Goal: Transaction & Acquisition: Purchase product/service

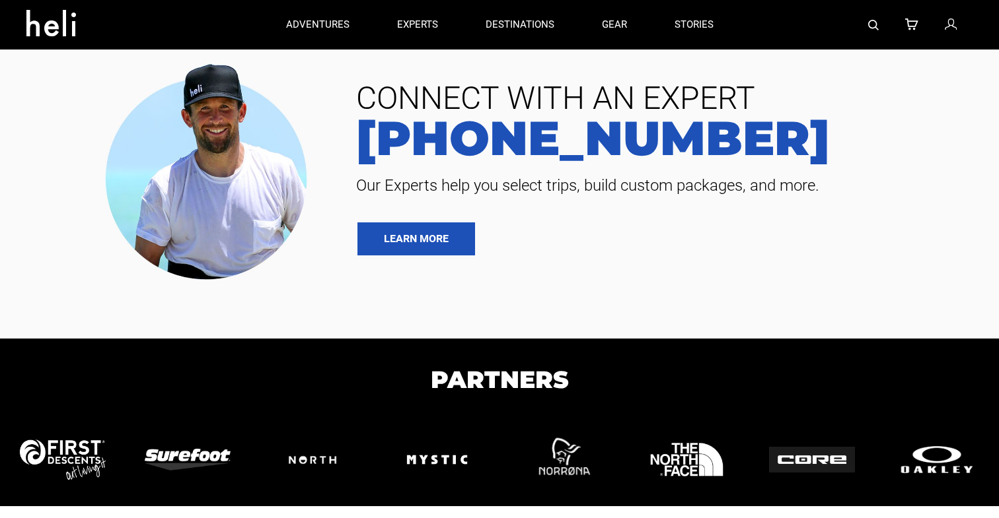
type input "Kite"
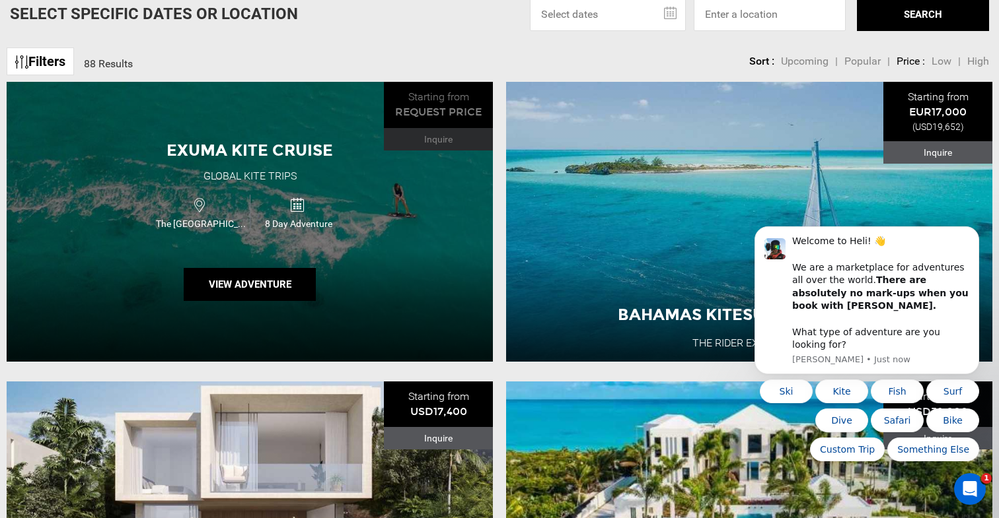
scroll to position [148, 0]
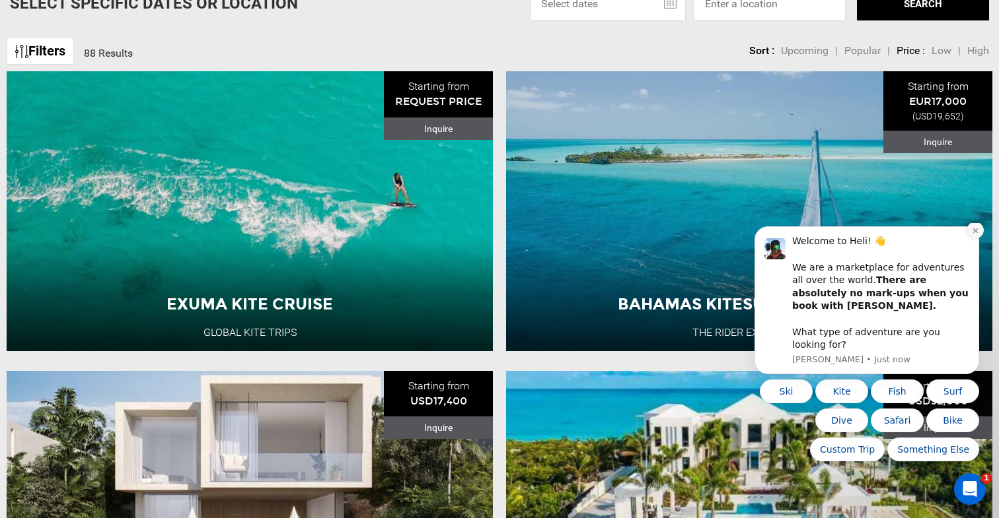
click at [974, 233] on icon "Dismiss notification" at bounding box center [974, 231] width 5 height 5
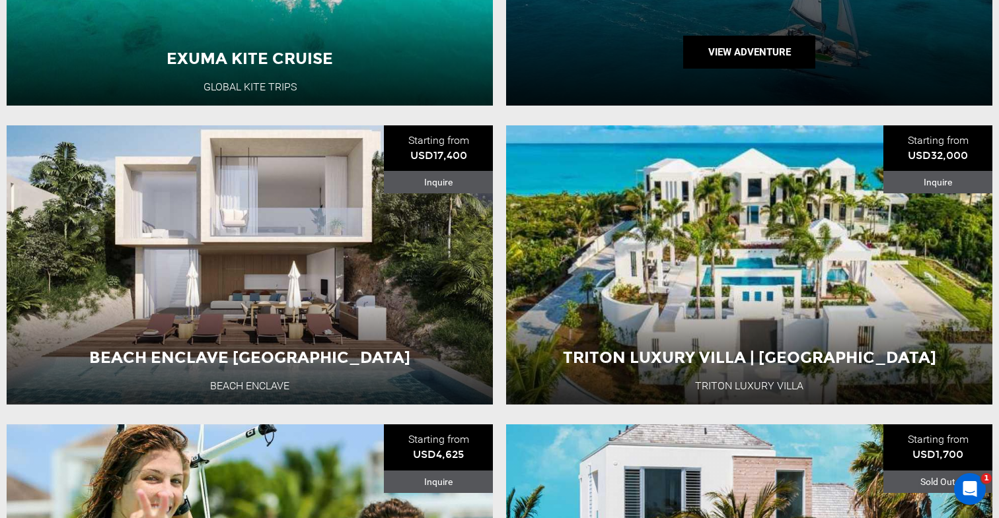
scroll to position [435, 0]
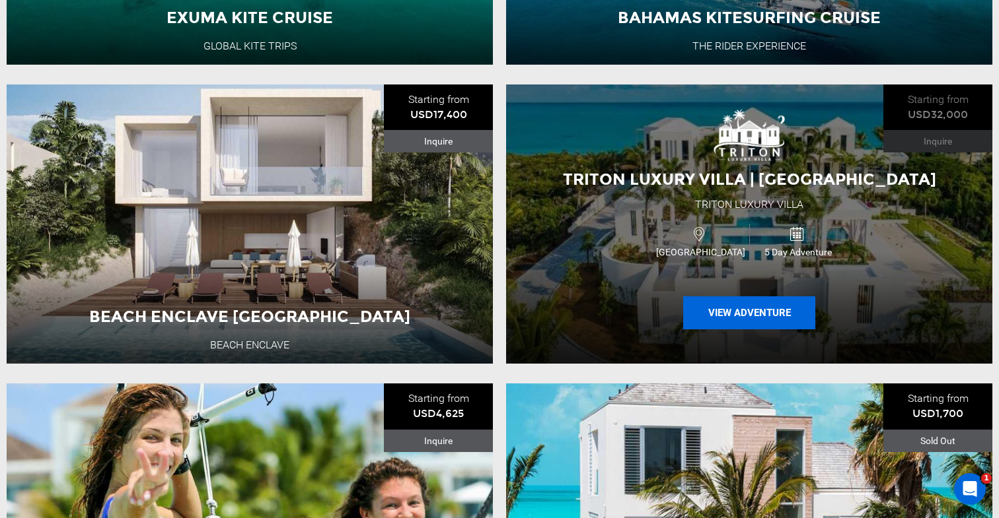
click at [740, 316] on button "View Adventure" at bounding box center [749, 313] width 132 height 33
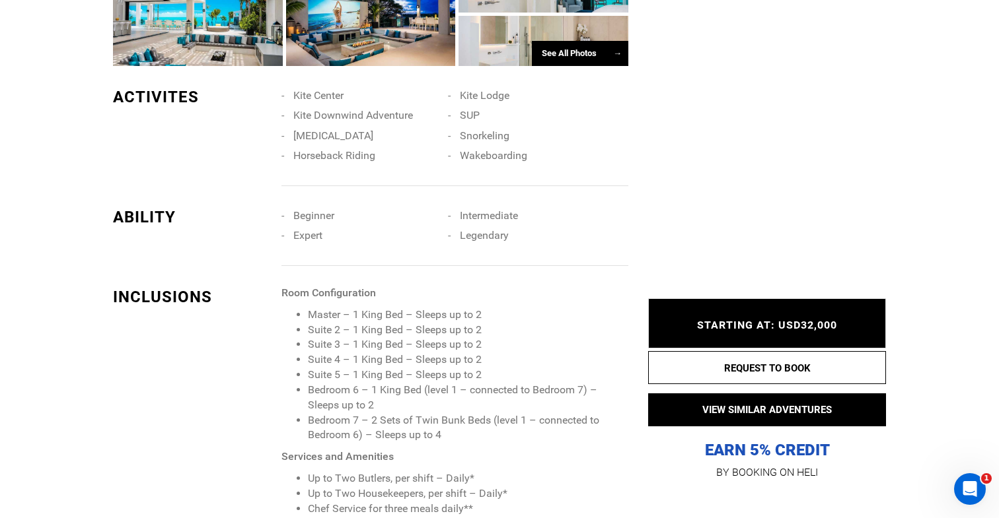
scroll to position [1135, 0]
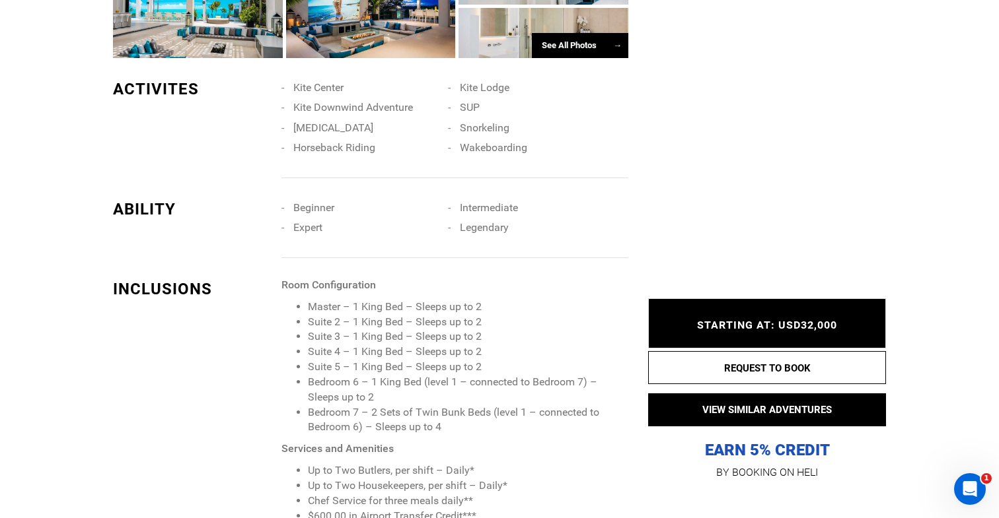
click at [478, 300] on li "Master – 1 King Bed – Sleeps up to 2" at bounding box center [468, 307] width 320 height 15
click at [478, 315] on li "Suite 2 – 1 King Bed – Sleeps up to 2" at bounding box center [468, 322] width 320 height 15
click at [477, 330] on li "Suite 3 – 1 King Bed – Sleeps up to 2" at bounding box center [468, 337] width 320 height 15
click at [479, 330] on li "Suite 3 – 1 King Bed – Sleeps up to 2" at bounding box center [468, 337] width 320 height 15
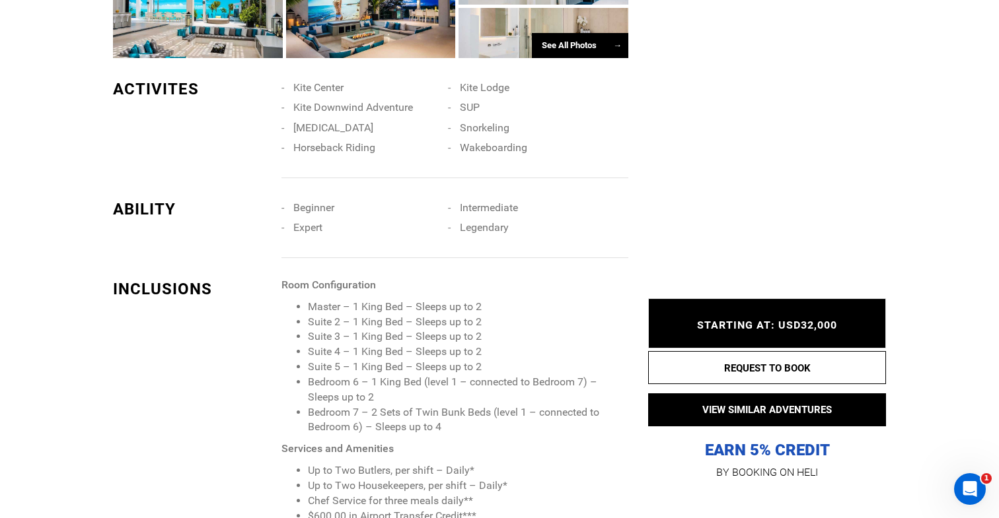
click at [478, 345] on li "Suite 4 – 1 King Bed – Sleeps up to 2" at bounding box center [468, 352] width 320 height 15
click at [478, 360] on li "Suite 5 – 1 King Bed – Sleeps up to 2" at bounding box center [468, 367] width 320 height 15
click at [368, 384] on li "Bedroom 6 – 1 King Bed (level 1 – connected to Bedroom 7) – Sleeps up to 2" at bounding box center [468, 390] width 320 height 30
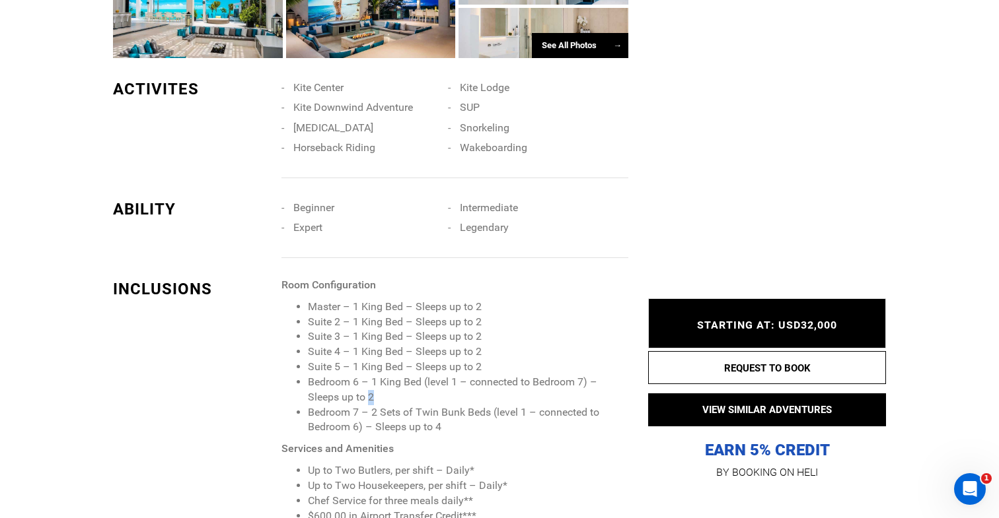
click at [368, 384] on li "Bedroom 6 – 1 King Bed (level 1 – connected to Bedroom 7) – Sleeps up to 2" at bounding box center [468, 390] width 320 height 30
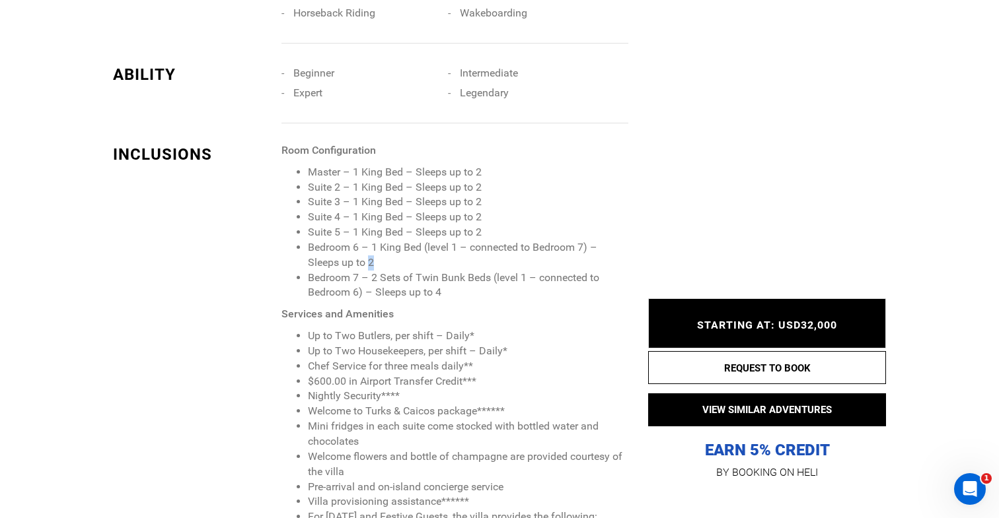
scroll to position [1295, 0]
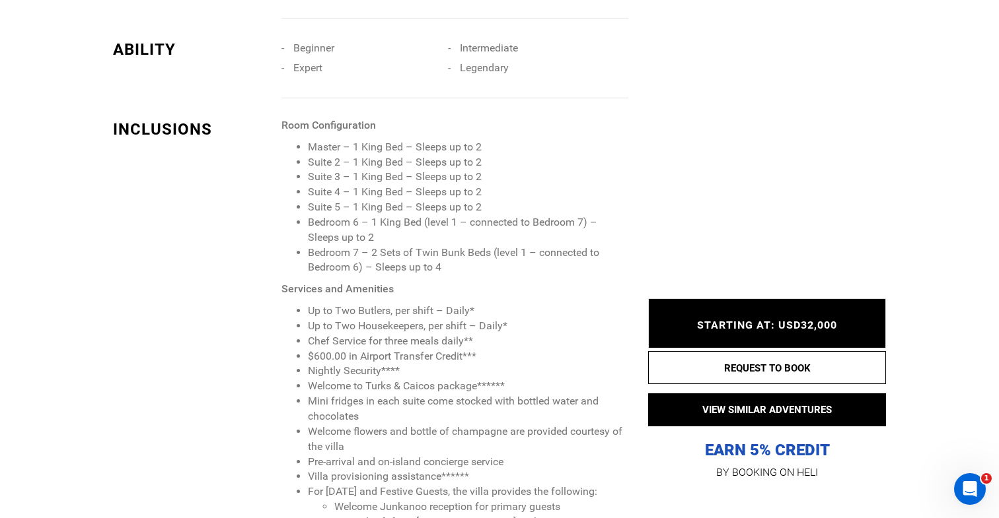
click at [458, 349] on li "$600.00 in Airport Transfer Credit***" at bounding box center [468, 356] width 320 height 15
click at [427, 304] on li "Up to Two Butlers, per shift – Daily*" at bounding box center [468, 311] width 320 height 15
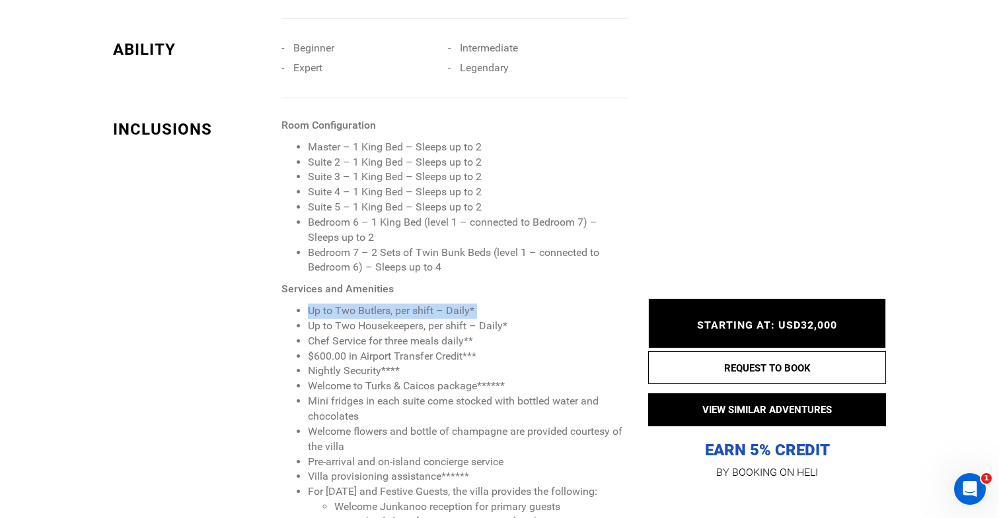
click at [427, 304] on li "Up to Two Butlers, per shift – Daily*" at bounding box center [468, 311] width 320 height 15
click at [425, 319] on li "Up to Two Housekeepers, per shift – Daily*" at bounding box center [468, 326] width 320 height 15
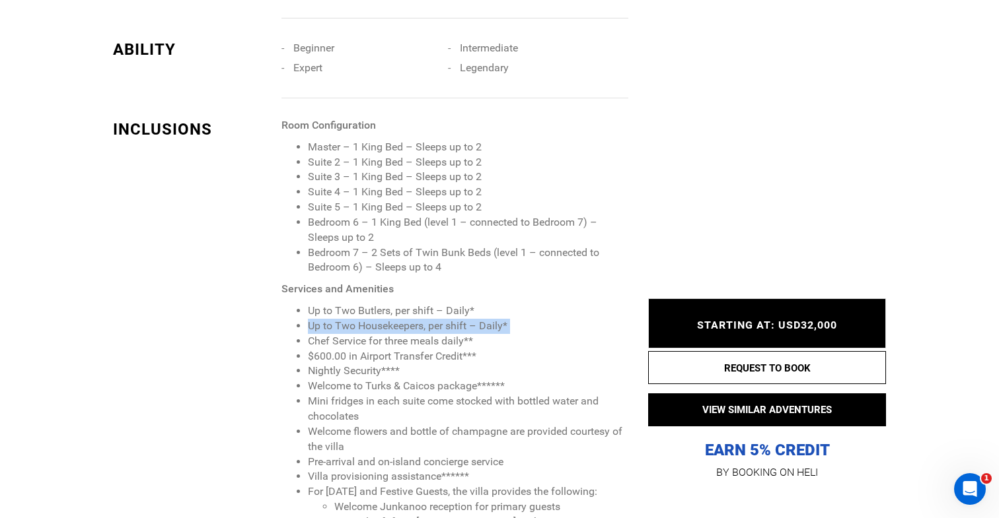
click at [425, 319] on li "Up to Two Housekeepers, per shift – Daily*" at bounding box center [468, 326] width 320 height 15
click at [420, 334] on li "Chef Service for three meals daily**" at bounding box center [468, 341] width 320 height 15
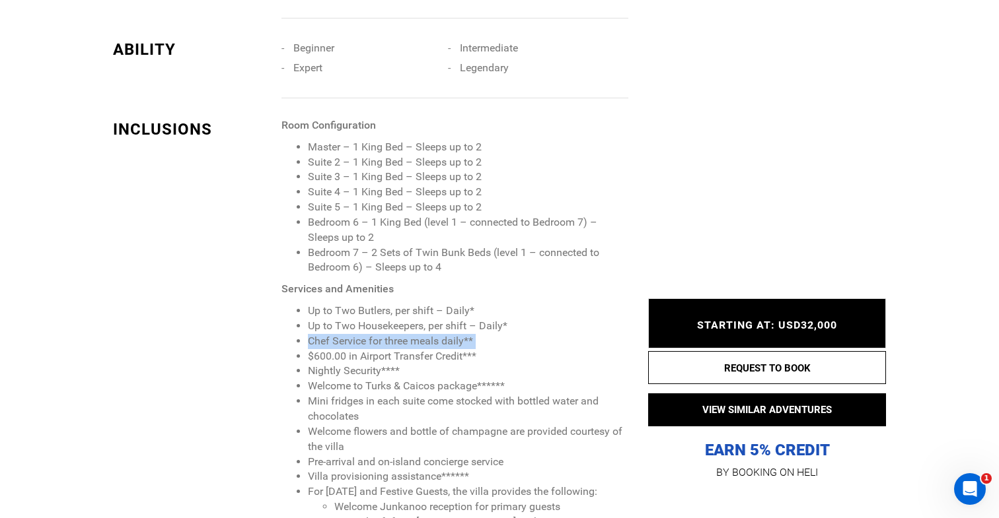
click at [420, 334] on li "Chef Service for three meals daily**" at bounding box center [468, 341] width 320 height 15
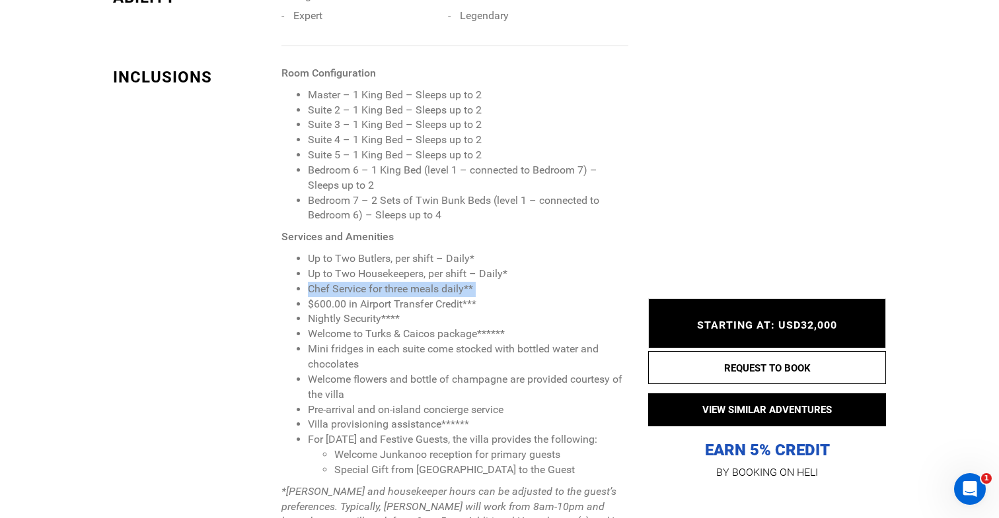
scroll to position [1349, 0]
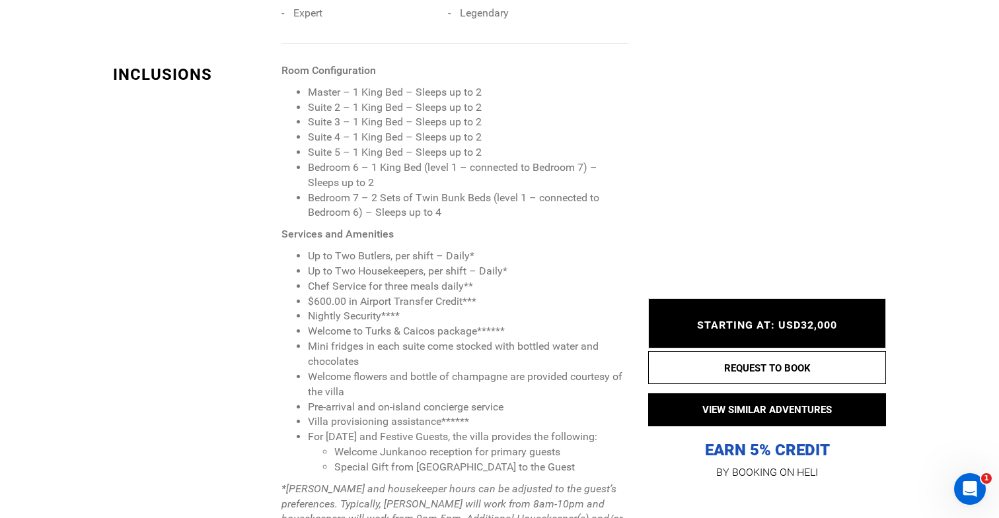
click at [404, 324] on li "Welcome to Turks & Caicos package******" at bounding box center [468, 331] width 320 height 15
click at [401, 344] on li "Mini fridges in each suite come stocked with bottled water and chocolates" at bounding box center [468, 354] width 320 height 30
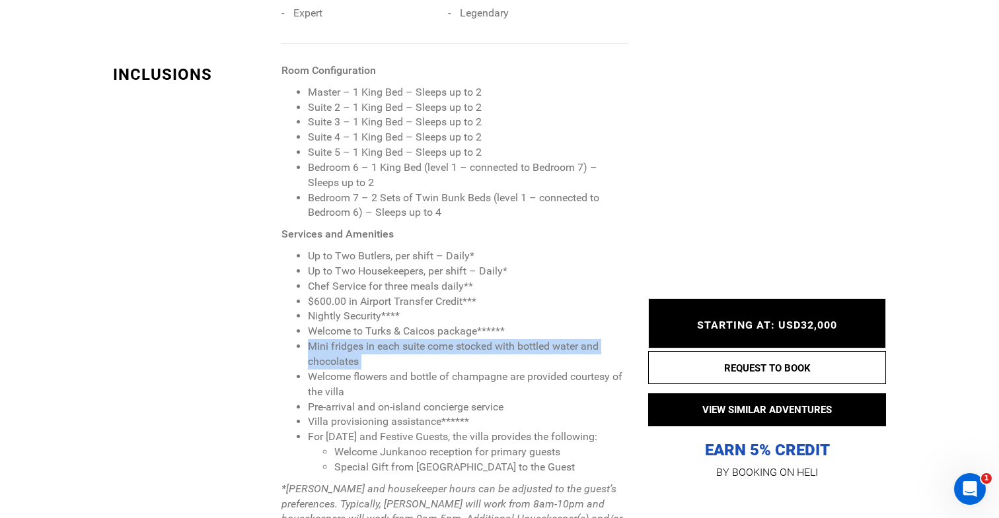
click at [401, 344] on li "Mini fridges in each suite come stocked with bottled water and chocolates" at bounding box center [468, 354] width 320 height 30
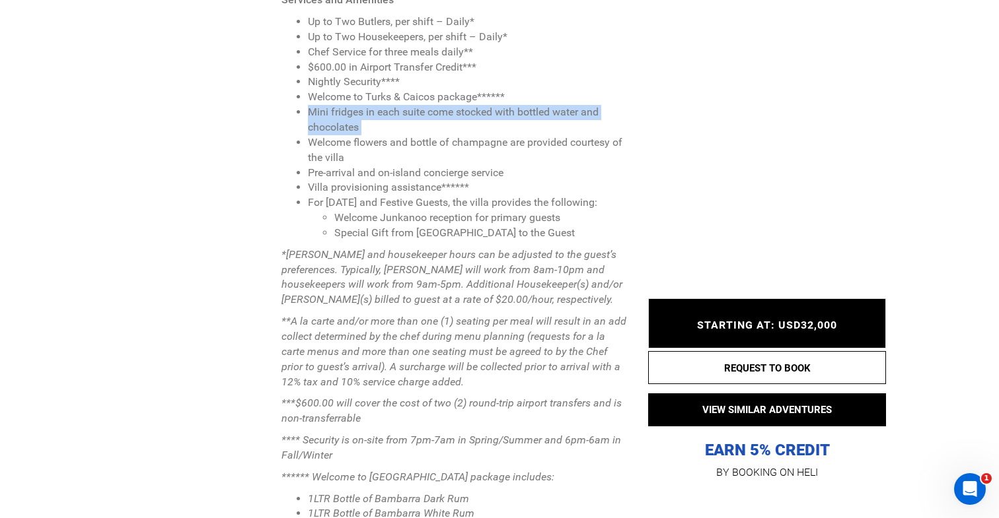
scroll to position [1620, 0]
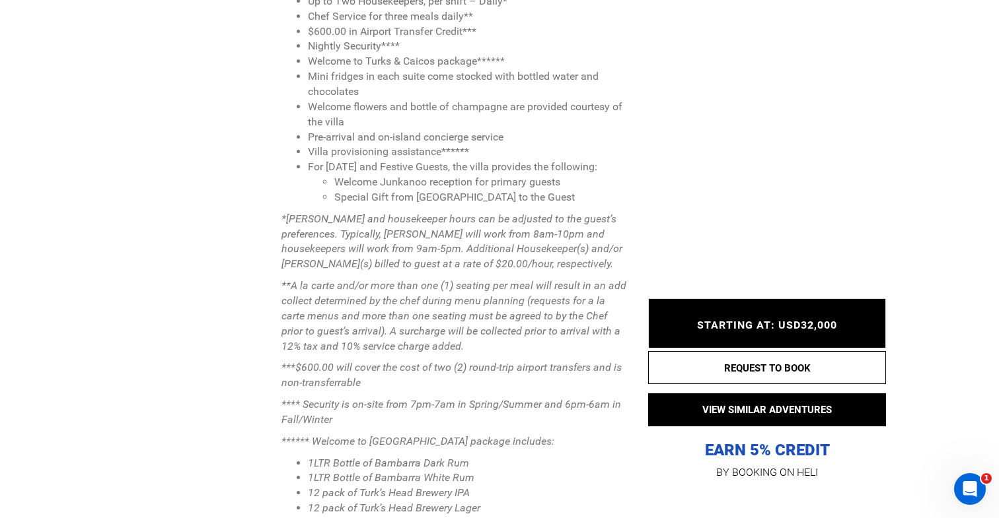
click at [341, 227] on em "*Butler and housekeeper hours can be adjusted to the guest’s preferences. Typic…" at bounding box center [451, 242] width 341 height 58
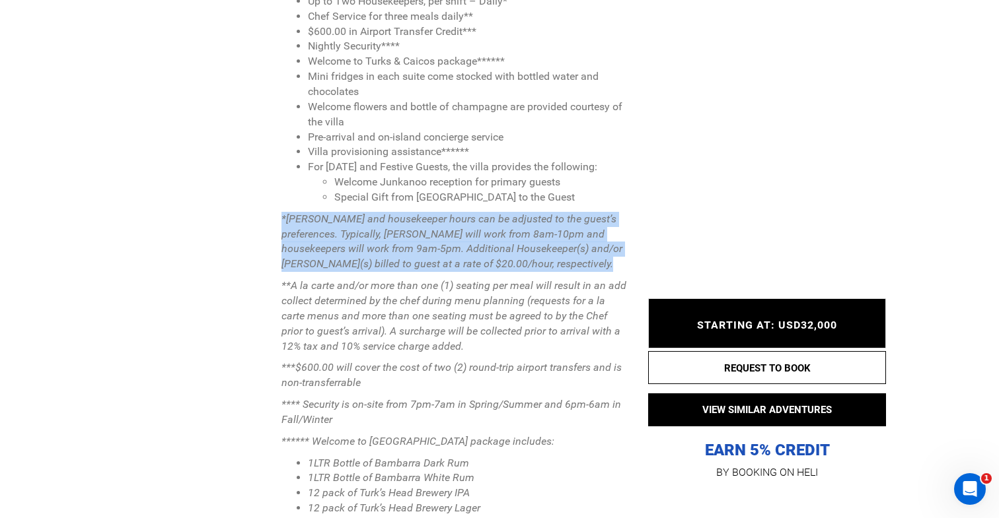
click at [341, 227] on em "*Butler and housekeeper hours can be adjusted to the guest’s preferences. Typic…" at bounding box center [451, 242] width 341 height 58
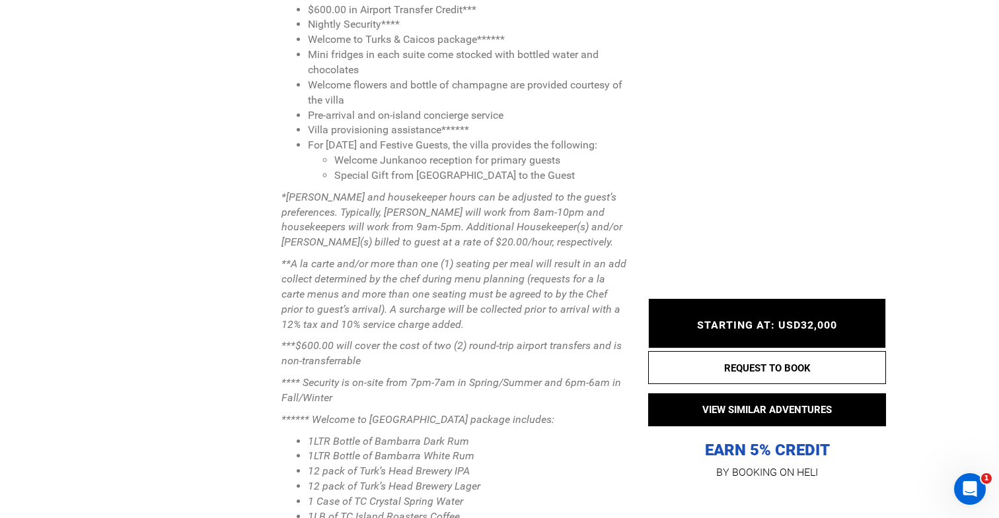
click at [341, 281] on em "**A la carte and/or more than one (1) seating per meal will result in an add co…" at bounding box center [453, 294] width 345 height 73
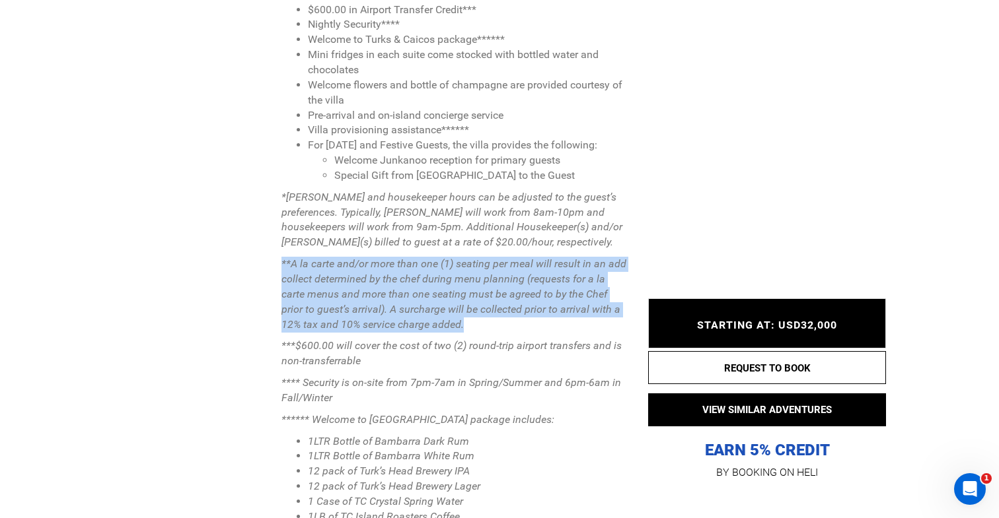
click at [341, 281] on em "**A la carte and/or more than one (1) seating per meal will result in an add co…" at bounding box center [453, 294] width 345 height 73
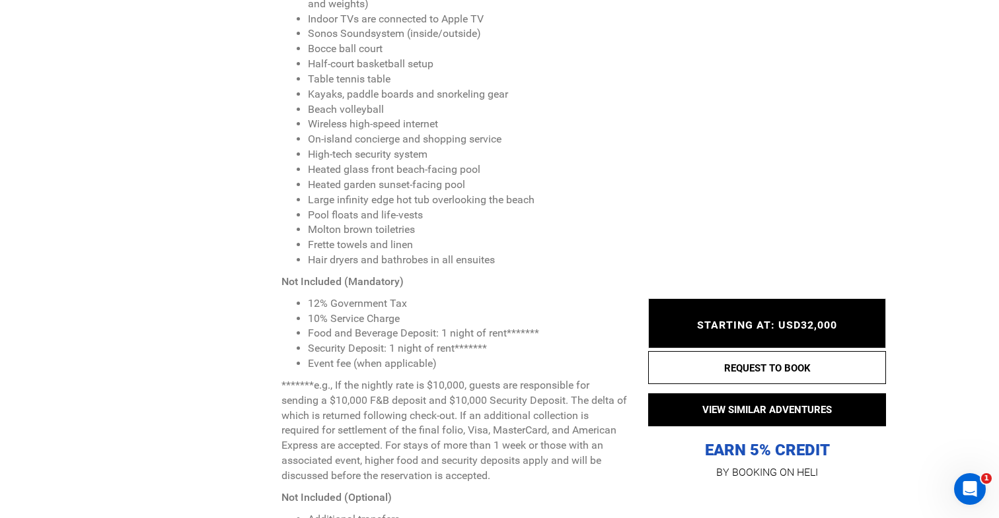
scroll to position [2294, 0]
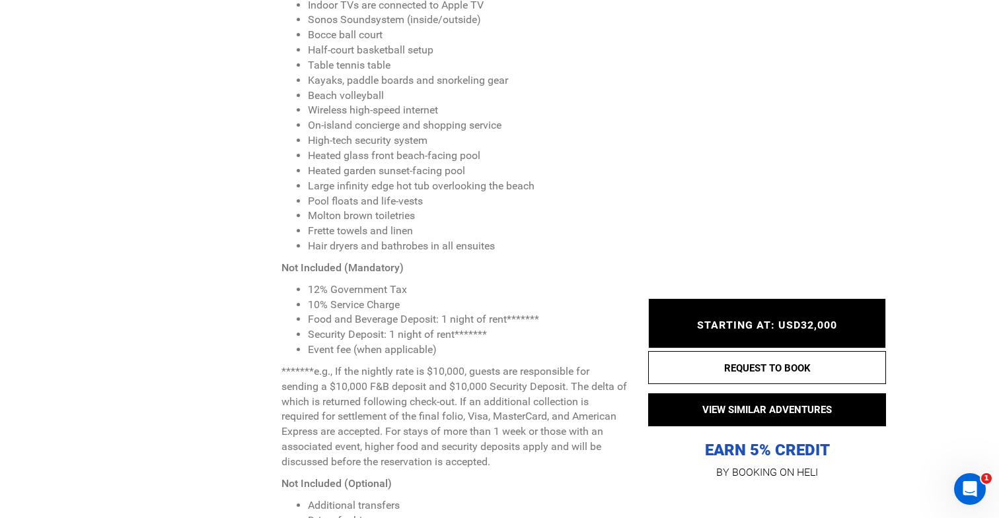
click at [338, 287] on li "12% Government Tax" at bounding box center [468, 290] width 320 height 15
click at [338, 306] on li "10% Service Charge" at bounding box center [468, 305] width 320 height 15
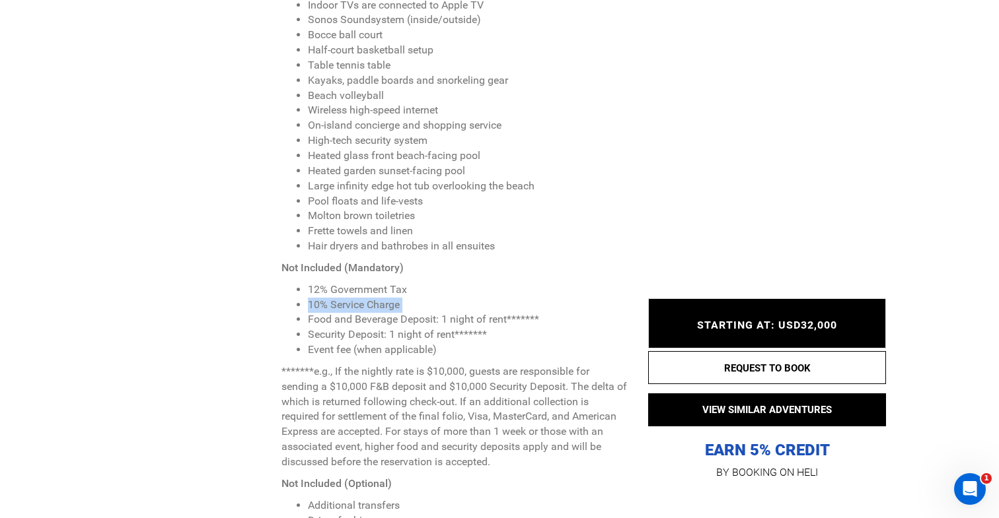
click at [338, 306] on li "10% Service Charge" at bounding box center [468, 305] width 320 height 15
click at [338, 324] on li "Food and Beverage Deposit: 1 night of rent*******" at bounding box center [468, 319] width 320 height 15
click at [338, 337] on li "Security Deposit: 1 night of rent*******" at bounding box center [468, 335] width 320 height 15
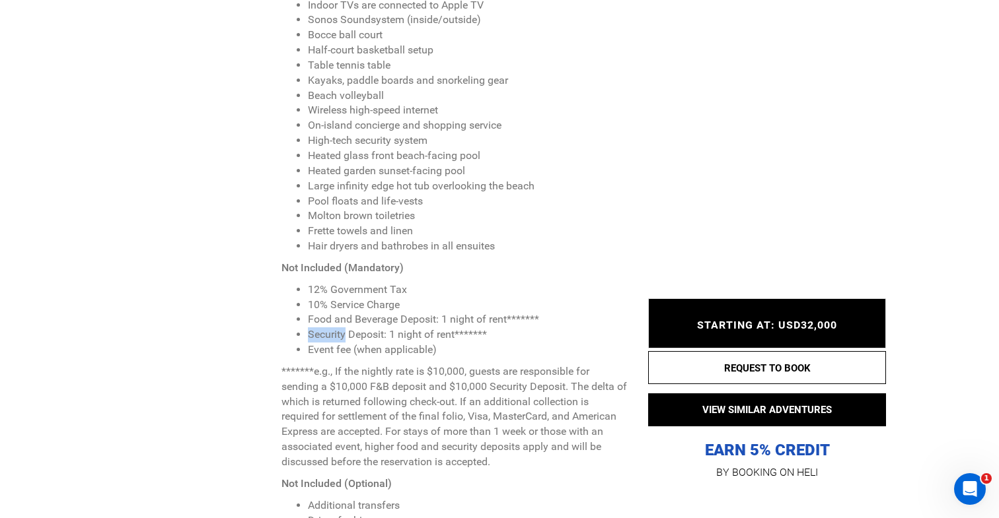
click at [338, 337] on li "Security Deposit: 1 night of rent*******" at bounding box center [468, 335] width 320 height 15
click at [340, 353] on li "Event fee (when applicable)" at bounding box center [468, 350] width 320 height 15
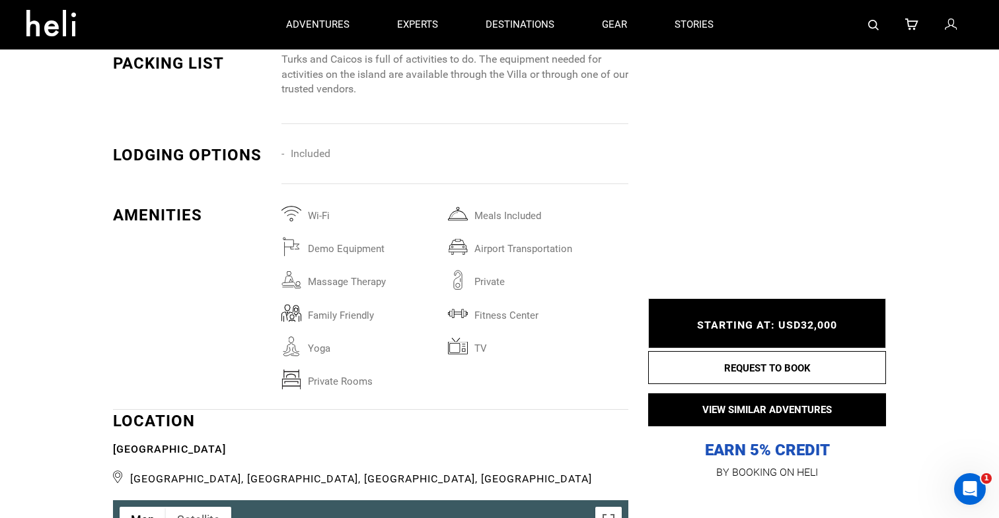
scroll to position [3229, 0]
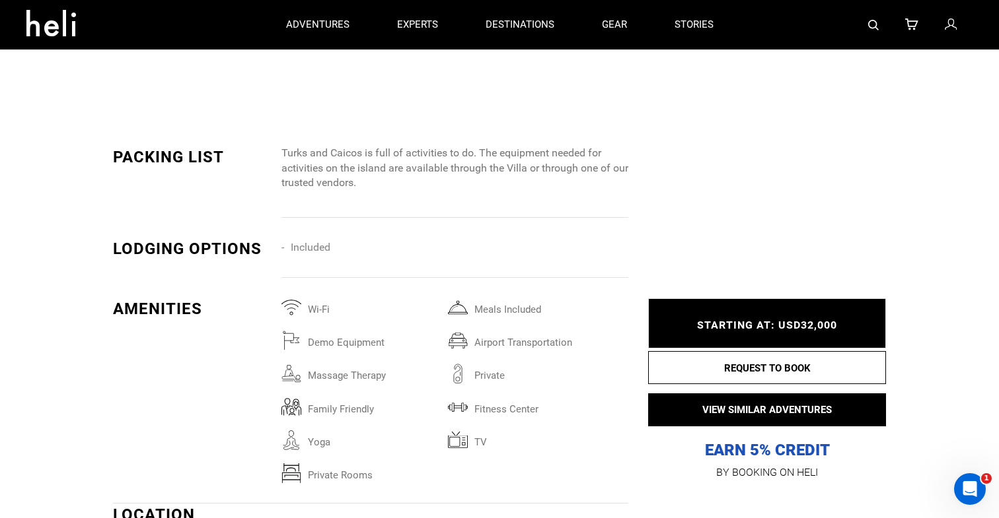
type input "Kite"
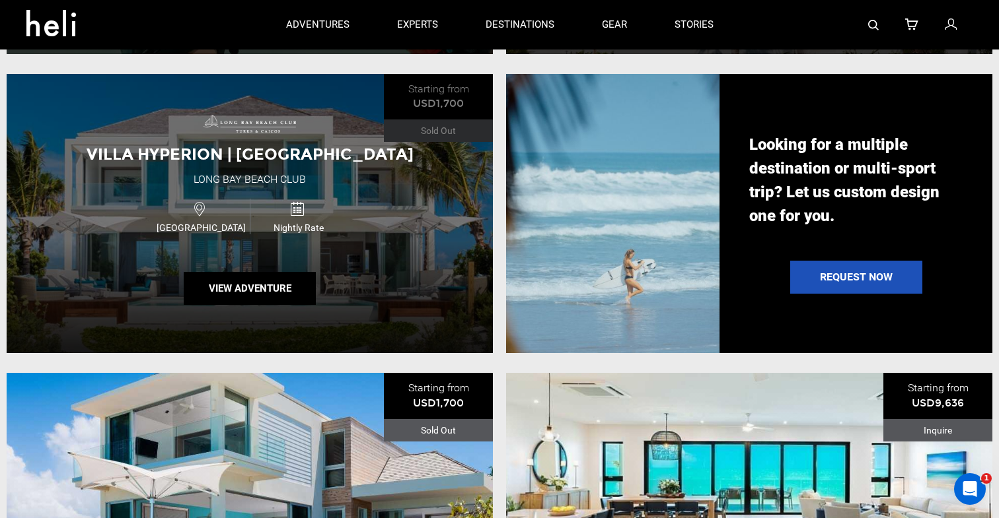
scroll to position [1044, 0]
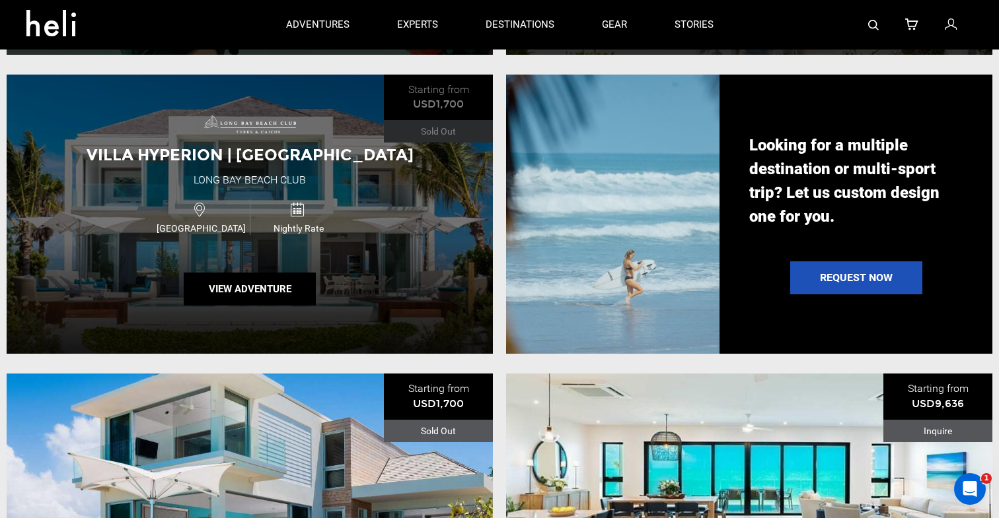
click at [353, 225] on div "Turks and Caicos Islands Nightly Rate" at bounding box center [250, 217] width 292 height 44
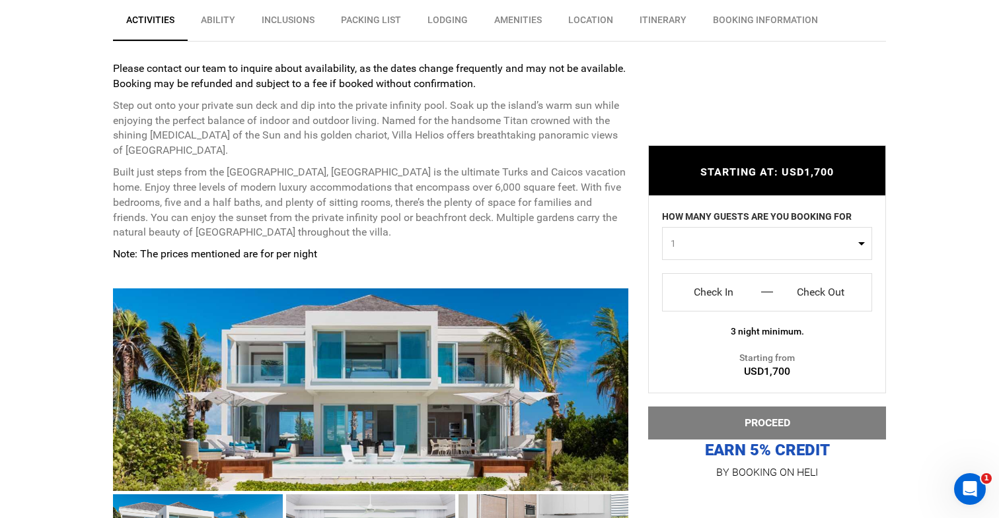
scroll to position [505, 0]
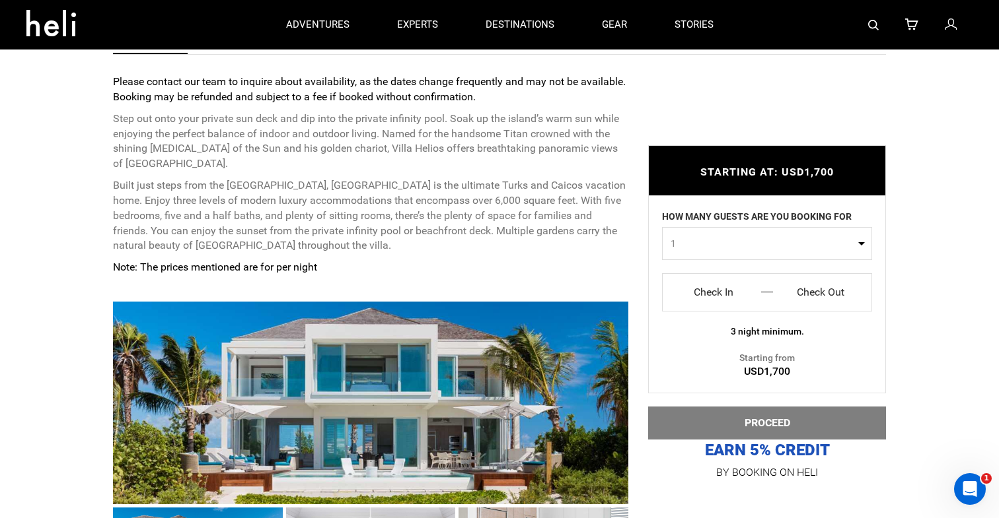
click at [758, 252] on button "1" at bounding box center [767, 243] width 210 height 33
click at [715, 347] on link "4" at bounding box center [766, 348] width 209 height 24
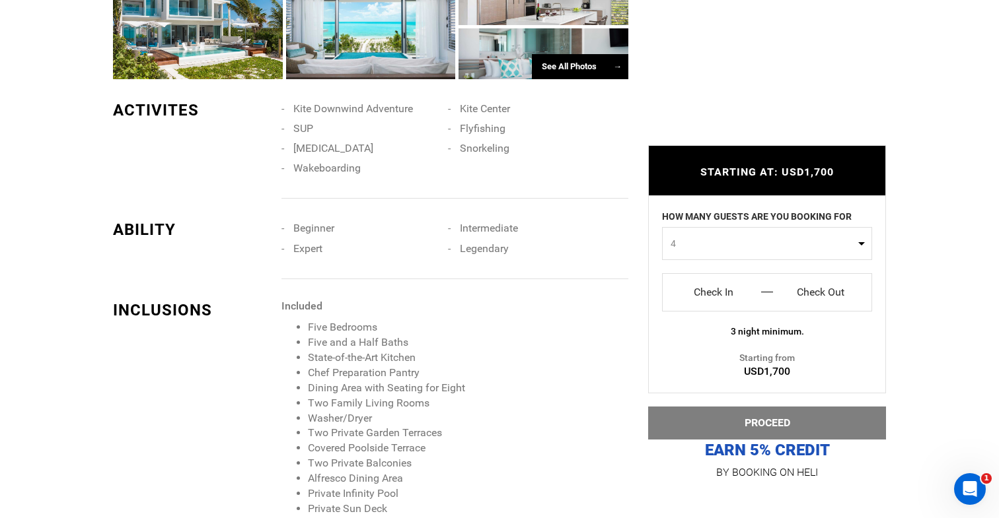
scroll to position [1041, 0]
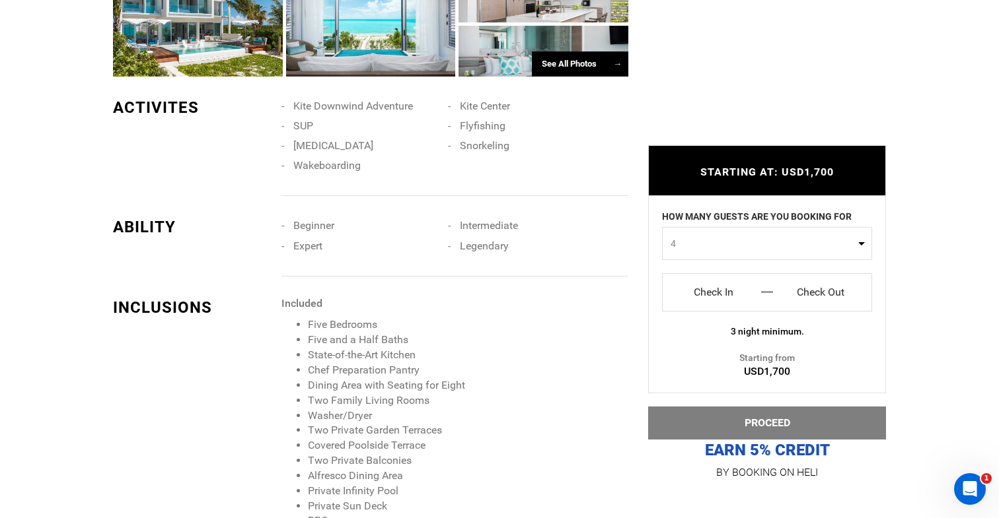
click at [799, 233] on button "4" at bounding box center [767, 243] width 210 height 33
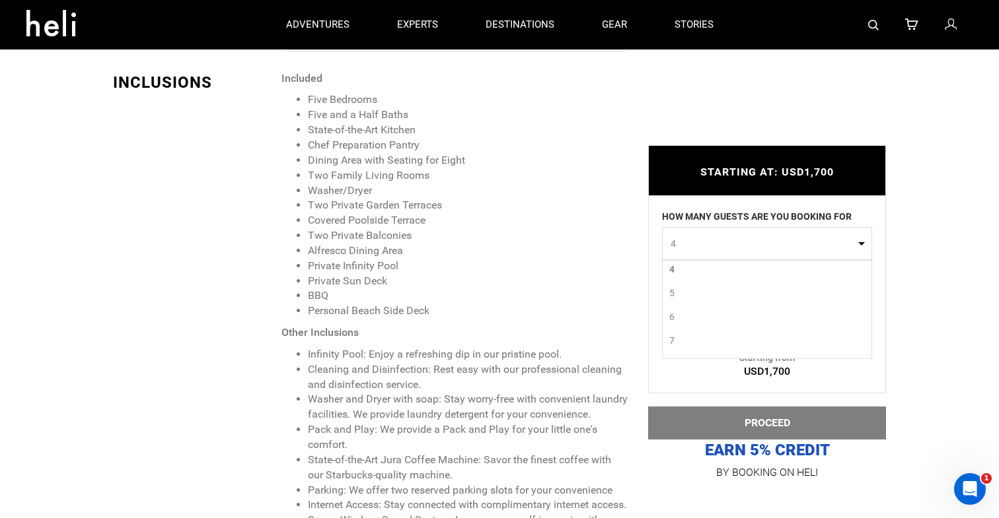
scroll to position [139, 0]
click at [676, 345] on span "10" at bounding box center [674, 350] width 11 height 13
select select "10"
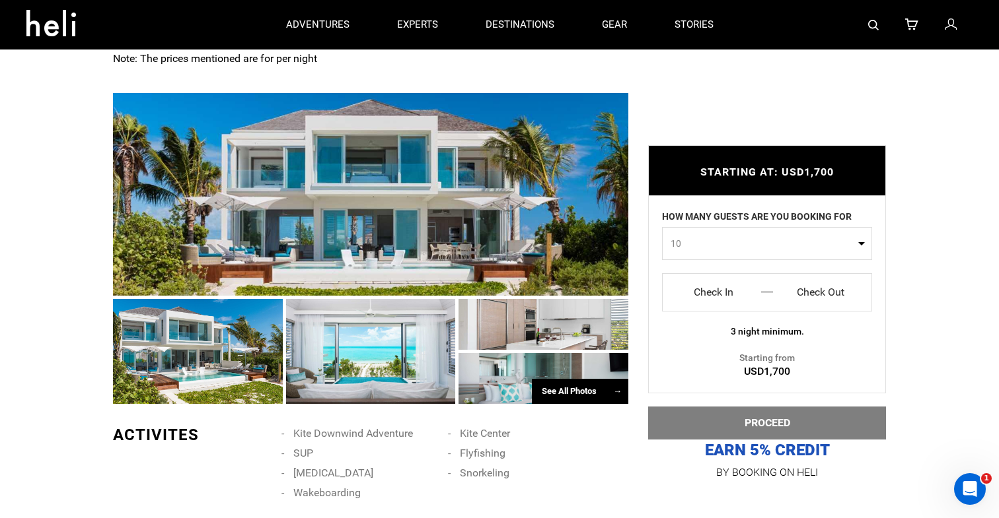
scroll to position [707, 0]
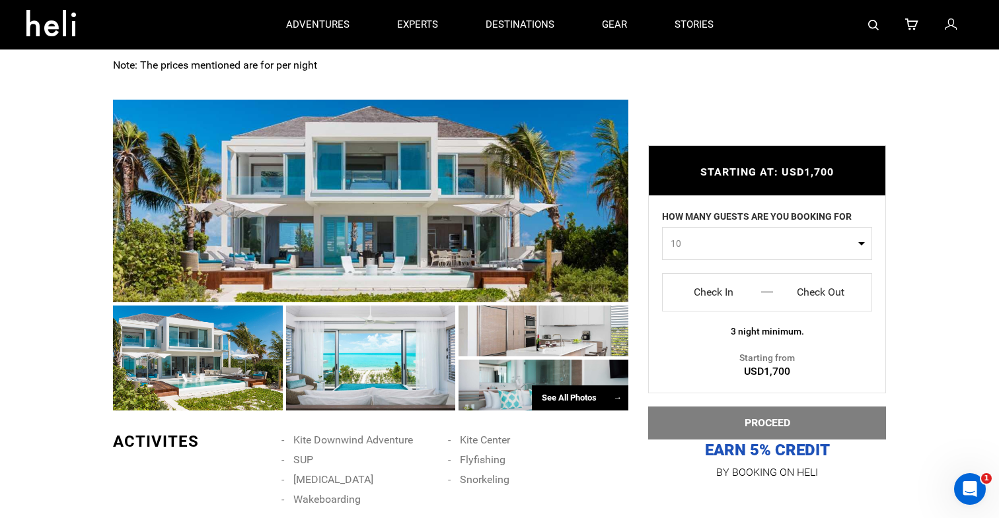
type input "Kite"
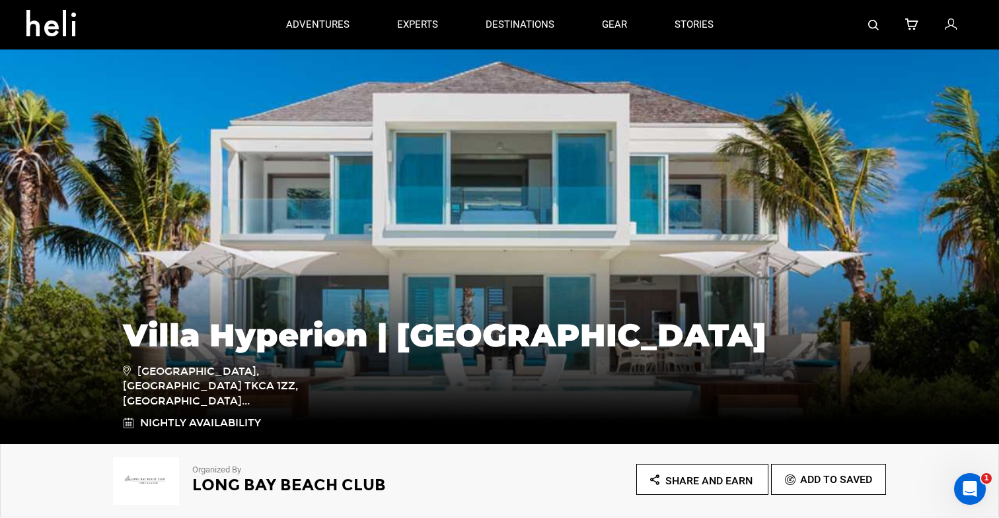
type input "Kite"
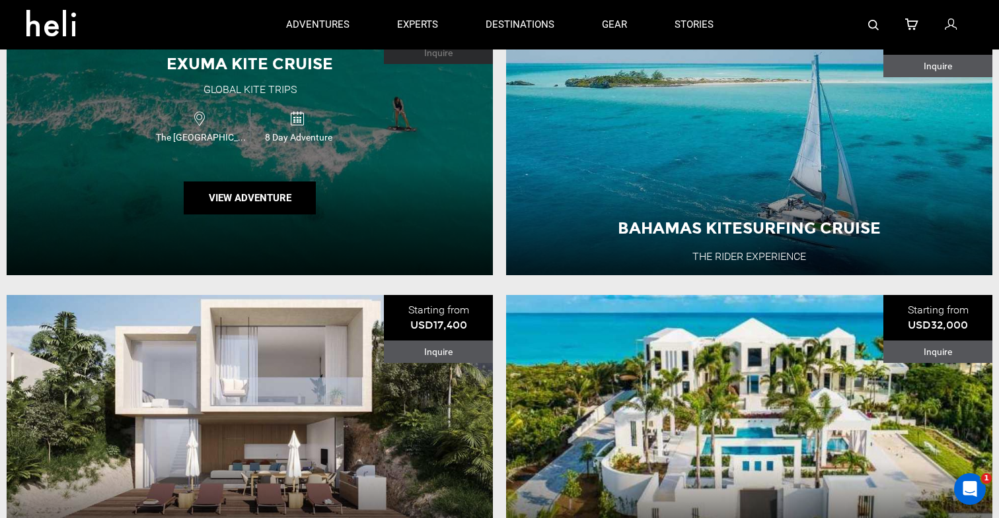
scroll to position [219, 0]
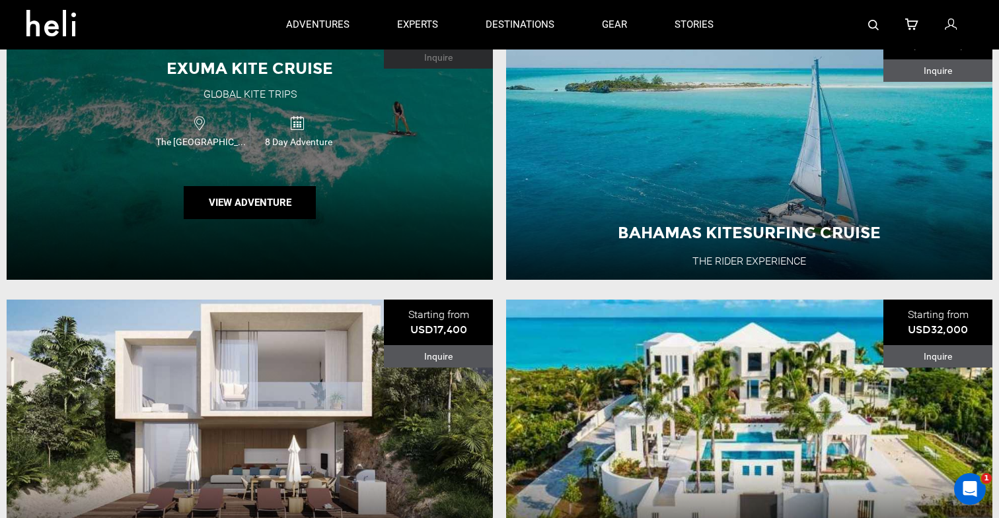
click at [242, 92] on div "Global Kite Trips" at bounding box center [249, 94] width 93 height 15
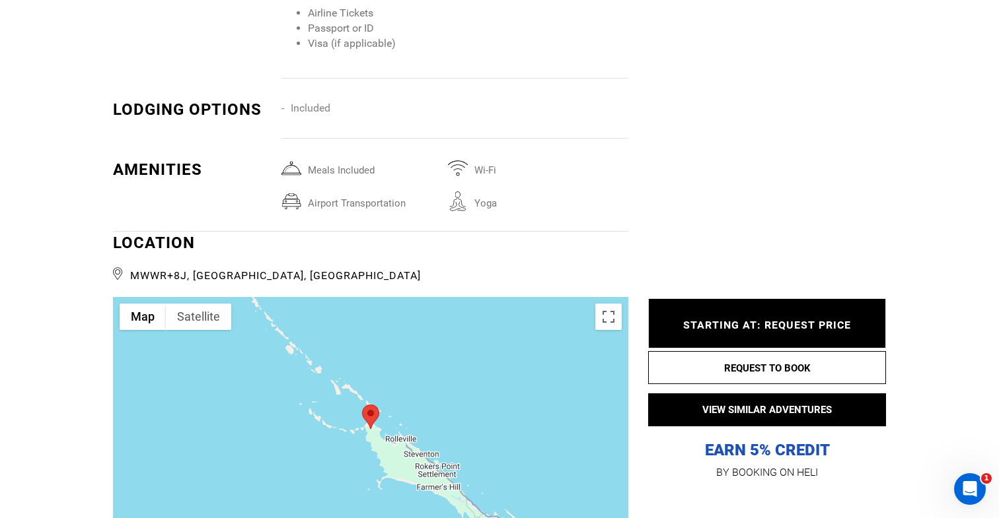
scroll to position [1709, 0]
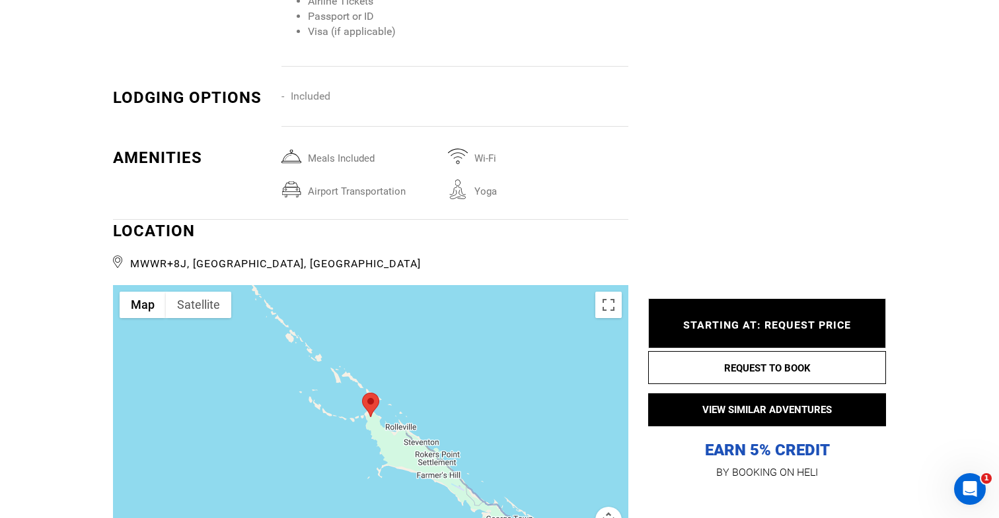
type input "Kite"
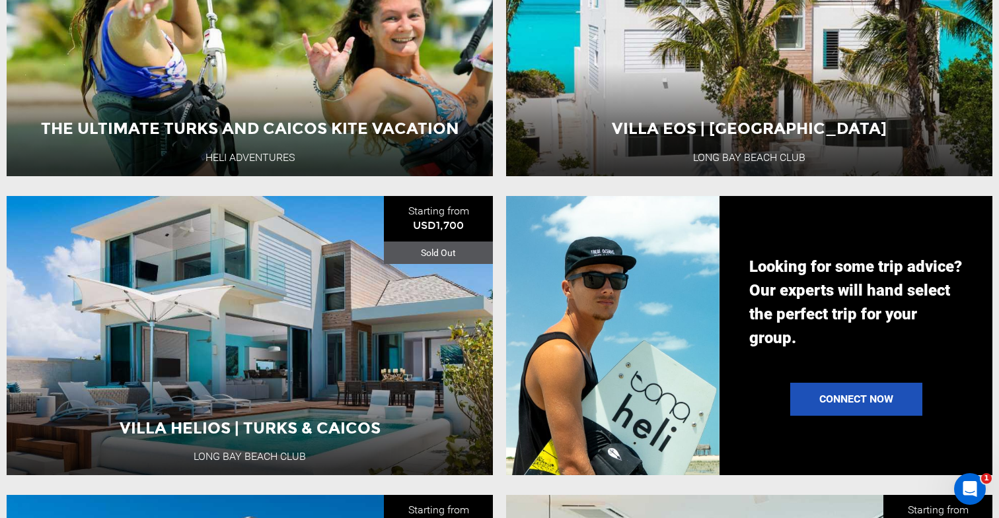
scroll to position [978, 0]
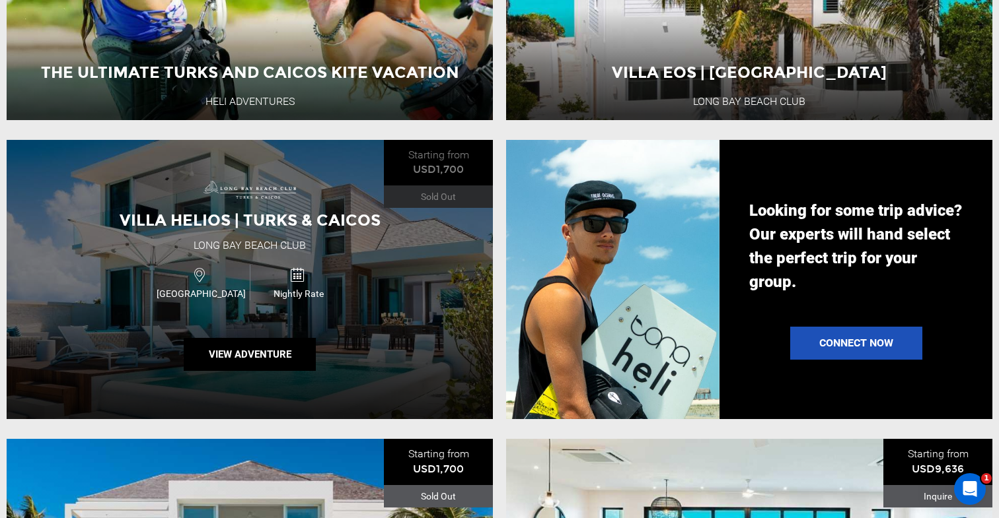
click at [405, 299] on div "Villa Helios | Turks & Caicos Long Bay Beach Club Turks and Caicos Islands Nigh…" at bounding box center [250, 279] width 486 height 279
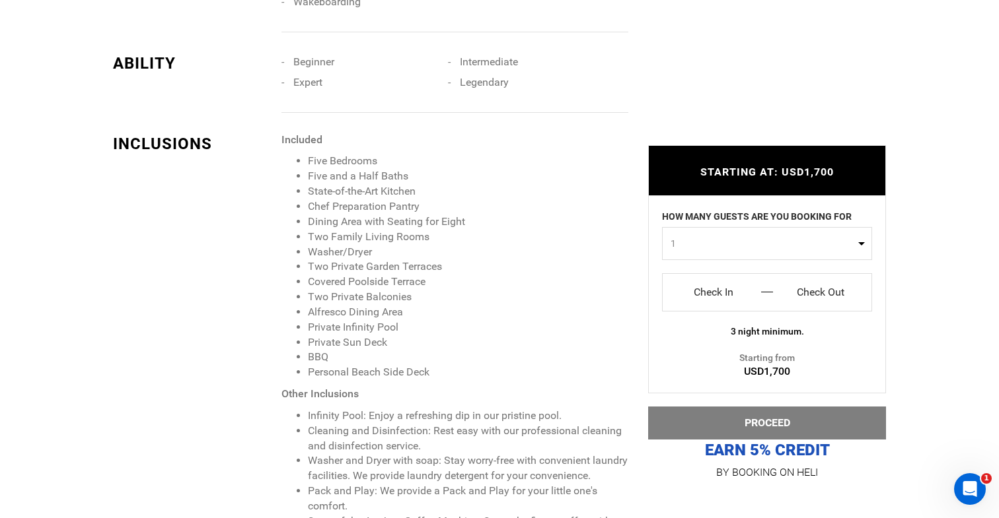
scroll to position [1245, 0]
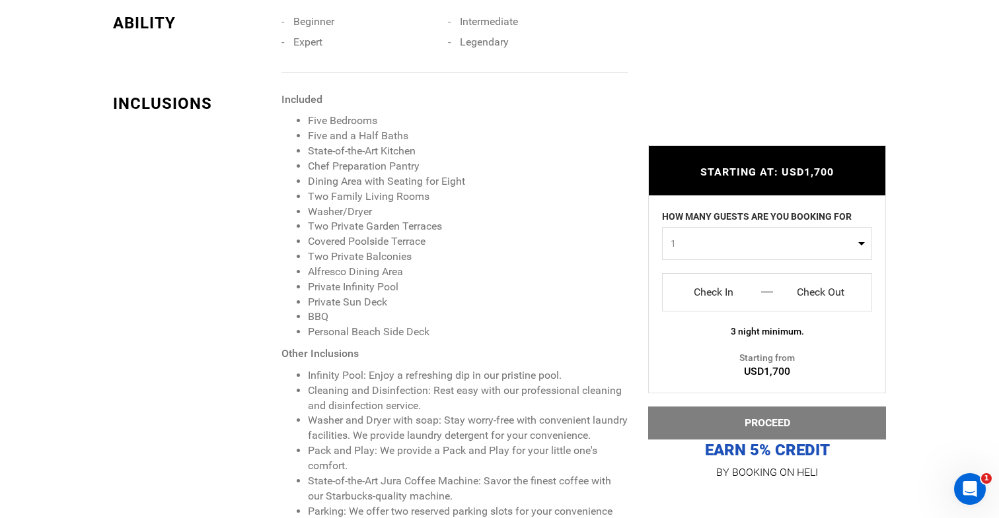
click at [384, 229] on li "Two Private Garden Terraces" at bounding box center [468, 226] width 320 height 15
click at [384, 240] on li "Covered Poolside Terrace" at bounding box center [468, 241] width 320 height 15
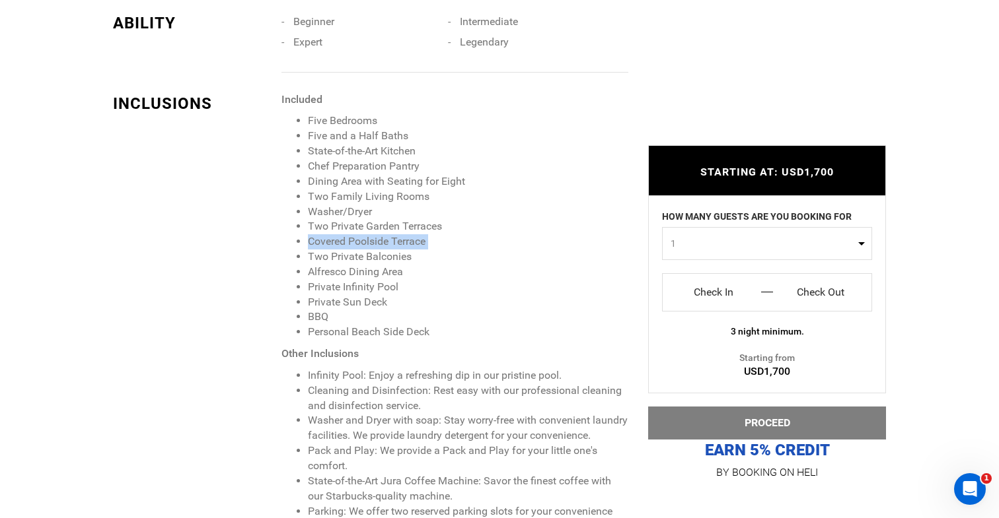
click at [384, 240] on li "Covered Poolside Terrace" at bounding box center [468, 241] width 320 height 15
click at [384, 252] on li "Two Private Balconies" at bounding box center [468, 257] width 320 height 15
click at [377, 275] on li "Alfresco Dining Area" at bounding box center [468, 272] width 320 height 15
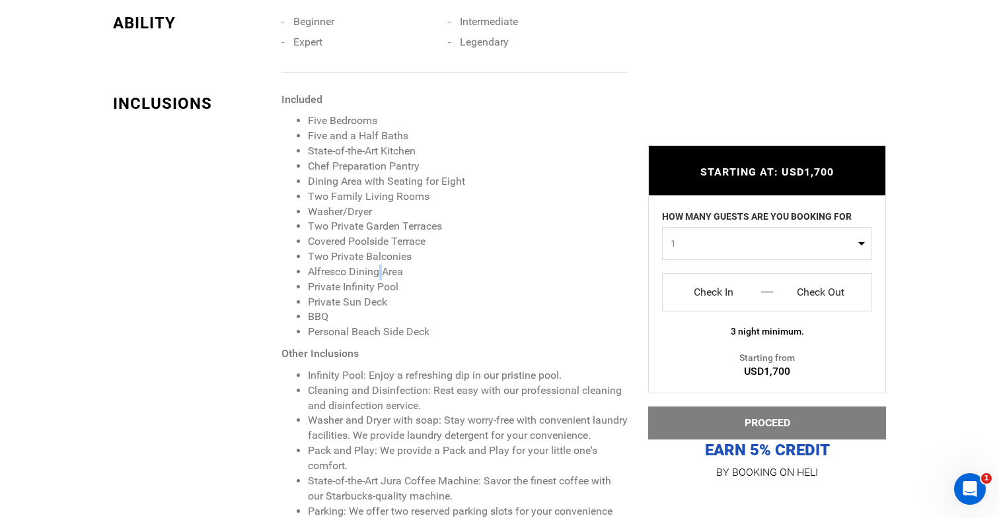
click at [377, 275] on li "Alfresco Dining Area" at bounding box center [468, 272] width 320 height 15
click at [374, 282] on li "Private Infinity Pool" at bounding box center [468, 287] width 320 height 15
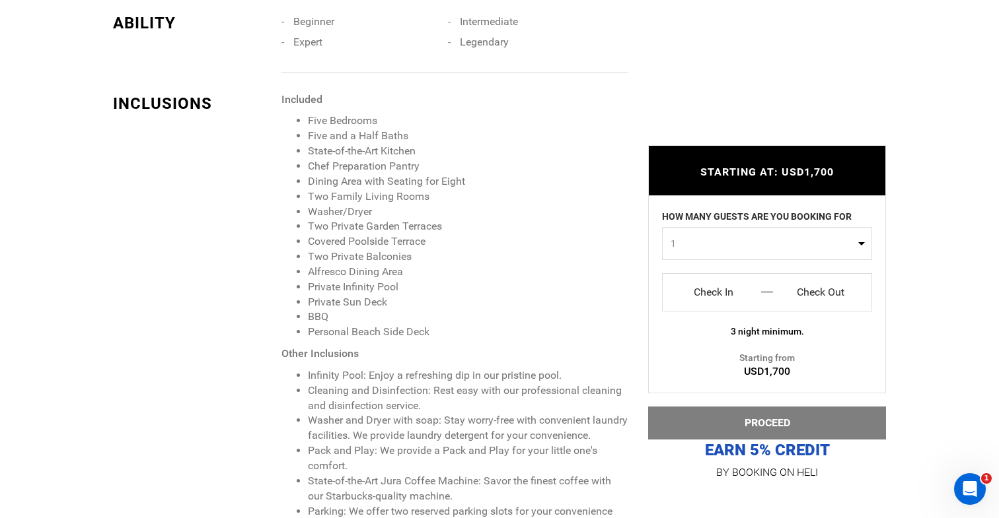
click at [373, 297] on li "Private Sun Deck" at bounding box center [468, 302] width 320 height 15
click at [356, 320] on li "BBQ" at bounding box center [468, 317] width 320 height 15
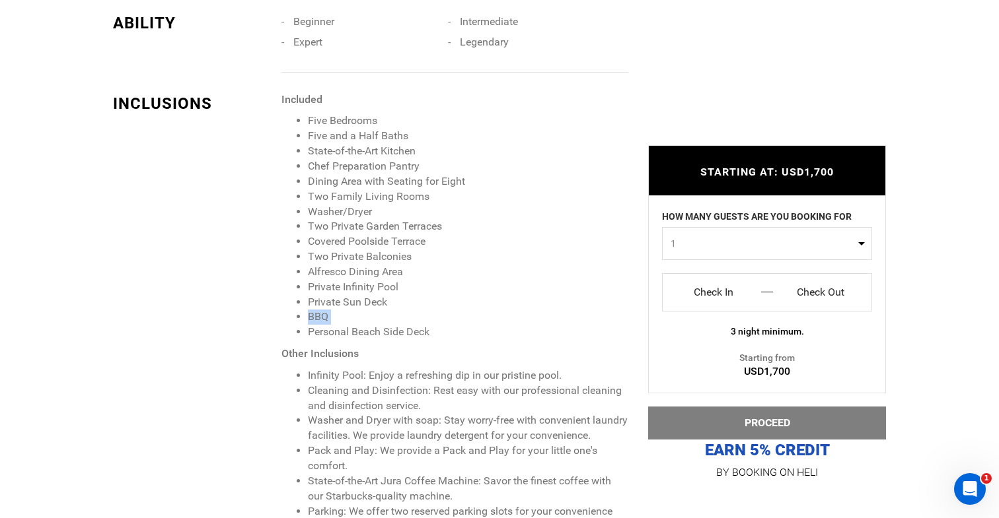
click at [356, 320] on li "BBQ" at bounding box center [468, 317] width 320 height 15
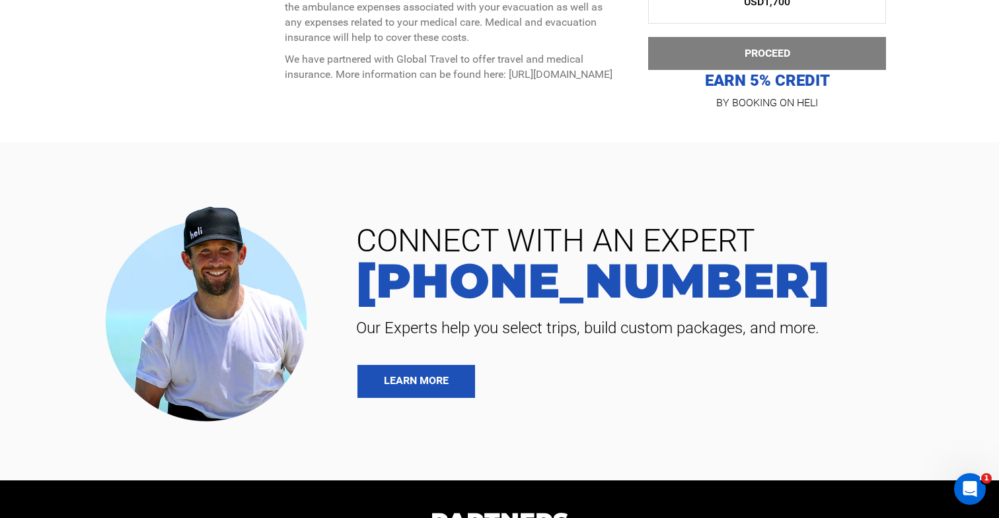
scroll to position [3981, 0]
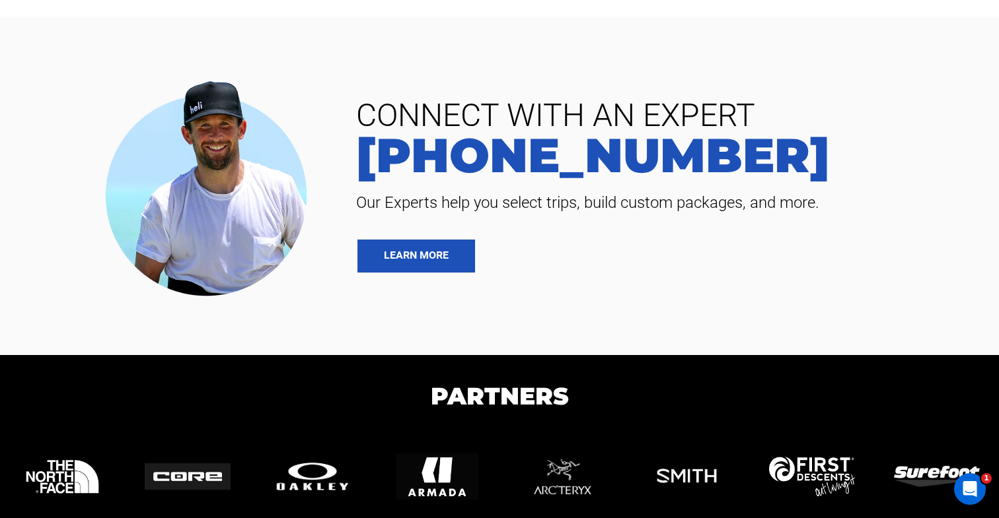
type input "Kite"
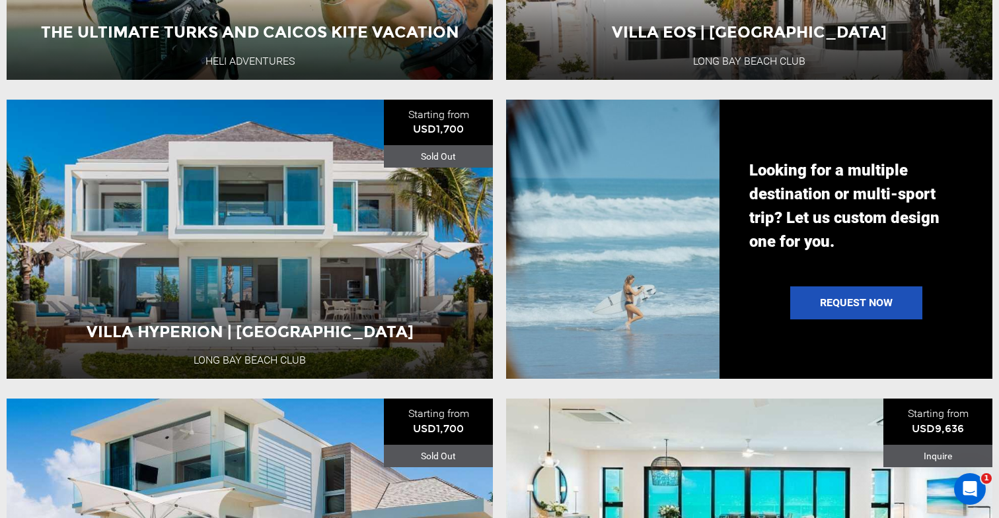
scroll to position [1380, 0]
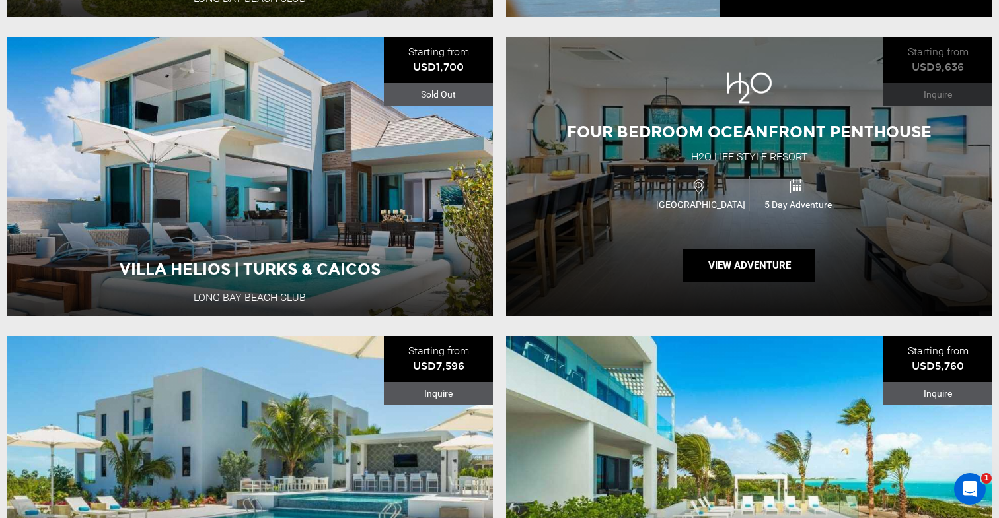
click at [773, 123] on span "Four Bedroom Oceanfront Penthouse" at bounding box center [749, 131] width 365 height 19
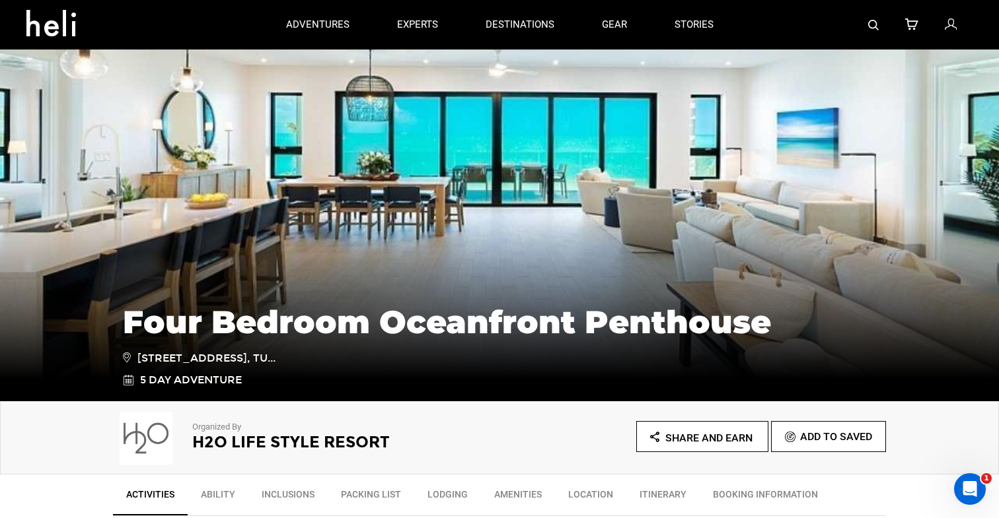
scroll to position [45, 0]
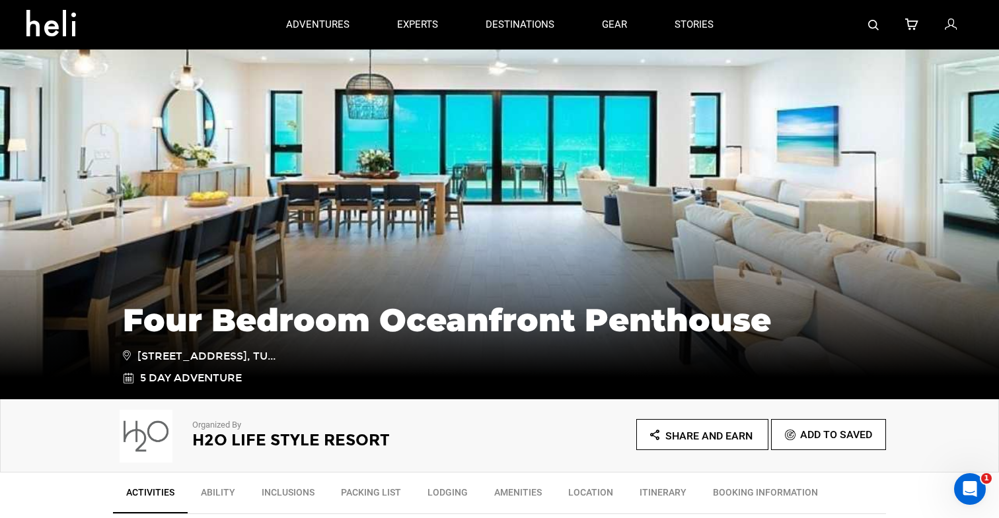
click at [245, 356] on span "241 long bay beach, Long Bay Hills TKCA 1ZZ, Tu..." at bounding box center [199, 356] width 153 height 17
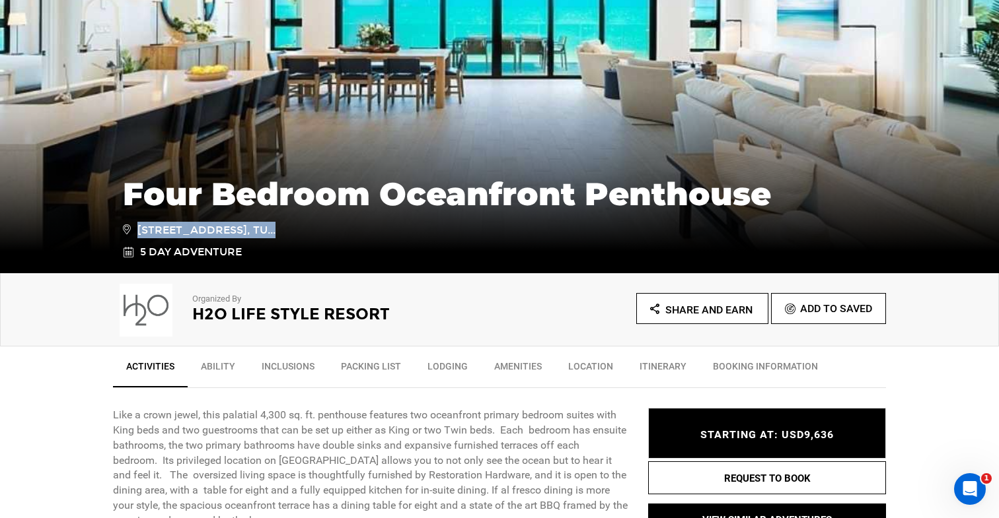
scroll to position [186, 0]
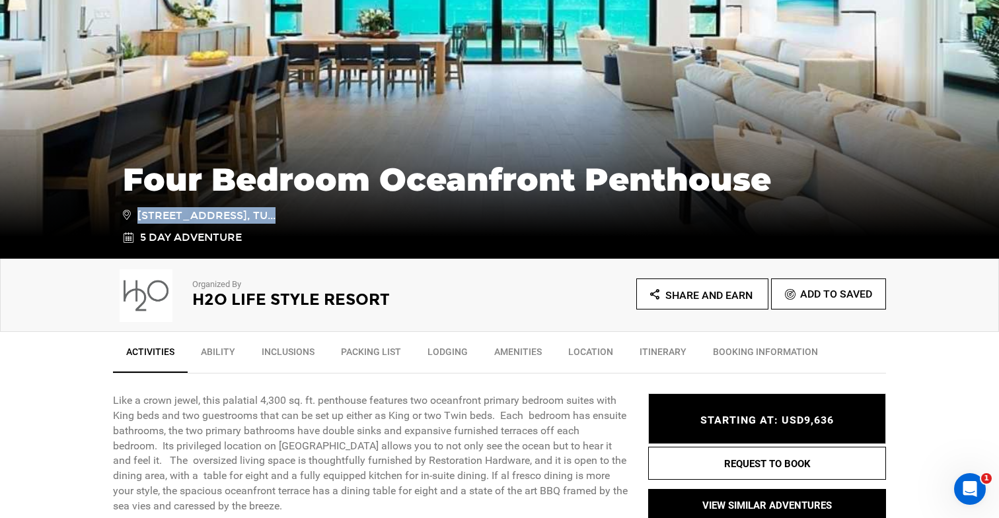
click at [213, 207] on span "241 long bay beach, Long Bay Hills TKCA 1ZZ, Tu..." at bounding box center [199, 215] width 153 height 17
click at [125, 207] on icon at bounding box center [127, 214] width 8 height 15
click at [256, 217] on span "241 long bay beach, Long Bay Hills TKCA 1ZZ, Tu..." at bounding box center [199, 215] width 153 height 17
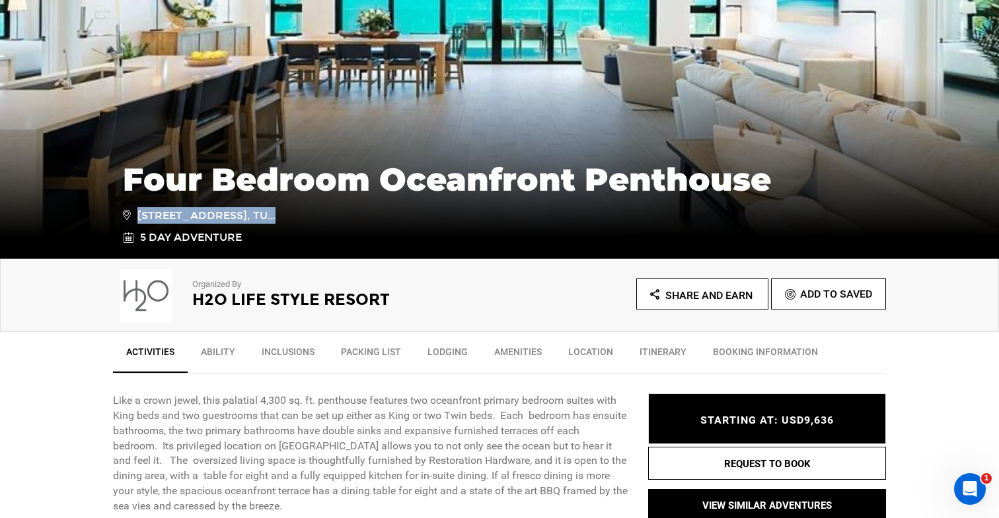
click at [256, 217] on span "241 long bay beach, Long Bay Hills TKCA 1ZZ, Tu..." at bounding box center [199, 215] width 153 height 17
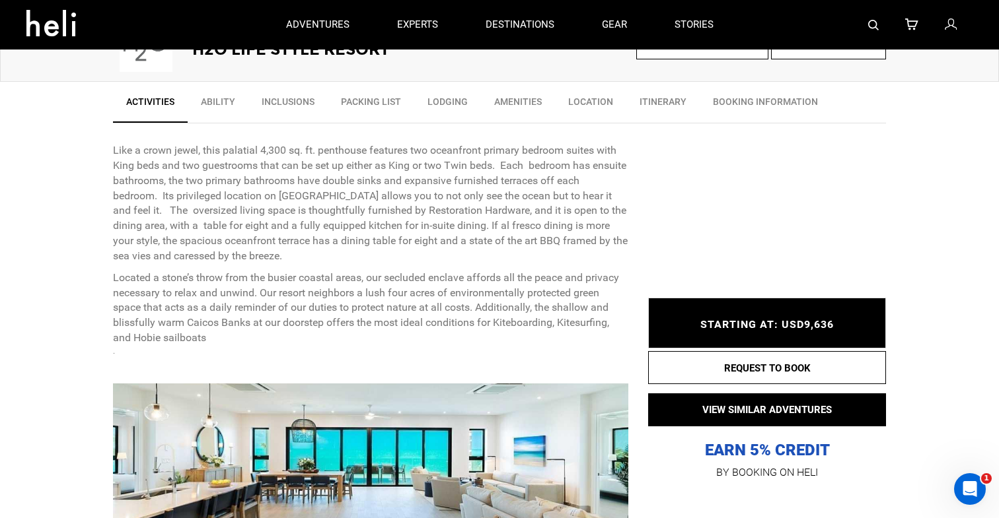
scroll to position [431, 0]
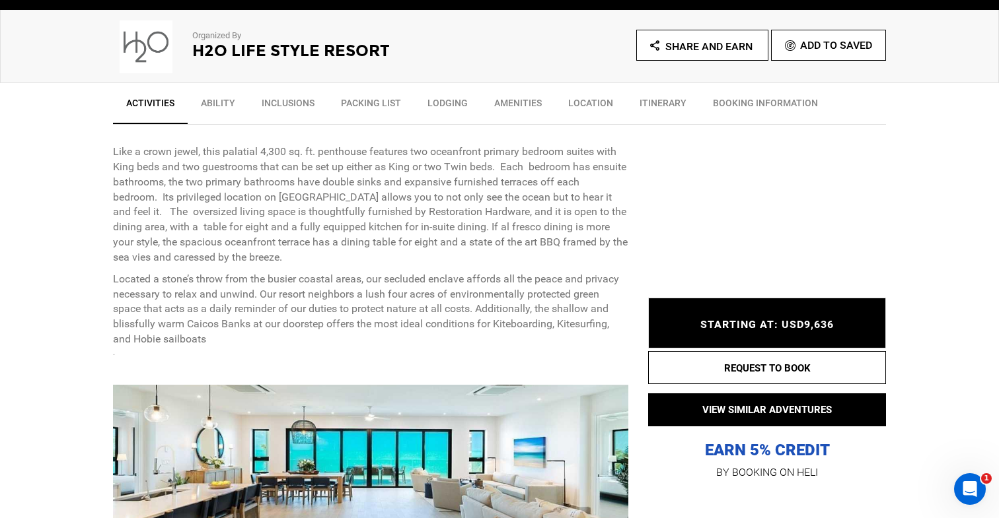
click at [591, 104] on link "Location" at bounding box center [590, 106] width 71 height 33
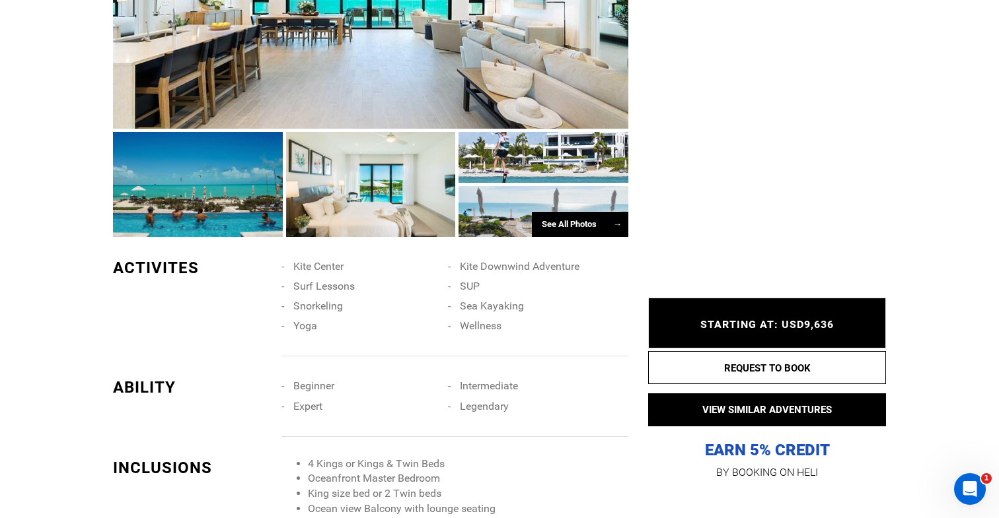
scroll to position [1078, 0]
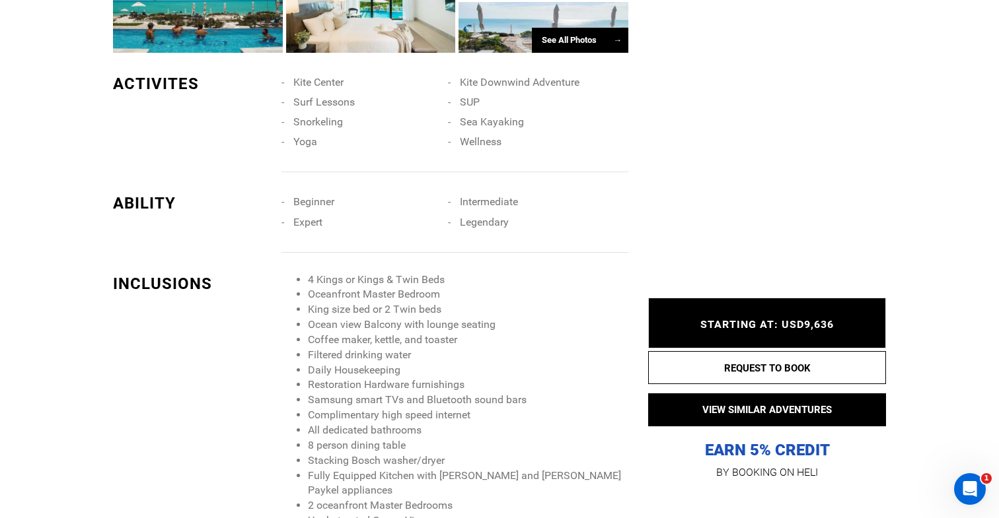
click at [400, 279] on li "4 Kings or Kings & Twin Beds" at bounding box center [468, 280] width 320 height 15
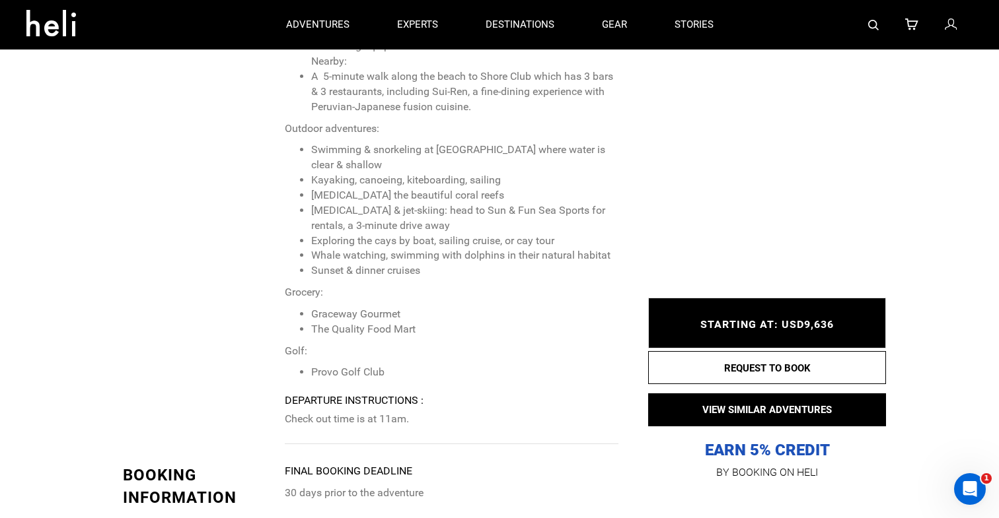
scroll to position [3459, 0]
click at [374, 191] on li "Scuba diving the beautiful coral reefs" at bounding box center [464, 198] width 307 height 15
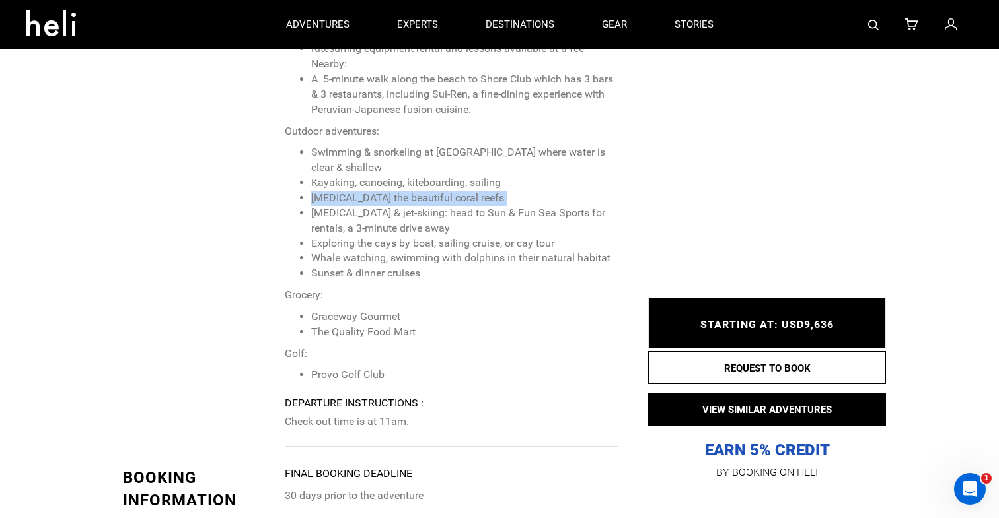
click at [374, 191] on li "Scuba diving the beautiful coral reefs" at bounding box center [464, 198] width 307 height 15
click at [376, 206] on li "Boating & jet-skiing: head to Sun & Fun Sea Sports for rentals, a 3-minute driv…" at bounding box center [464, 221] width 307 height 30
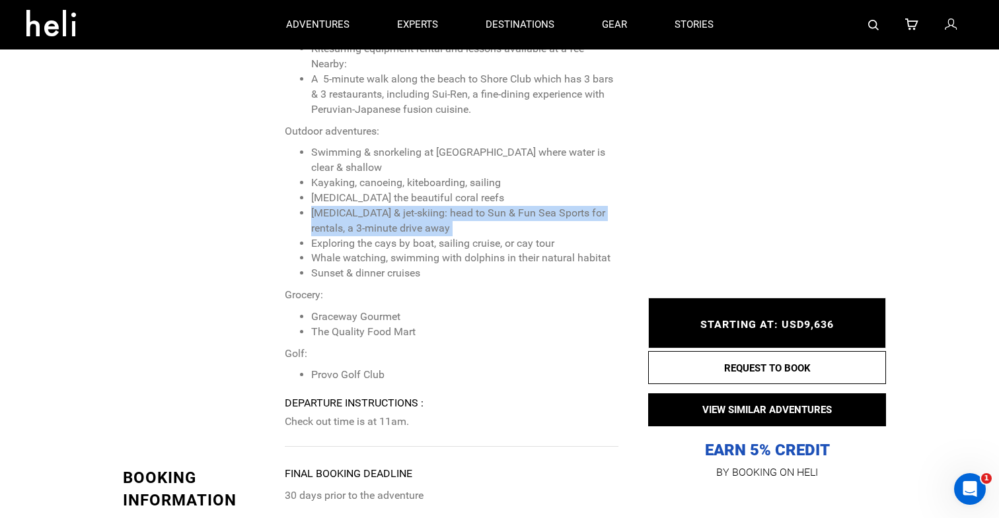
click at [376, 206] on li "Boating & jet-skiing: head to Sun & Fun Sea Sports for rentals, a 3-minute driv…" at bounding box center [464, 221] width 307 height 30
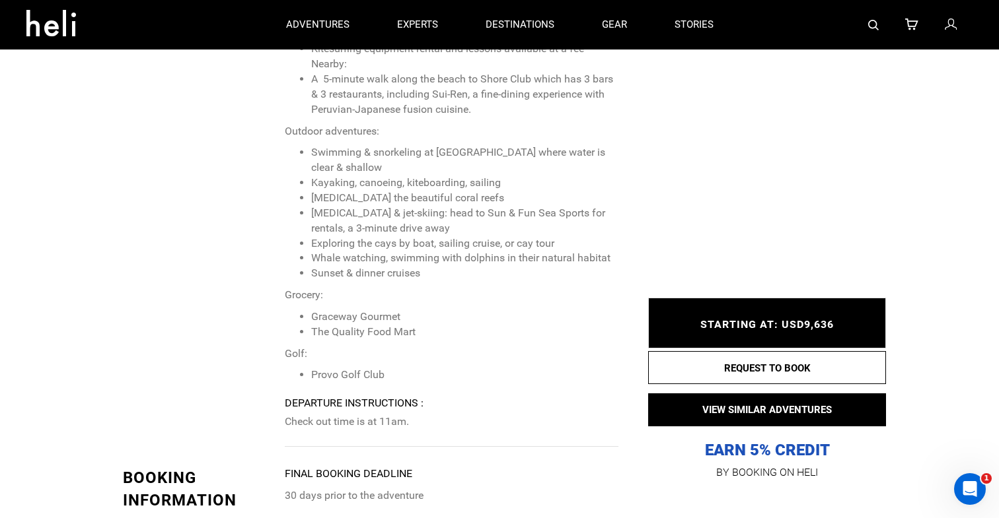
click at [389, 176] on li "Kayaking, canoeing, kiteboarding, sailing" at bounding box center [464, 183] width 307 height 15
click at [384, 236] on li "Exploring the cays by boat, sailing cruise, or cay tour" at bounding box center [464, 243] width 307 height 15
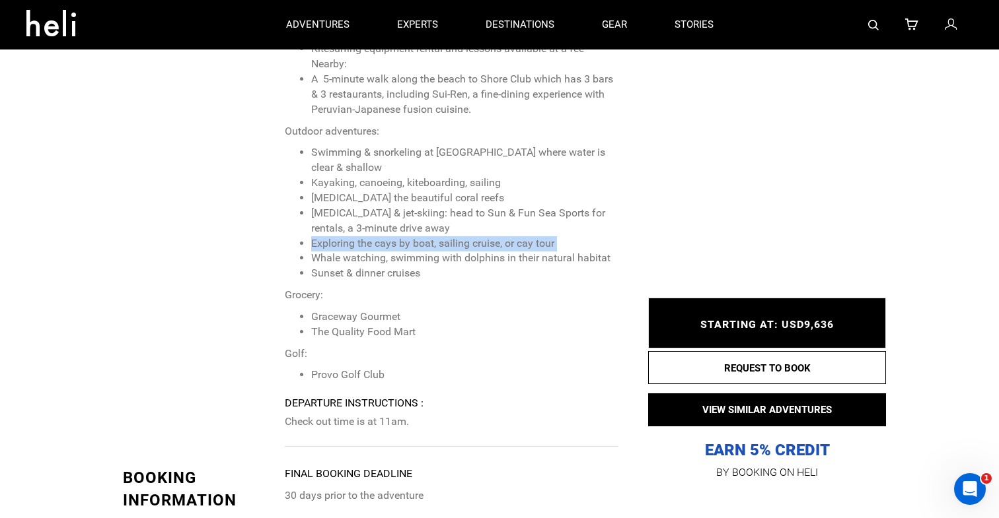
click at [384, 236] on li "Exploring the cays by boat, sailing cruise, or cay tour" at bounding box center [464, 243] width 307 height 15
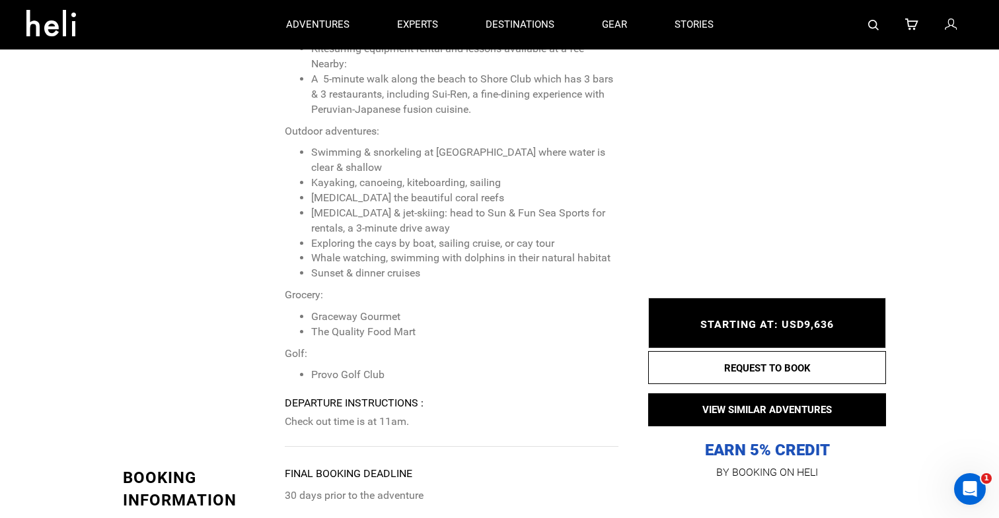
click at [384, 251] on li "Whale watching, swimming with dolphins in their natural habitat" at bounding box center [464, 258] width 307 height 15
click at [384, 266] on li "Sunset & dinner cruises" at bounding box center [464, 273] width 307 height 15
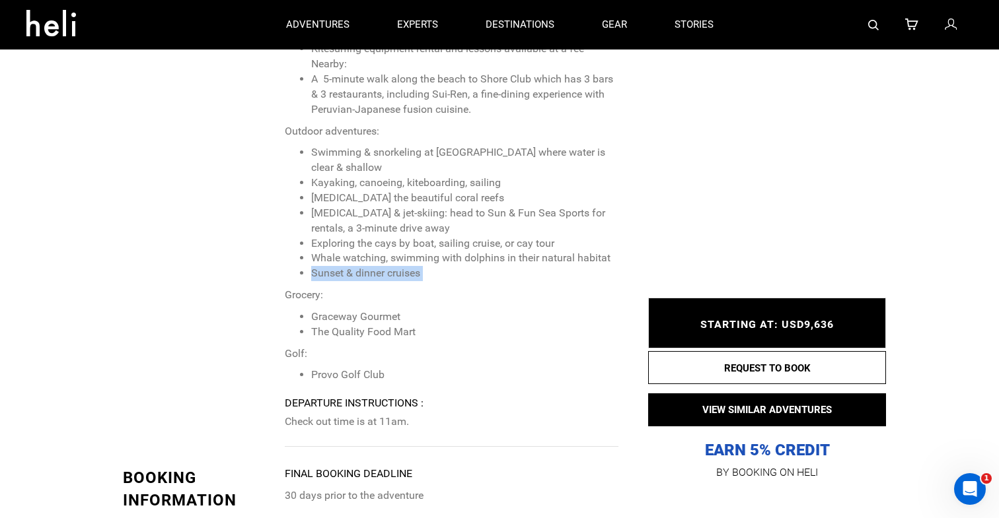
click at [384, 266] on li "Sunset & dinner cruises" at bounding box center [464, 273] width 307 height 15
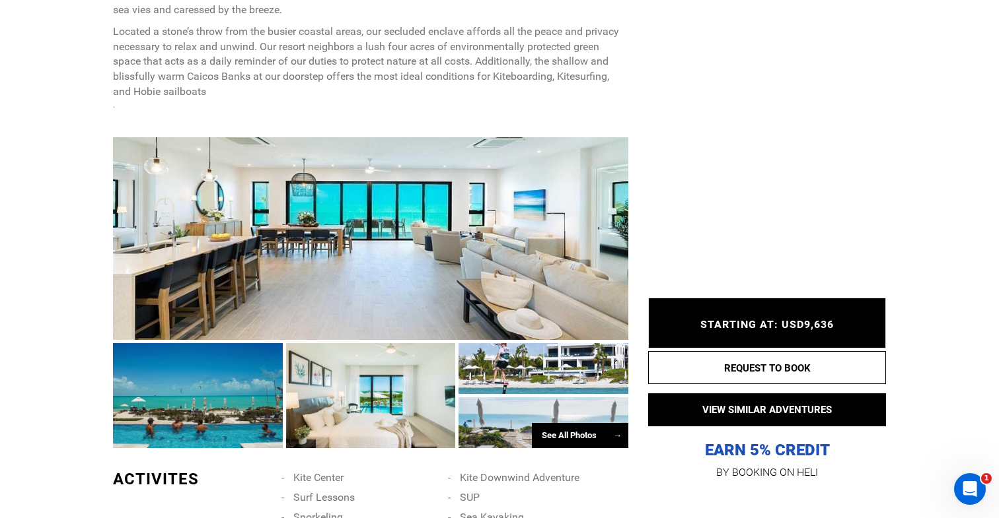
scroll to position [699, 0]
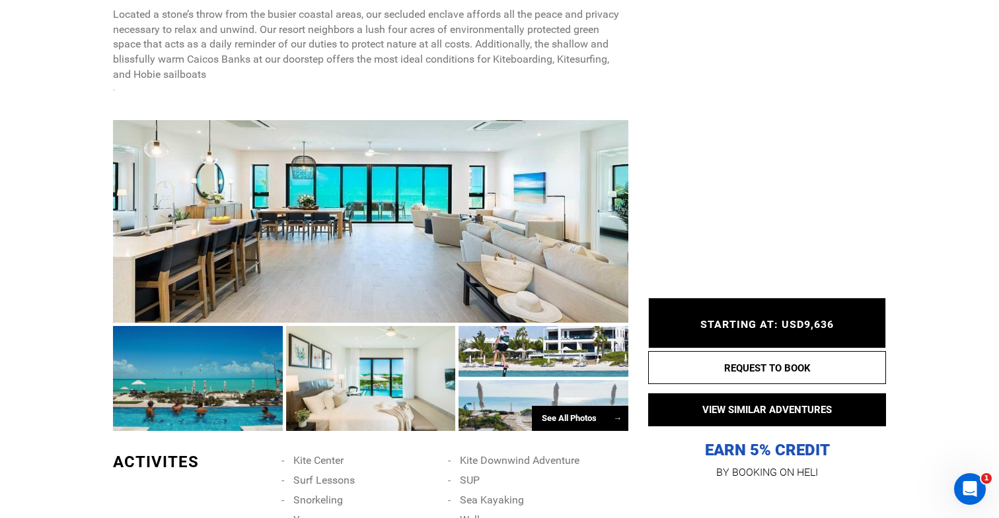
click at [460, 223] on div at bounding box center [370, 221] width 515 height 203
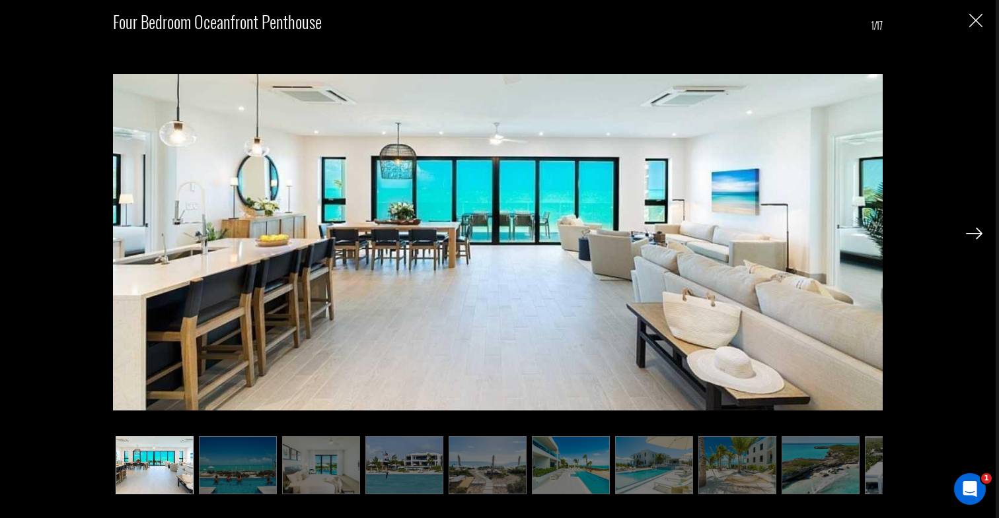
click at [975, 231] on img at bounding box center [974, 234] width 17 height 12
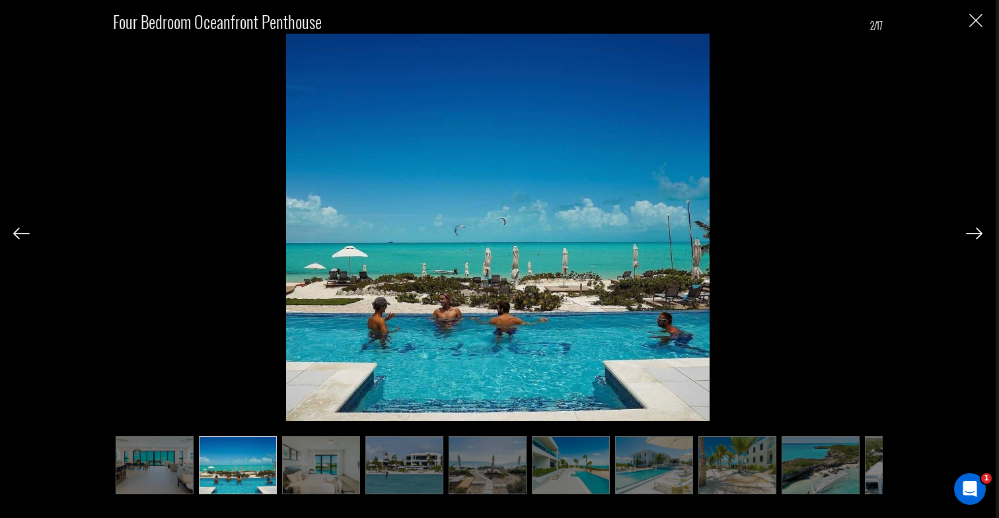
click at [975, 231] on img at bounding box center [974, 234] width 17 height 12
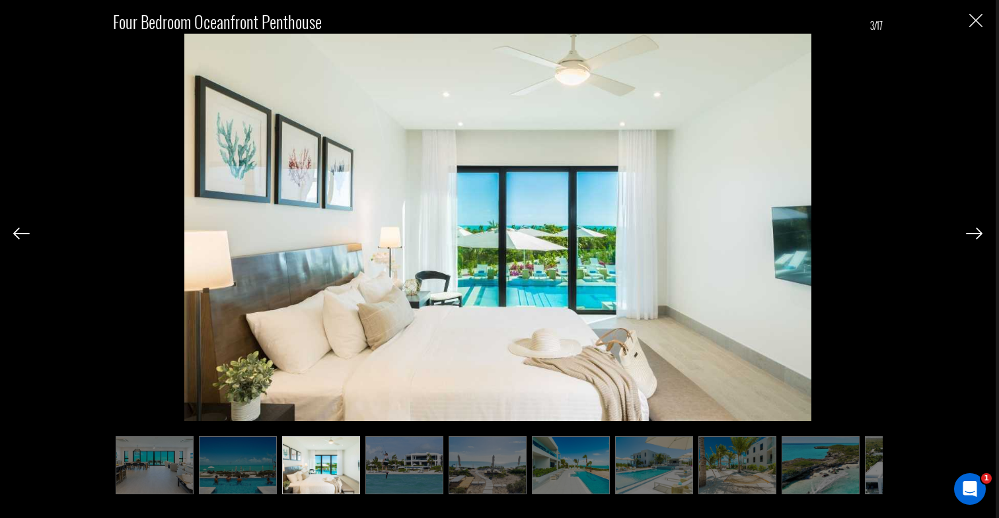
click at [15, 225] on div at bounding box center [21, 233] width 17 height 22
click at [15, 231] on img at bounding box center [21, 234] width 17 height 12
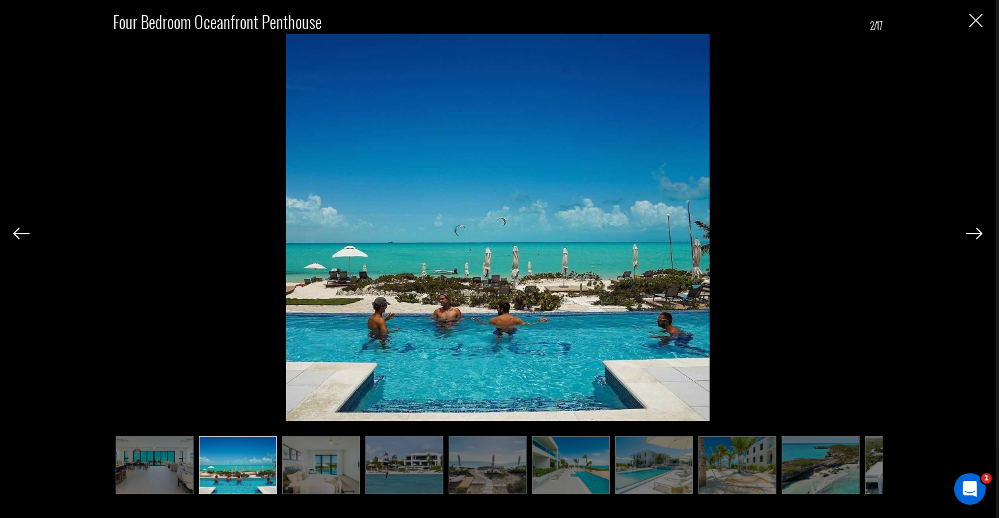
click at [976, 236] on img at bounding box center [974, 234] width 17 height 12
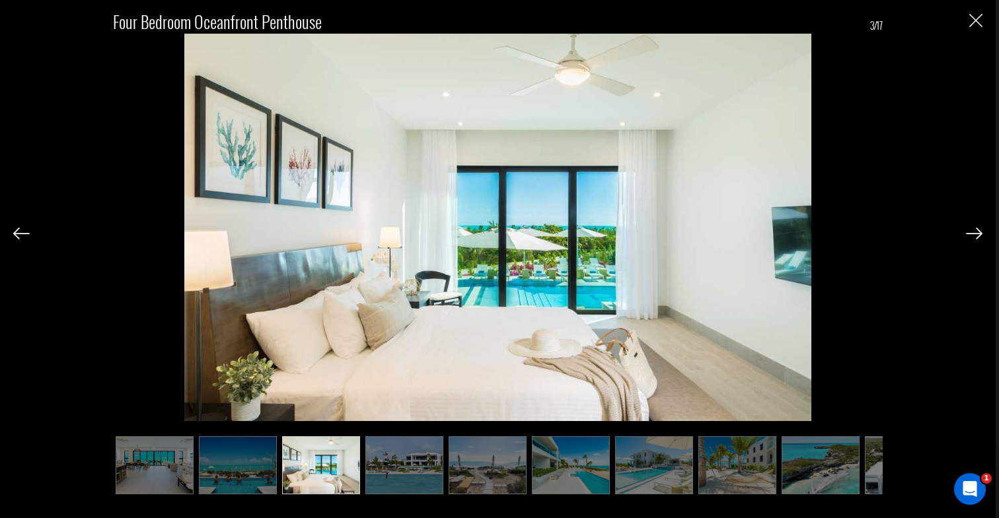
click at [976, 236] on img at bounding box center [974, 234] width 17 height 12
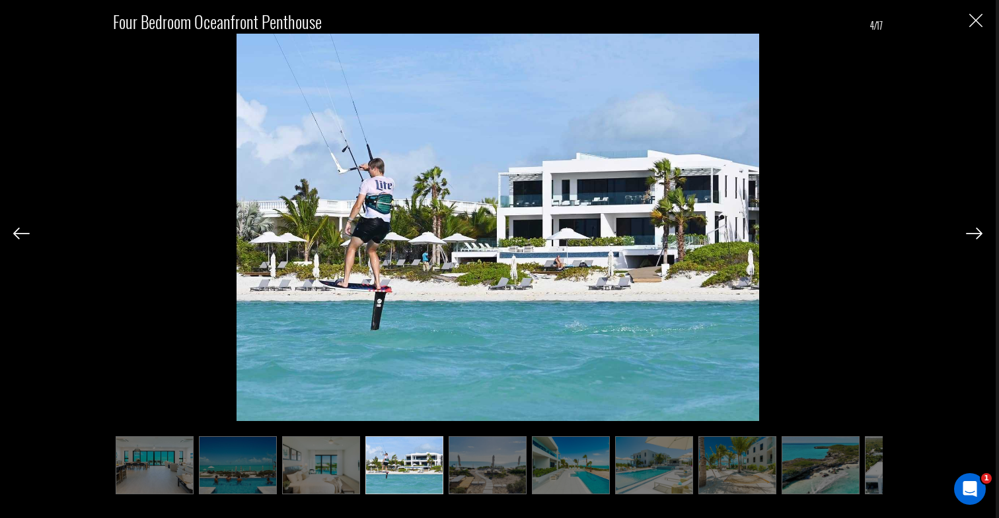
click at [976, 236] on img at bounding box center [974, 234] width 17 height 12
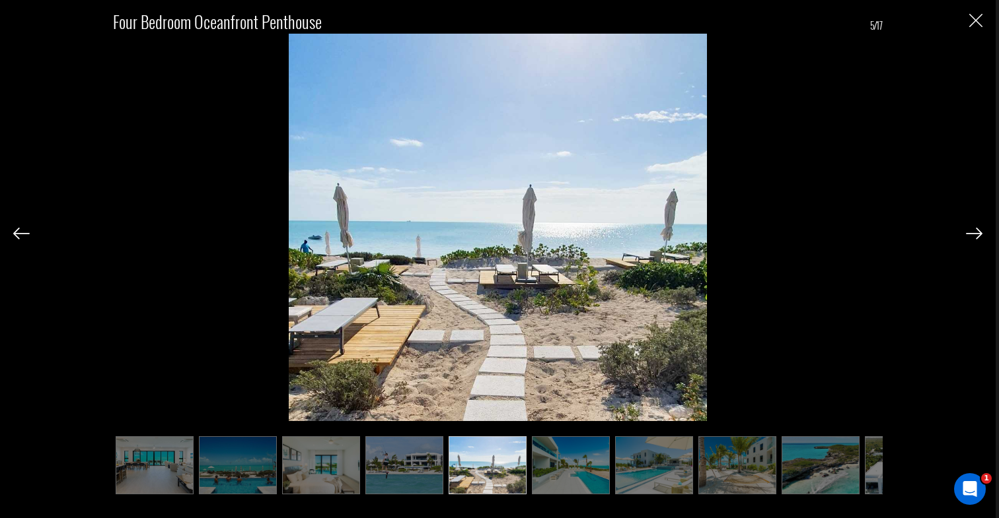
click at [976, 236] on img at bounding box center [974, 234] width 17 height 12
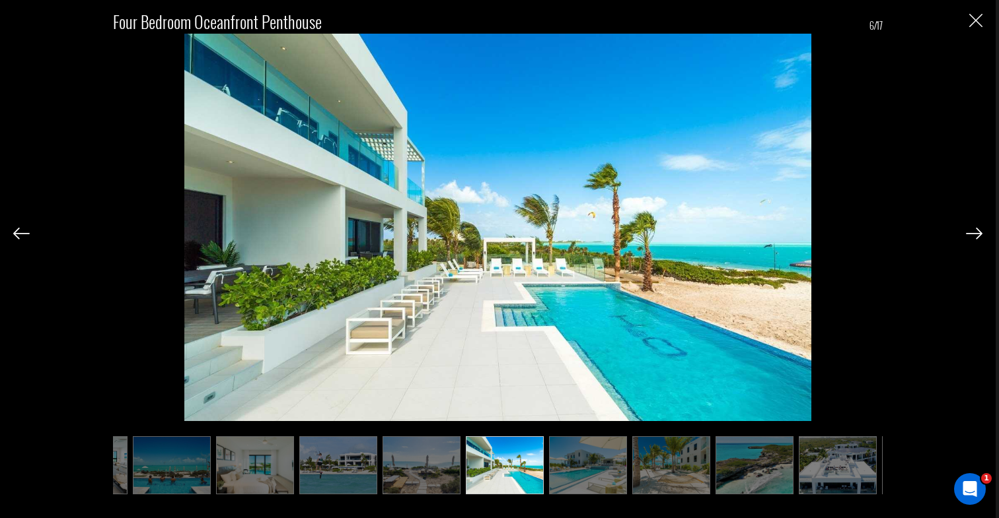
click at [976, 236] on img at bounding box center [974, 234] width 17 height 12
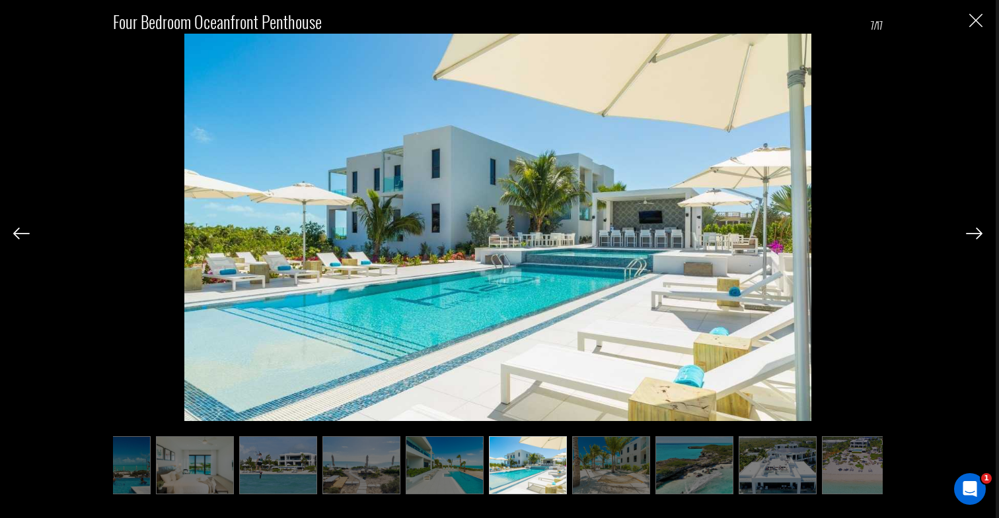
click at [976, 236] on img at bounding box center [974, 234] width 17 height 12
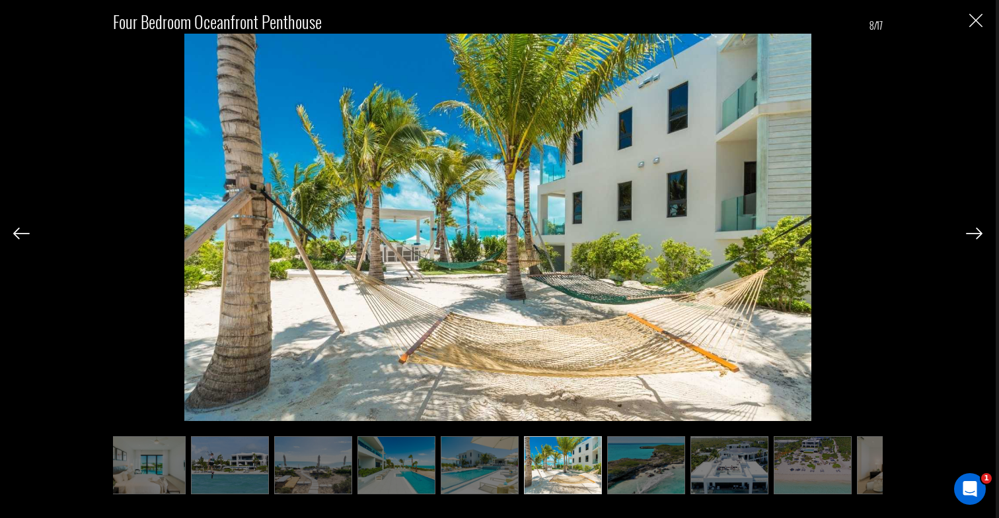
click at [976, 236] on img at bounding box center [974, 234] width 17 height 12
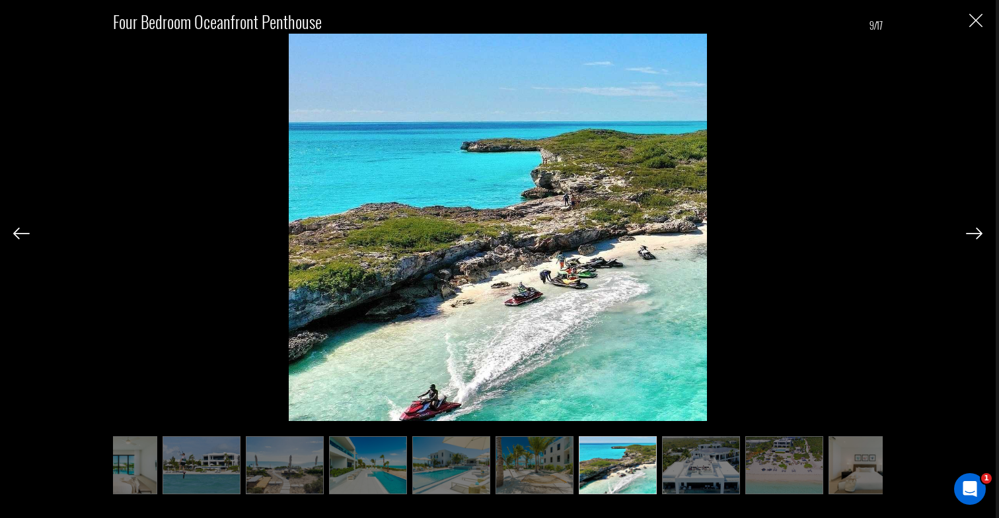
click at [976, 236] on img at bounding box center [974, 234] width 17 height 12
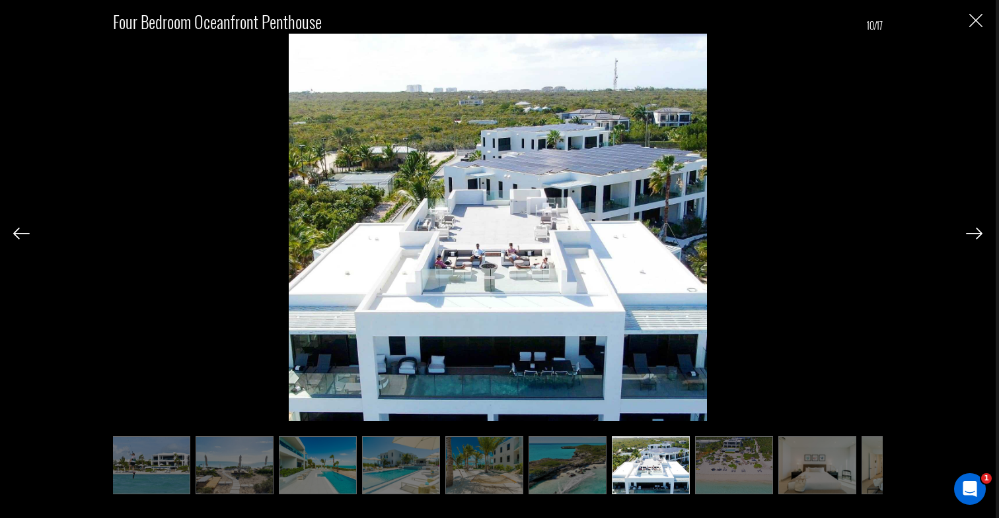
click at [976, 236] on img at bounding box center [974, 234] width 17 height 12
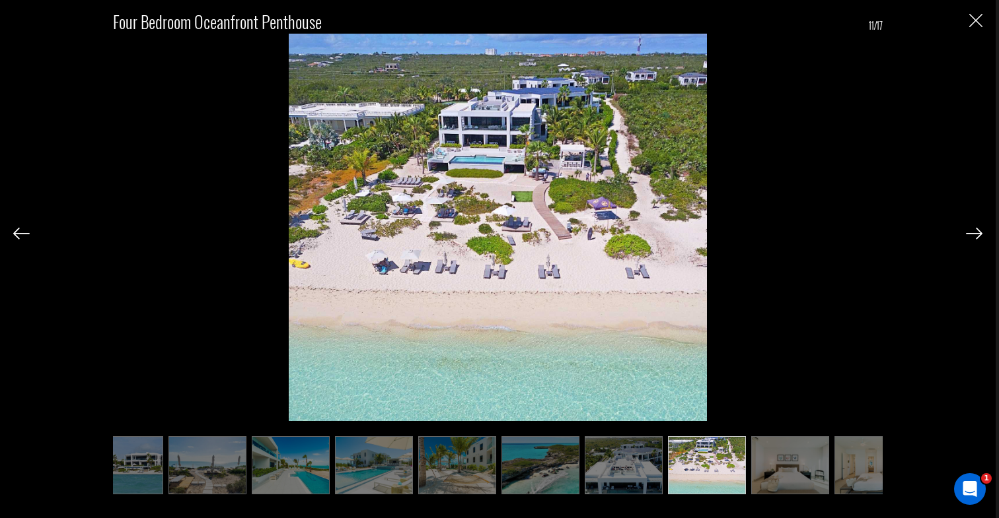
click at [976, 236] on img at bounding box center [974, 234] width 17 height 12
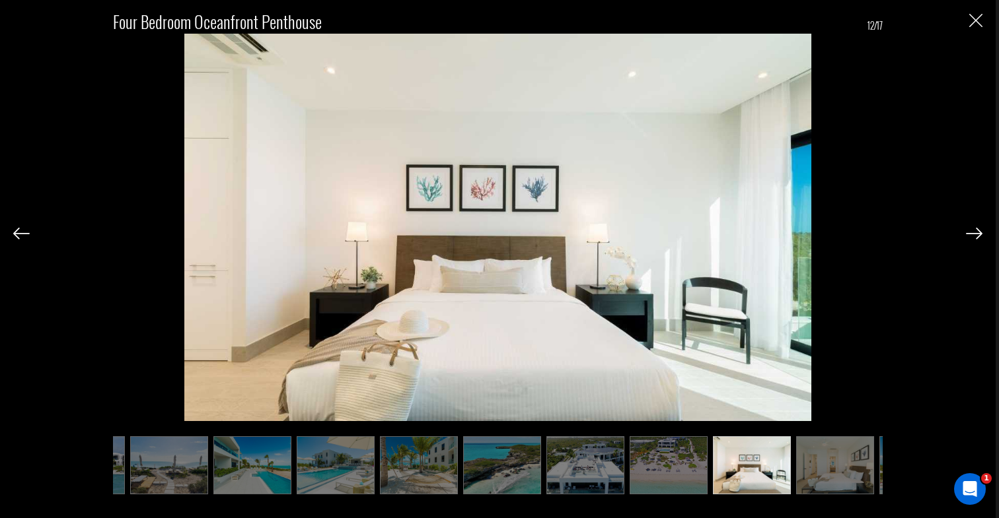
click at [976, 236] on img at bounding box center [974, 234] width 17 height 12
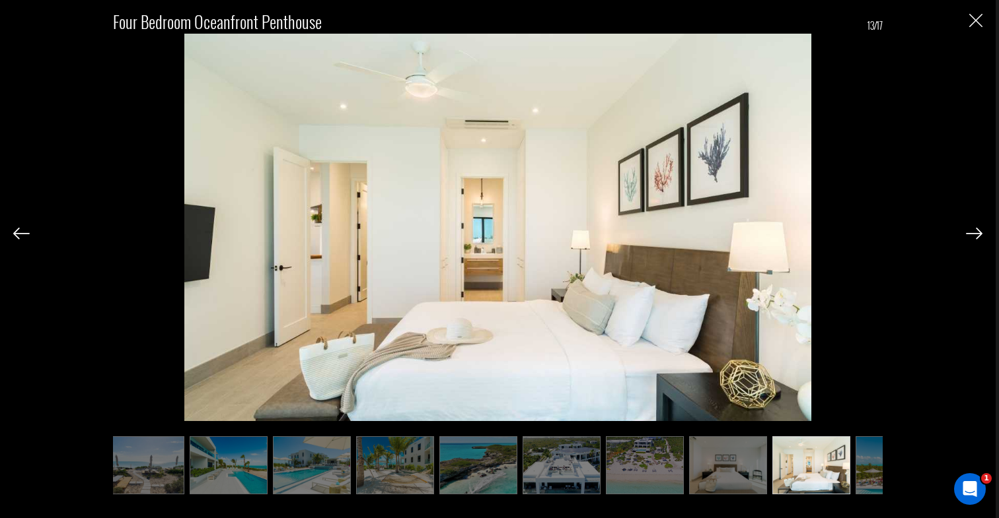
click at [976, 236] on img at bounding box center [974, 234] width 17 height 12
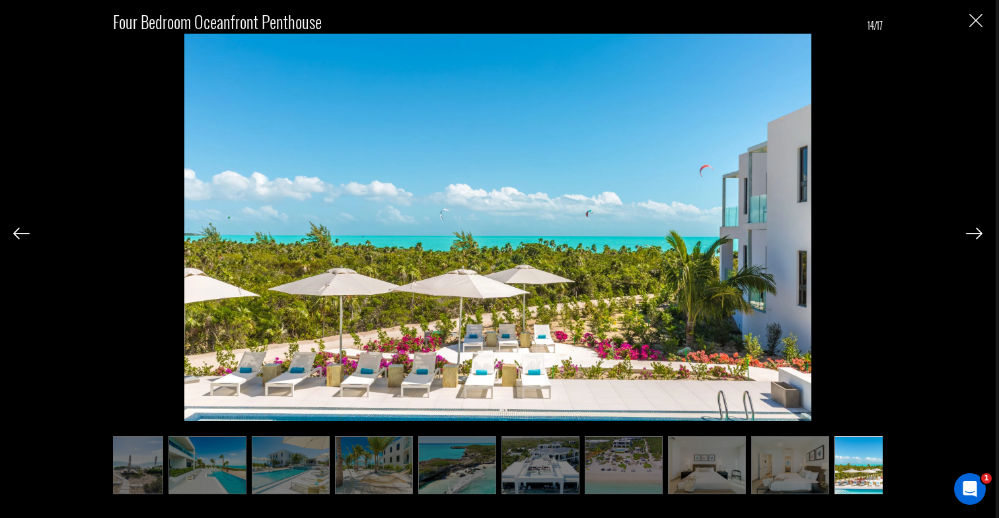
click at [976, 236] on img at bounding box center [974, 234] width 17 height 12
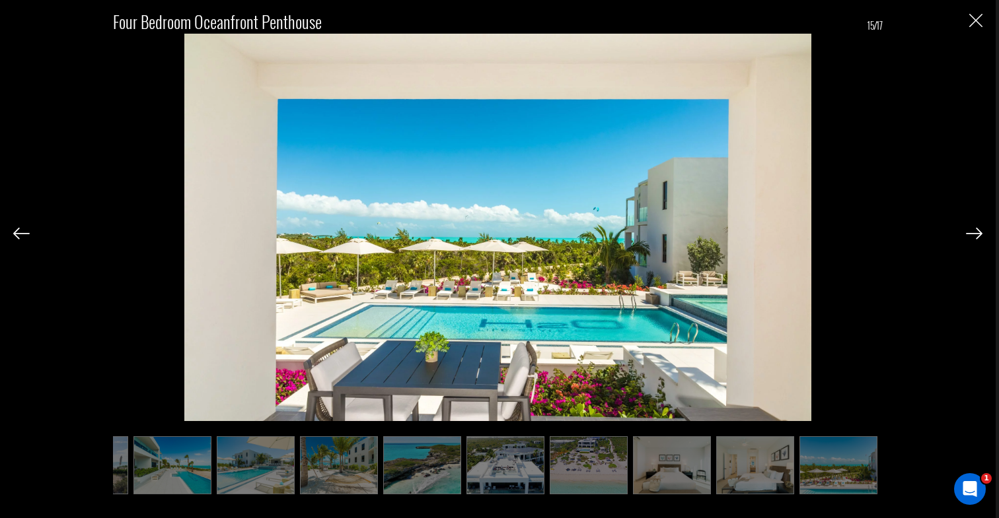
click at [976, 236] on img at bounding box center [974, 234] width 17 height 12
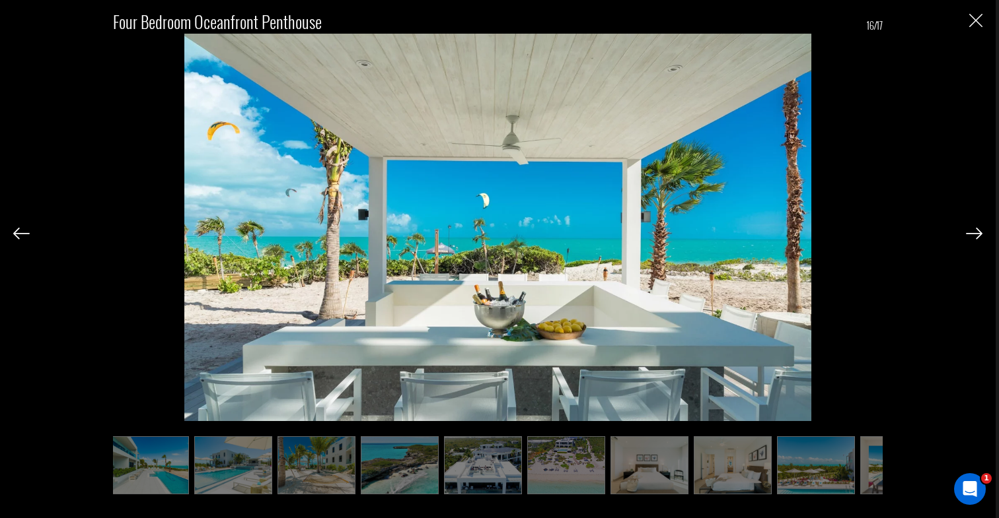
click at [976, 236] on img at bounding box center [974, 234] width 17 height 12
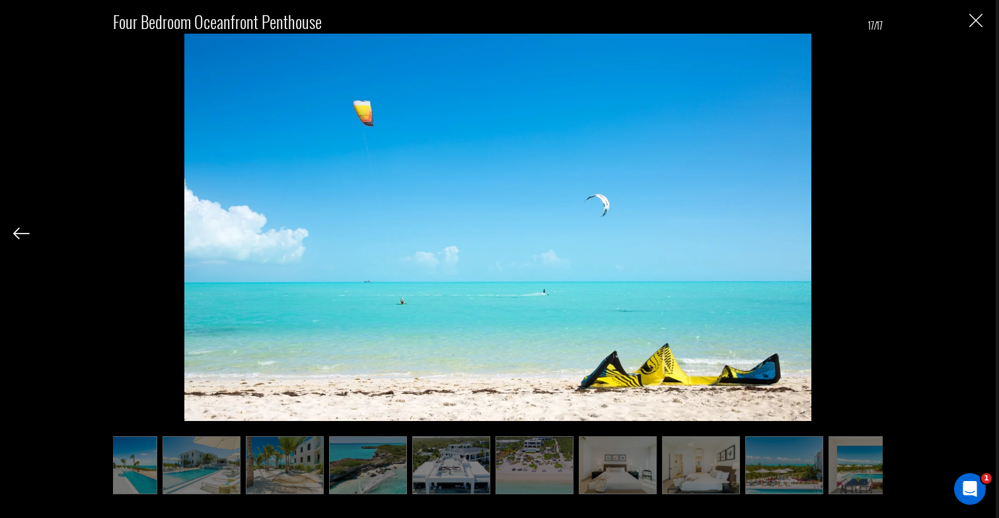
click at [976, 236] on div "Four Bedroom Oceanfront Penthouse 17/17" at bounding box center [497, 246] width 969 height 493
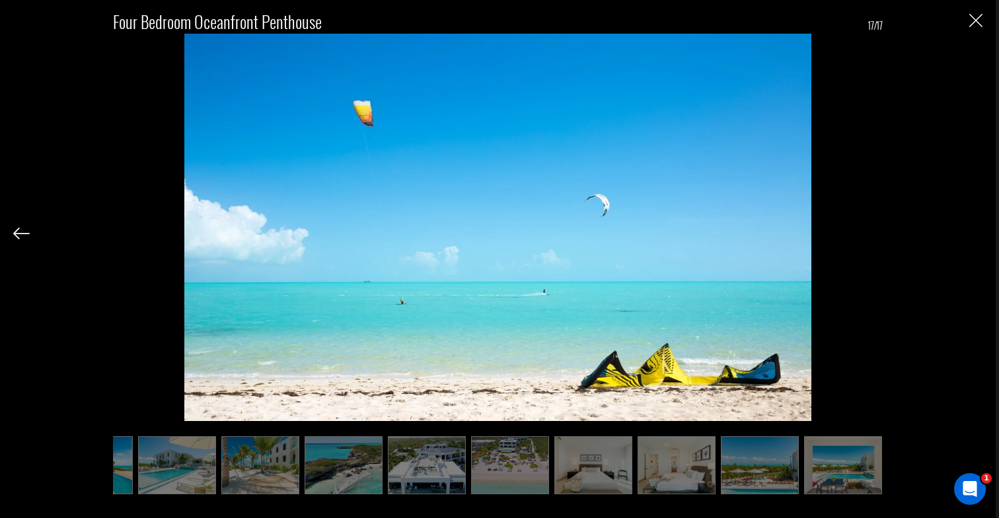
click at [976, 236] on div "Four Bedroom Oceanfront Penthouse 17/17" at bounding box center [497, 246] width 969 height 493
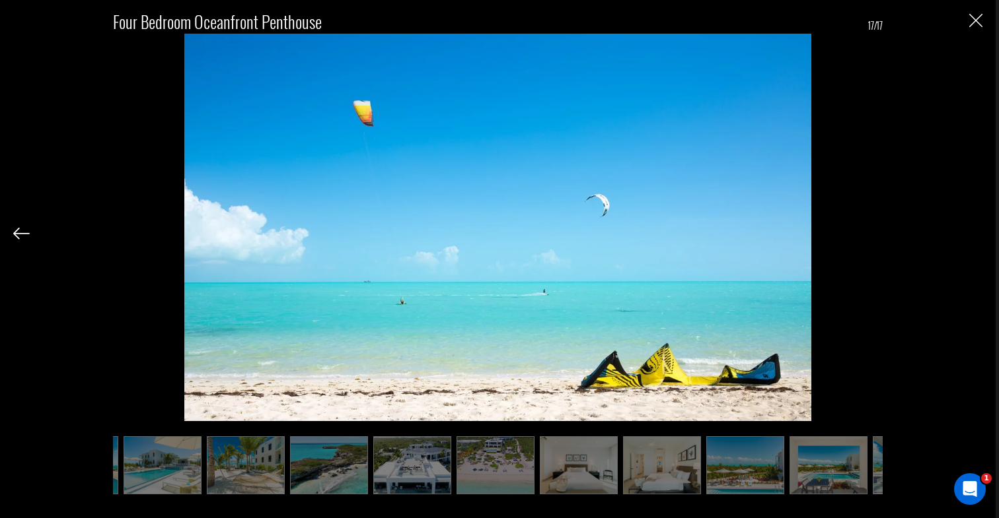
click at [976, 22] on img "Close" at bounding box center [975, 20] width 13 height 13
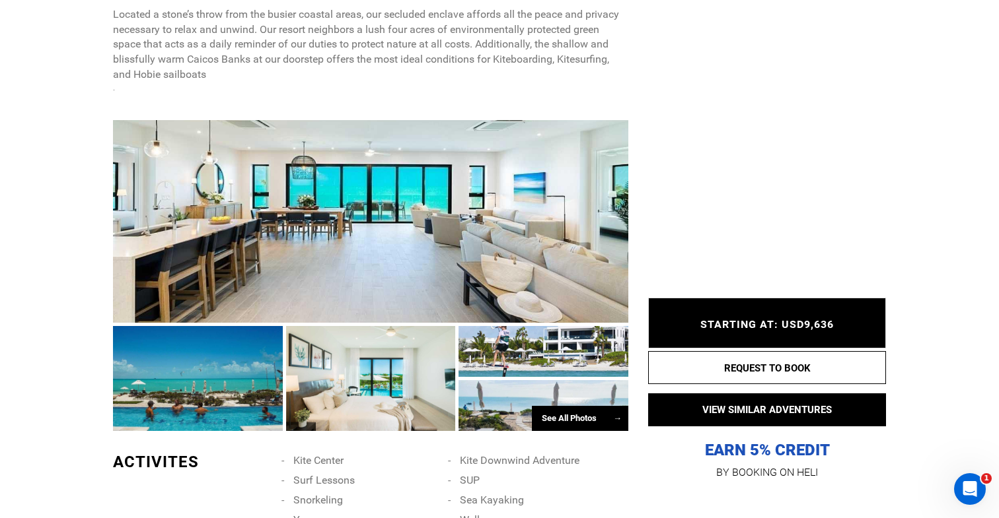
scroll to position [0, 0]
type input "Kite"
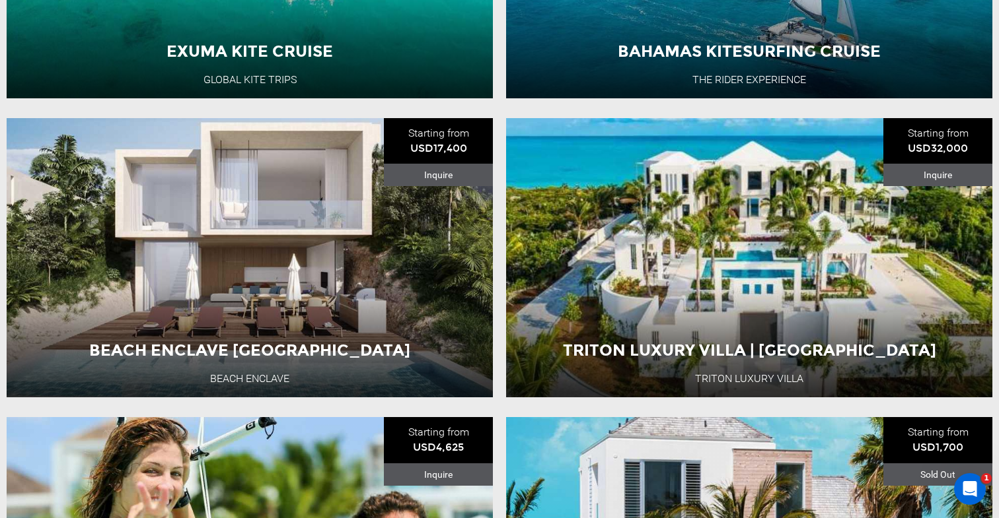
scroll to position [520, 0]
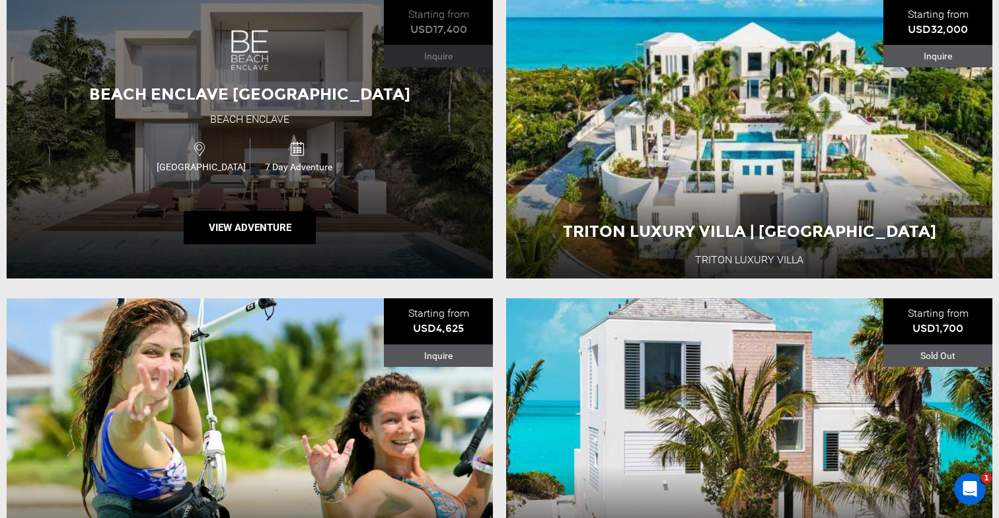
click at [289, 85] on span "Beach Enclave North Shore Villas" at bounding box center [249, 94] width 321 height 19
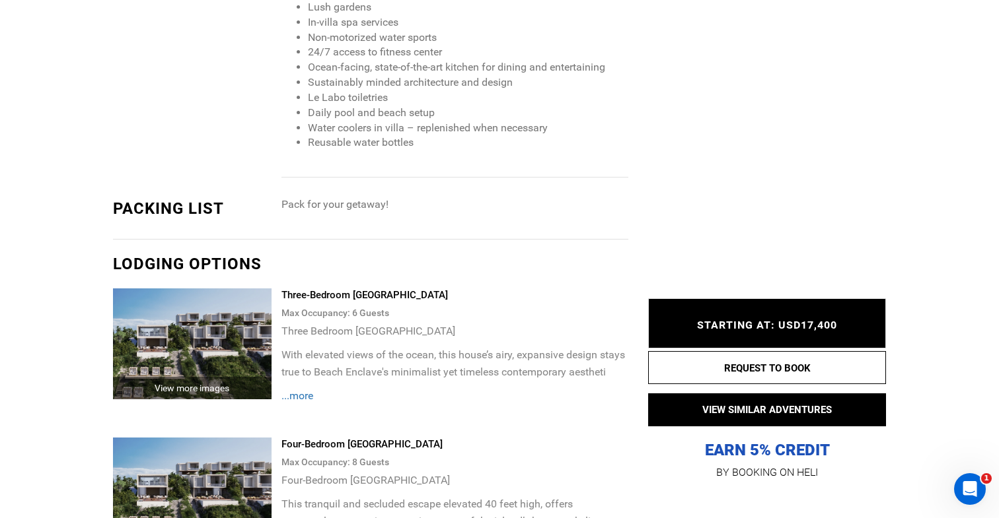
scroll to position [1544, 0]
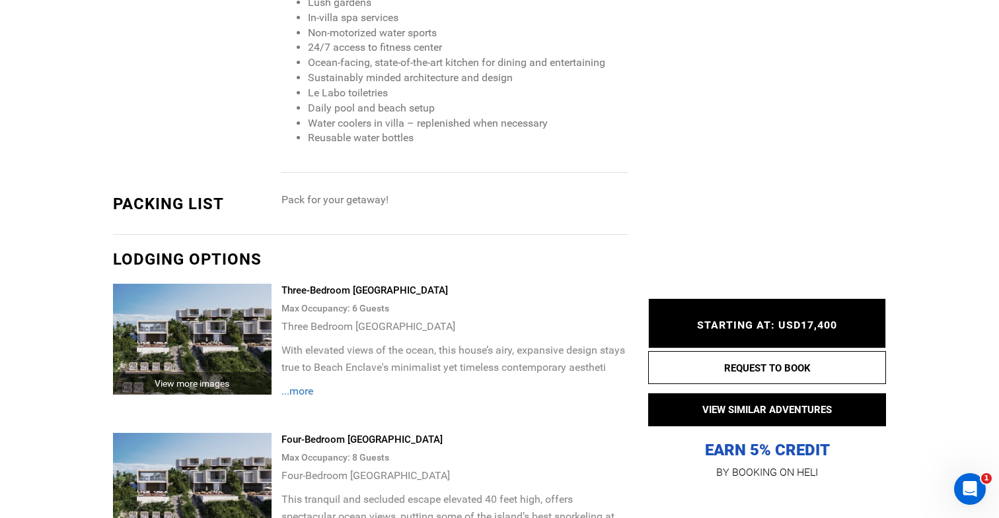
click at [374, 312] on div "Max Occupancy: 6 Guest s" at bounding box center [454, 309] width 347 height 20
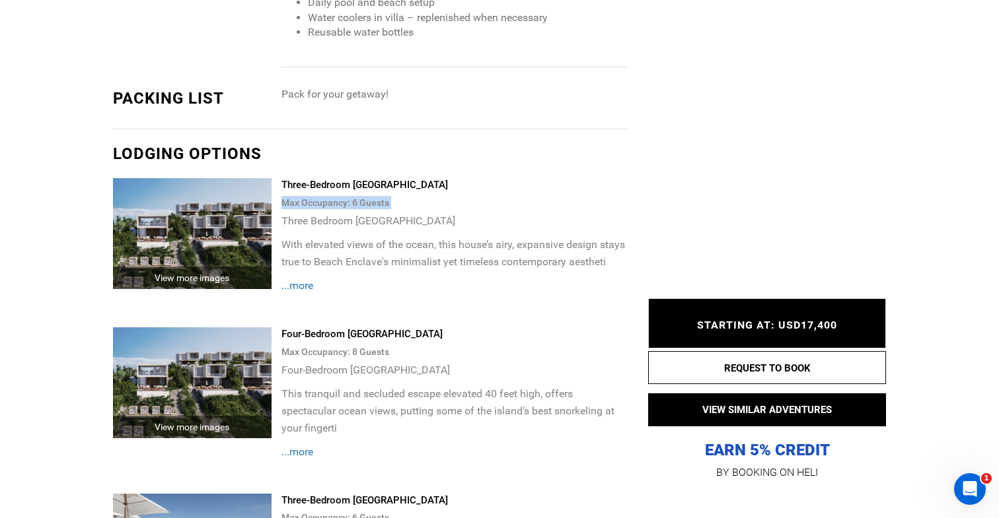
scroll to position [1668, 0]
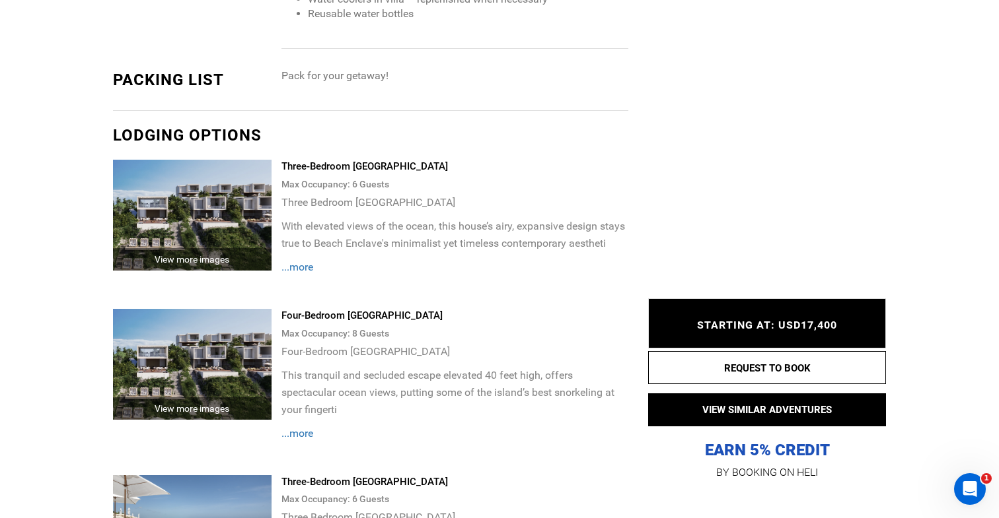
click at [308, 310] on div "Four-Bedroom Ocean front Beach House" at bounding box center [454, 316] width 347 height 14
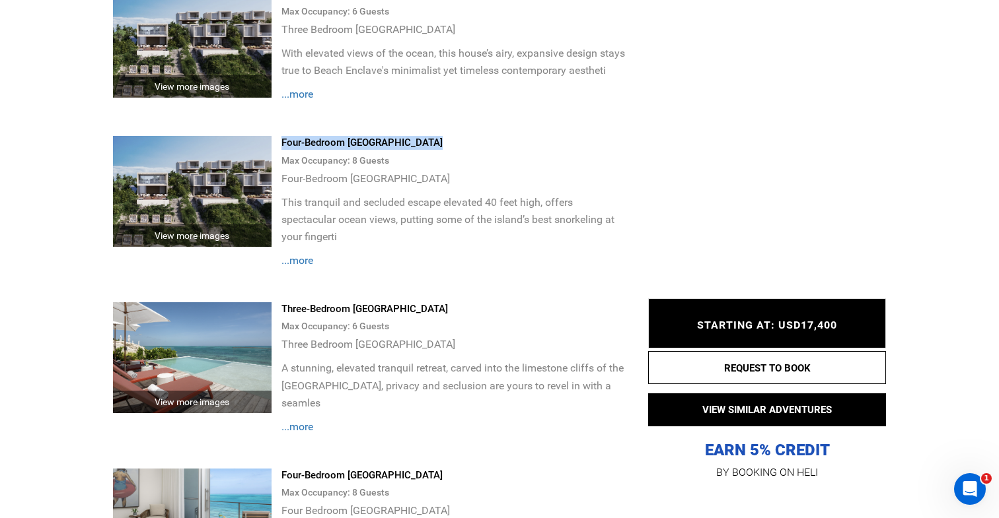
scroll to position [1851, 0]
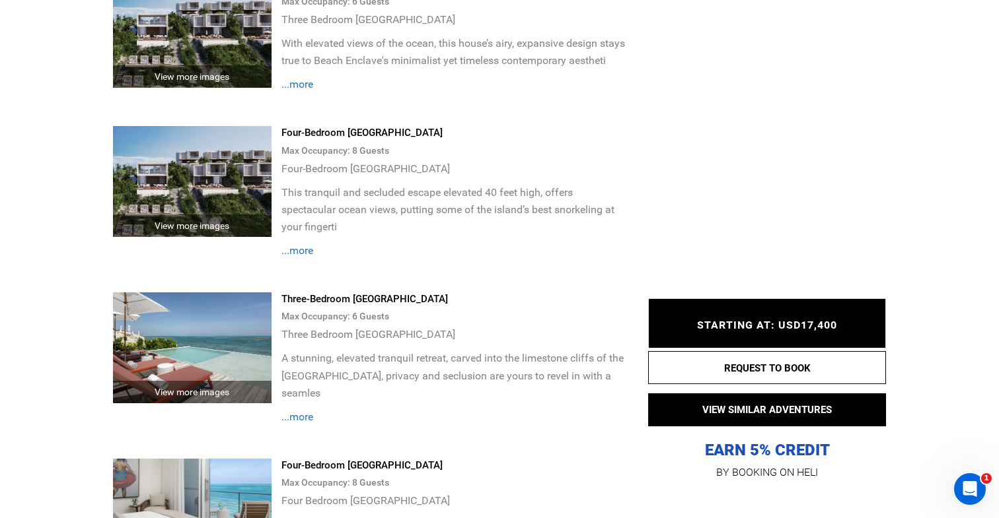
click at [345, 153] on div "Max Occupancy: 8 Guest s" at bounding box center [454, 151] width 347 height 20
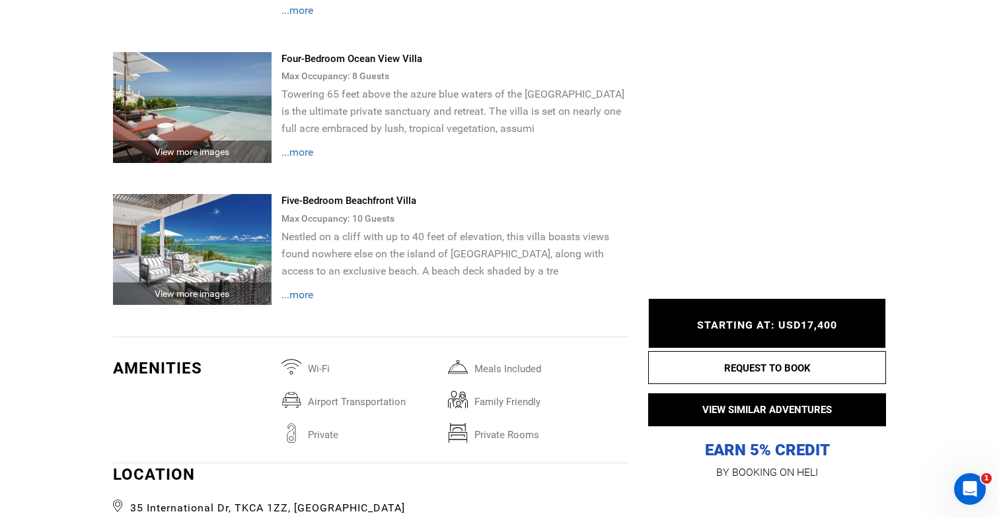
scroll to position [2440, 0]
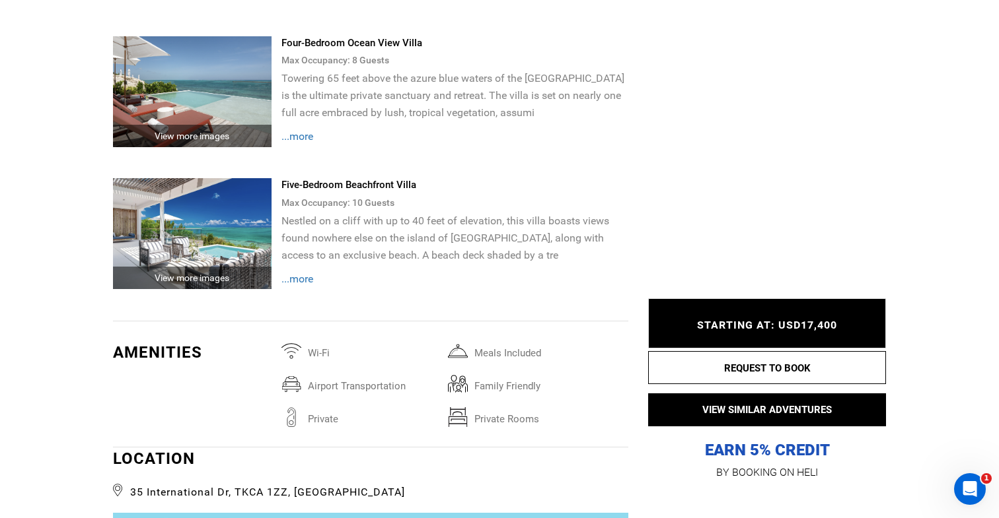
click at [213, 227] on img at bounding box center [192, 233] width 159 height 111
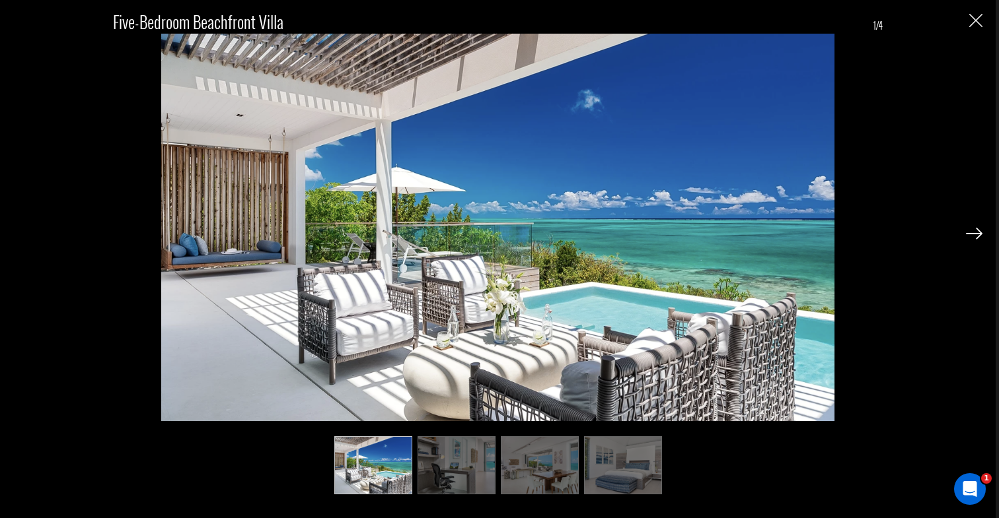
click at [979, 28] on div "Five-Bedroom Beachfront Villa 1/4" at bounding box center [497, 246] width 969 height 493
click at [978, 22] on img "Close" at bounding box center [975, 20] width 13 height 13
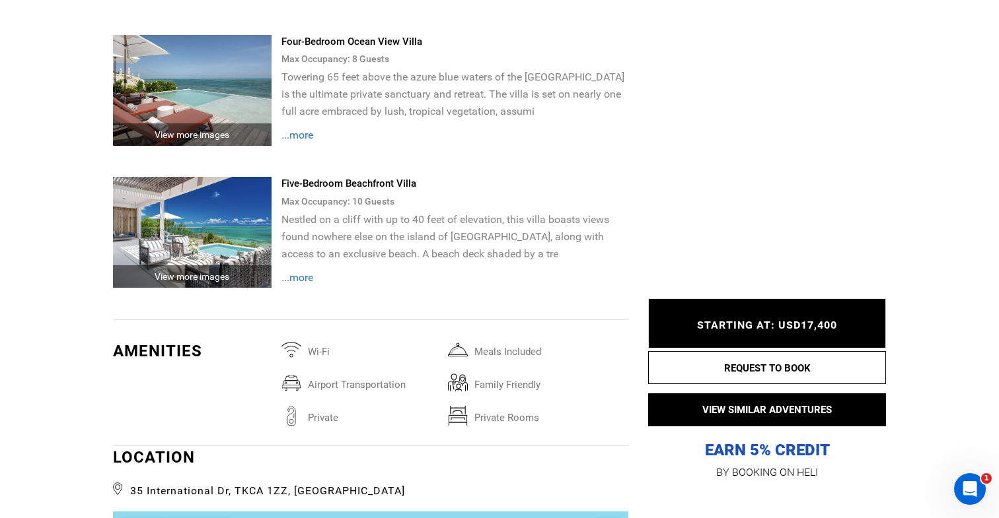
click at [308, 271] on span "...more" at bounding box center [297, 277] width 32 height 13
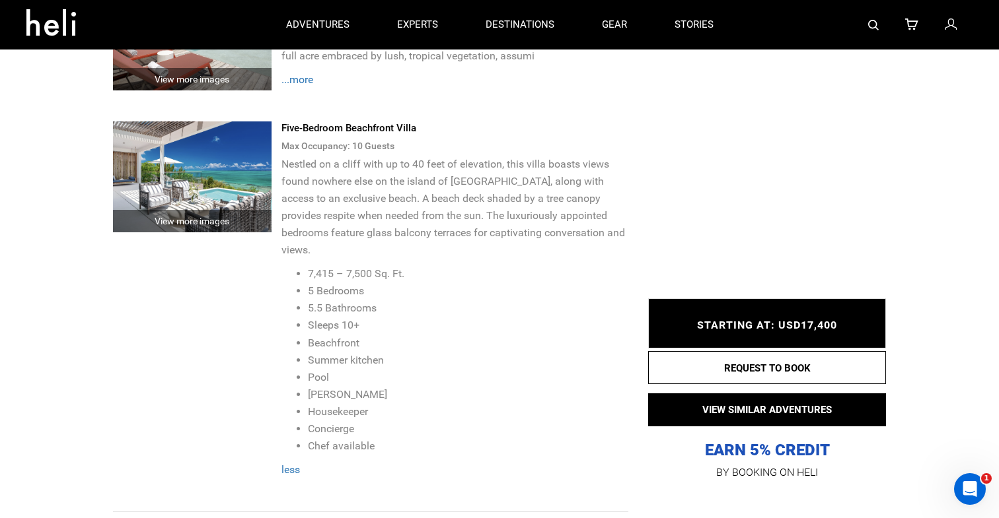
scroll to position [2481, 0]
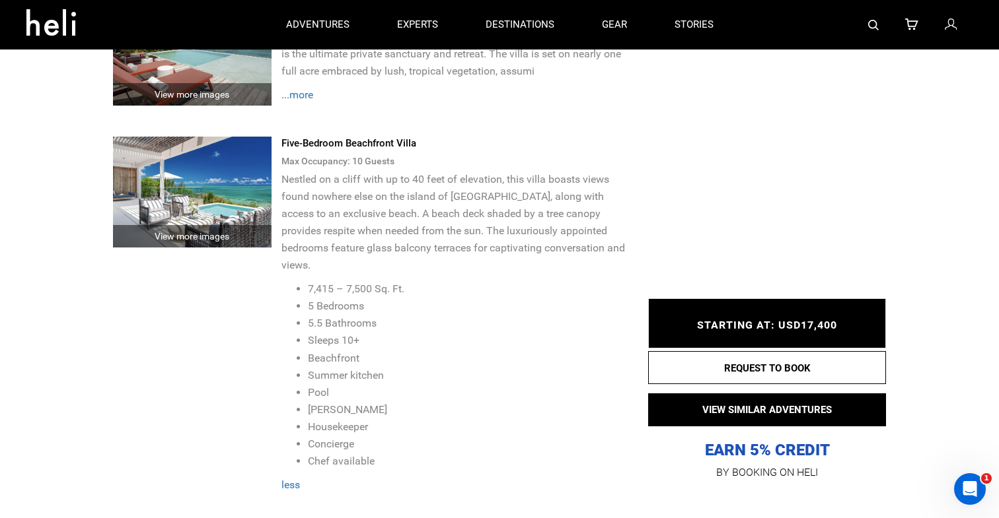
click at [343, 137] on div "Five-Bedroom Beachfront Villa" at bounding box center [454, 144] width 347 height 14
click at [217, 160] on img at bounding box center [192, 192] width 159 height 111
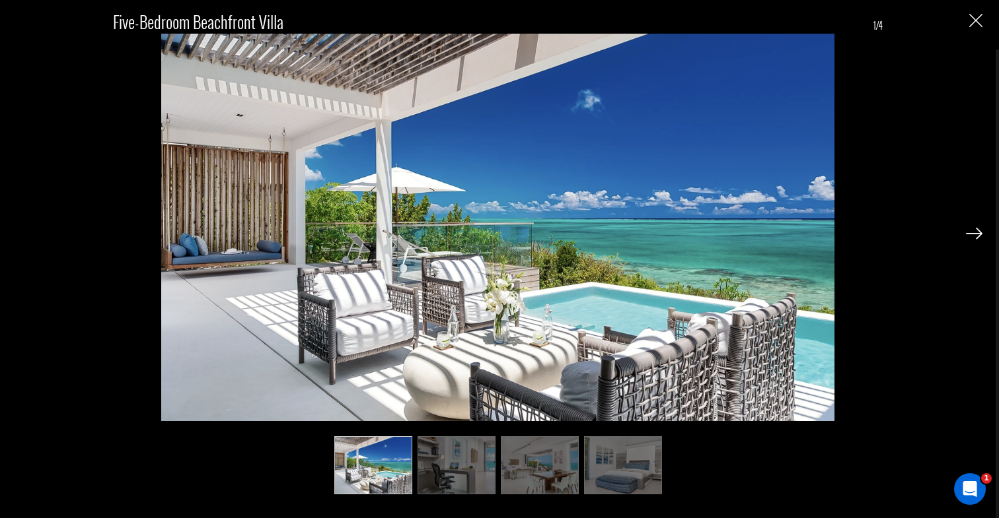
click at [976, 24] on img "Close" at bounding box center [975, 20] width 13 height 13
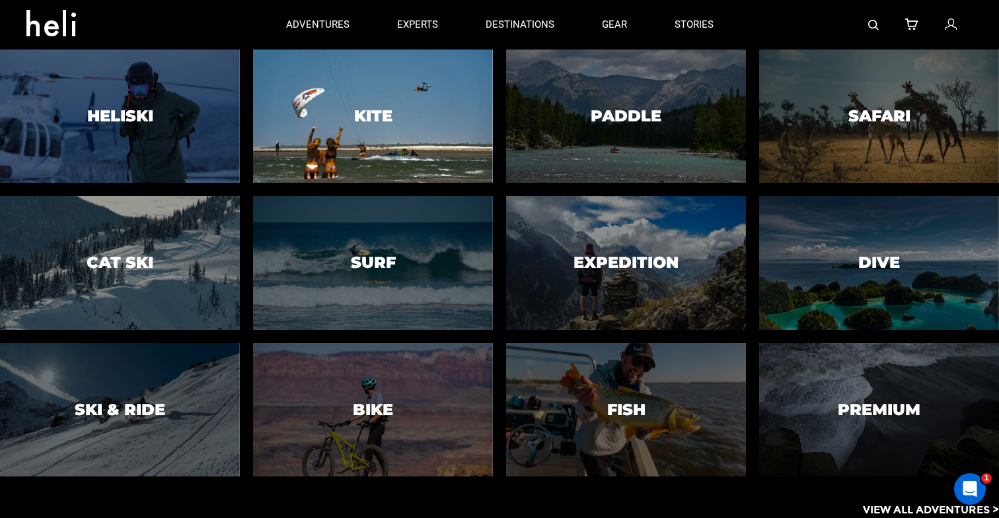
click at [378, 112] on h3 "Kite" at bounding box center [373, 116] width 38 height 17
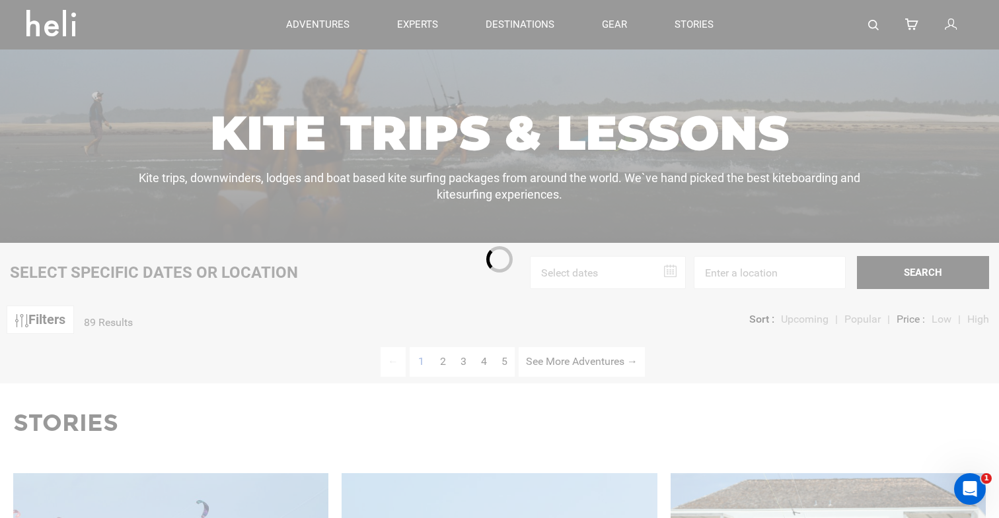
scroll to position [265, 0]
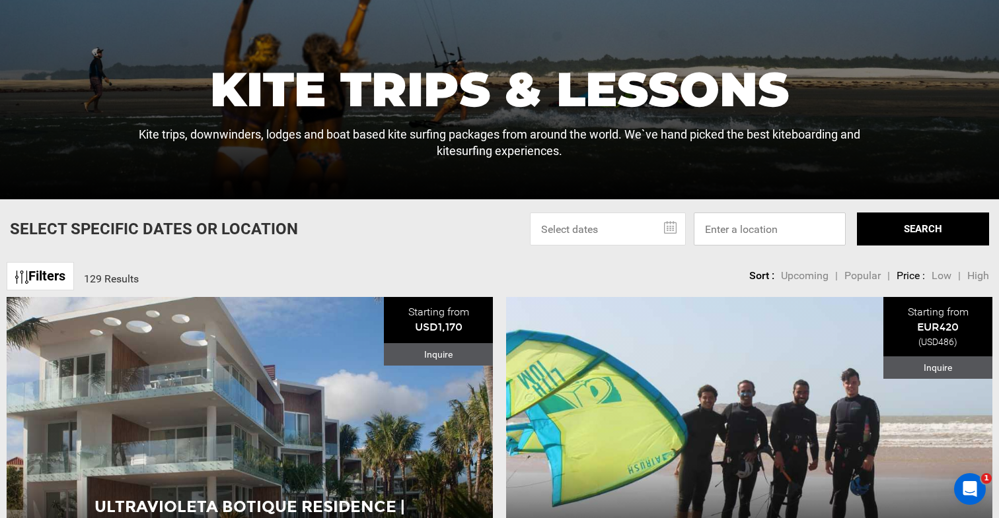
click at [750, 231] on input at bounding box center [770, 229] width 152 height 33
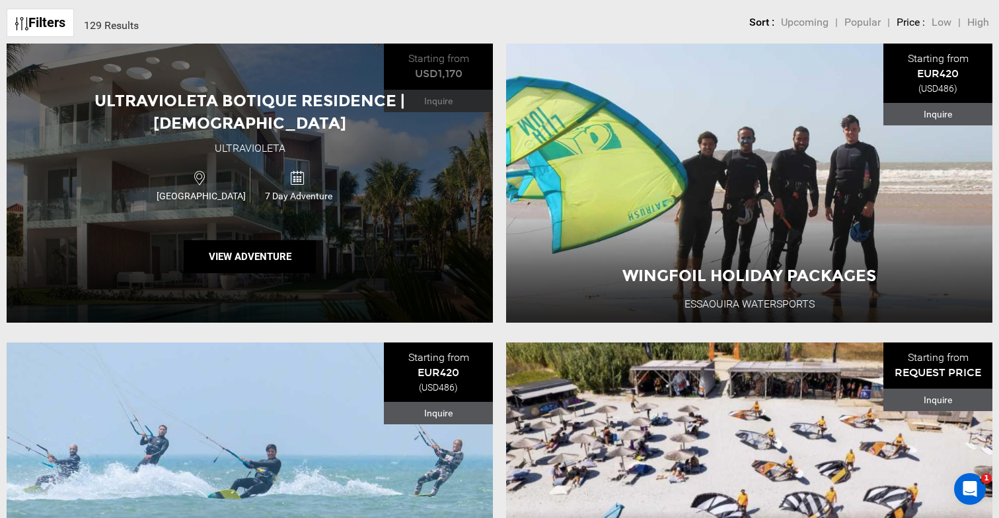
scroll to position [525, 0]
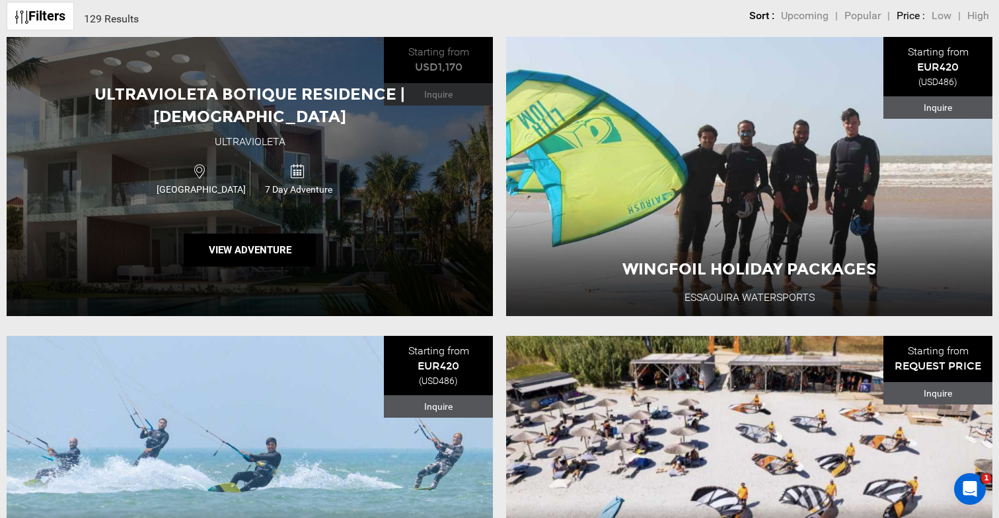
click at [305, 100] on span "Ultravioleta Botique Residence | Dominican Republic" at bounding box center [249, 106] width 310 height 42
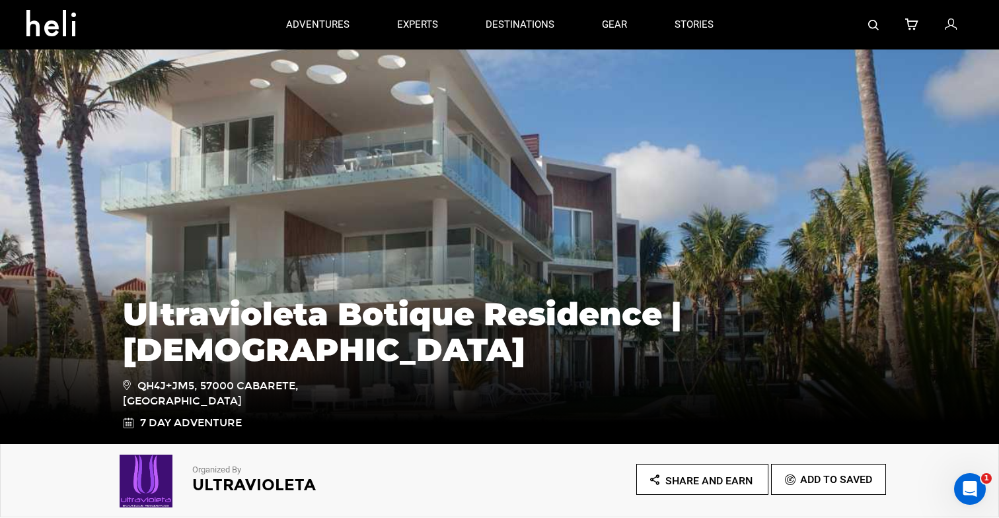
click at [65, 27] on icon at bounding box center [55, 19] width 59 height 21
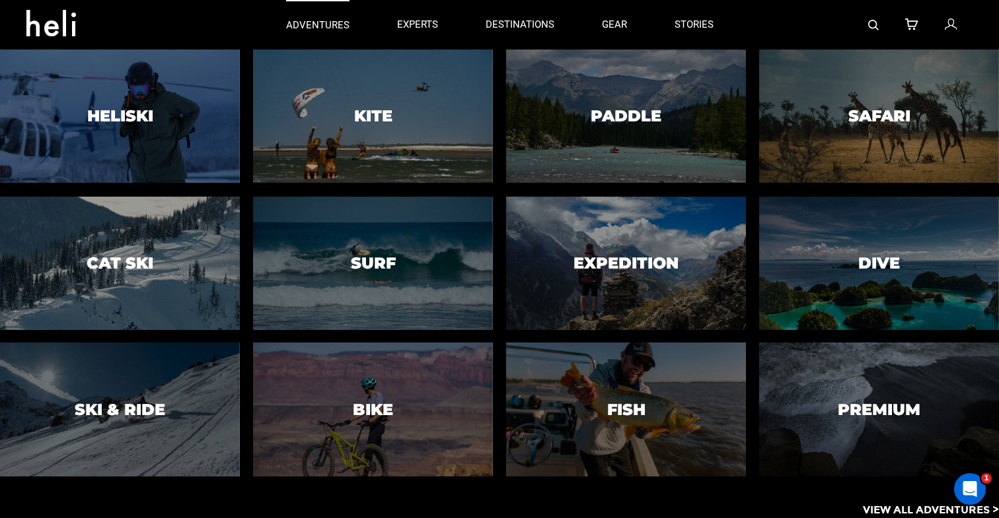
click at [330, 29] on p "adventures" at bounding box center [317, 25] width 63 height 14
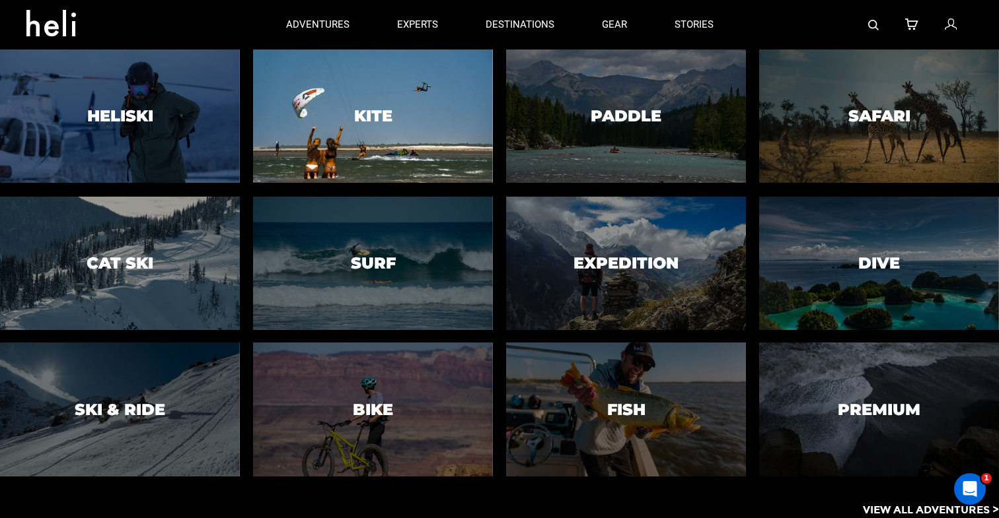
click at [390, 94] on div at bounding box center [372, 116] width 244 height 136
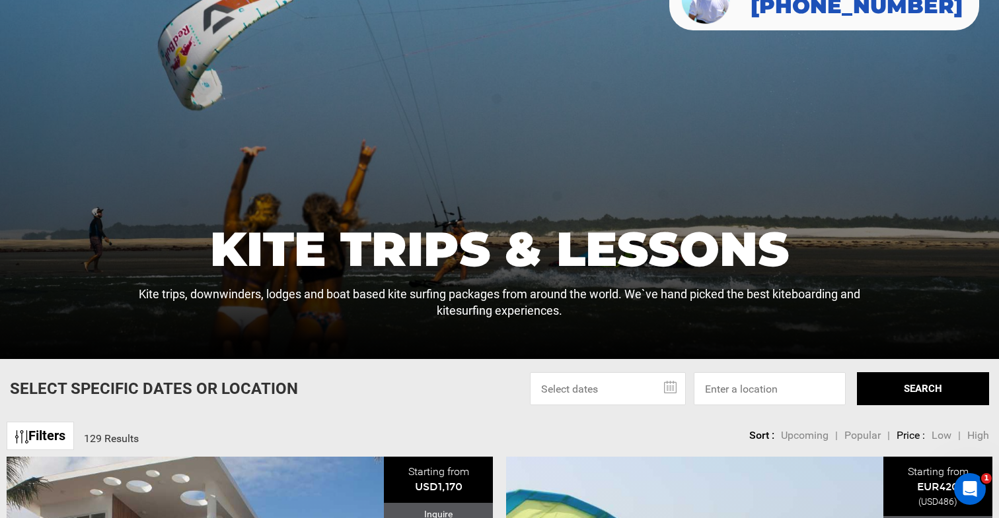
scroll to position [340, 0]
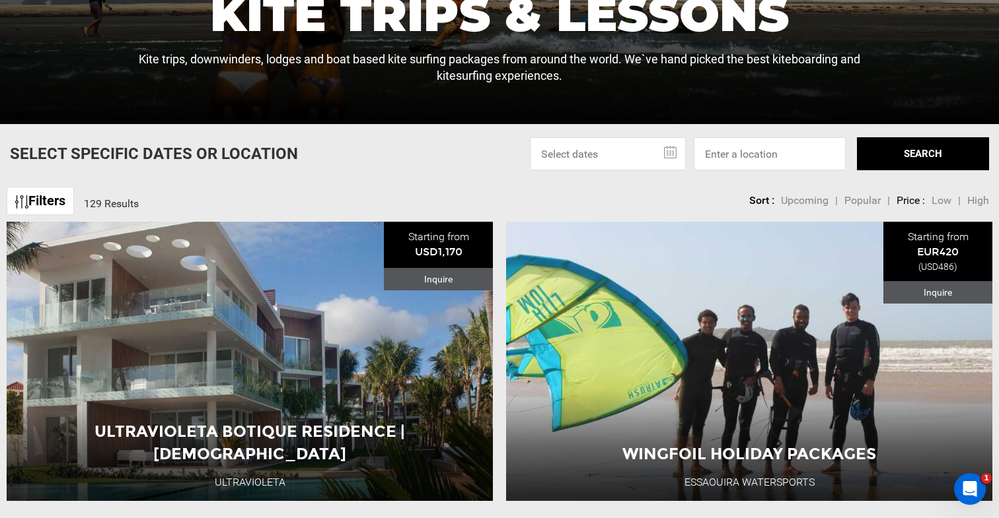
click at [601, 144] on input "text" at bounding box center [608, 153] width 156 height 33
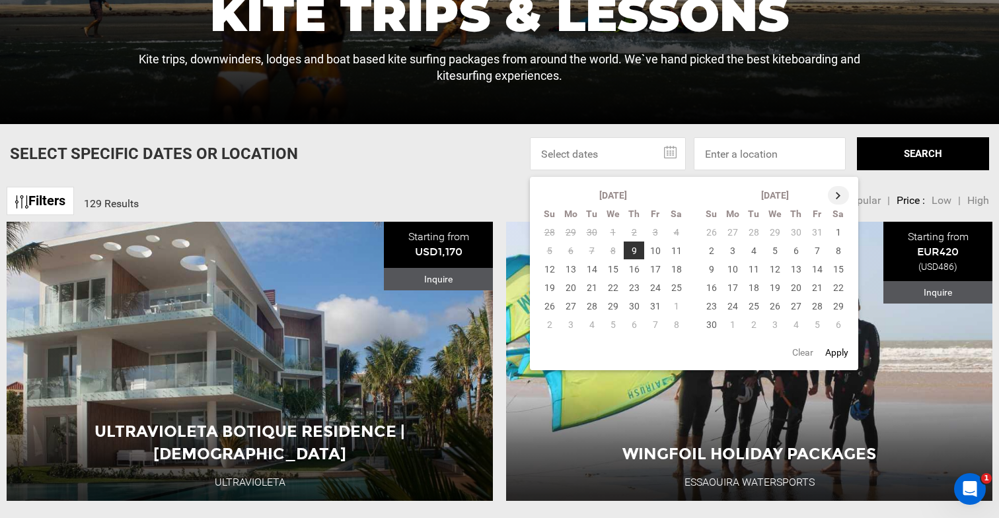
click at [834, 197] on th at bounding box center [838, 195] width 21 height 18
click at [619, 291] on td "19" at bounding box center [612, 288] width 21 height 18
click at [554, 308] on td "23" at bounding box center [550, 306] width 22 height 18
click at [569, 308] on td "24" at bounding box center [570, 306] width 21 height 18
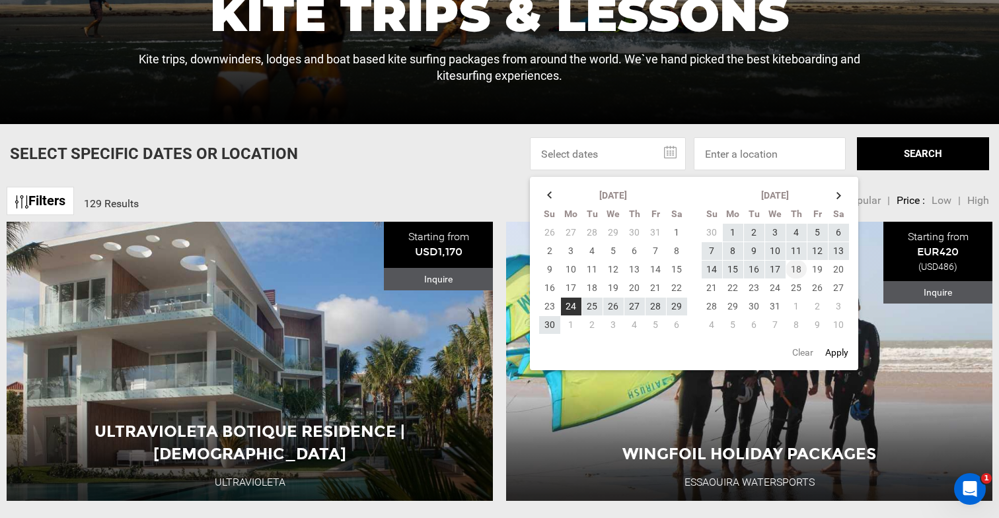
click at [799, 271] on td "18" at bounding box center [795, 269] width 21 height 18
click at [814, 271] on td "19" at bounding box center [816, 269] width 21 height 18
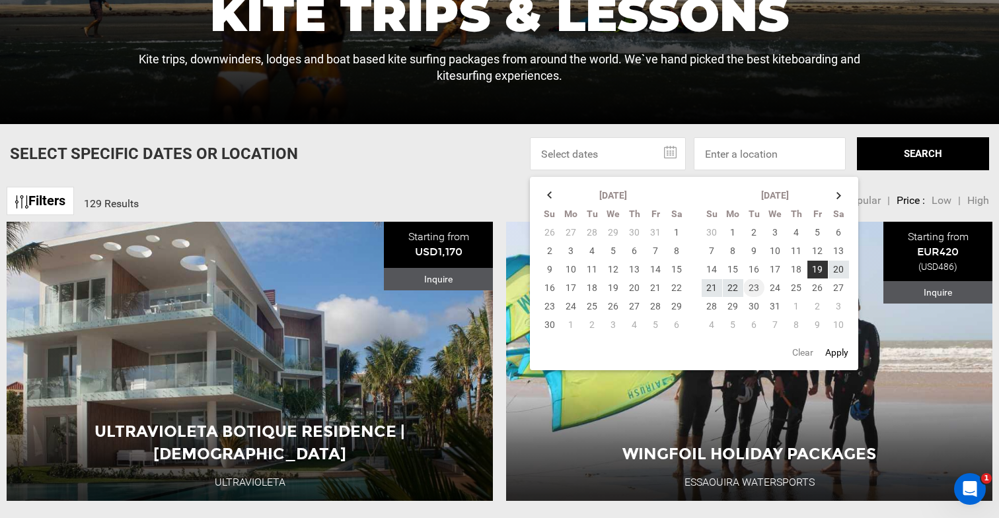
click at [755, 289] on td "23" at bounding box center [753, 288] width 21 height 18
click at [917, 165] on button "SEARCH" at bounding box center [923, 153] width 132 height 33
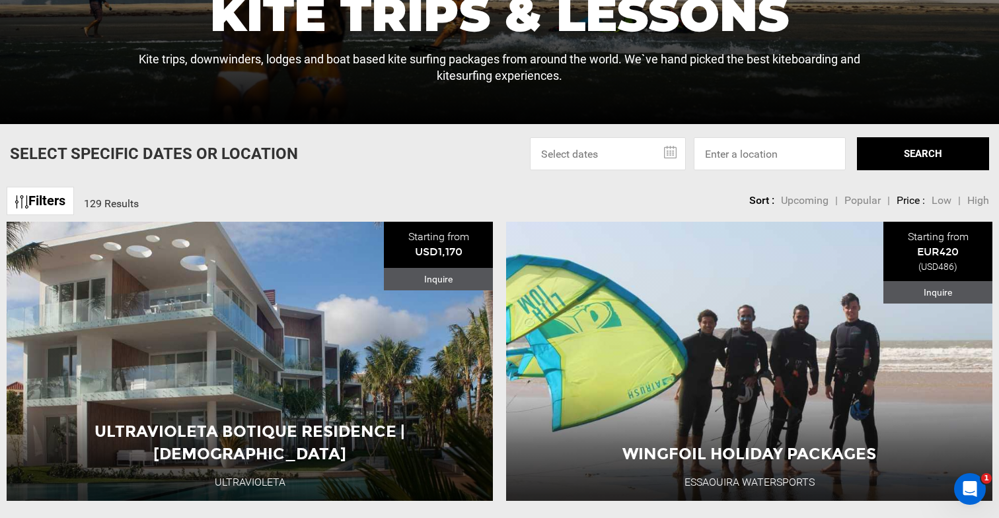
click at [659, 155] on input "text" at bounding box center [608, 153] width 156 height 33
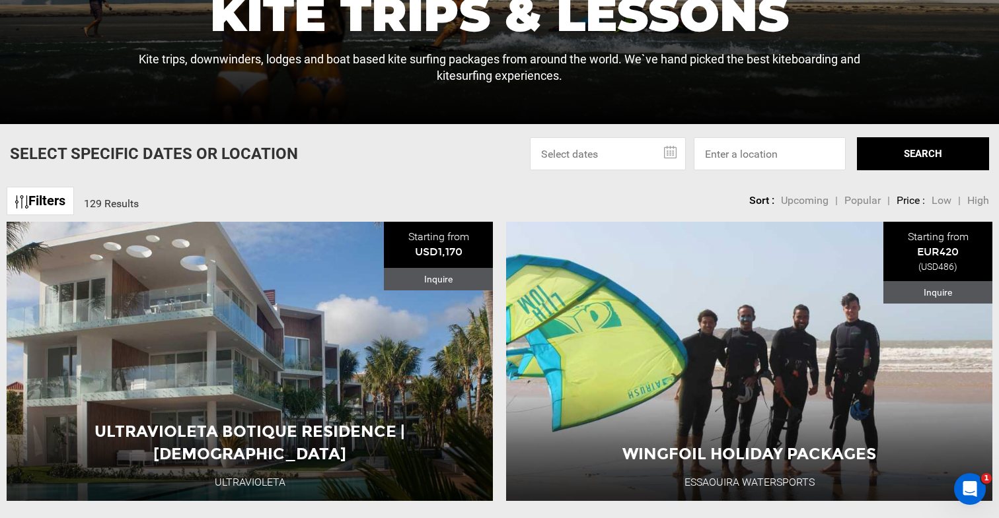
click at [898, 139] on button "SEARCH" at bounding box center [923, 153] width 132 height 33
click at [856, 200] on span "Popular" at bounding box center [862, 200] width 36 height 13
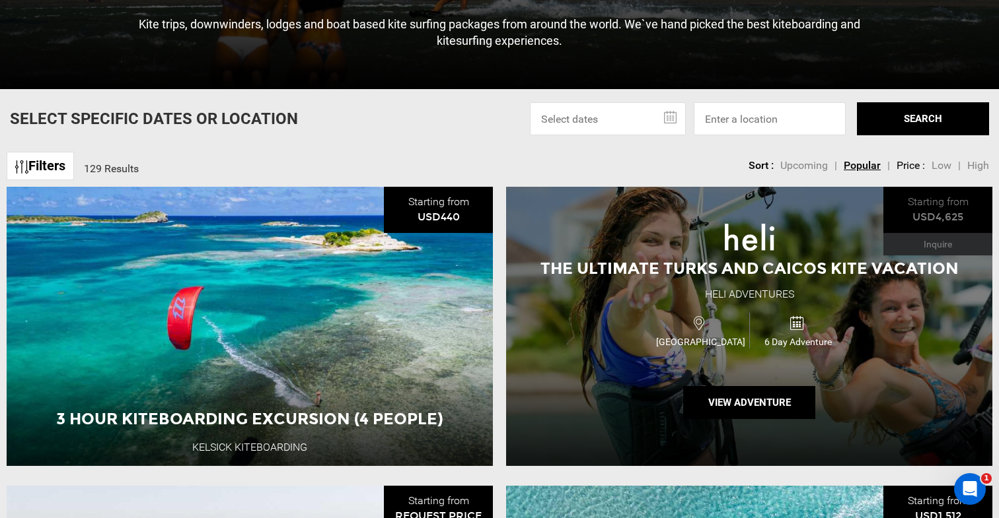
scroll to position [343, 0]
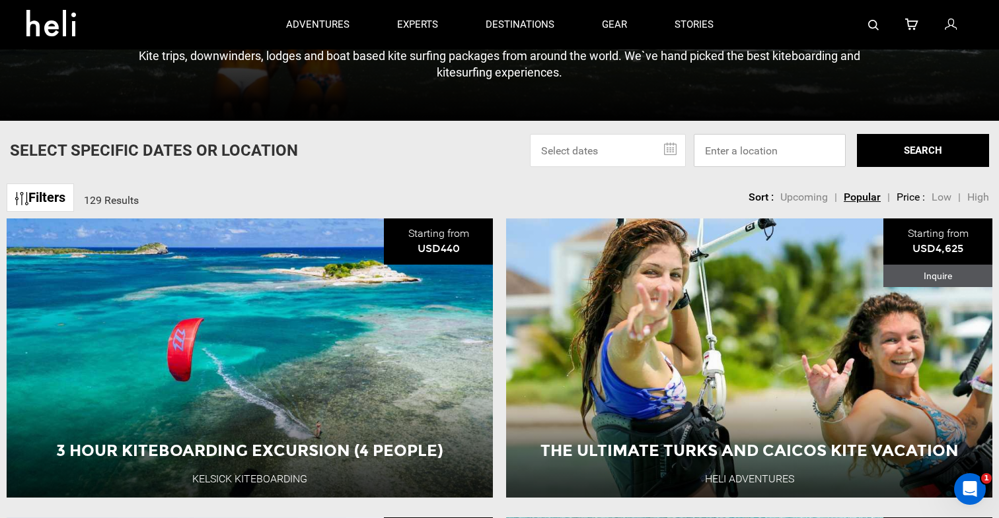
click at [732, 143] on input at bounding box center [770, 150] width 152 height 33
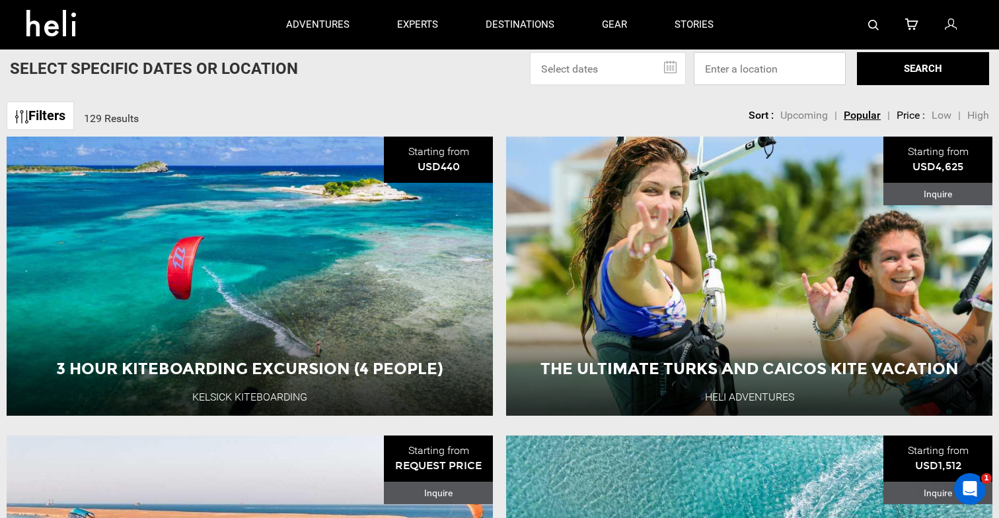
scroll to position [188, 0]
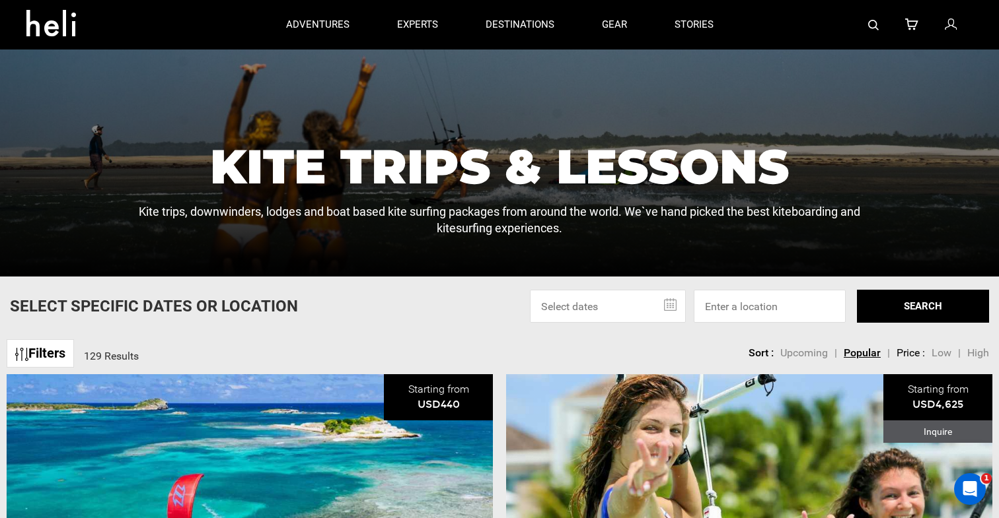
click at [635, 303] on input "text" at bounding box center [608, 306] width 156 height 33
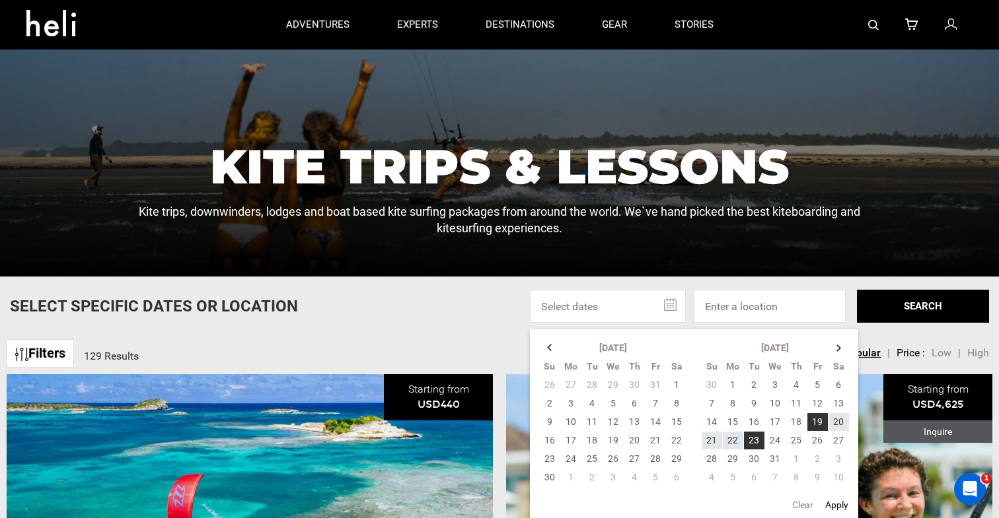
click at [386, 335] on div "Filters 129 Results sortby Sort Upcoming Popular Price: Low to High Price : Hig…" at bounding box center [499, 347] width 999 height 28
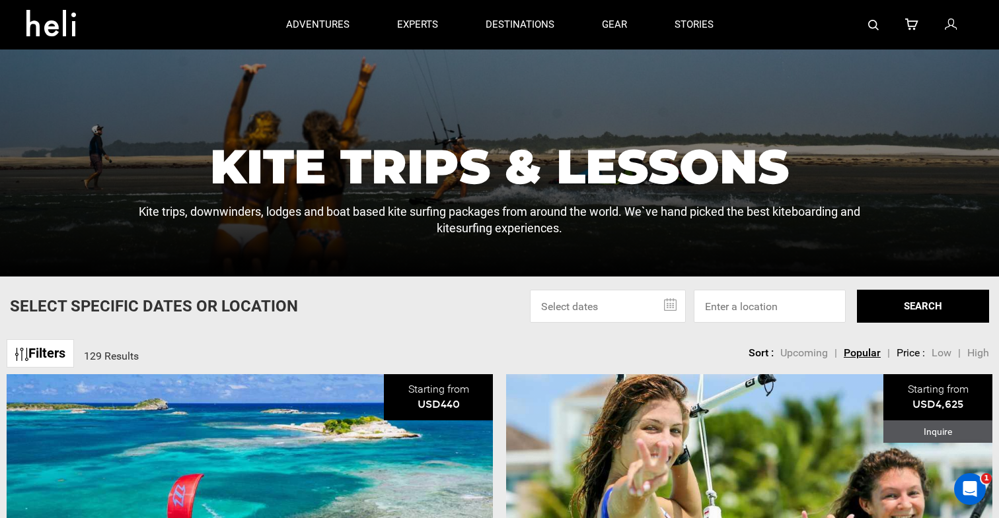
click at [987, 351] on span "High" at bounding box center [978, 353] width 22 height 13
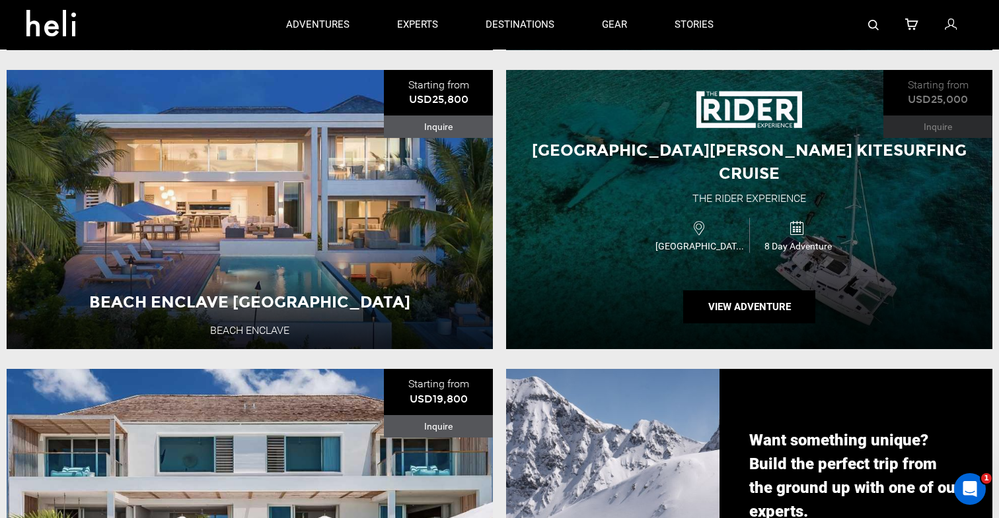
scroll to position [1085, 0]
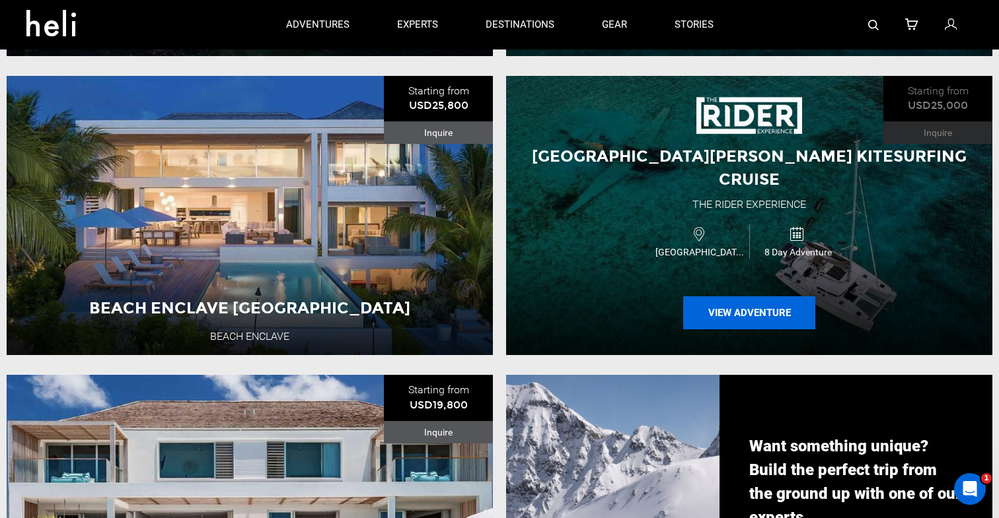
click at [723, 303] on button "View Adventure" at bounding box center [749, 313] width 132 height 33
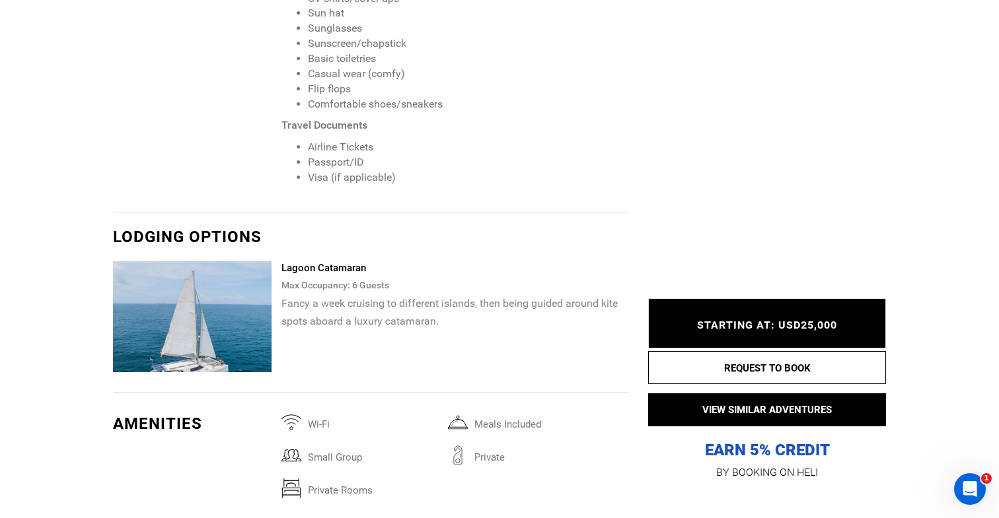
scroll to position [1895, 0]
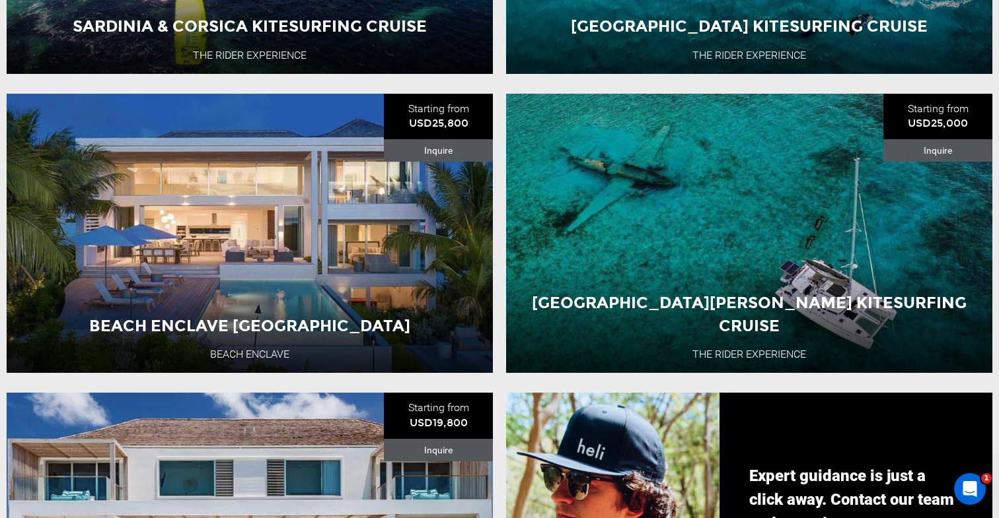
scroll to position [1166, 0]
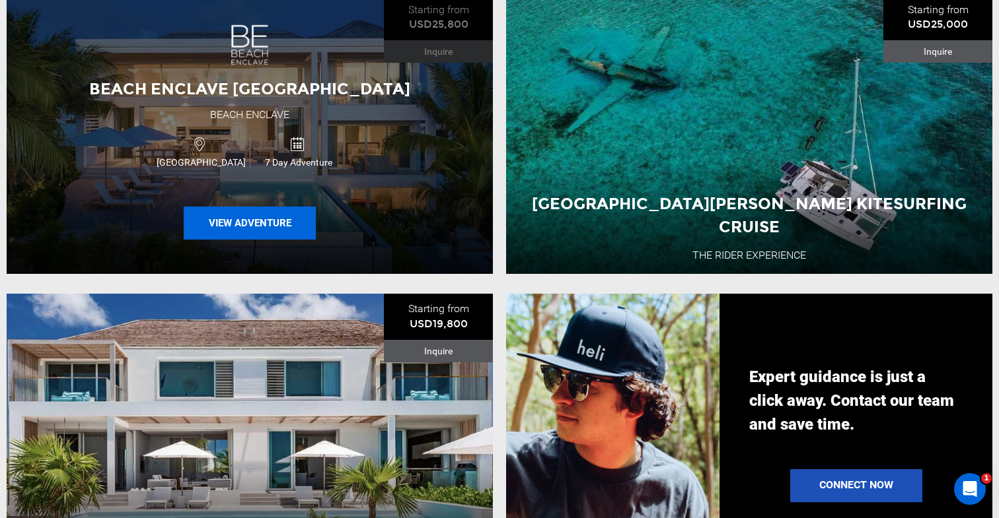
click at [283, 225] on button "View Adventure" at bounding box center [250, 223] width 132 height 33
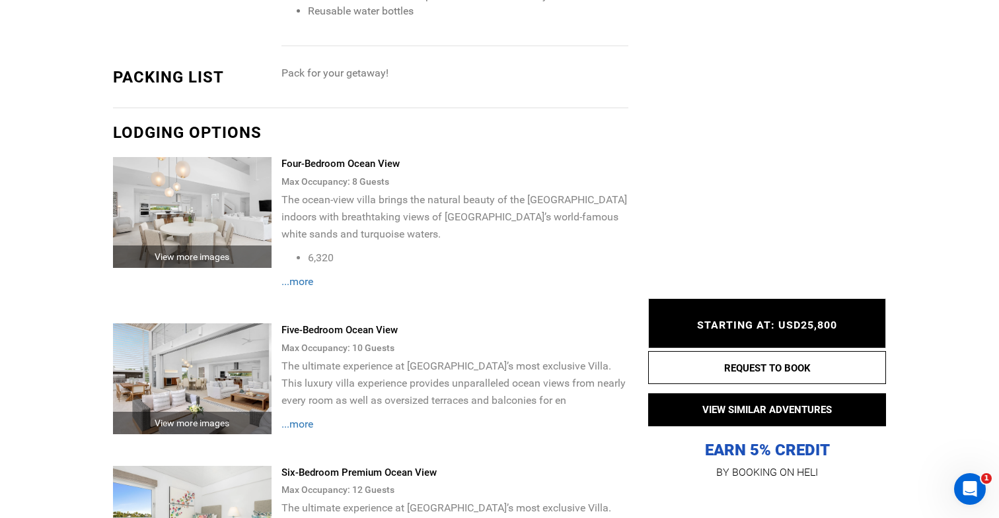
scroll to position [1673, 0]
click at [307, 287] on span "...more" at bounding box center [297, 281] width 32 height 13
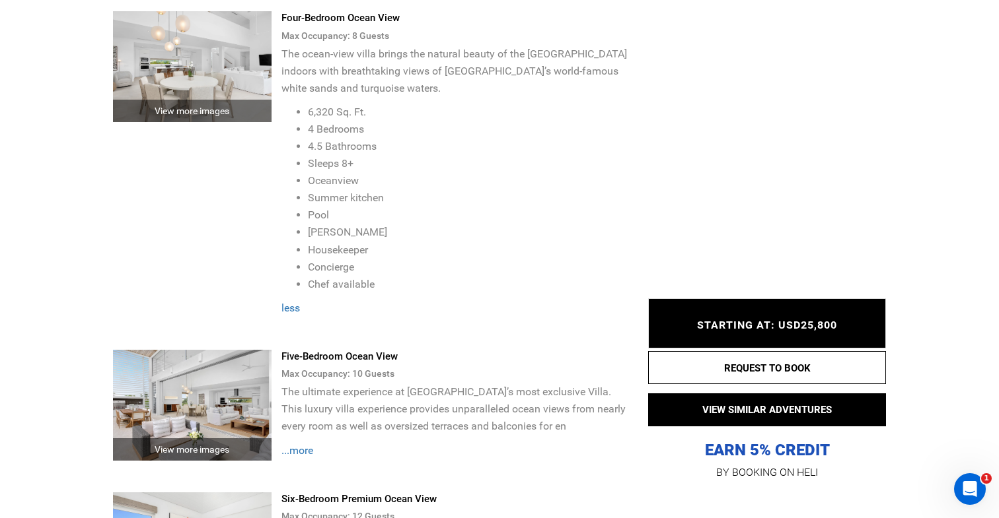
scroll to position [1919, 0]
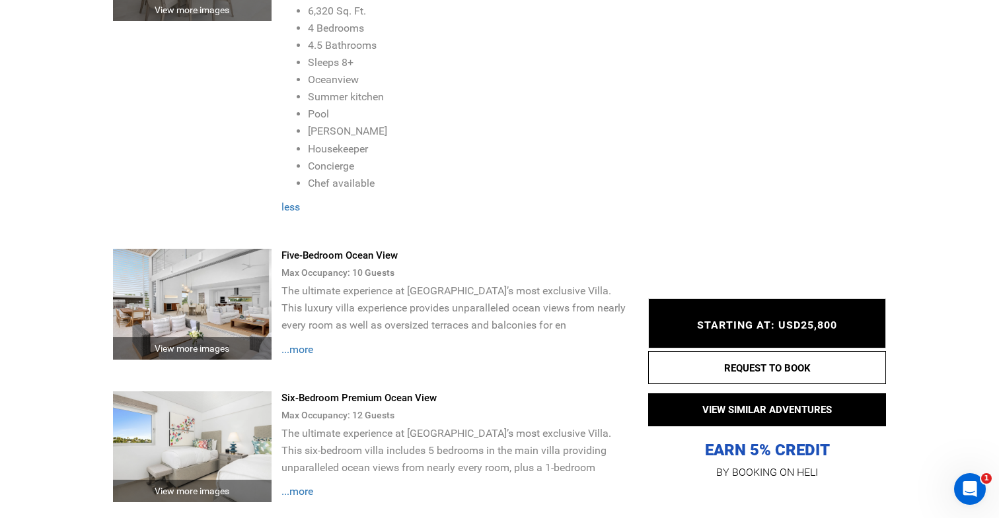
click at [303, 356] on span "...more" at bounding box center [297, 349] width 32 height 13
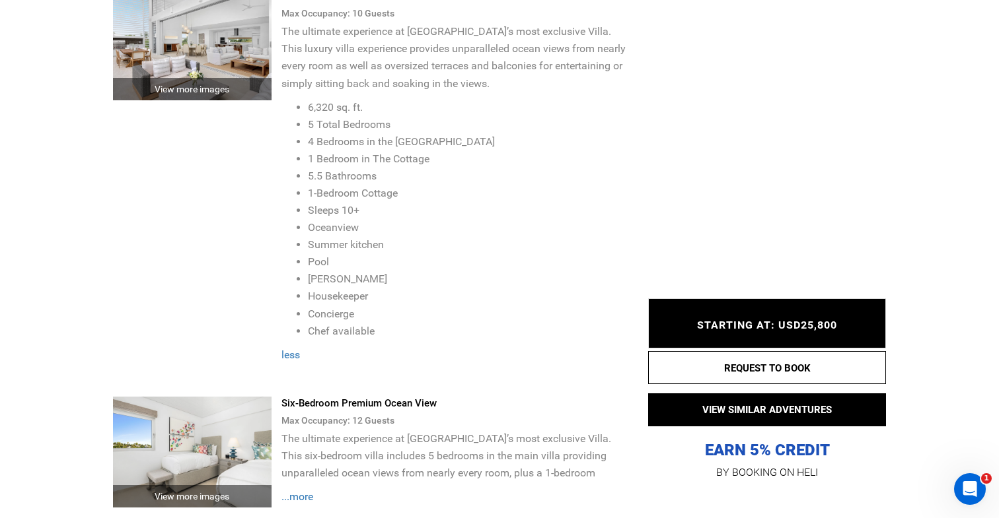
scroll to position [2323, 0]
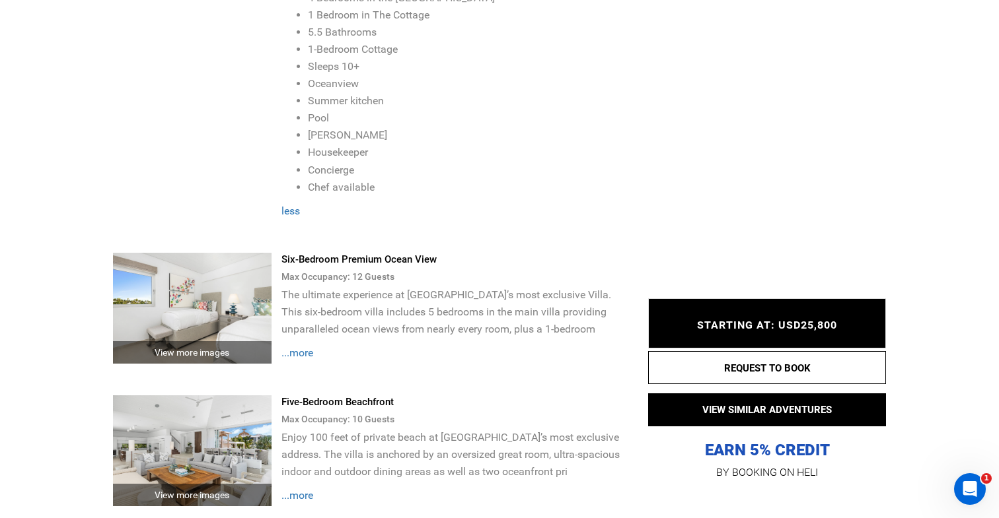
click at [307, 359] on span "...more" at bounding box center [297, 353] width 32 height 13
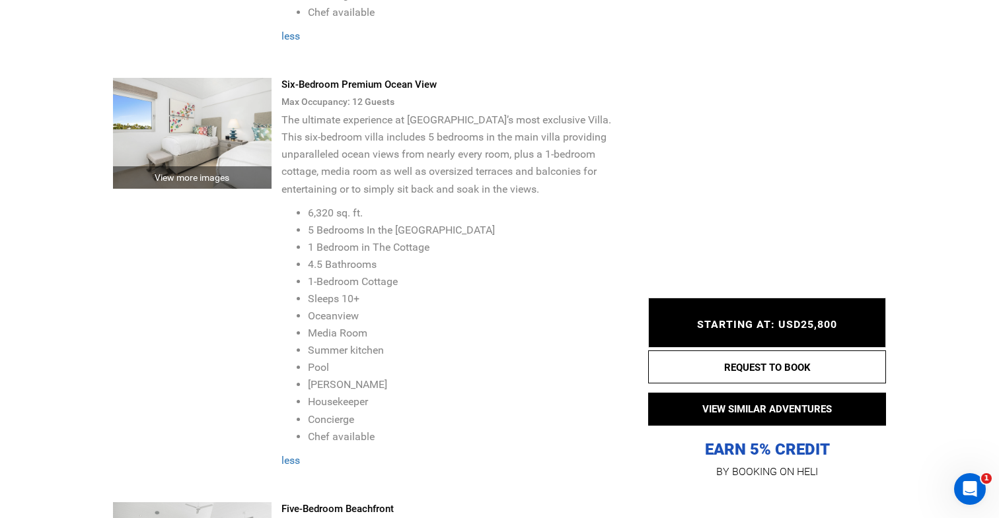
scroll to position [2533, 0]
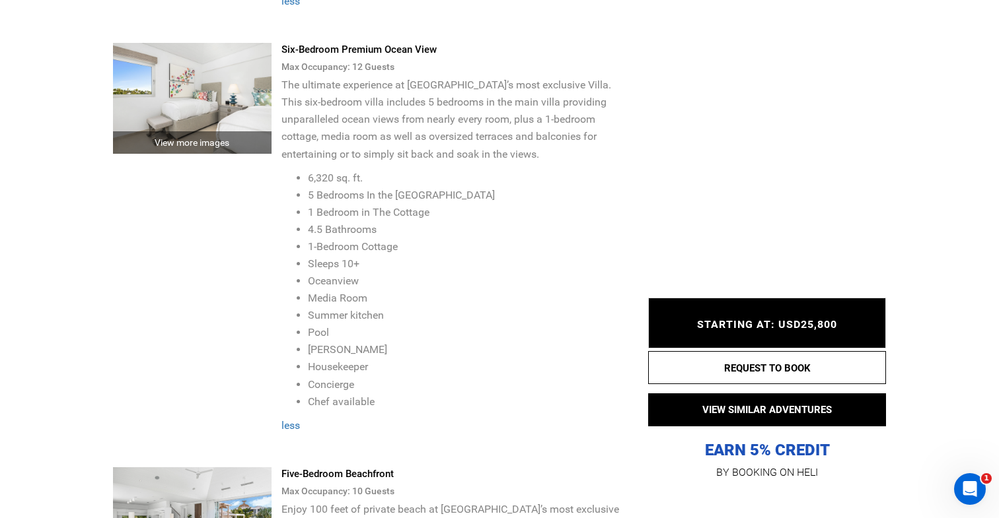
click at [345, 57] on div "Six-Bedroom Premium Ocean View" at bounding box center [454, 50] width 347 height 14
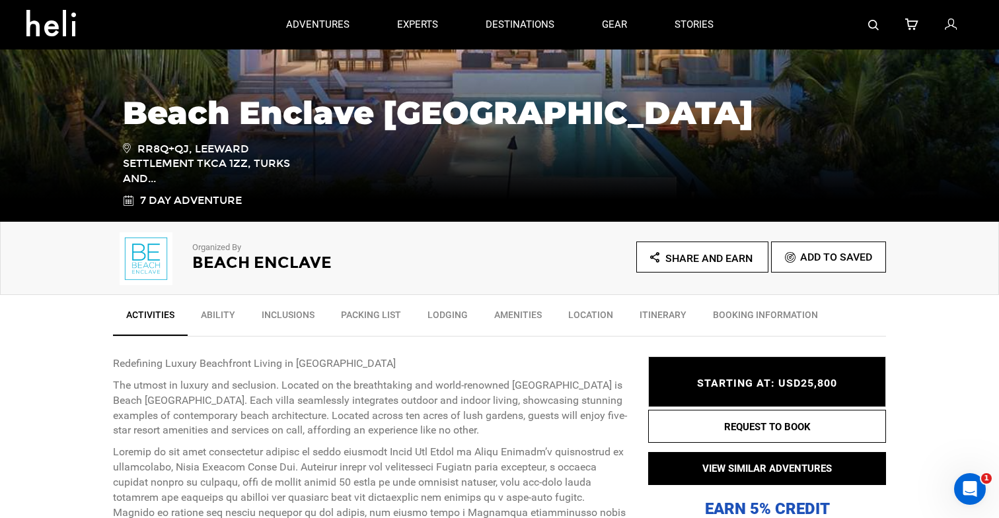
scroll to position [0, 0]
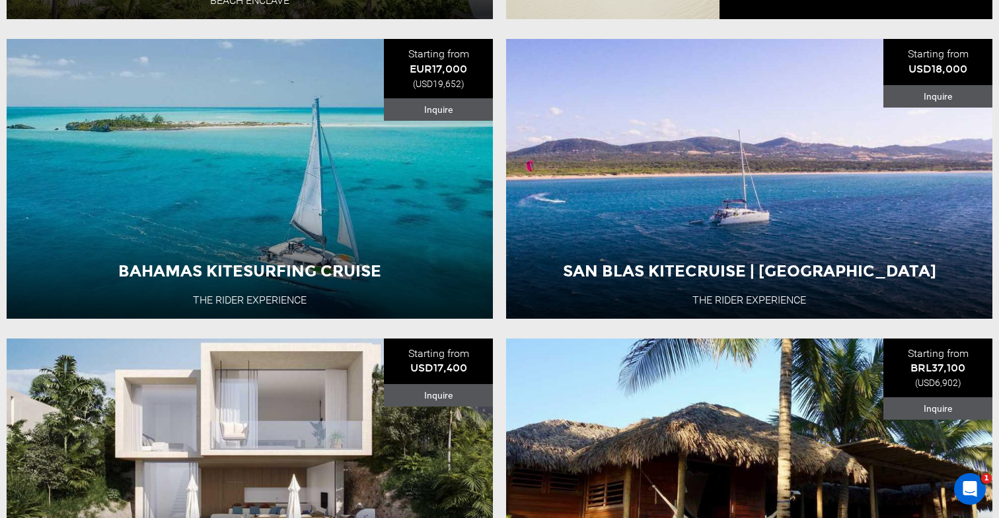
scroll to position [1743, 0]
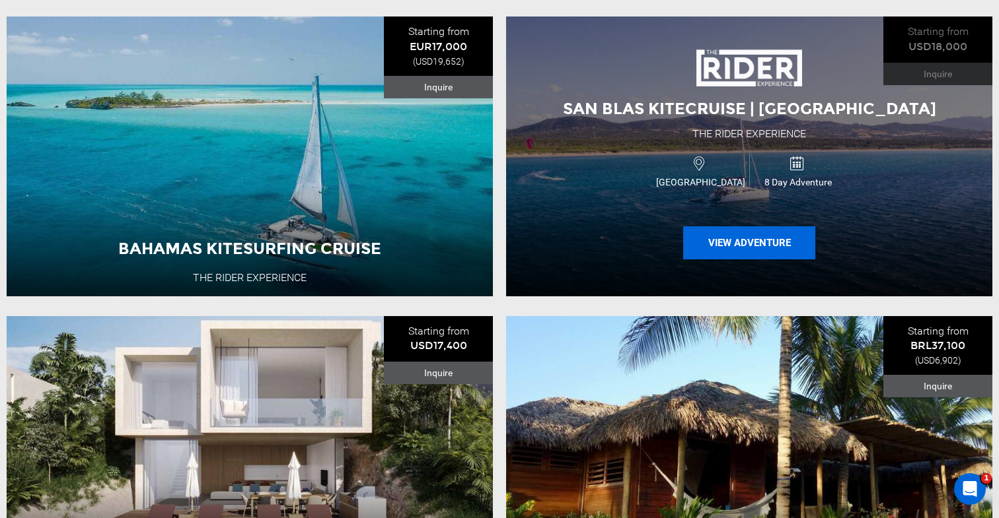
click at [773, 247] on button "View Adventure" at bounding box center [749, 243] width 132 height 33
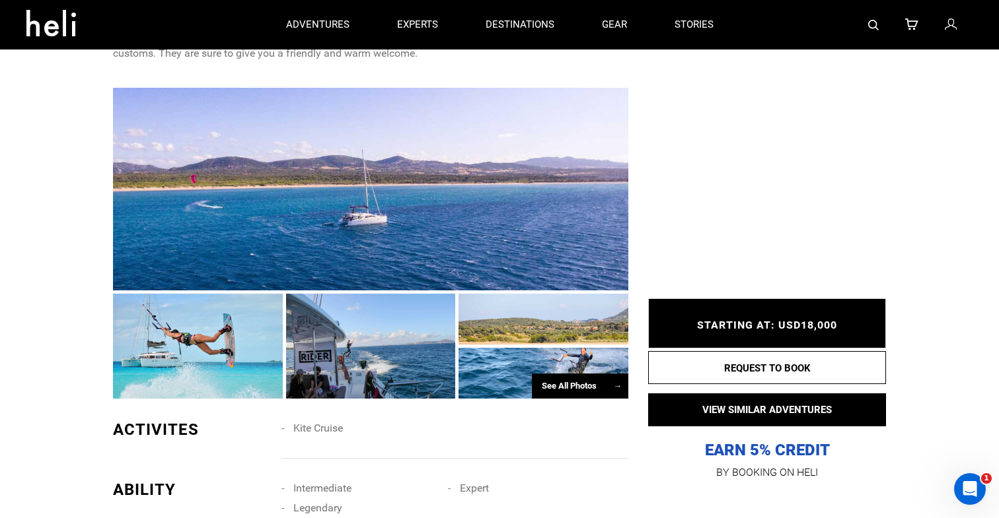
scroll to position [607, 0]
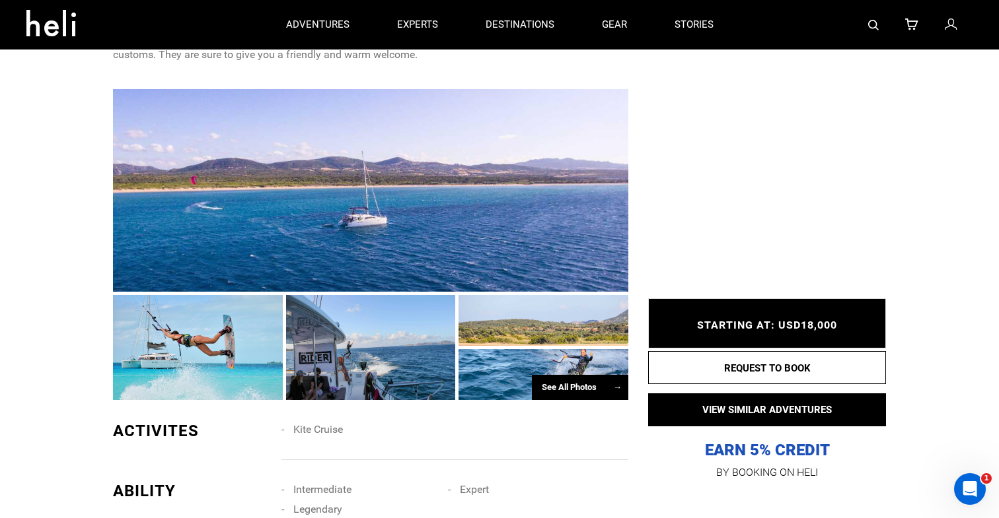
click at [560, 385] on div "See All Photos →" at bounding box center [580, 388] width 96 height 26
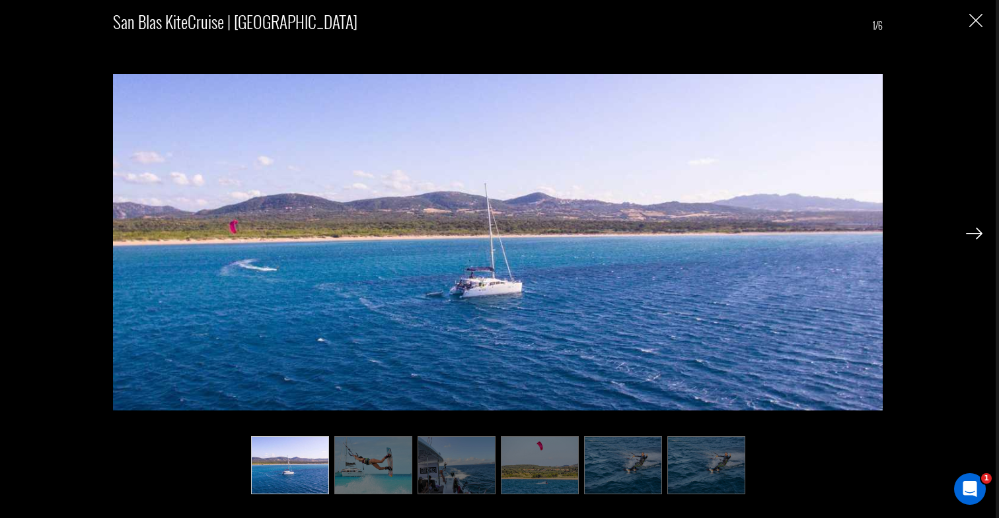
scroll to position [648, 0]
click at [983, 238] on div "San Blas KiteCruise | Panama 1/6" at bounding box center [497, 259] width 995 height 518
click at [972, 232] on img at bounding box center [974, 234] width 17 height 12
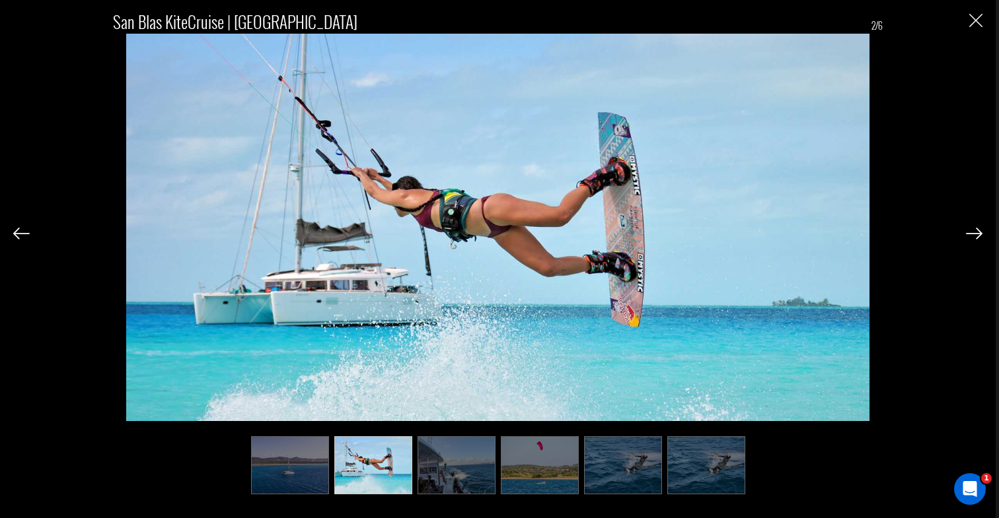
click at [972, 232] on img at bounding box center [974, 234] width 17 height 12
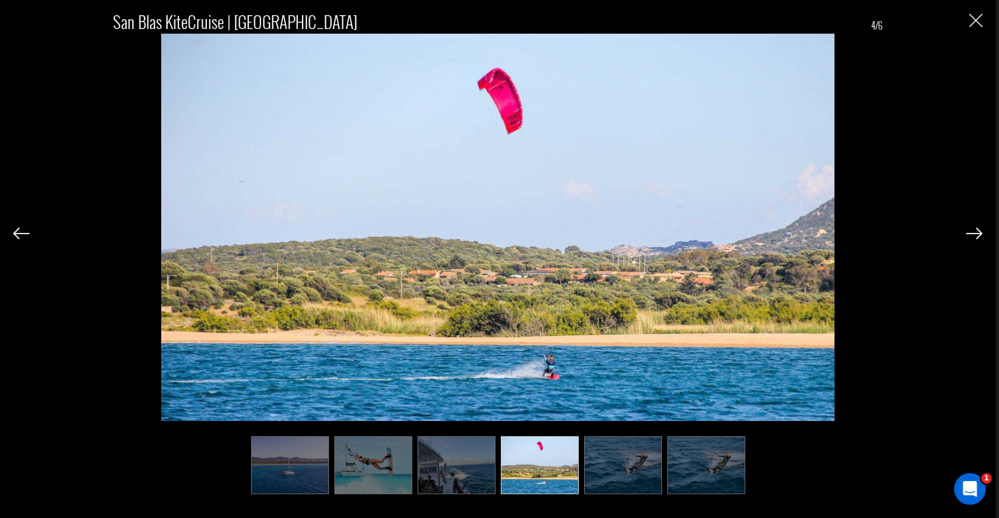
click at [972, 232] on img at bounding box center [974, 234] width 17 height 12
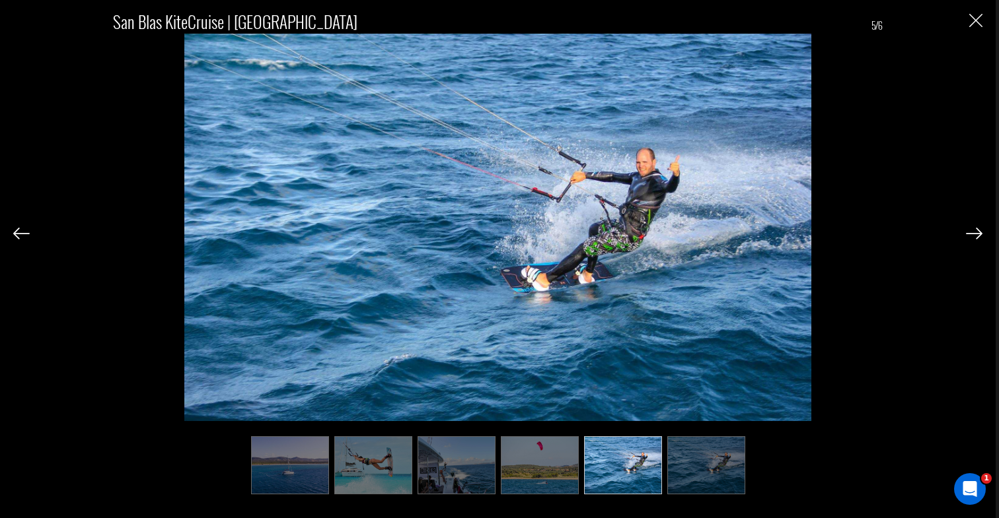
click at [972, 232] on img at bounding box center [974, 234] width 17 height 12
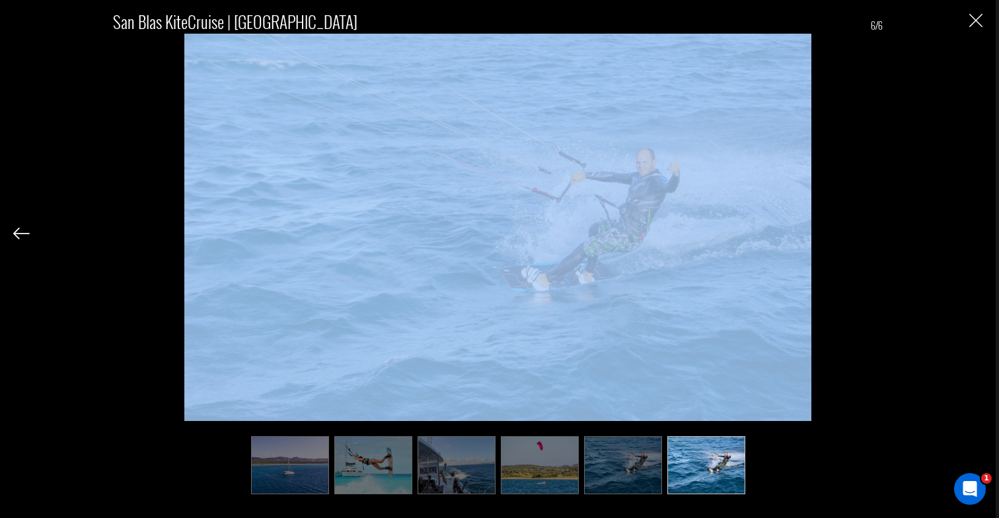
click at [972, 232] on div "San Blas KiteCruise | Panama 6/6" at bounding box center [497, 246] width 969 height 493
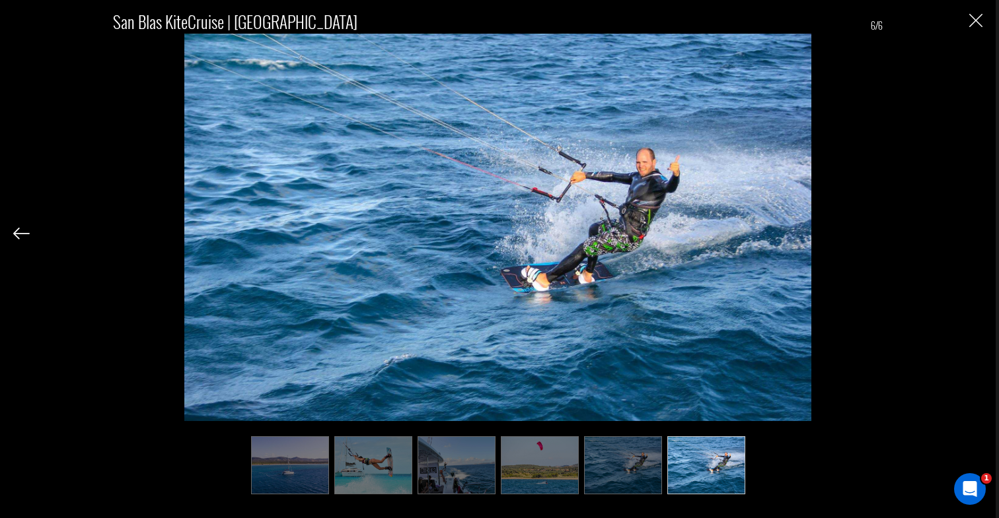
click at [982, 26] on div "San Blas KiteCruise | Panama 6/6" at bounding box center [497, 259] width 995 height 518
click at [972, 26] on img "Close" at bounding box center [975, 20] width 13 height 13
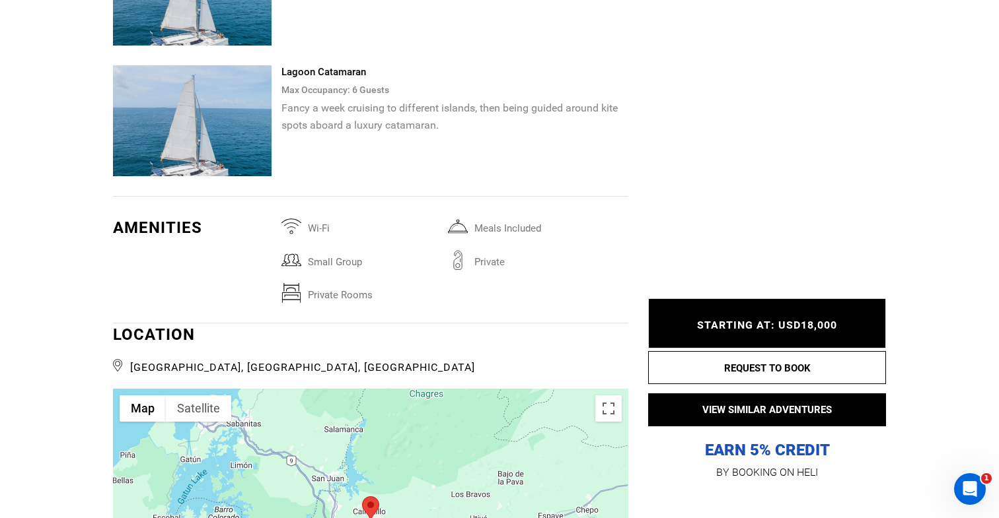
scroll to position [2069, 0]
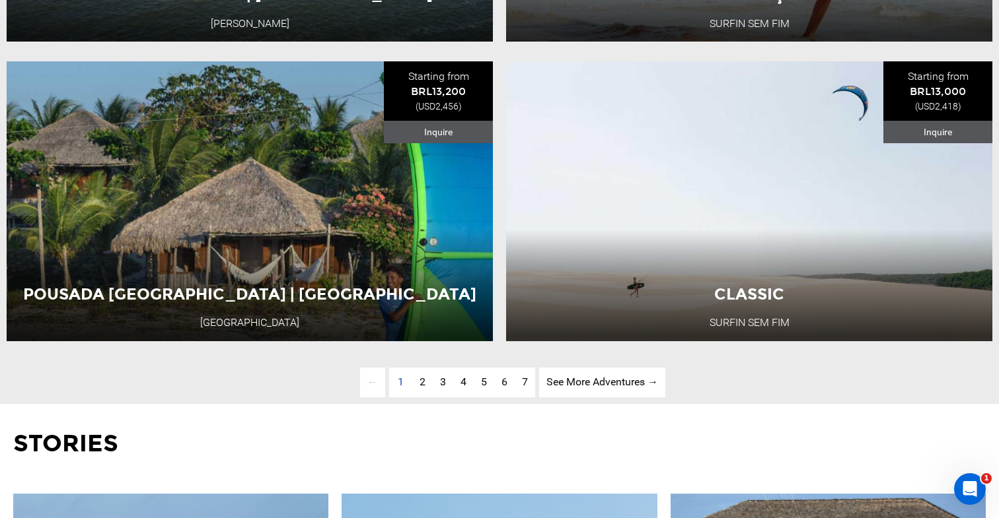
scroll to position [3503, 0]
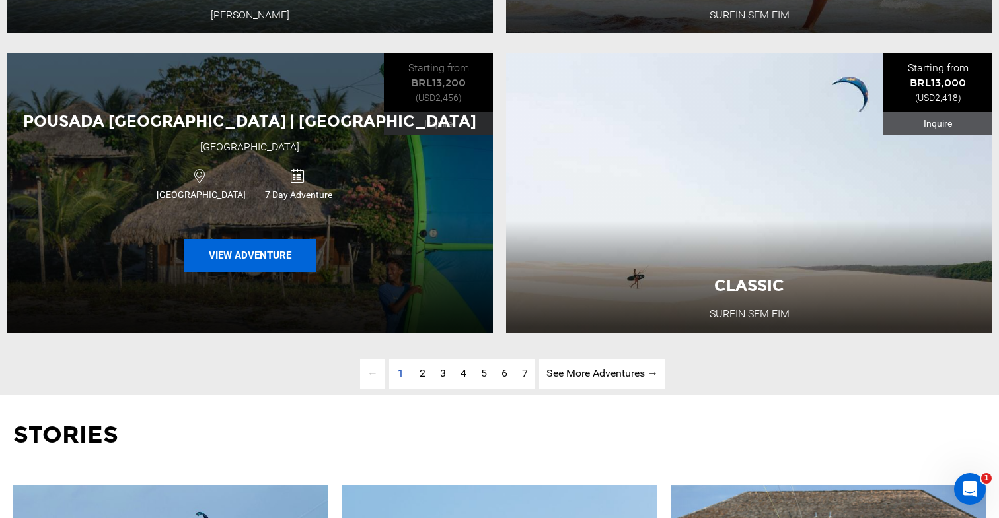
click at [287, 258] on button "View Adventure" at bounding box center [250, 255] width 132 height 33
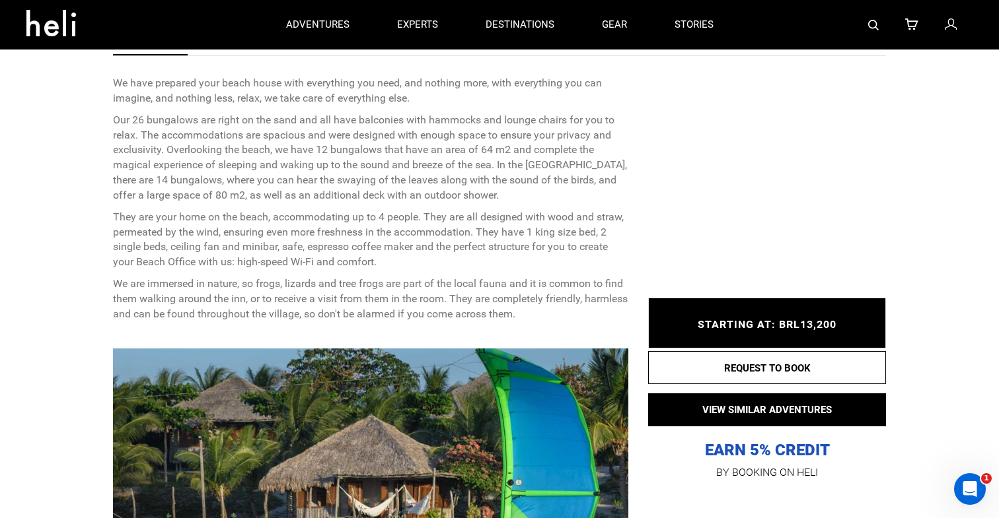
scroll to position [437, 0]
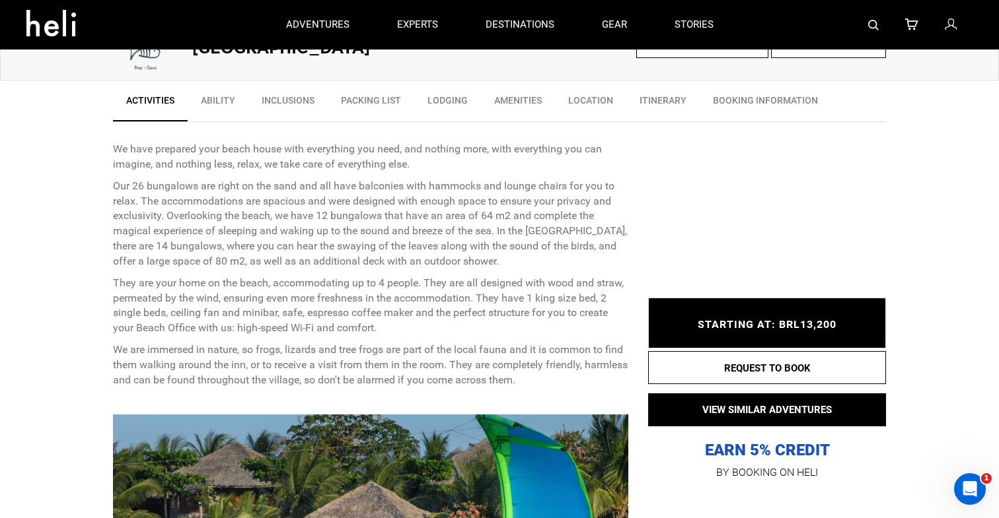
click at [606, 102] on link "Location" at bounding box center [590, 103] width 71 height 33
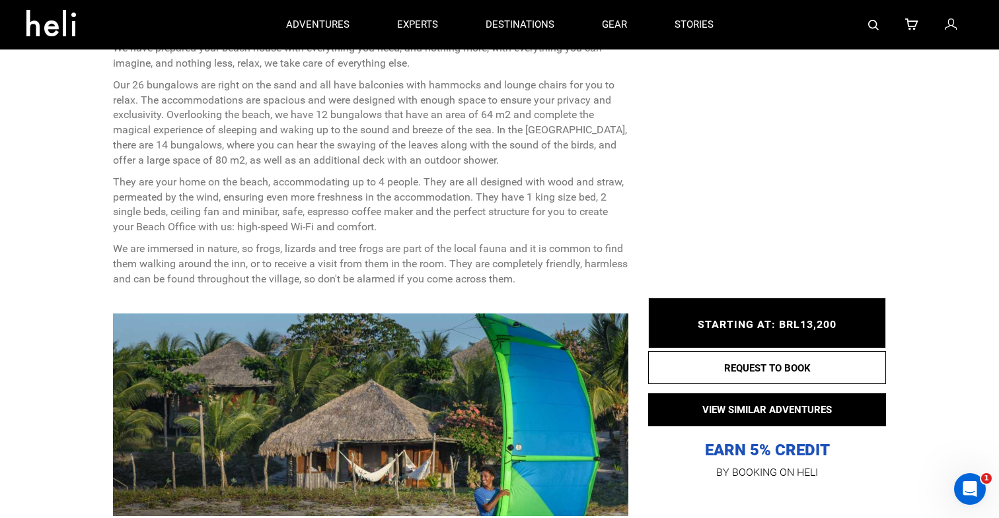
scroll to position [478, 0]
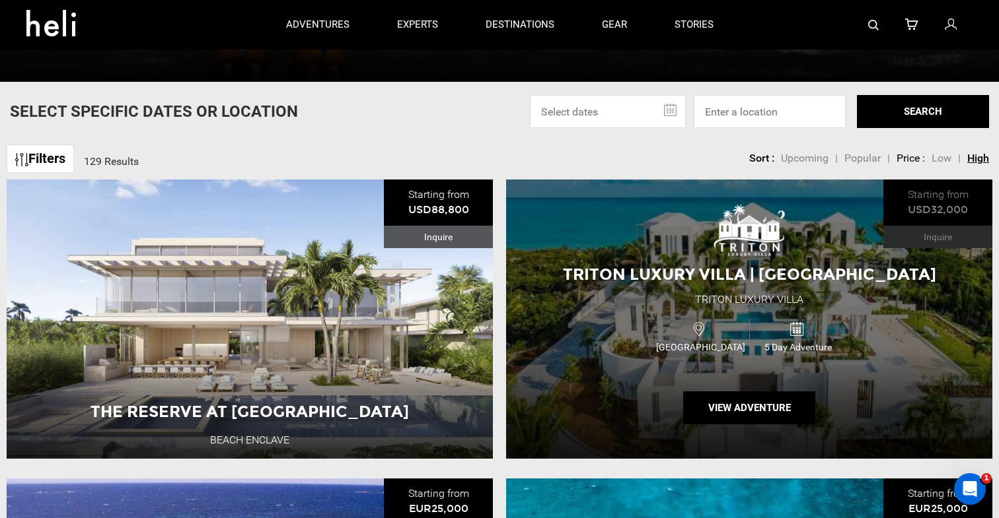
scroll to position [402, 0]
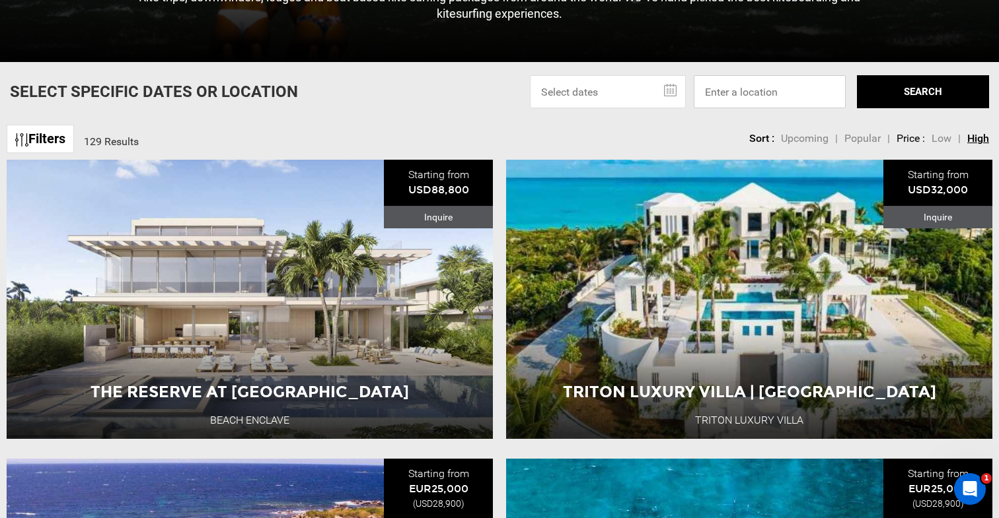
click at [742, 99] on input at bounding box center [770, 91] width 152 height 33
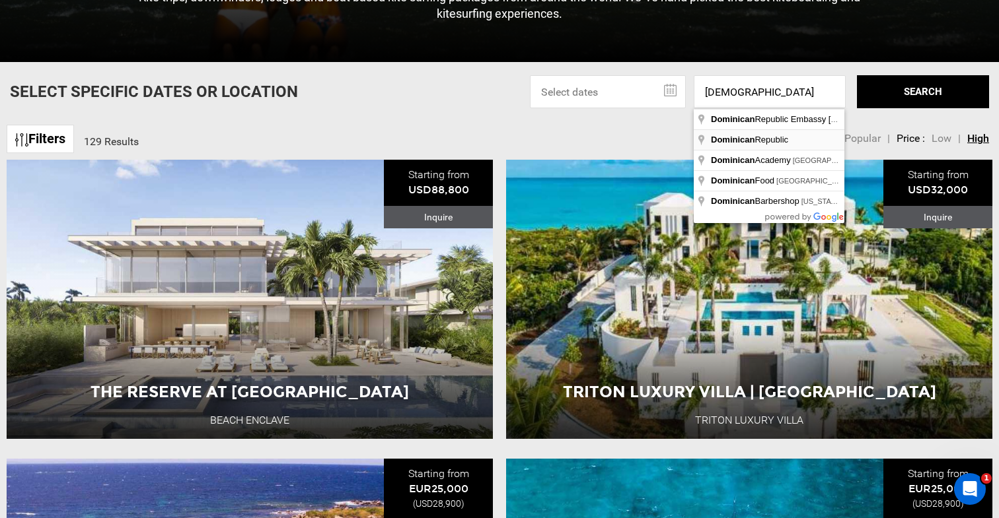
type input "Dominican Republic"
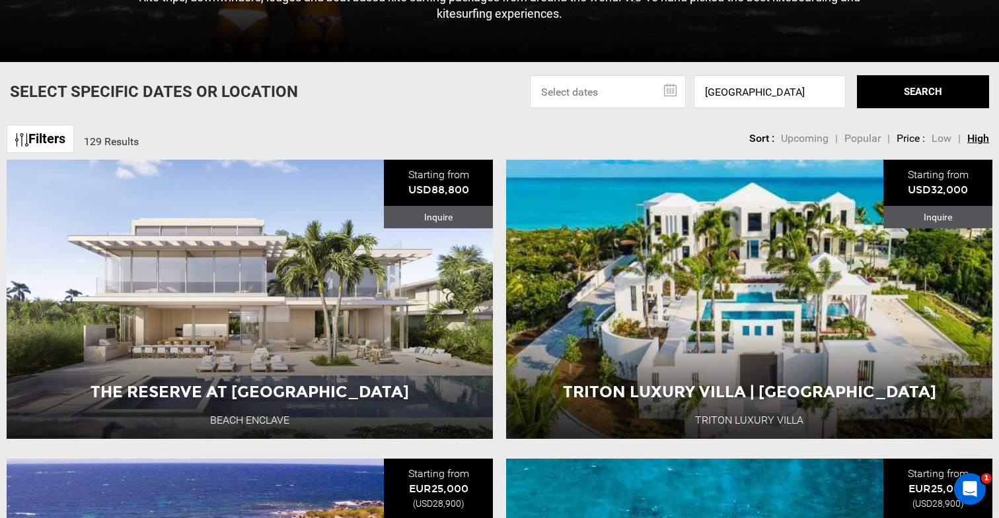
click at [917, 89] on button "SEARCH" at bounding box center [923, 91] width 132 height 33
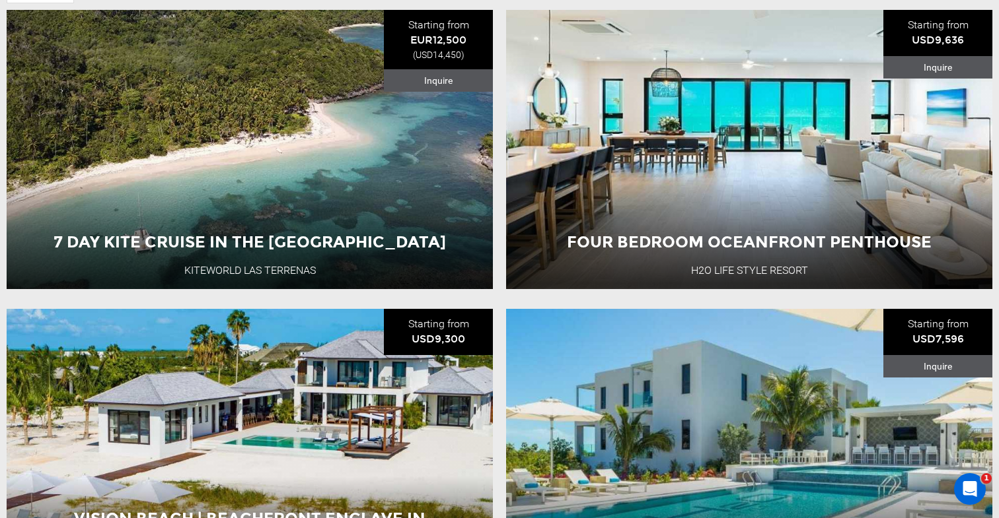
scroll to position [569, 0]
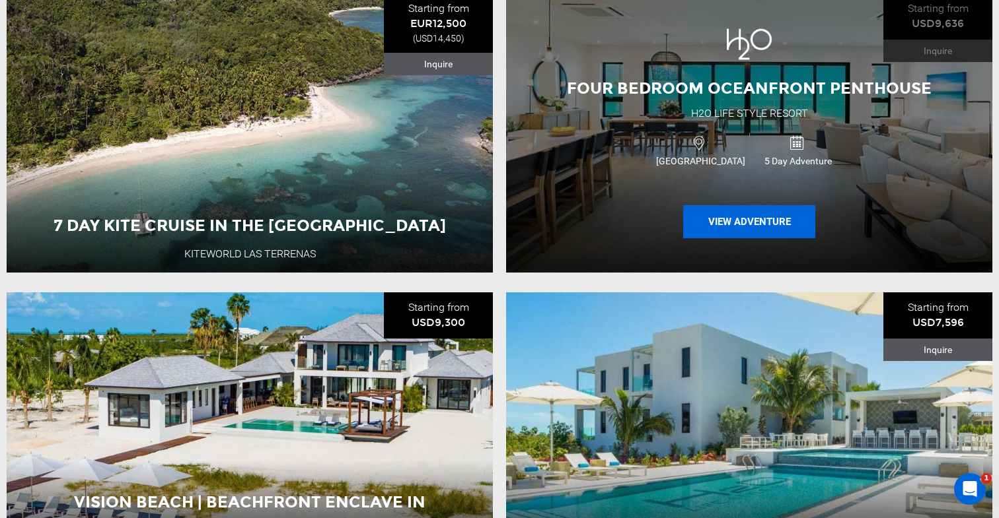
click at [740, 213] on button "View Adventure" at bounding box center [749, 221] width 132 height 33
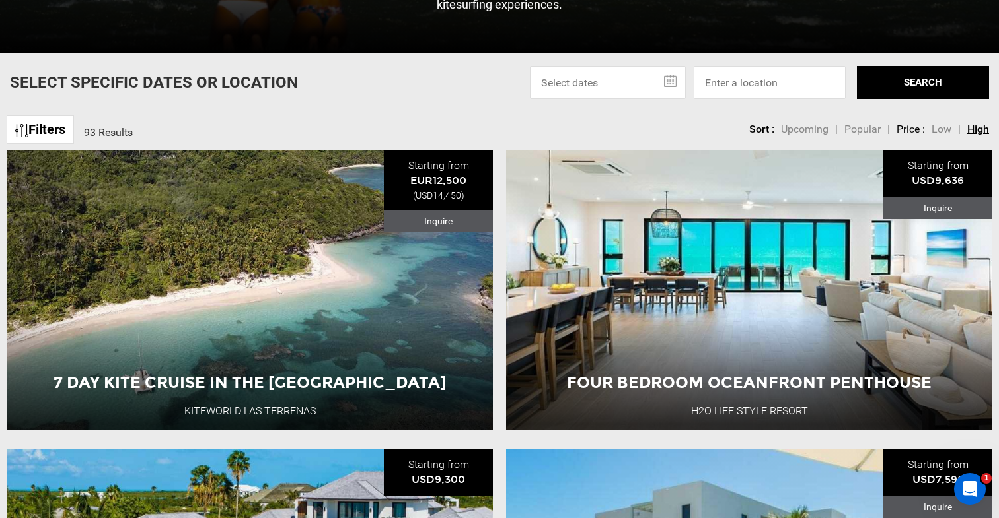
scroll to position [481, 0]
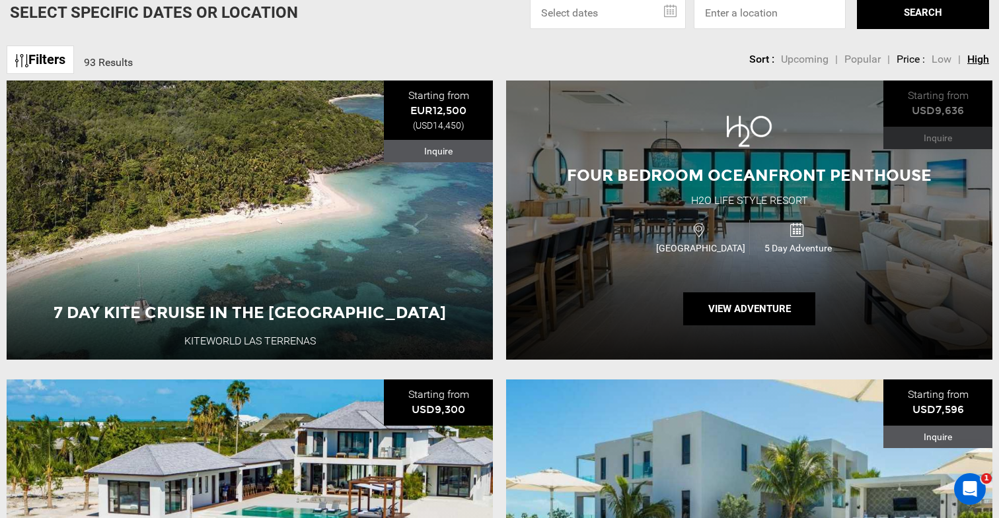
click at [679, 256] on div "Turks and Caicos Islands 5 Day Adventure" at bounding box center [749, 237] width 292 height 44
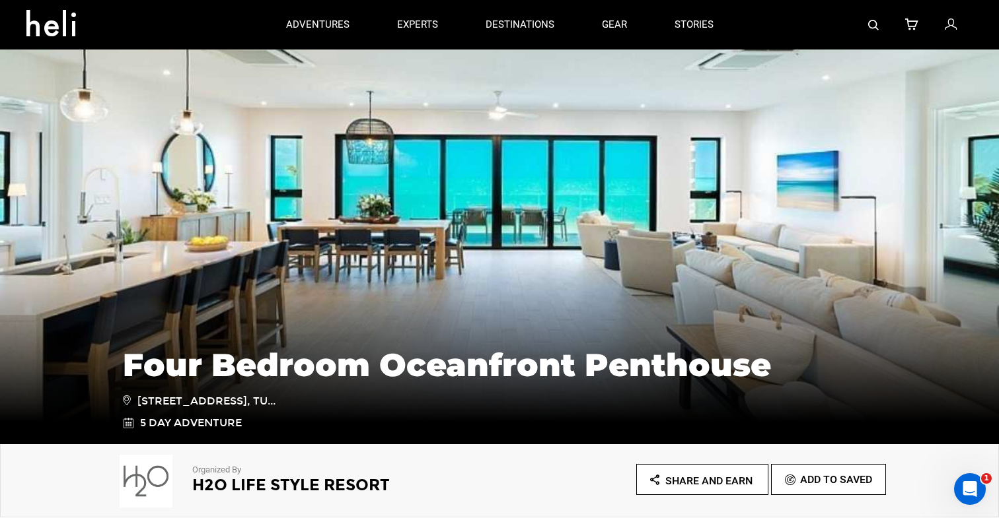
click at [563, 3] on div "adventures experts destinations gear stories" at bounding box center [499, 25] width 475 height 50
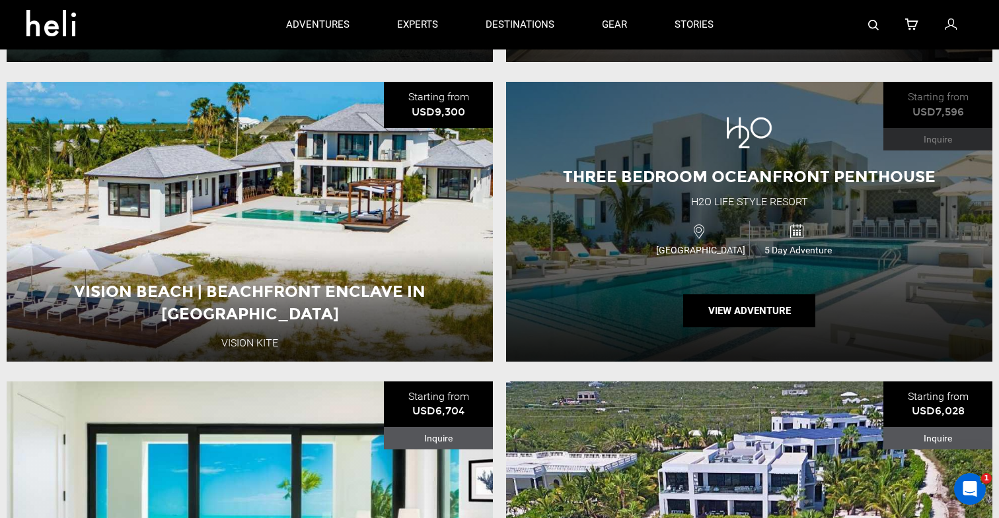
scroll to position [758, 0]
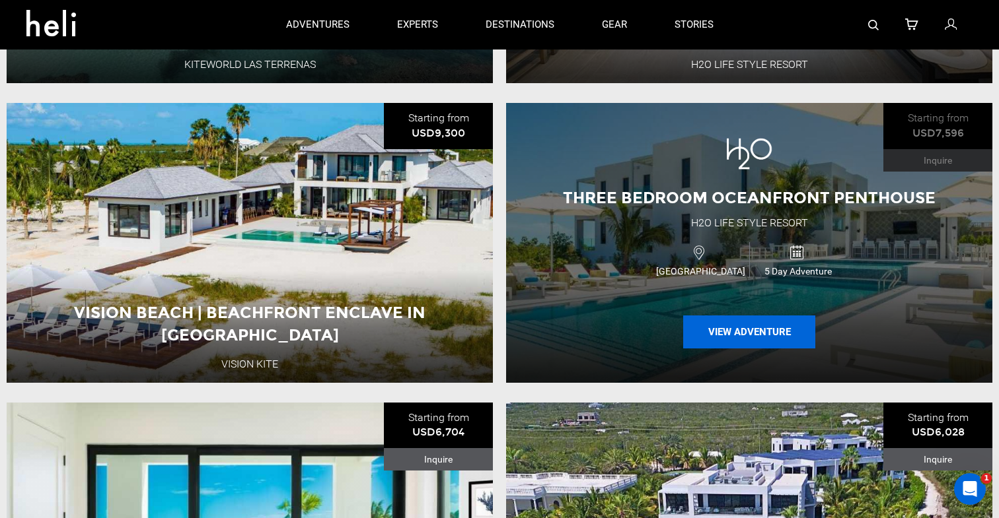
click at [732, 339] on button "View Adventure" at bounding box center [749, 332] width 132 height 33
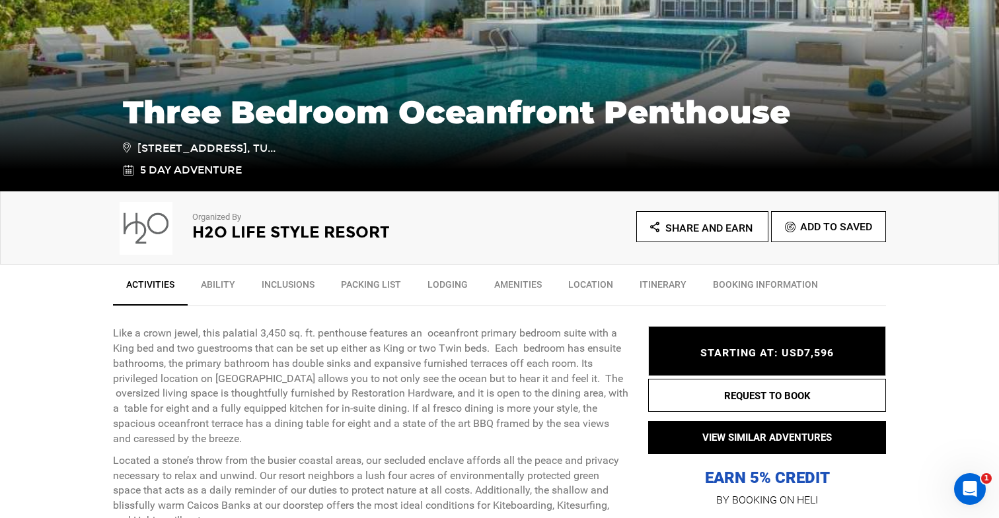
scroll to position [254, 0]
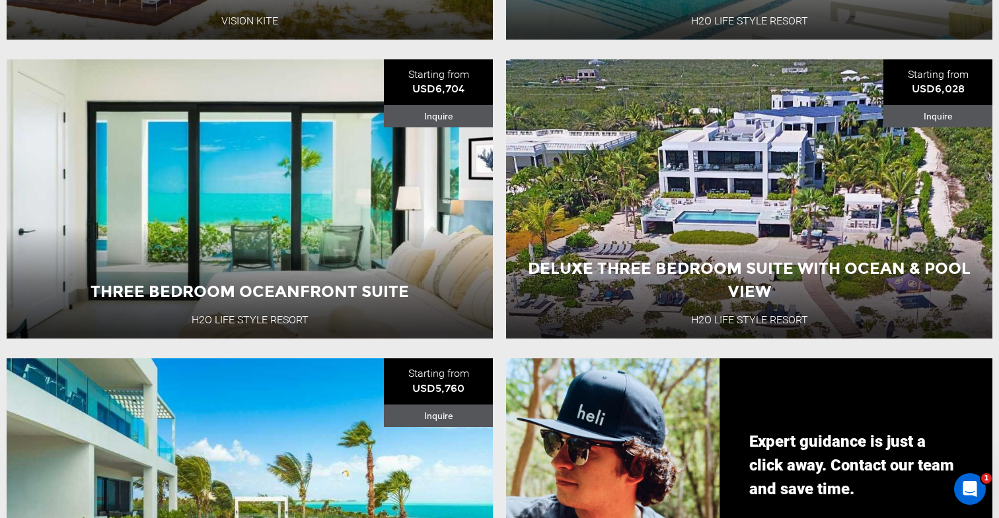
scroll to position [1106, 0]
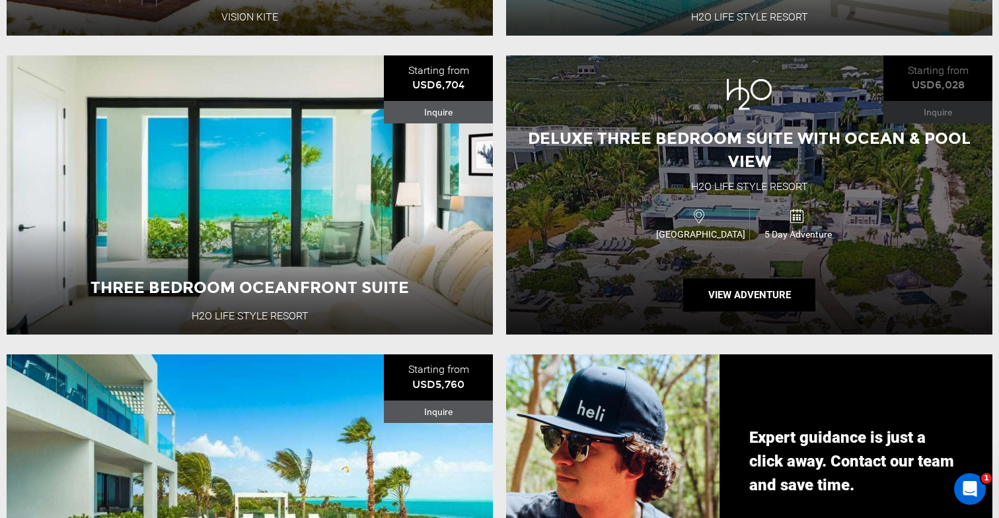
click at [787, 147] on span "Deluxe Three Bedroom Suite with Ocean & Pool View" at bounding box center [749, 150] width 443 height 42
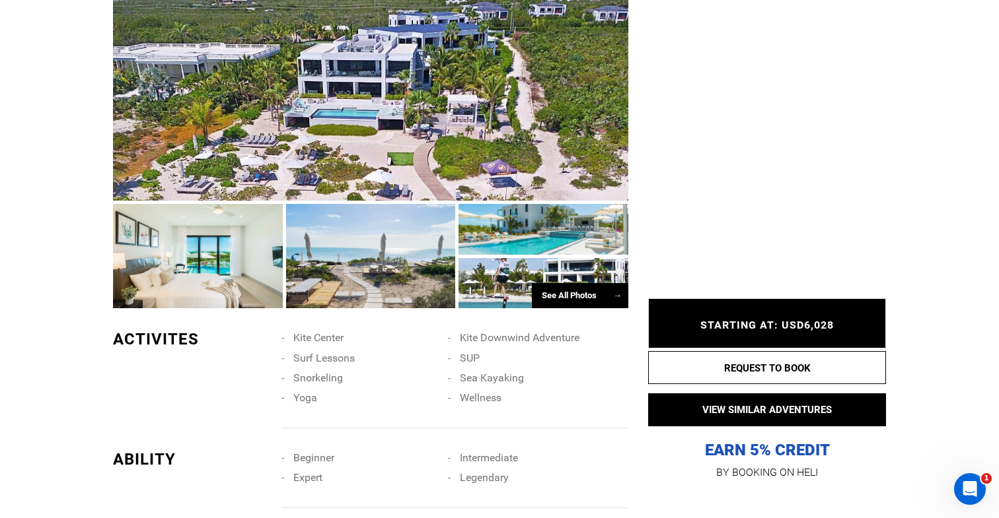
scroll to position [843, 0]
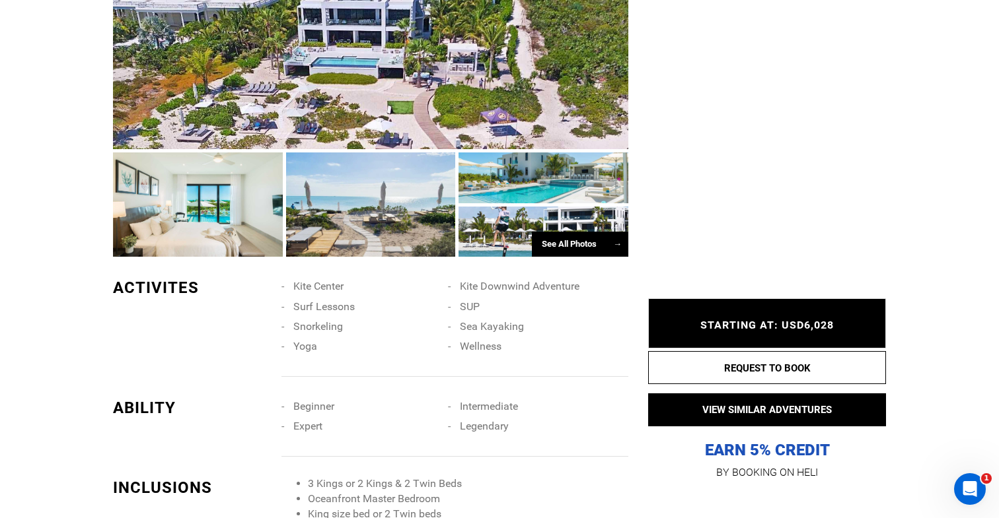
click at [566, 244] on div "See All Photos →" at bounding box center [580, 245] width 96 height 26
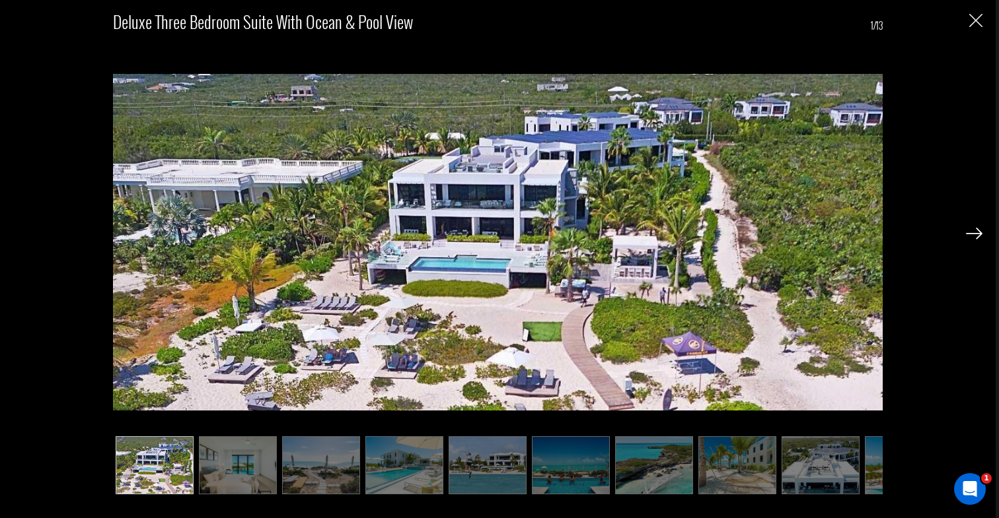
scroll to position [1198, 0]
click at [969, 15] on img "Close" at bounding box center [975, 20] width 13 height 13
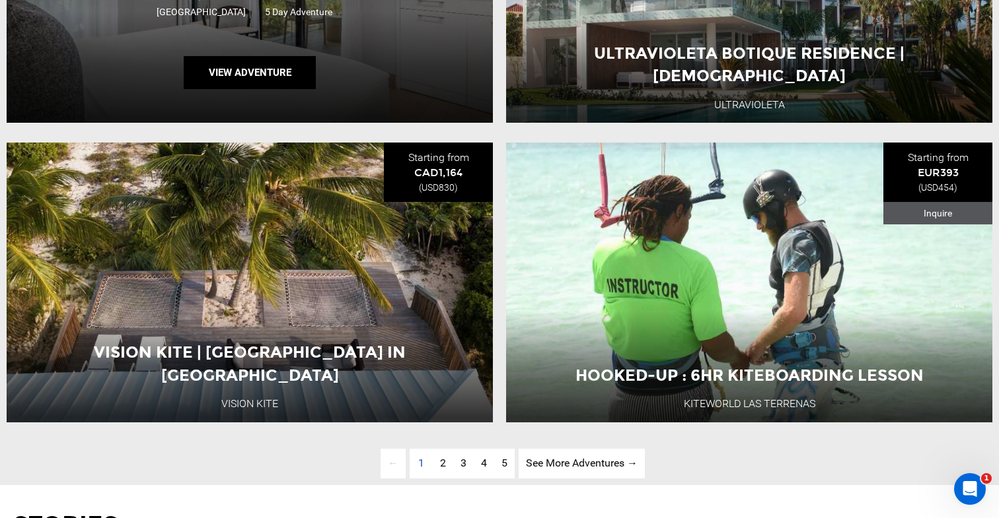
scroll to position [3439, 0]
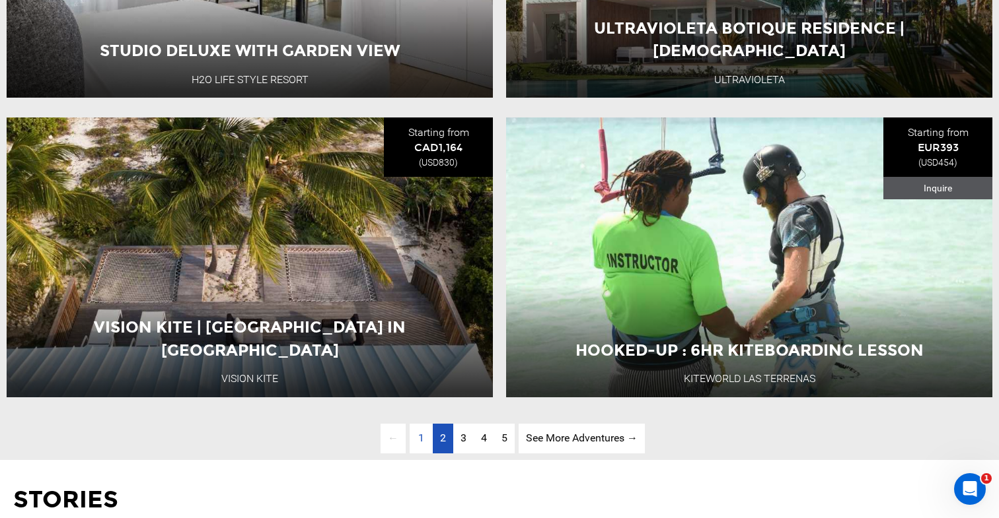
click at [440, 443] on span "2" at bounding box center [443, 438] width 6 height 13
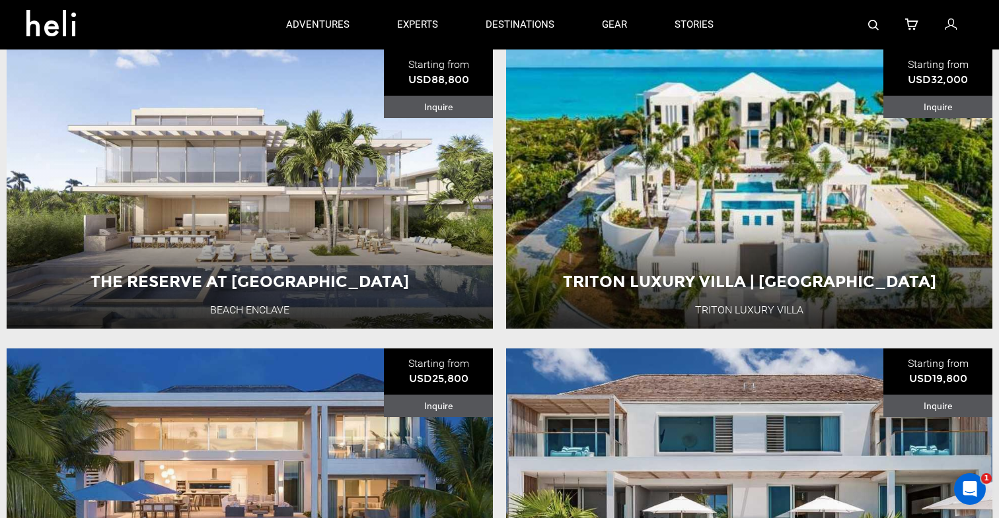
scroll to position [499, 0]
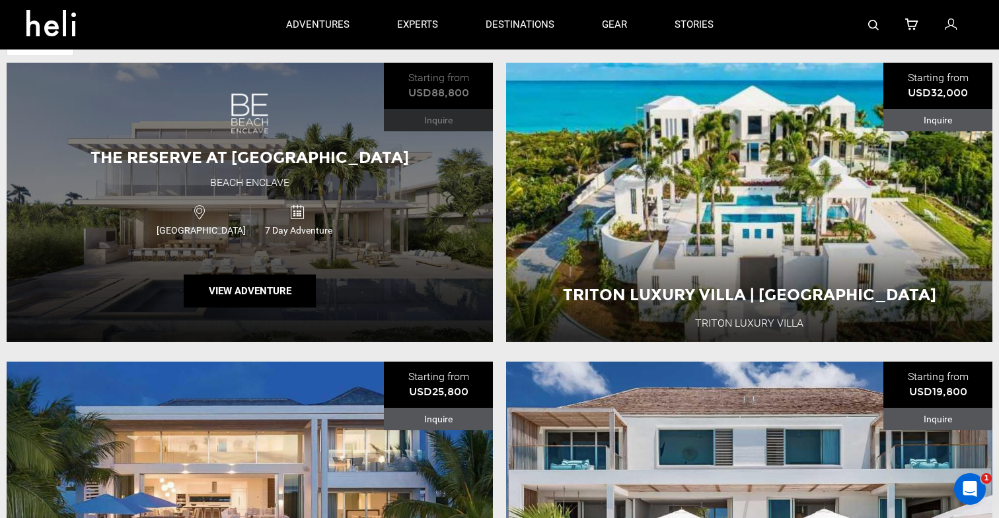
click at [314, 160] on span "The Reserve at Grace Bay Villas" at bounding box center [249, 157] width 318 height 19
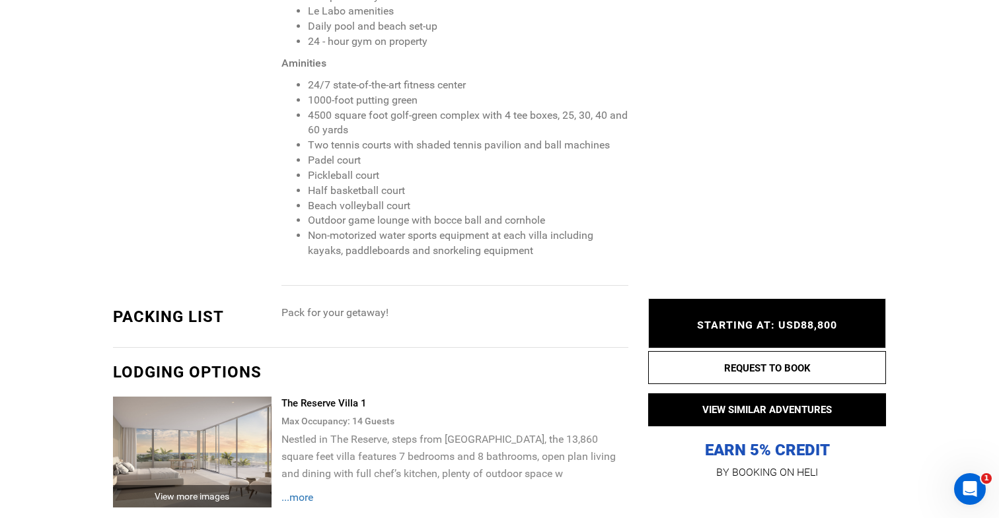
scroll to position [1620, 0]
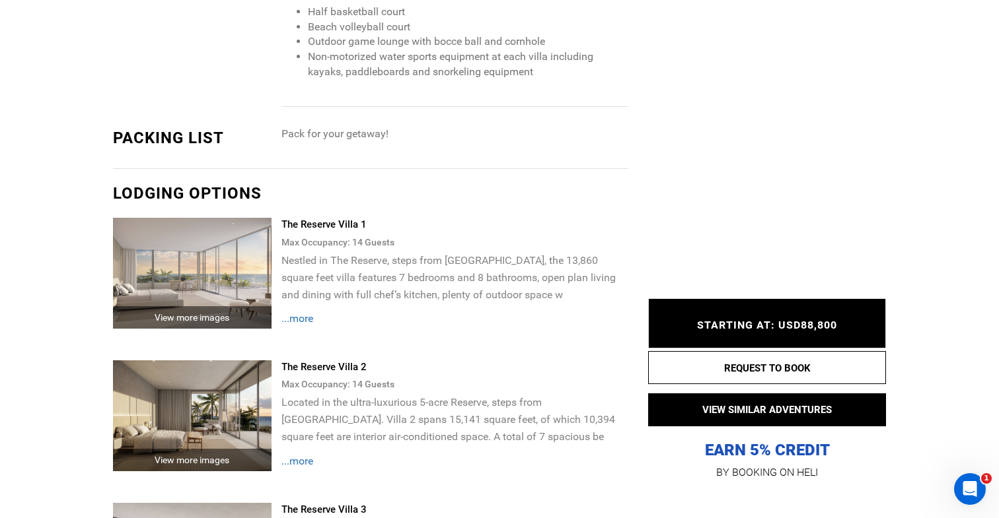
click at [349, 219] on div "The Reserve Villa 1" at bounding box center [454, 225] width 347 height 14
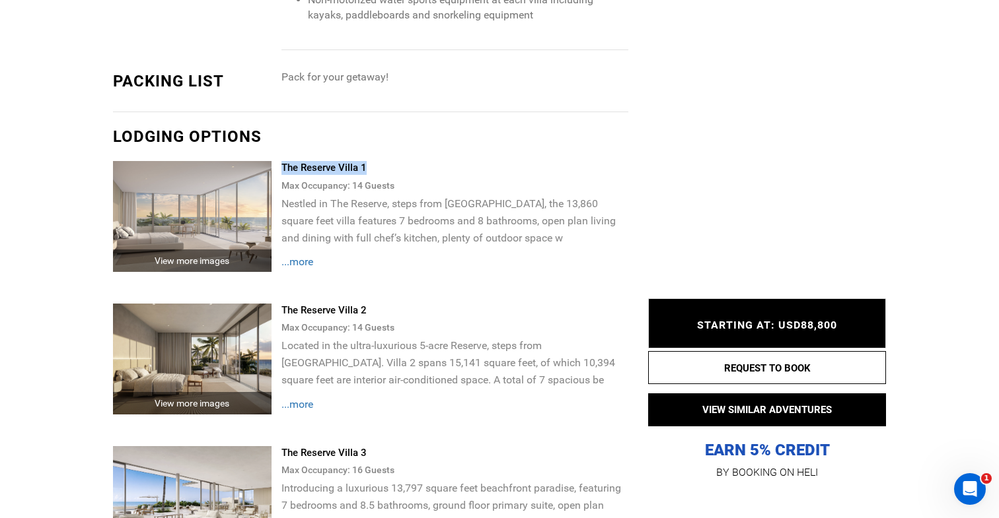
scroll to position [1807, 0]
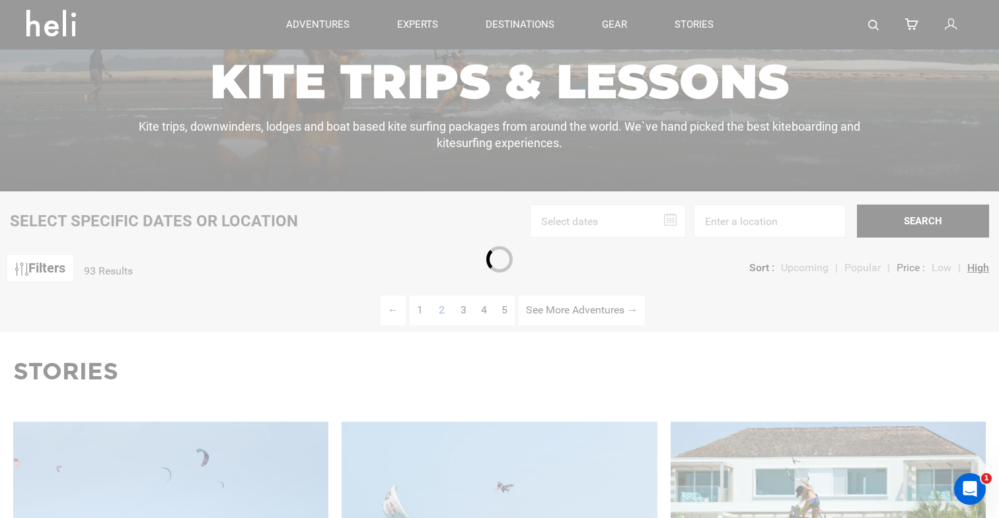
scroll to position [353, 0]
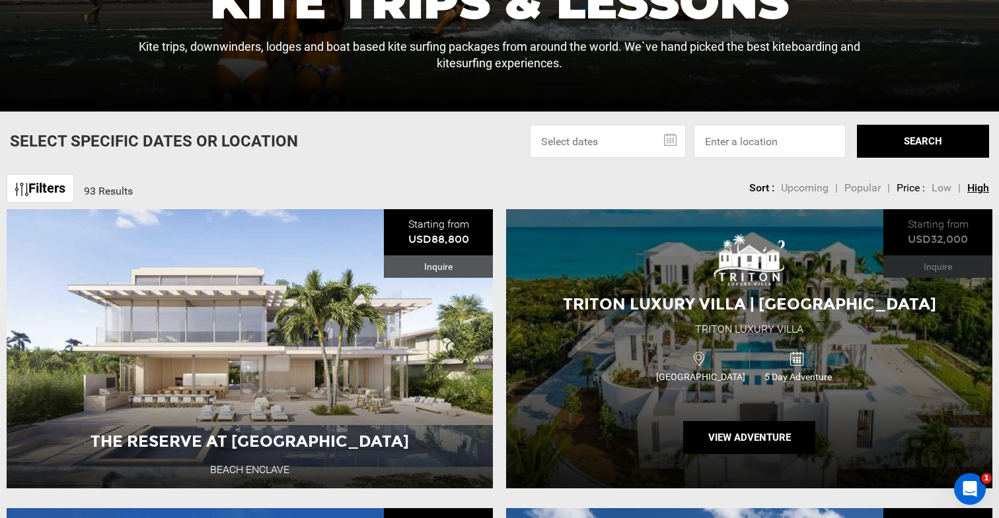
click at [642, 303] on span "Triton Luxury Villa | Turks and Caicos" at bounding box center [749, 304] width 373 height 19
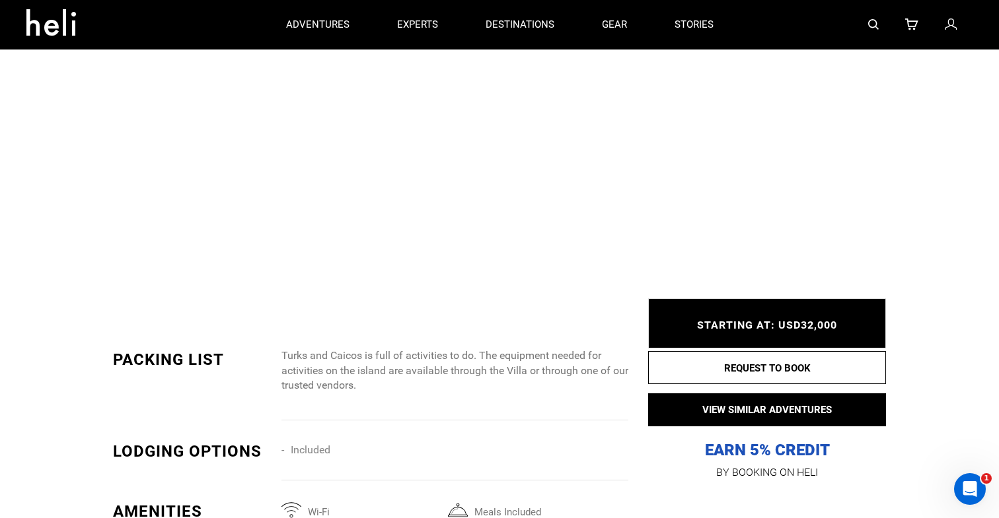
scroll to position [3022, 0]
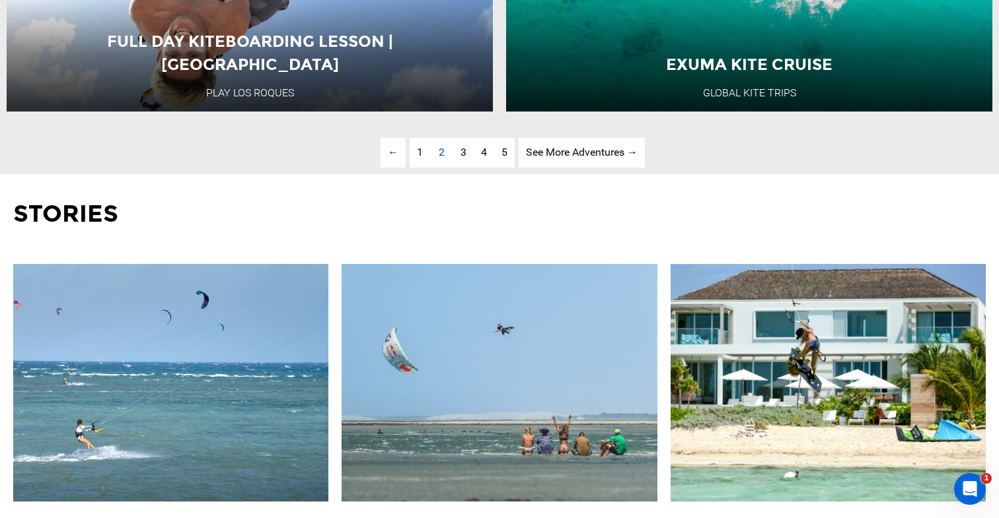
scroll to position [3743, 0]
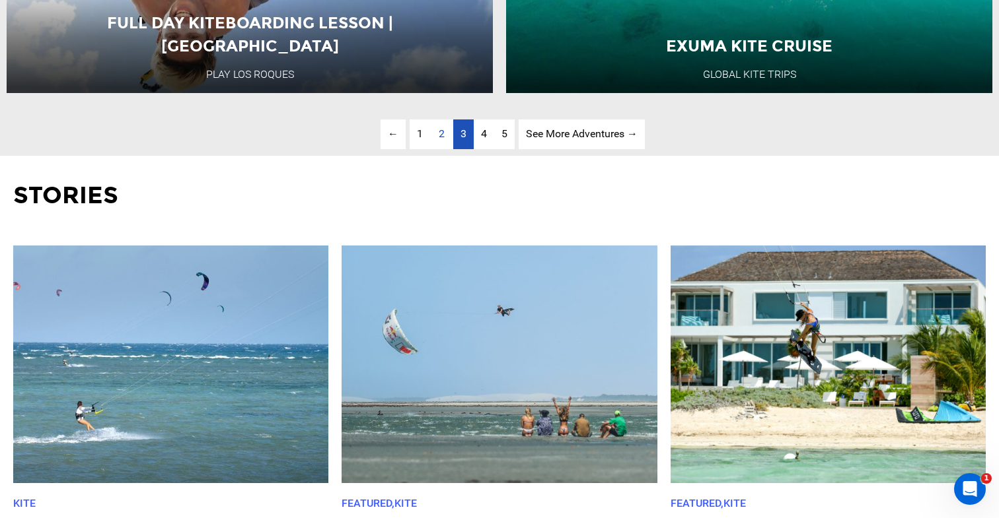
click at [464, 131] on span "3" at bounding box center [463, 133] width 6 height 13
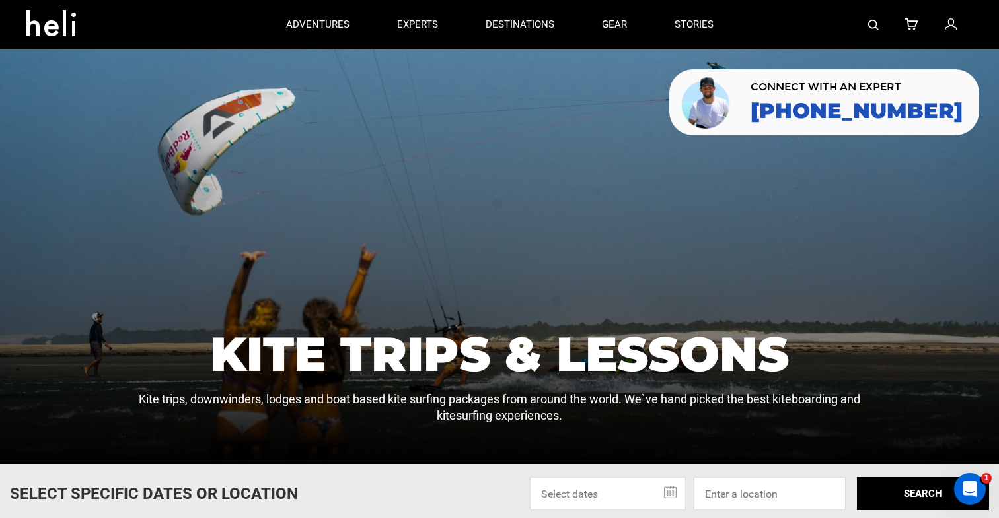
scroll to position [293, 0]
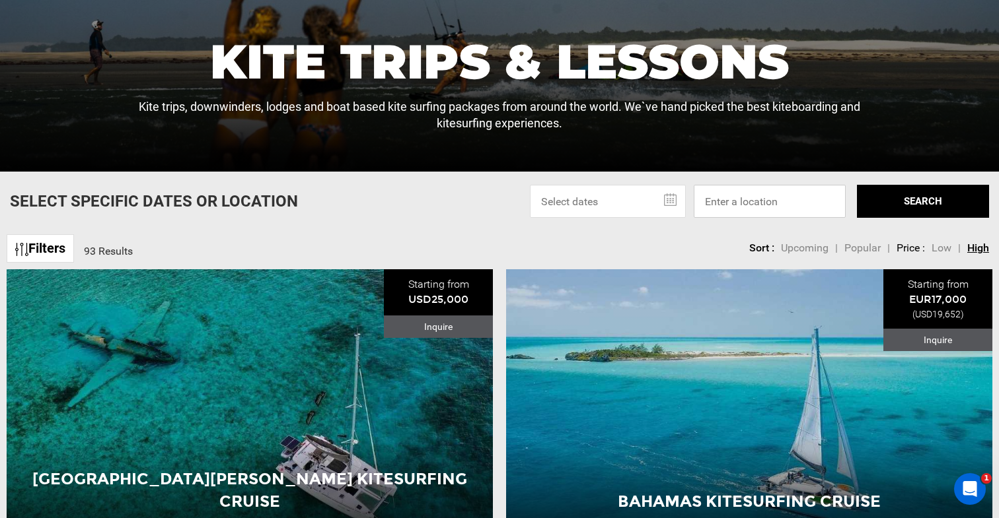
click at [731, 209] on input at bounding box center [770, 201] width 152 height 33
click at [731, 204] on input at bounding box center [770, 201] width 152 height 33
click at [762, 195] on input at bounding box center [770, 201] width 152 height 33
click at [666, 205] on input "text" at bounding box center [608, 201] width 156 height 33
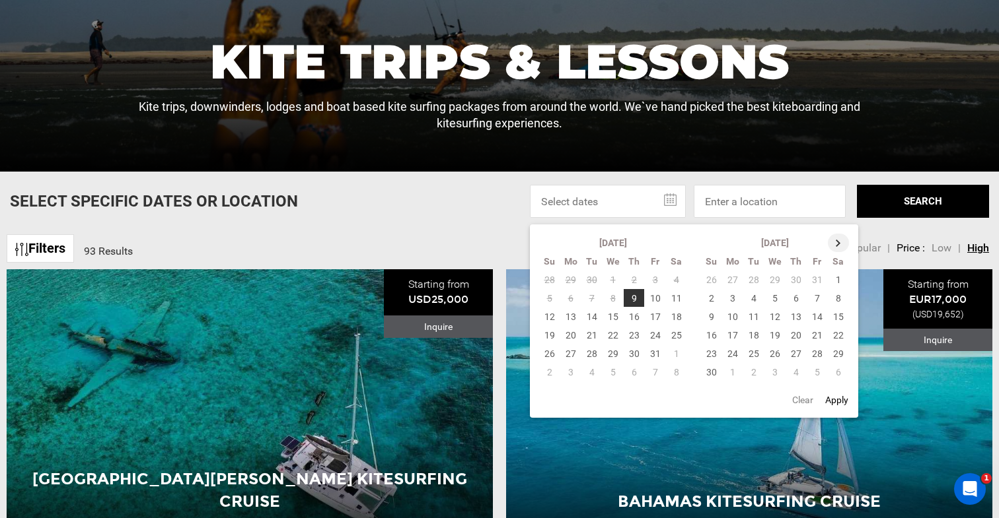
click at [836, 242] on th at bounding box center [838, 243] width 21 height 18
click at [816, 314] on td "19" at bounding box center [816, 317] width 21 height 18
click at [752, 334] on td "23" at bounding box center [753, 335] width 21 height 18
click at [923, 191] on button "SEARCH" at bounding box center [923, 201] width 132 height 33
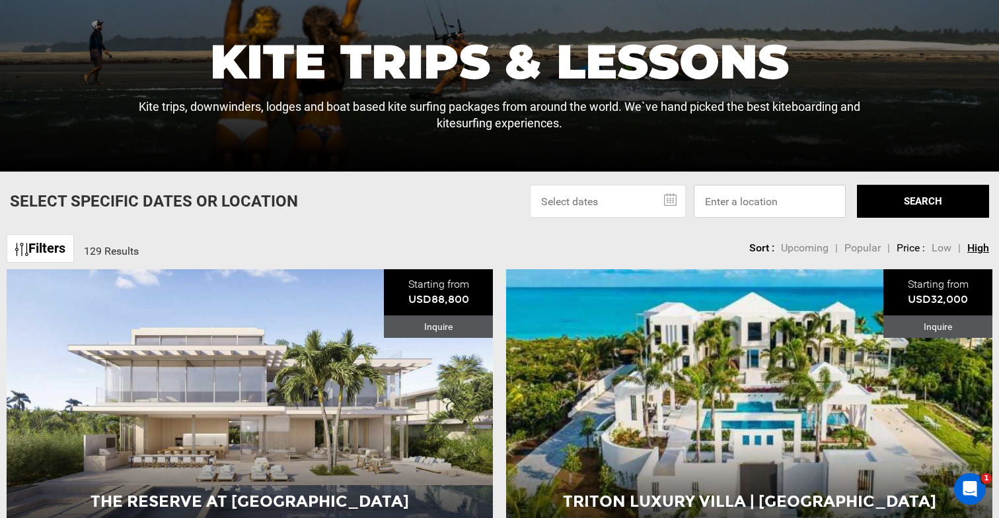
click at [762, 201] on input at bounding box center [770, 201] width 152 height 33
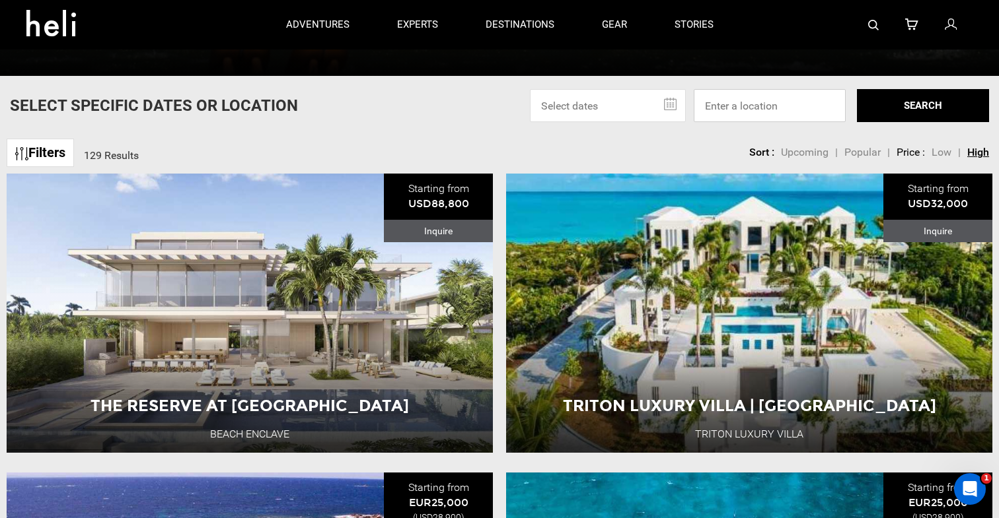
scroll to position [339, 0]
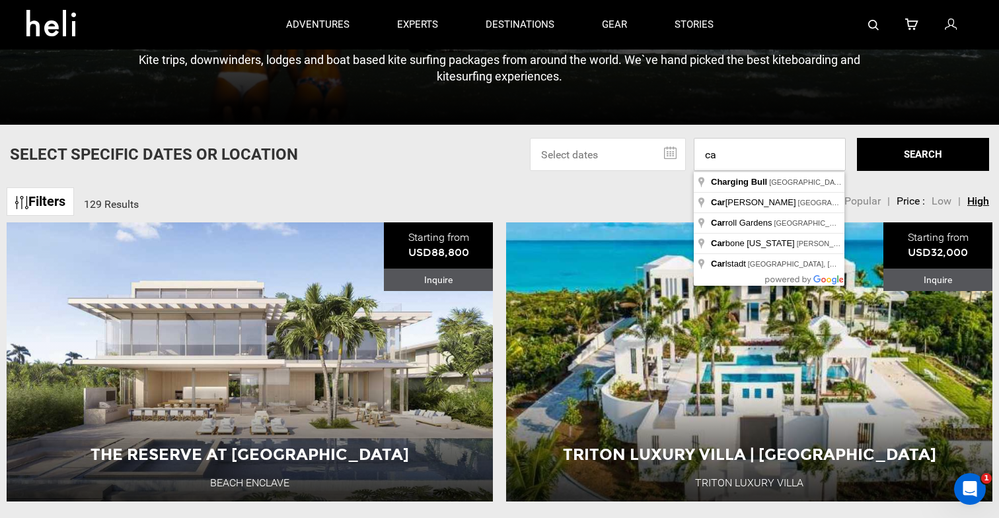
type input "c"
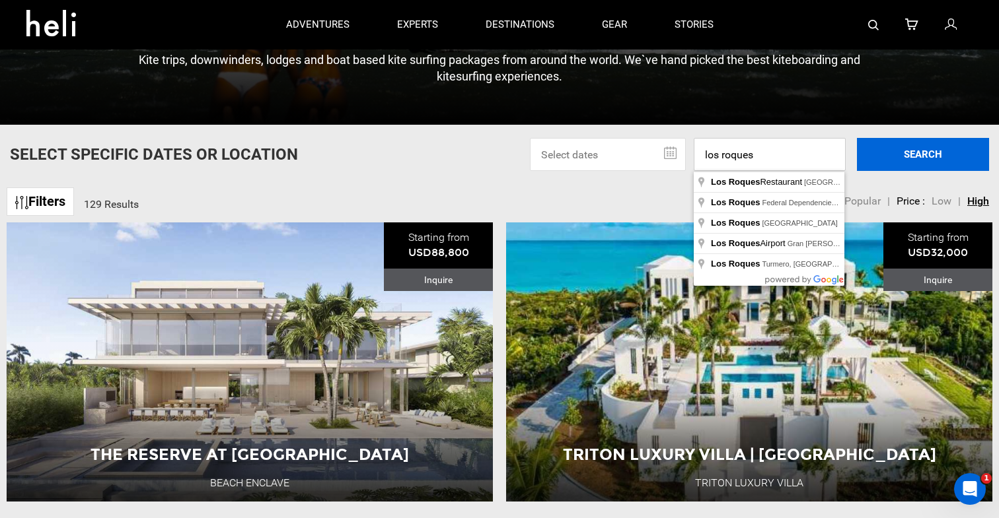
type input "los roques"
click at [928, 142] on button "SEARCH" at bounding box center [923, 154] width 132 height 33
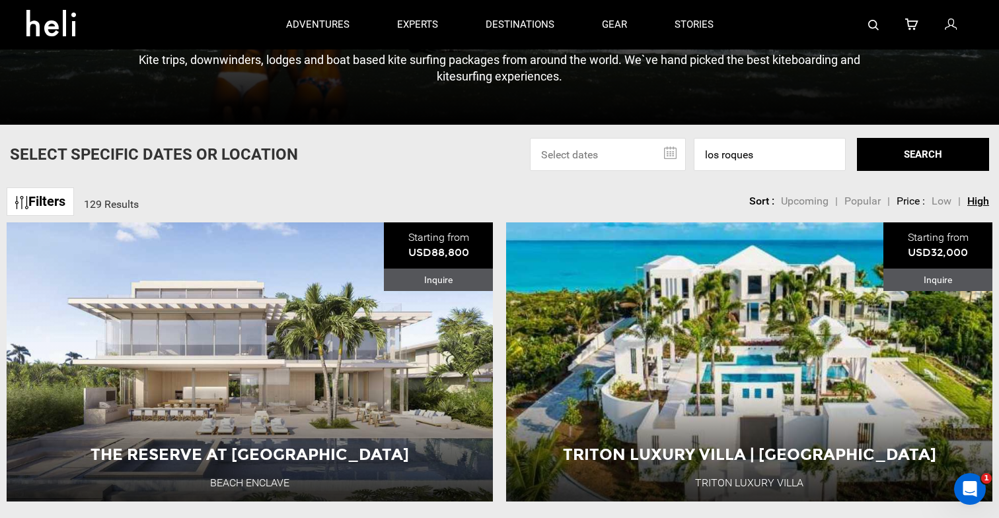
click at [50, 25] on icon at bounding box center [55, 19] width 59 height 21
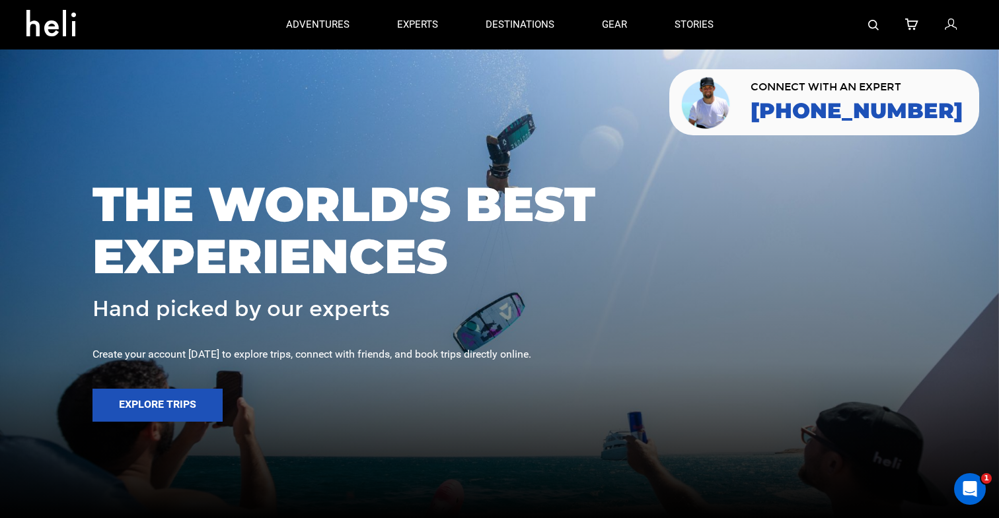
click at [820, 83] on span "CONNECT WITH AN EXPERT" at bounding box center [856, 87] width 212 height 11
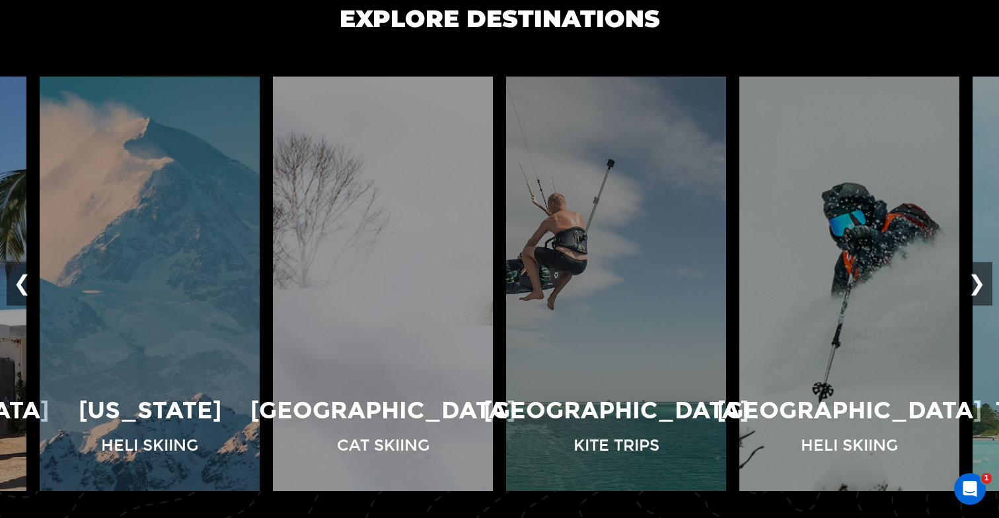
scroll to position [952, 0]
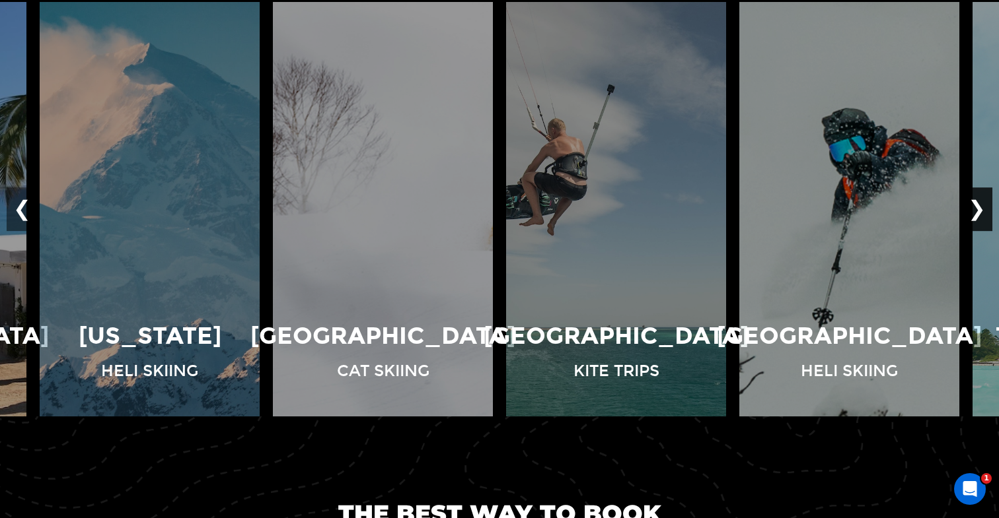
click at [969, 207] on button "❯" at bounding box center [976, 210] width 31 height 44
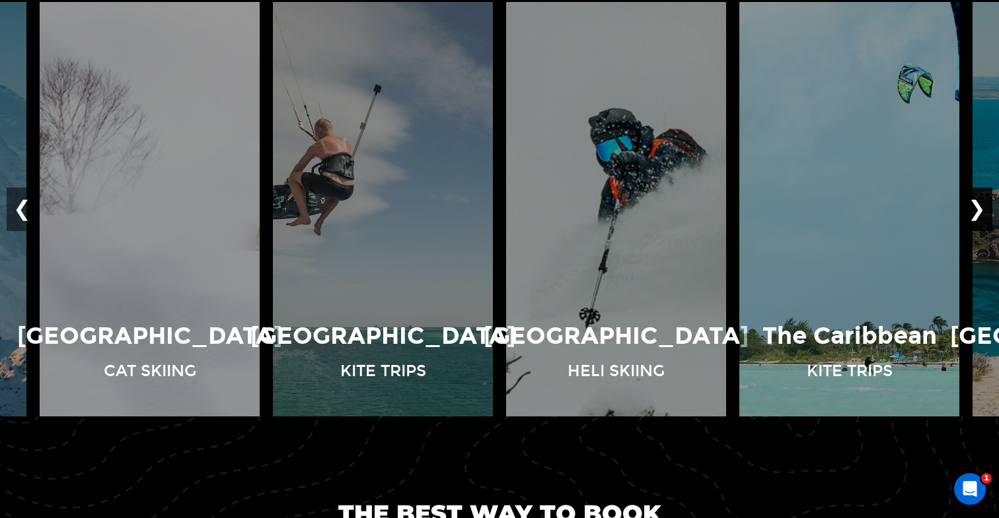
click at [969, 207] on button "❯" at bounding box center [976, 210] width 31 height 44
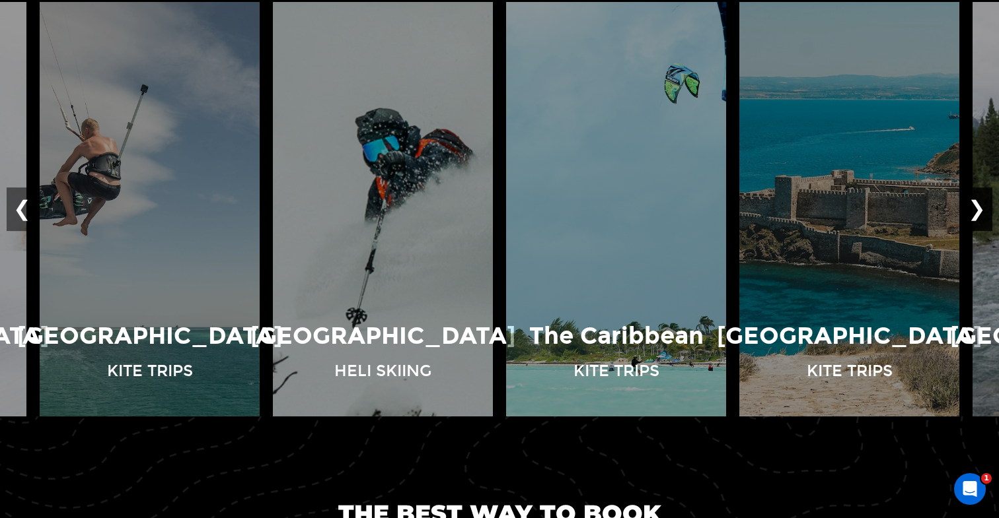
click at [969, 207] on button "❯" at bounding box center [976, 210] width 31 height 44
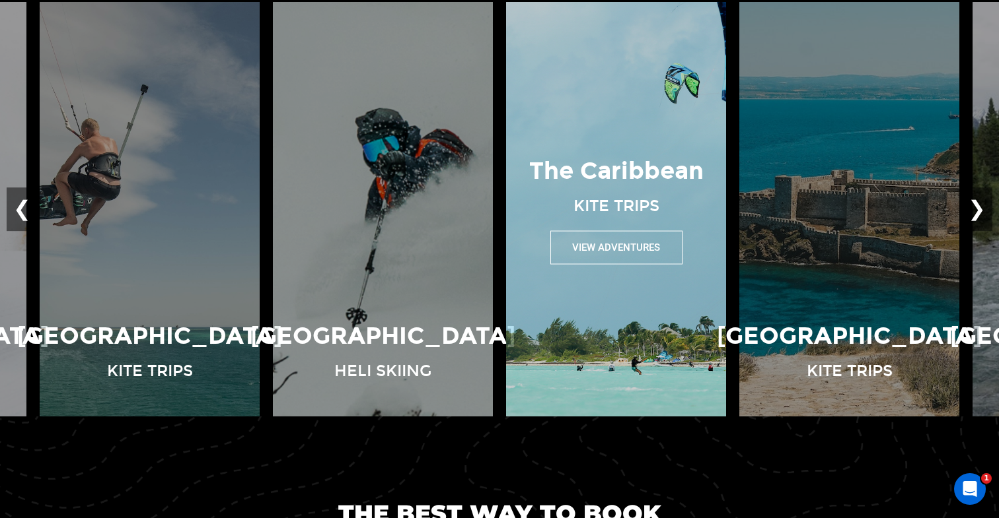
click at [577, 285] on img at bounding box center [615, 209] width 233 height 415
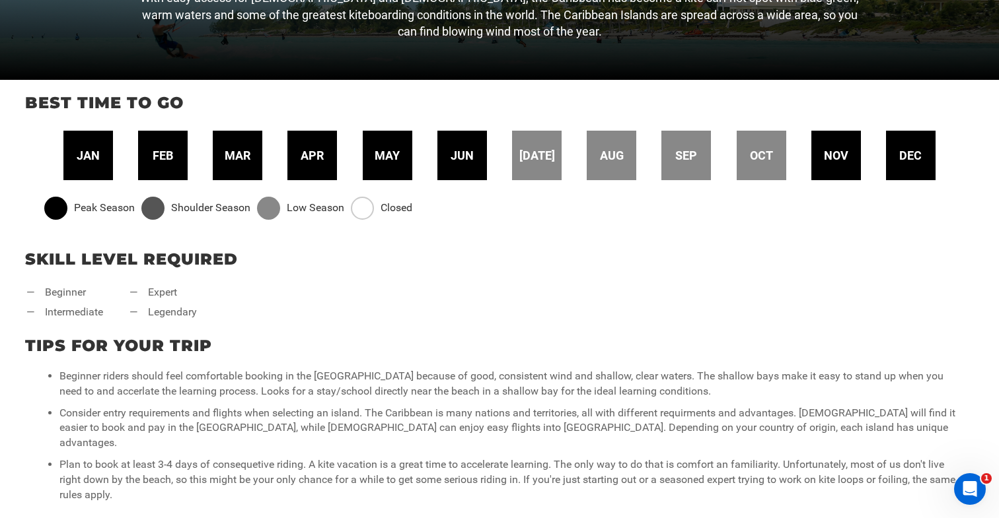
scroll to position [399, 0]
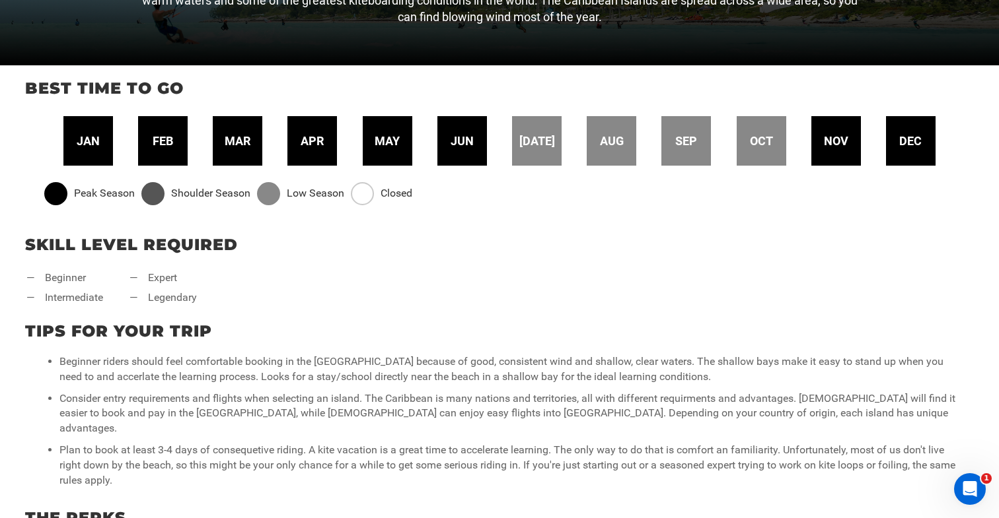
click at [839, 133] on span "nov" at bounding box center [836, 141] width 24 height 17
click at [837, 137] on span "nov" at bounding box center [836, 141] width 24 height 17
click at [915, 150] on div "dec" at bounding box center [911, 141] width 50 height 50
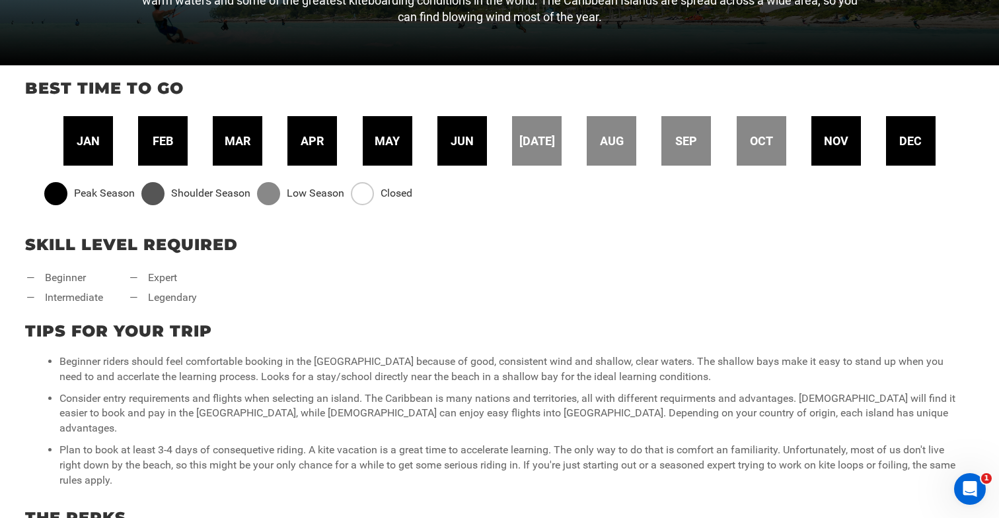
click at [915, 150] on div "dec" at bounding box center [911, 141] width 50 height 50
click at [849, 138] on div "nov" at bounding box center [836, 141] width 50 height 50
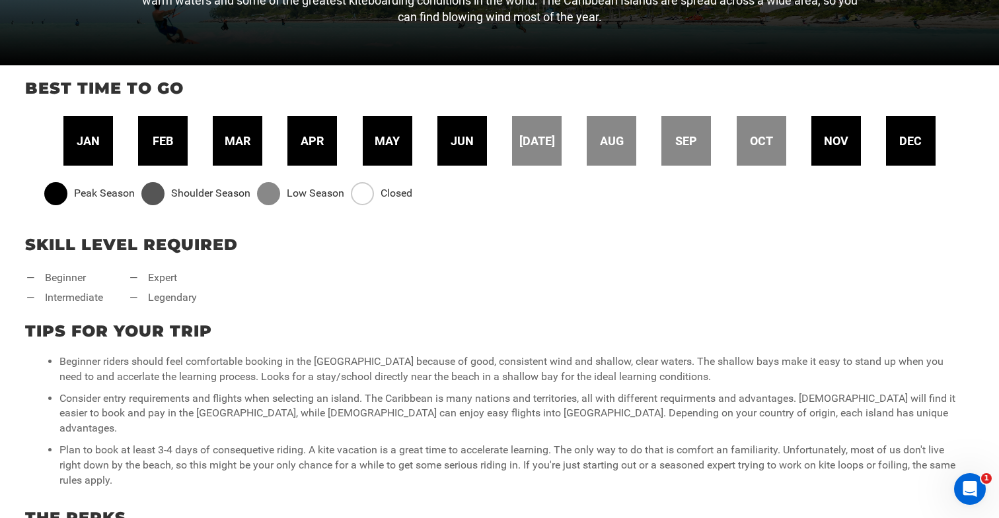
click at [917, 142] on span "dec" at bounding box center [910, 141] width 22 height 17
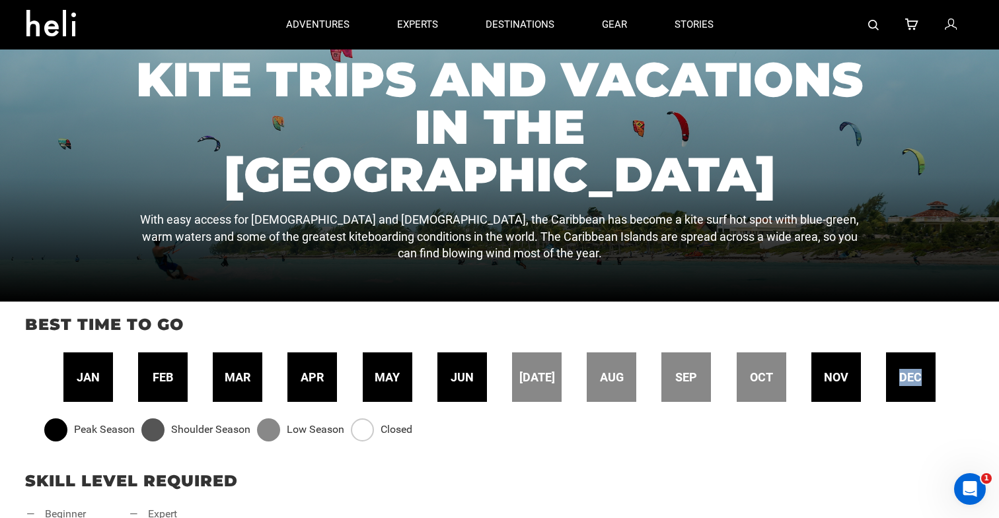
scroll to position [0, 0]
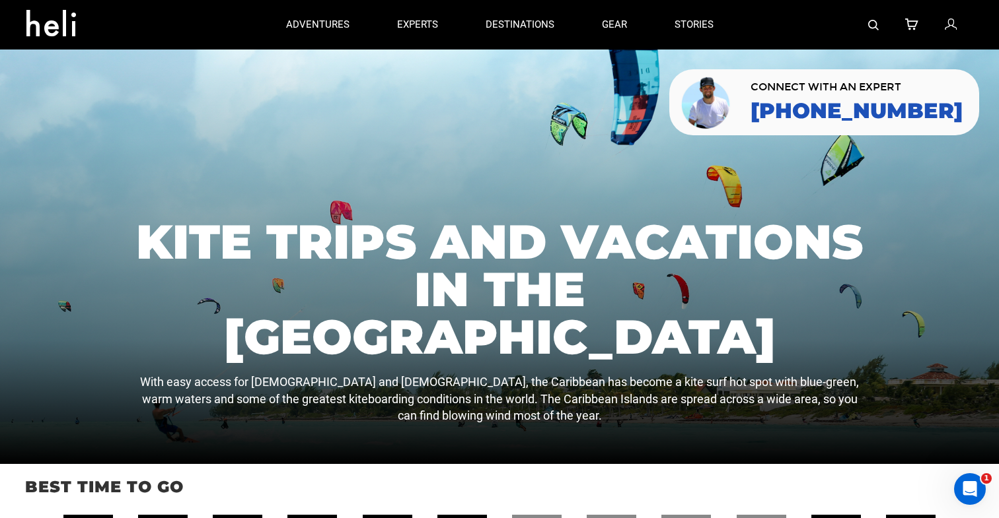
click at [872, 32] on link at bounding box center [873, 25] width 11 height 50
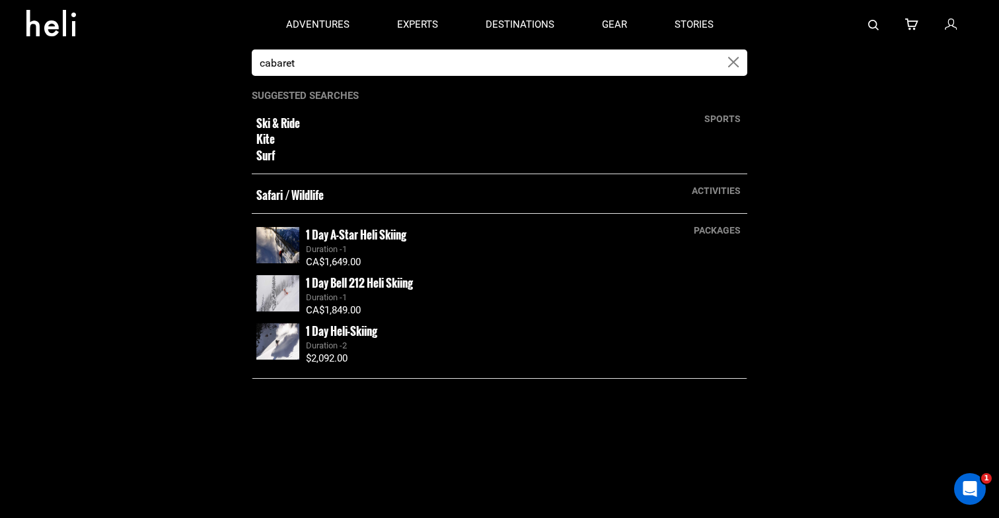
type input "cabarete"
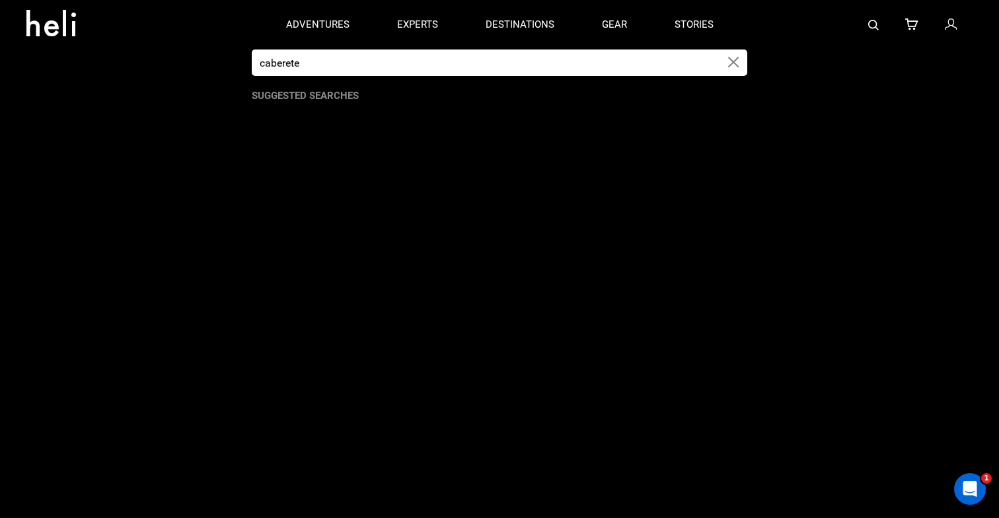
type input "caberete"
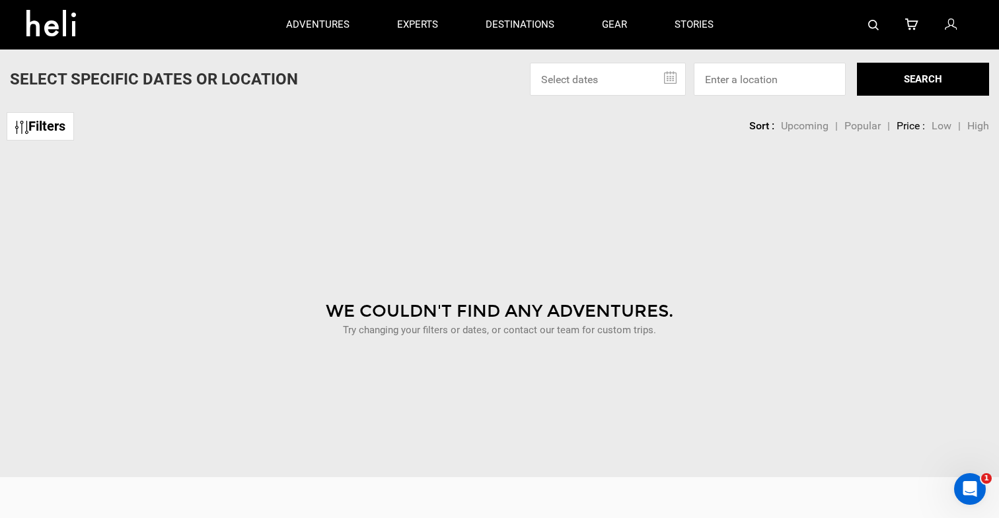
click at [879, 17] on div at bounding box center [855, 25] width 236 height 50
click at [874, 22] on img at bounding box center [873, 25] width 11 height 11
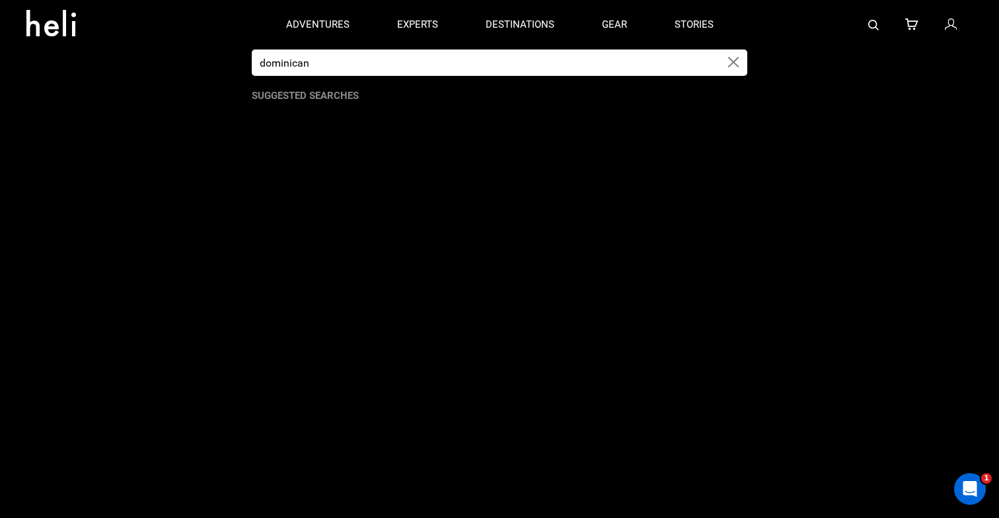
type input "dominican"
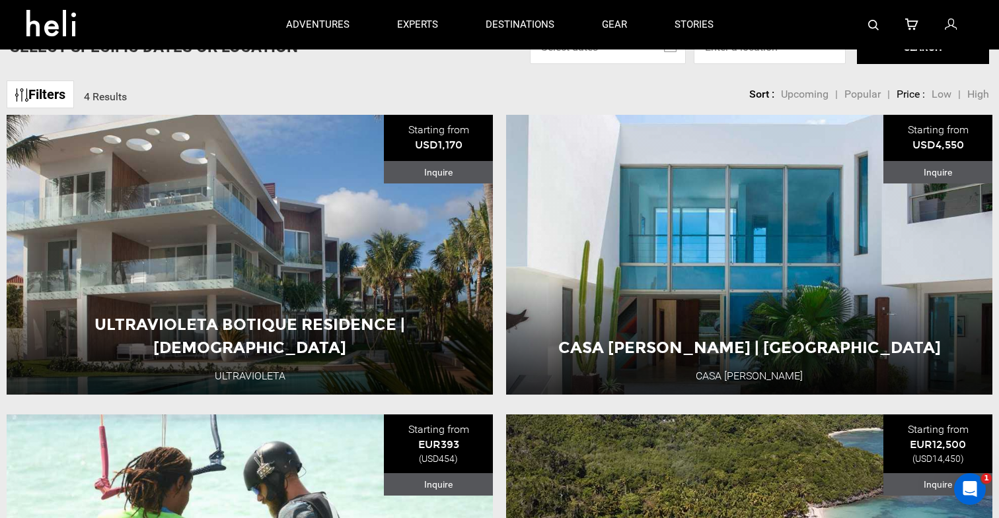
scroll to position [124, 0]
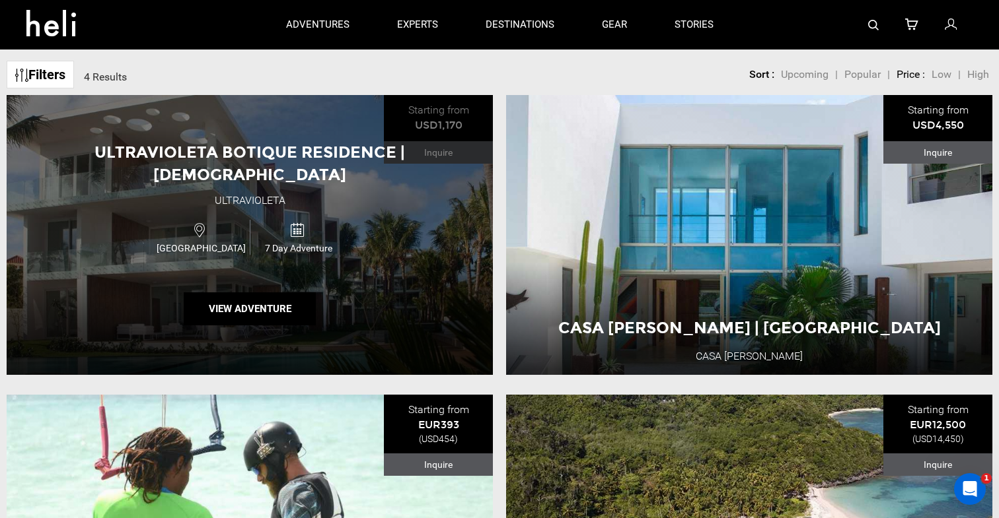
click at [274, 177] on span "Ultravioleta Botique Residence | Dominican Republic" at bounding box center [249, 164] width 310 height 42
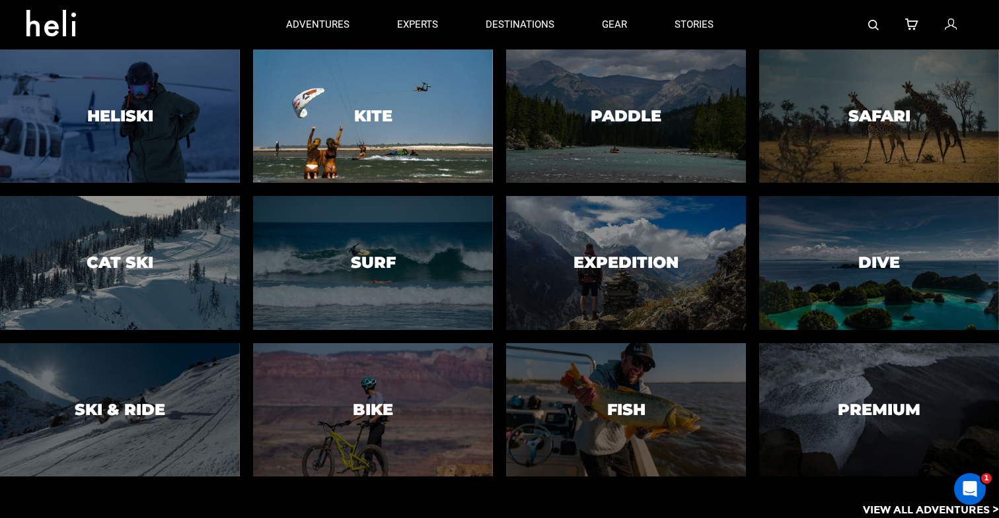
click at [419, 94] on div at bounding box center [372, 116] width 244 height 136
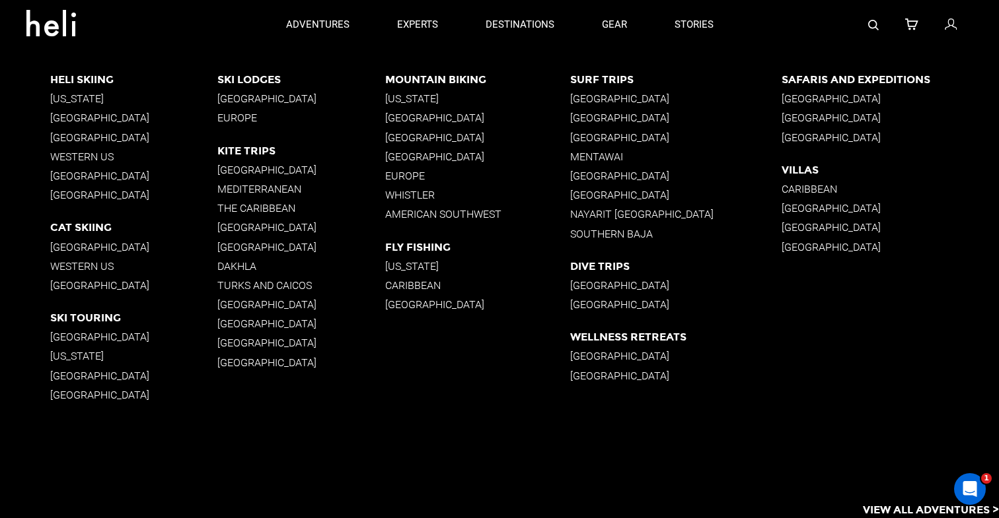
click at [245, 282] on p "Turks and Caicos" at bounding box center [301, 285] width 168 height 13
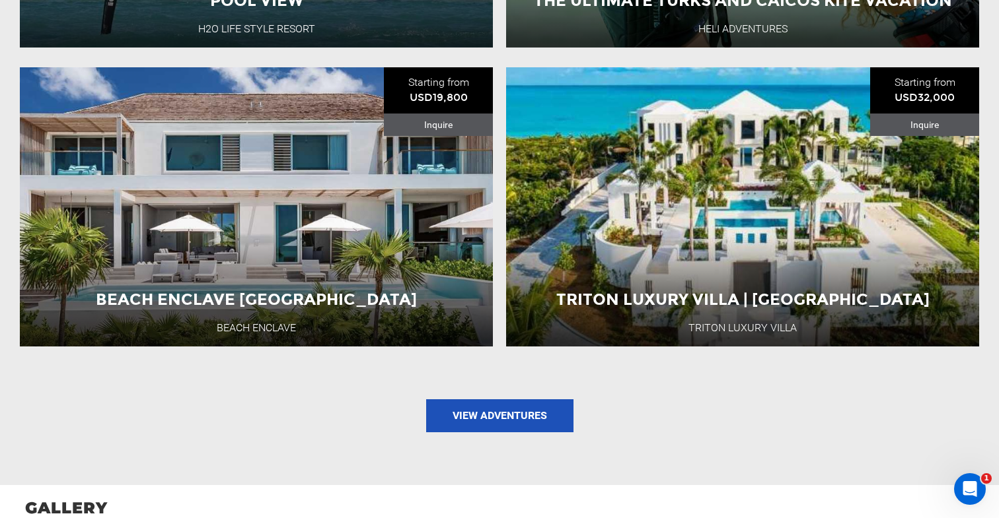
scroll to position [1796, 0]
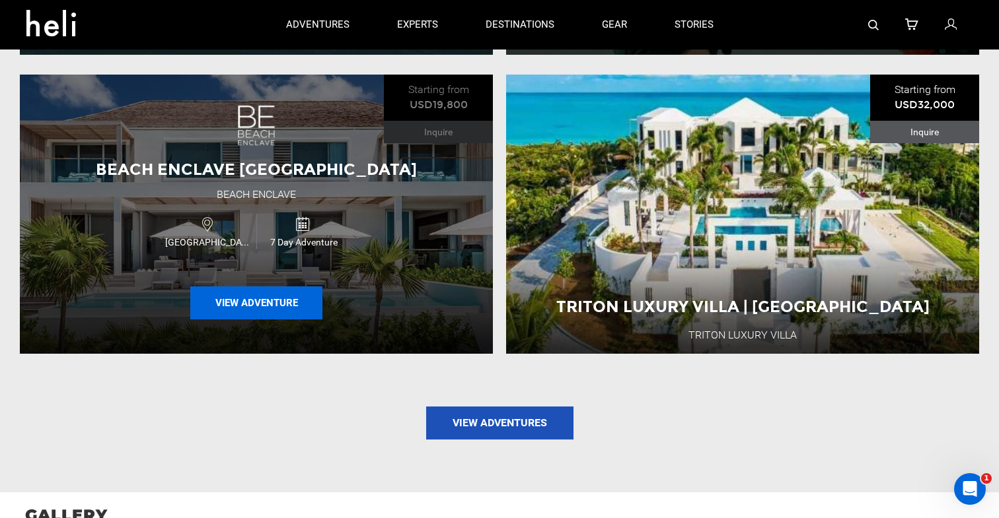
click at [241, 304] on button "View Adventure" at bounding box center [256, 303] width 132 height 33
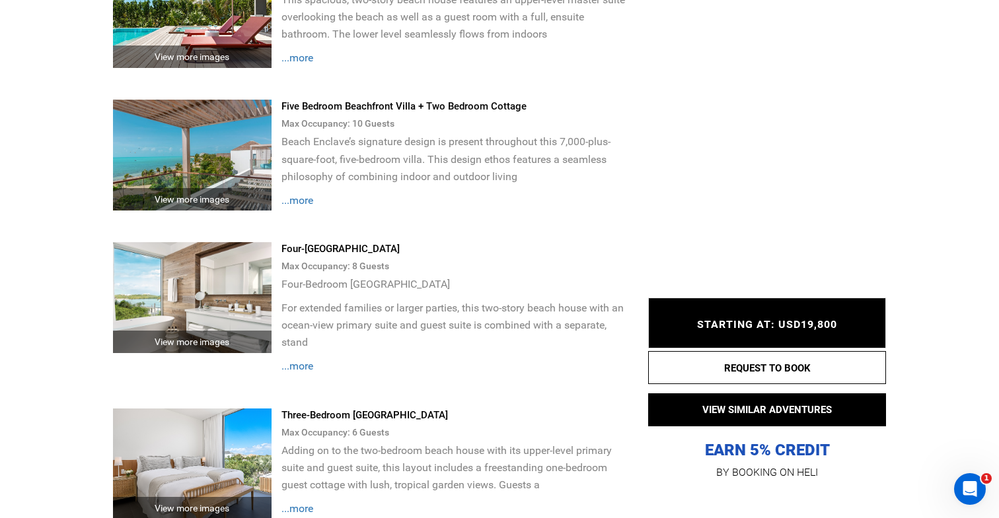
scroll to position [2251, 0]
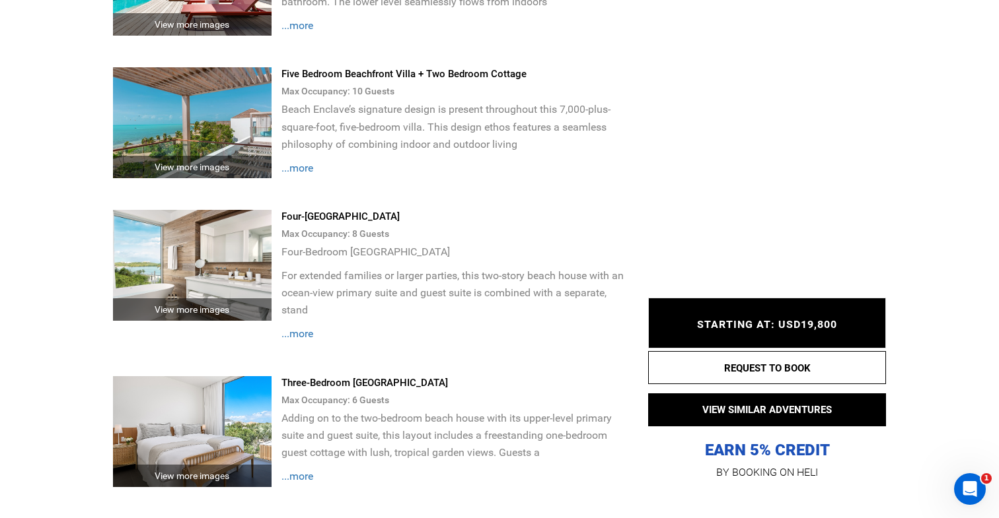
click at [387, 80] on div "Five Bedroom Beachfront Villa + Two Bedroom Cottage" at bounding box center [454, 74] width 347 height 14
click at [313, 167] on span "...more" at bounding box center [297, 168] width 32 height 13
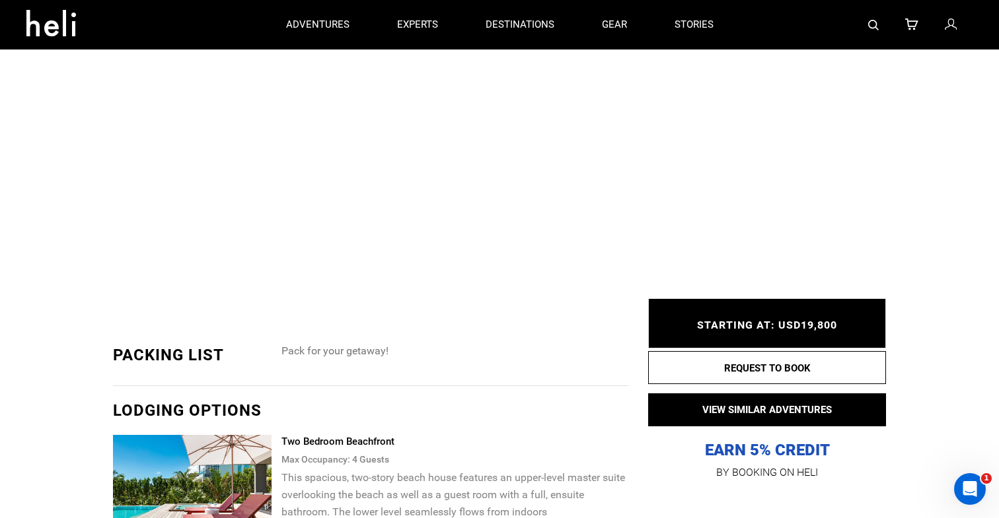
scroll to position [1604, 0]
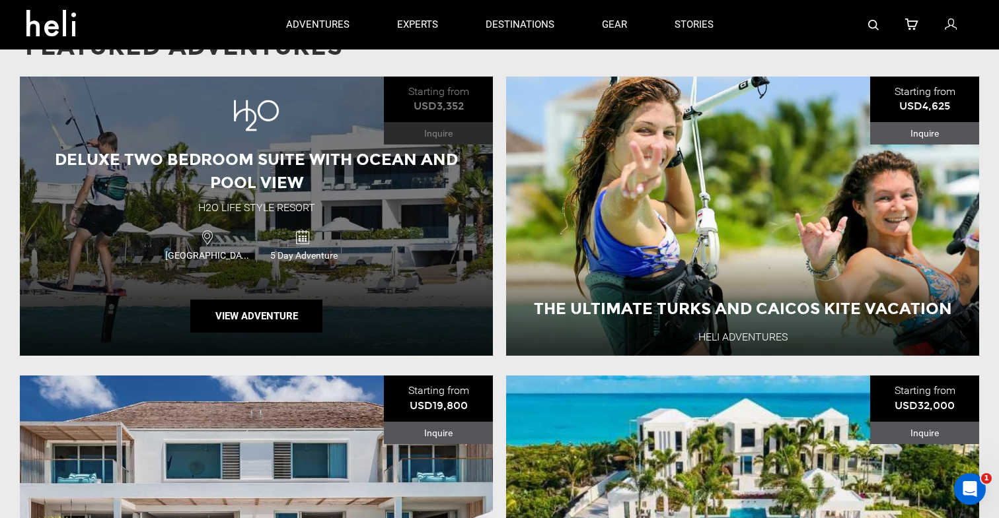
scroll to position [1483, 0]
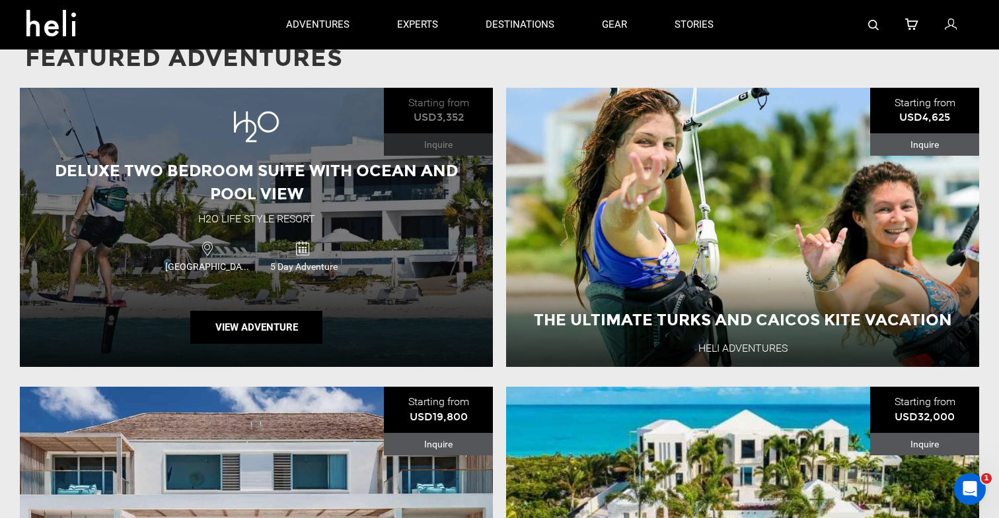
click at [296, 168] on span "Deluxe Two Bedroom Suite with Ocean and Pool View" at bounding box center [256, 182] width 403 height 42
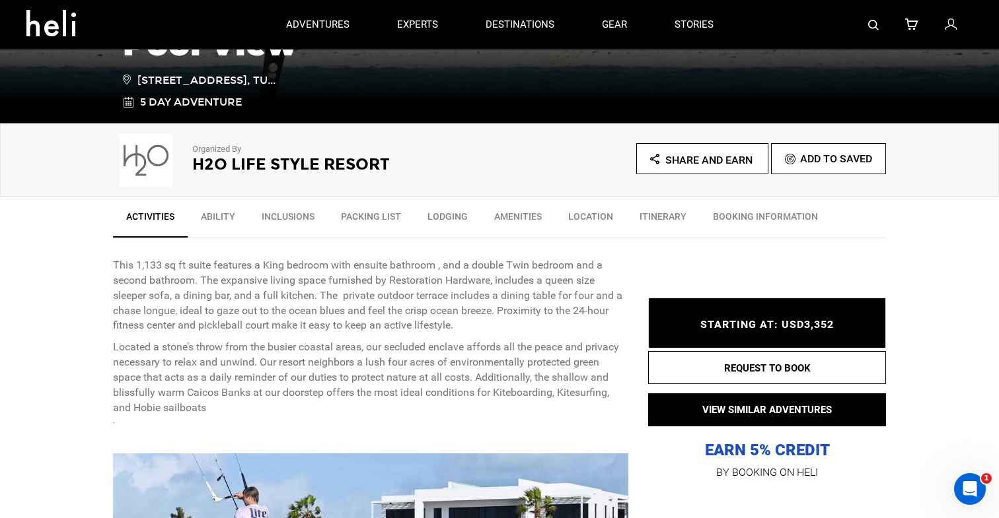
scroll to position [397, 0]
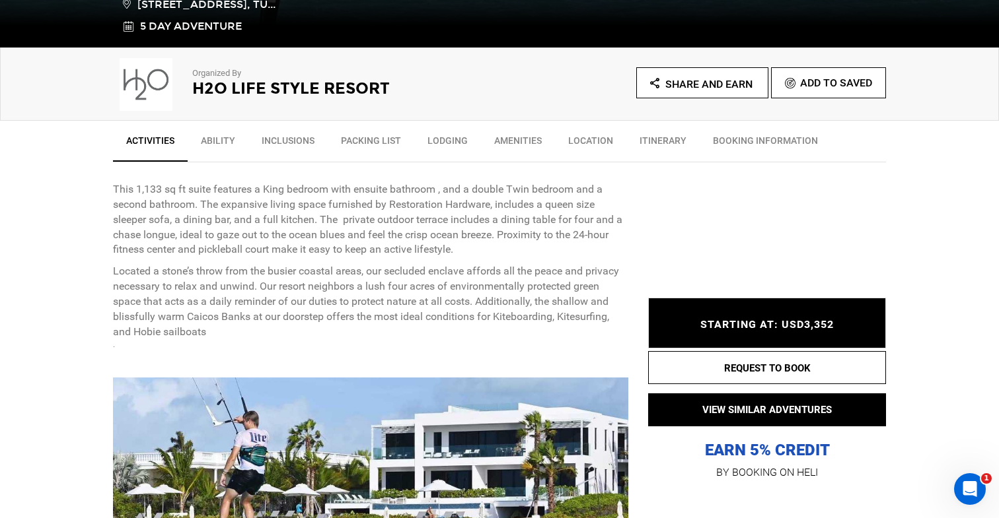
click at [298, 141] on link "Inclusions" at bounding box center [287, 143] width 79 height 33
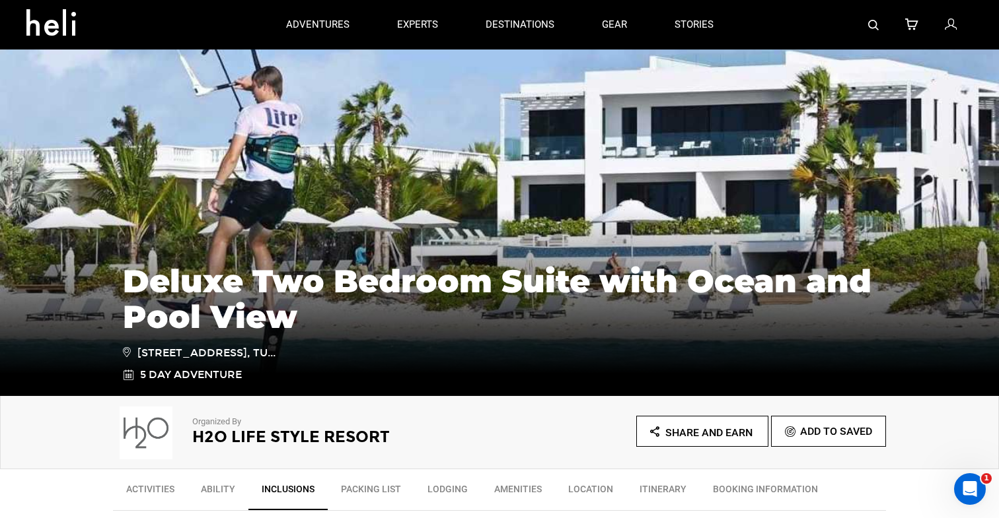
scroll to position [0, 0]
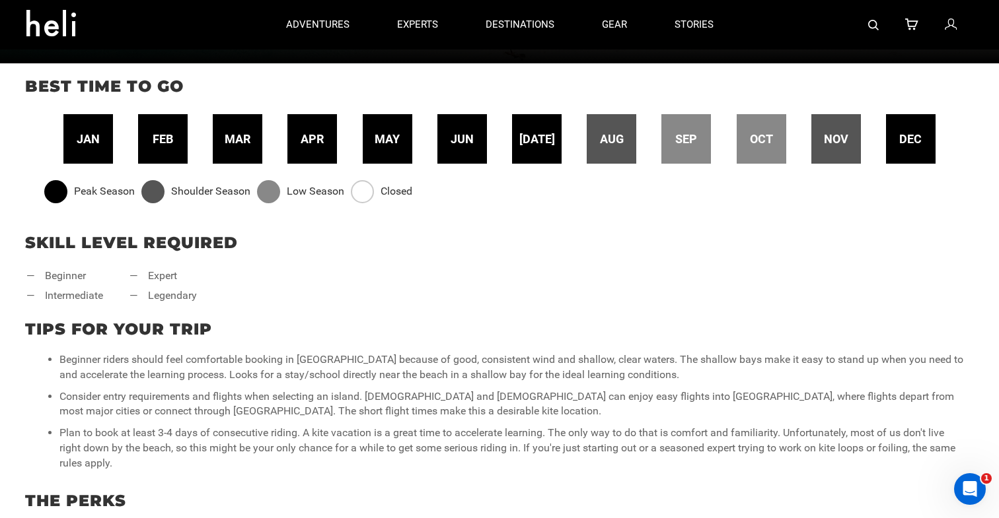
scroll to position [395, 0]
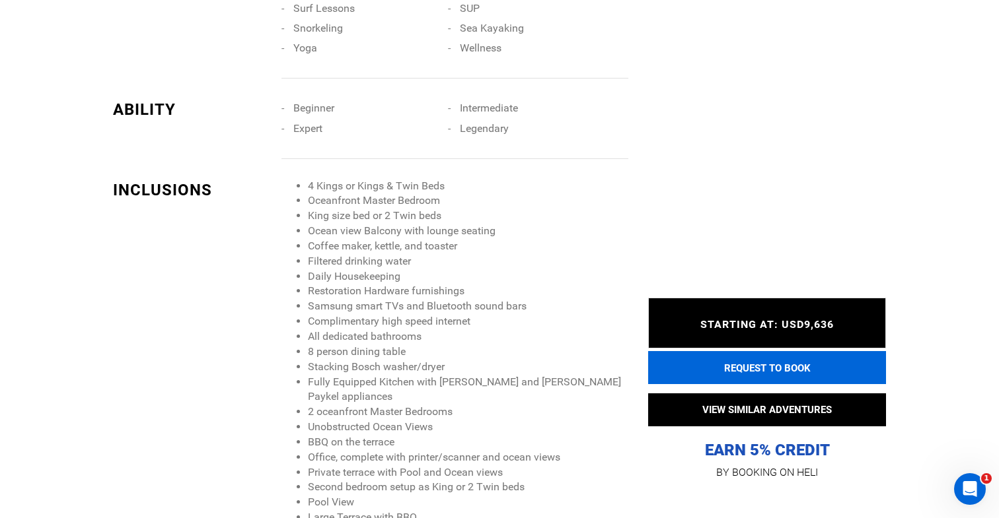
scroll to position [1184, 0]
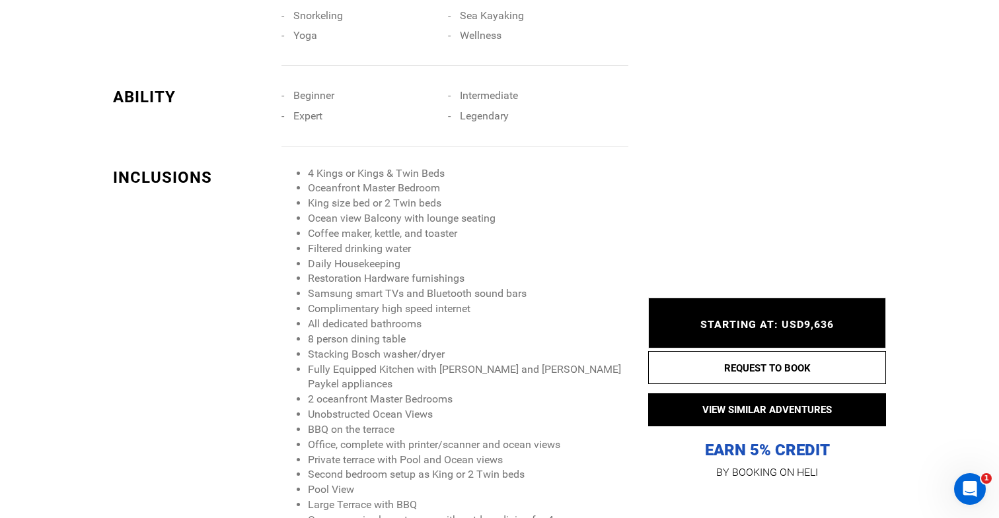
click at [439, 177] on li "4 Kings or Kings & Twin Beds" at bounding box center [468, 173] width 320 height 15
click at [438, 199] on li "King size bed or 2 Twin beds" at bounding box center [468, 203] width 320 height 15
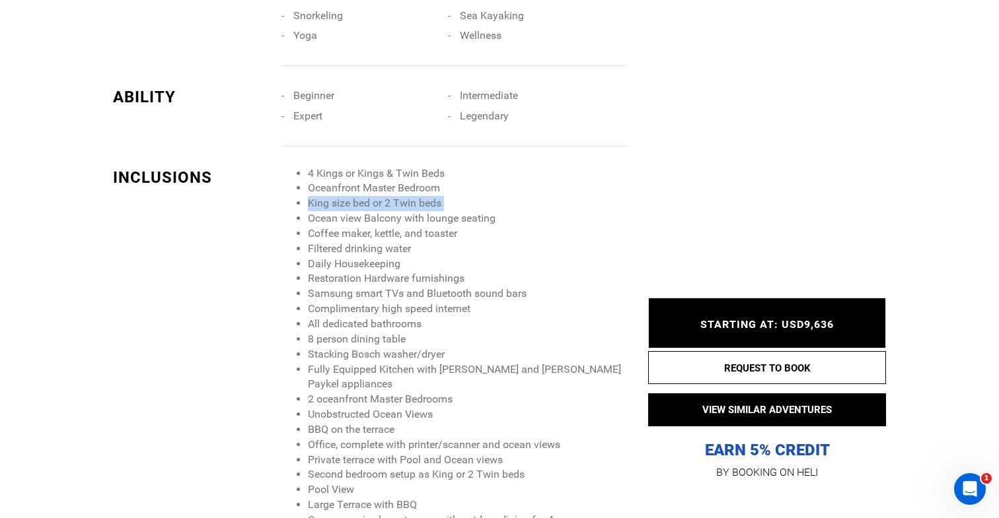
click at [438, 199] on li "King size bed or 2 Twin beds" at bounding box center [468, 203] width 320 height 15
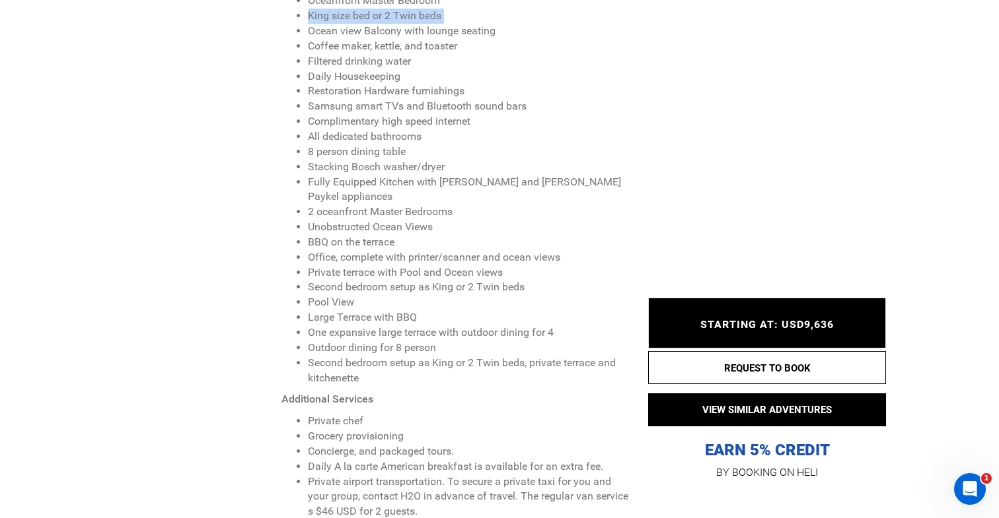
scroll to position [1415, 0]
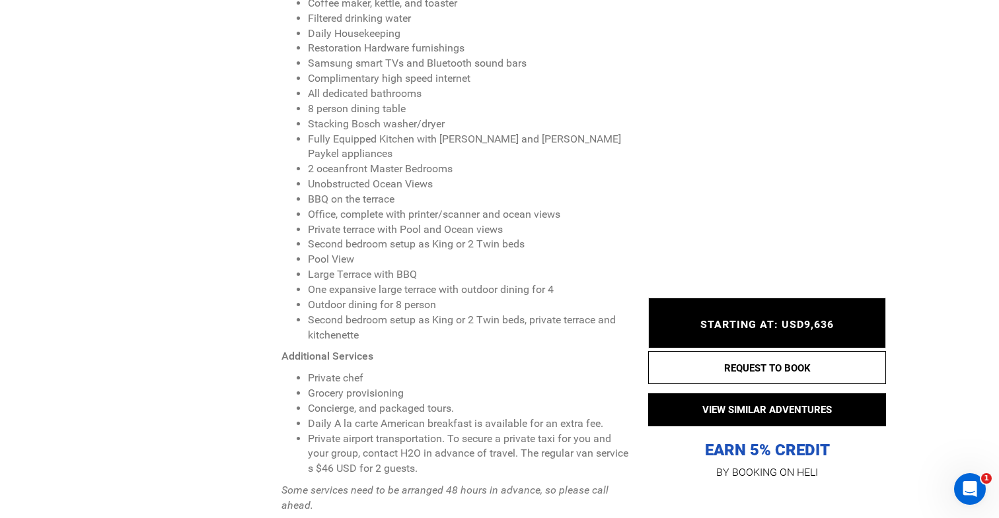
click at [413, 298] on li "Outdoor dining for 8 person" at bounding box center [468, 305] width 320 height 15
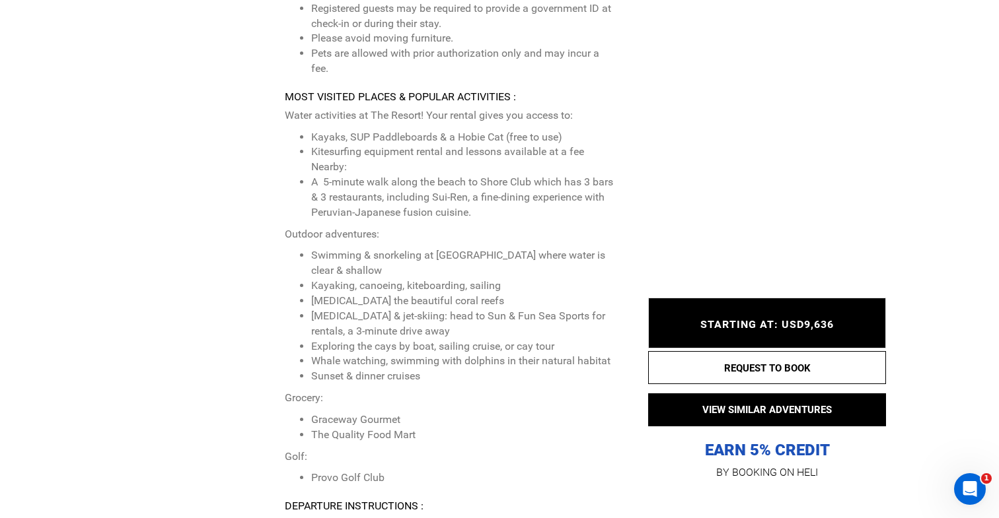
scroll to position [3346, 0]
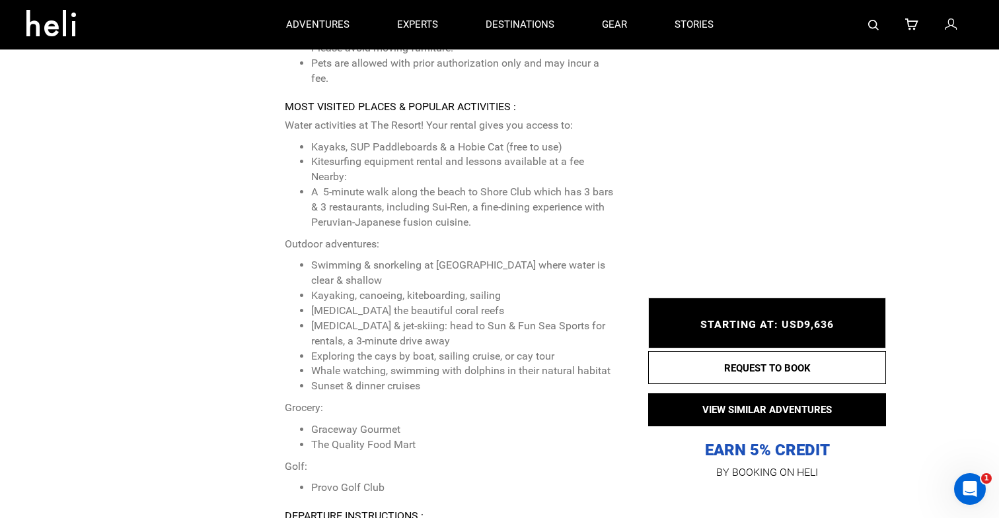
click at [458, 304] on li "[MEDICAL_DATA] the beautiful coral reefs" at bounding box center [464, 311] width 307 height 15
click at [455, 319] on li "[MEDICAL_DATA] & jet-skiing: head to Sun & Fun Sea Sports for rentals, a 3-minu…" at bounding box center [464, 334] width 307 height 30
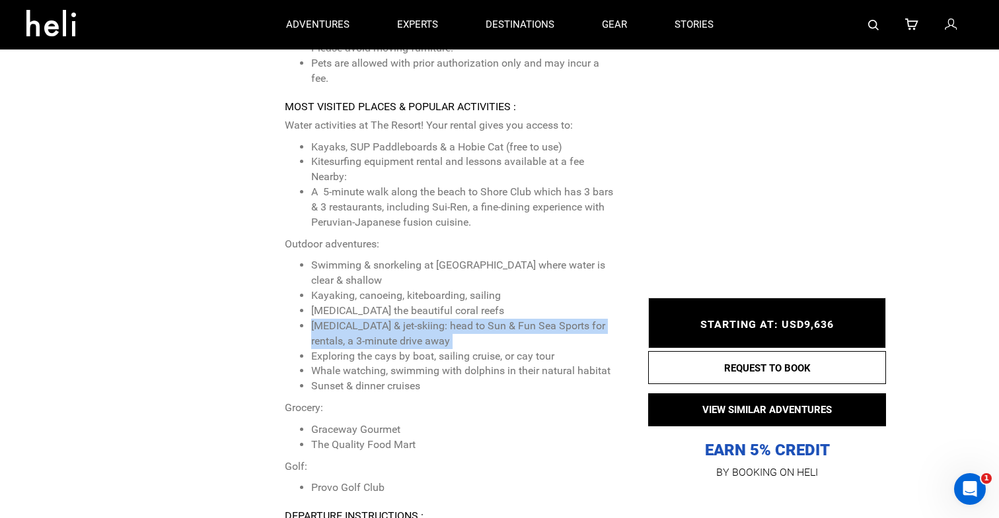
click at [455, 319] on li "[MEDICAL_DATA] & jet-skiing: head to Sun & Fun Sea Sports for rentals, a 3-minu…" at bounding box center [464, 334] width 307 height 30
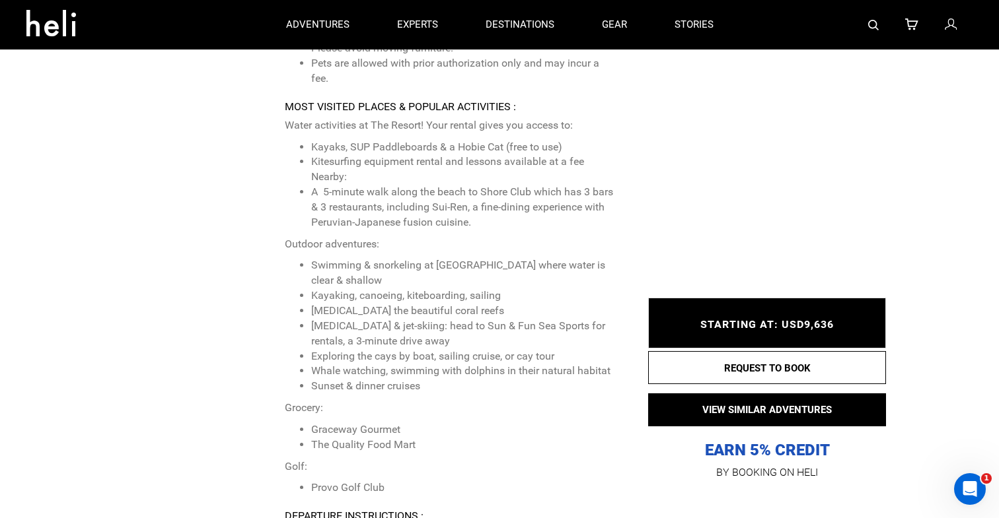
click at [452, 349] on li "Exploring the cays by boat, sailing cruise, or cay tour" at bounding box center [464, 356] width 307 height 15
click at [444, 364] on li "Whale watching, swimming with dolphins in their natural habitat" at bounding box center [464, 371] width 307 height 15
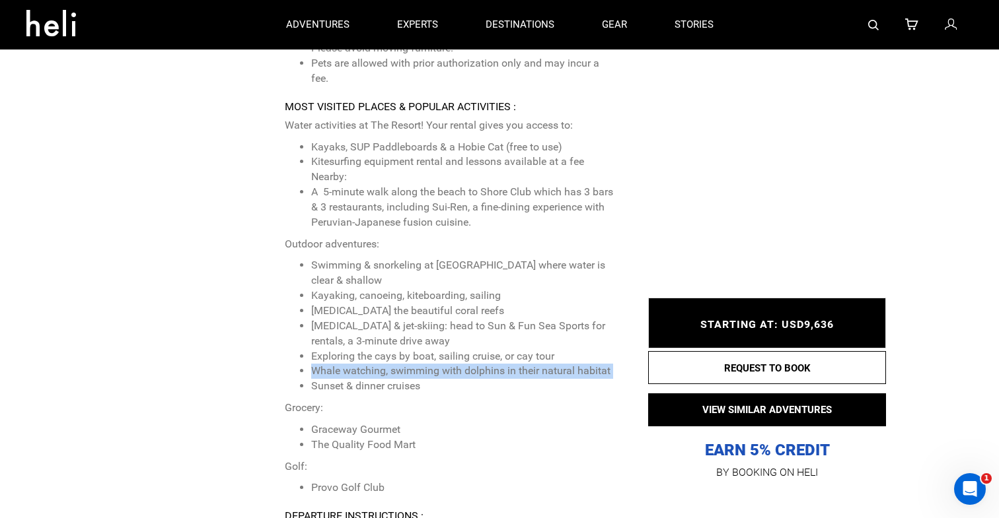
click at [444, 364] on li "Whale watching, swimming with dolphins in their natural habitat" at bounding box center [464, 371] width 307 height 15
click at [435, 289] on li "Kayaking, canoeing, kiteboarding, sailing" at bounding box center [464, 296] width 307 height 15
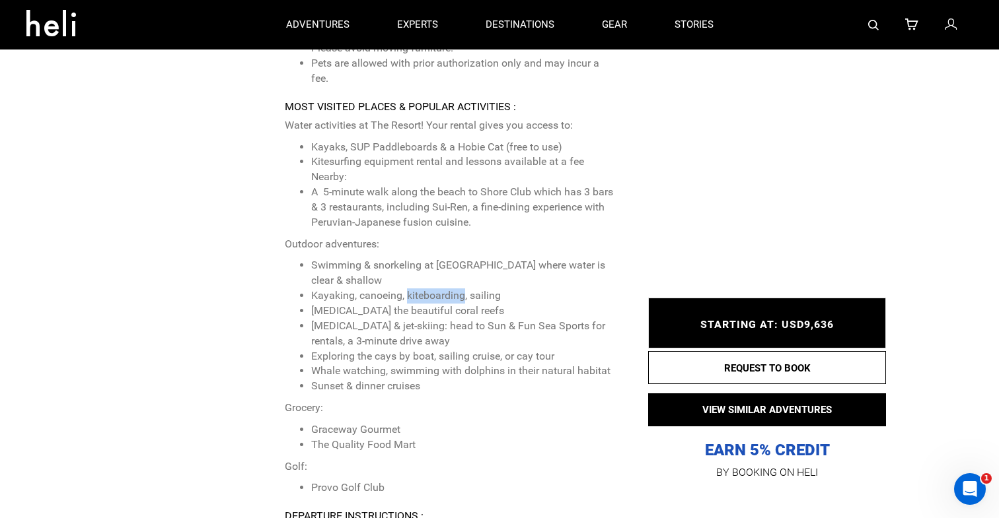
click at [435, 289] on li "Kayaking, canoeing, kiteboarding, sailing" at bounding box center [464, 296] width 307 height 15
click at [435, 258] on li "Swimming & snorkeling at [GEOGRAPHIC_DATA] where water is clear & shallow" at bounding box center [464, 273] width 307 height 30
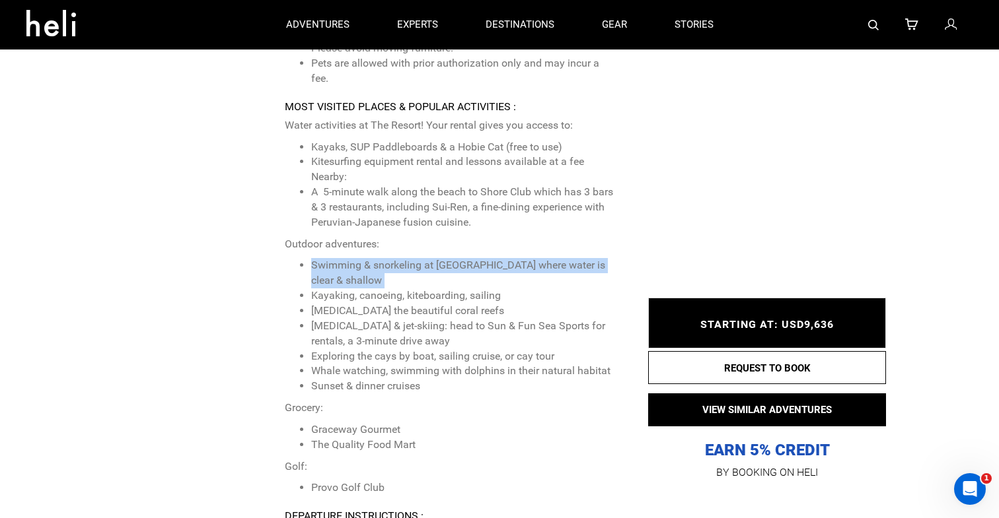
click at [435, 258] on li "Swimming & snorkeling at [GEOGRAPHIC_DATA] where water is clear & shallow" at bounding box center [464, 273] width 307 height 30
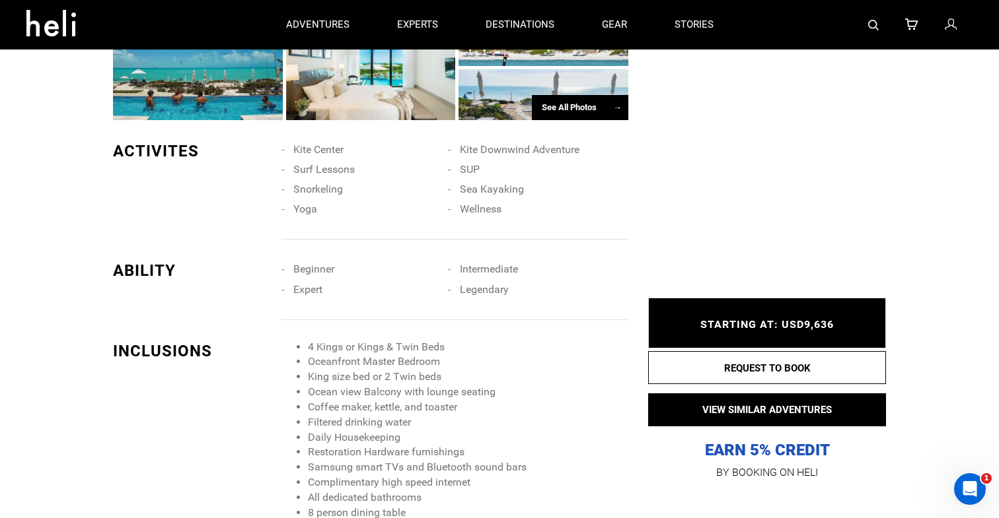
scroll to position [757, 0]
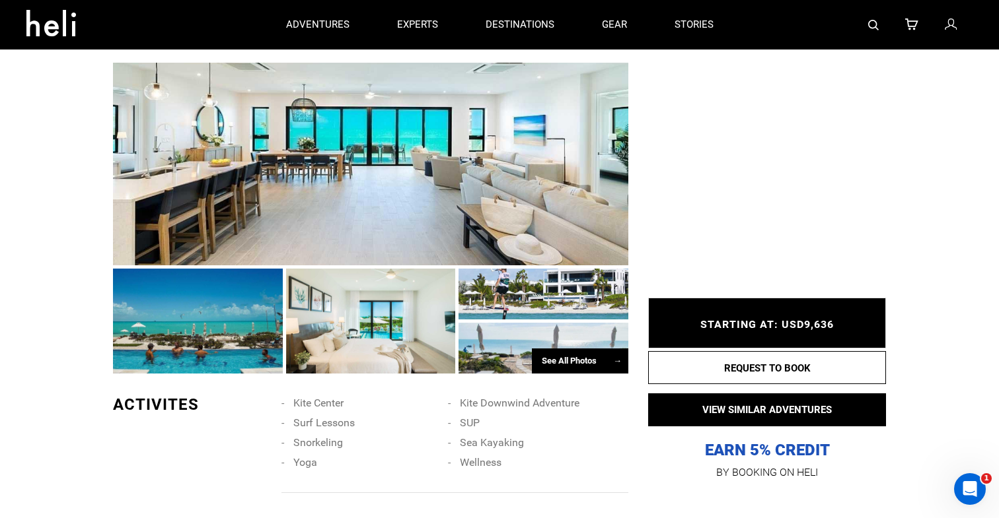
click at [596, 365] on div "See All Photos →" at bounding box center [580, 362] width 96 height 26
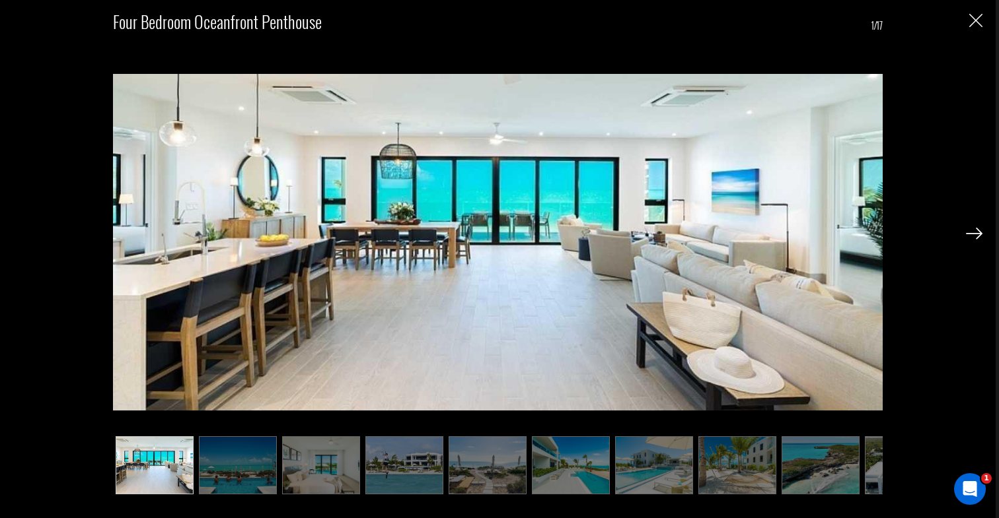
scroll to position [886, 0]
click at [979, 234] on img at bounding box center [974, 234] width 17 height 12
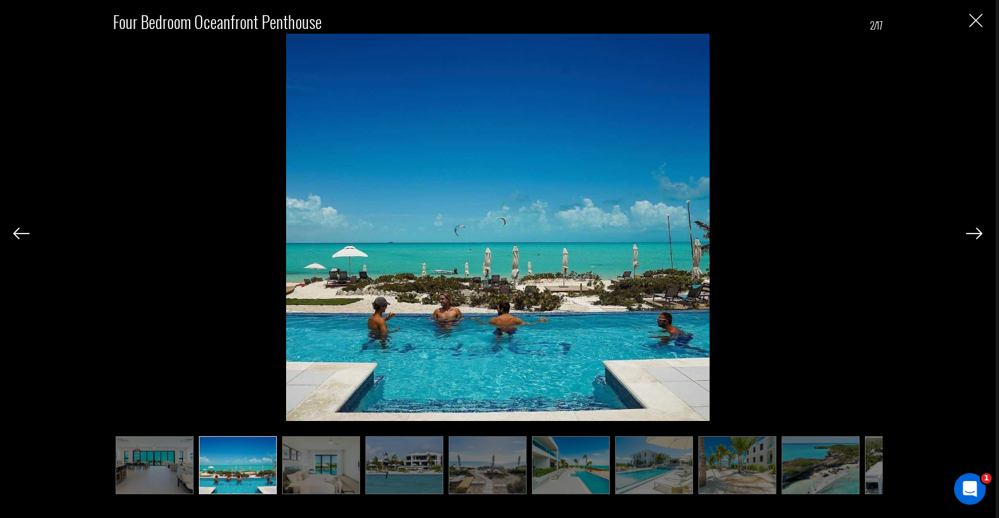
click at [979, 234] on img at bounding box center [974, 234] width 17 height 12
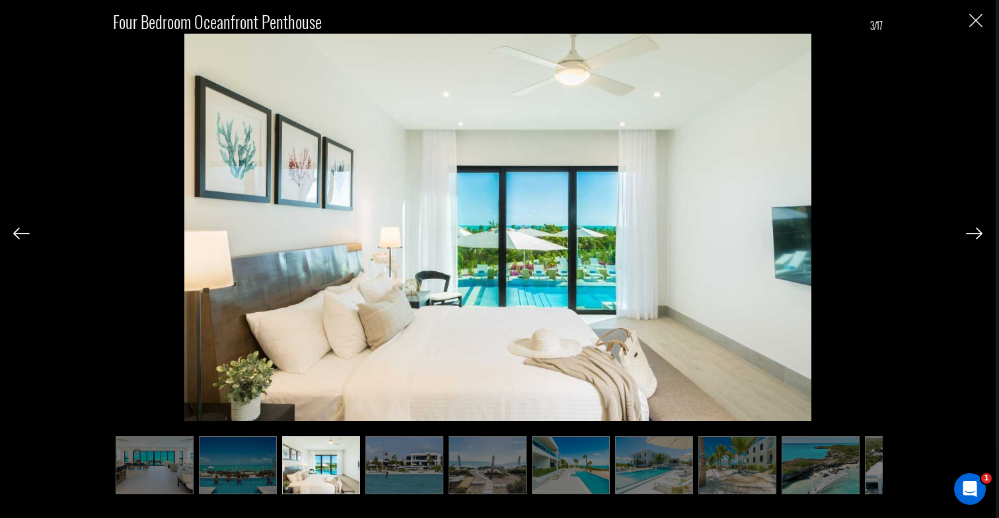
click at [979, 234] on img at bounding box center [974, 234] width 17 height 12
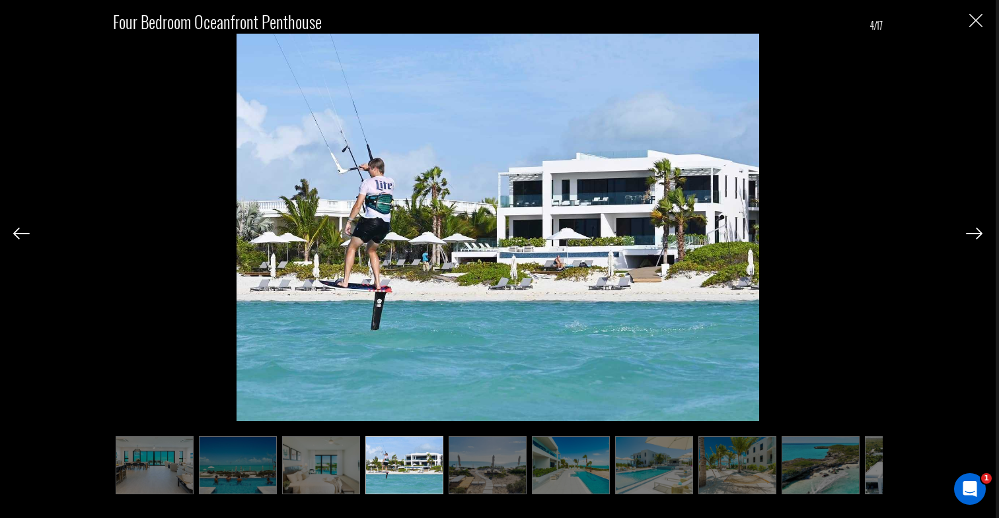
click at [979, 234] on img at bounding box center [974, 234] width 17 height 12
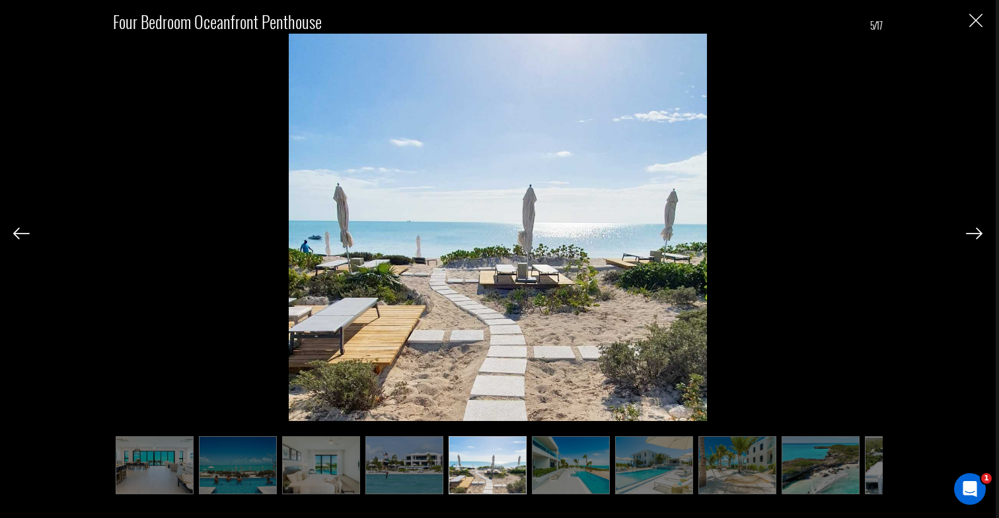
click at [979, 234] on img at bounding box center [974, 234] width 17 height 12
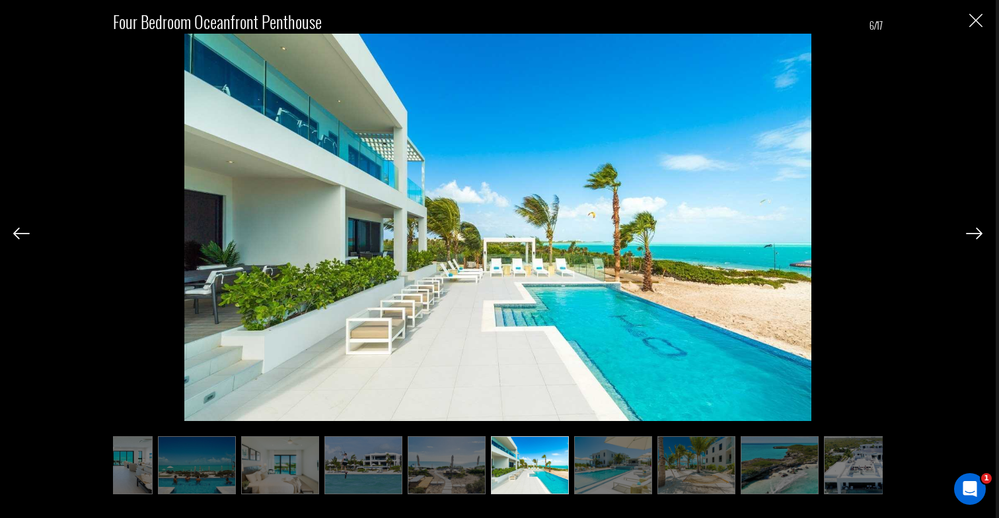
click at [979, 234] on img at bounding box center [974, 234] width 17 height 12
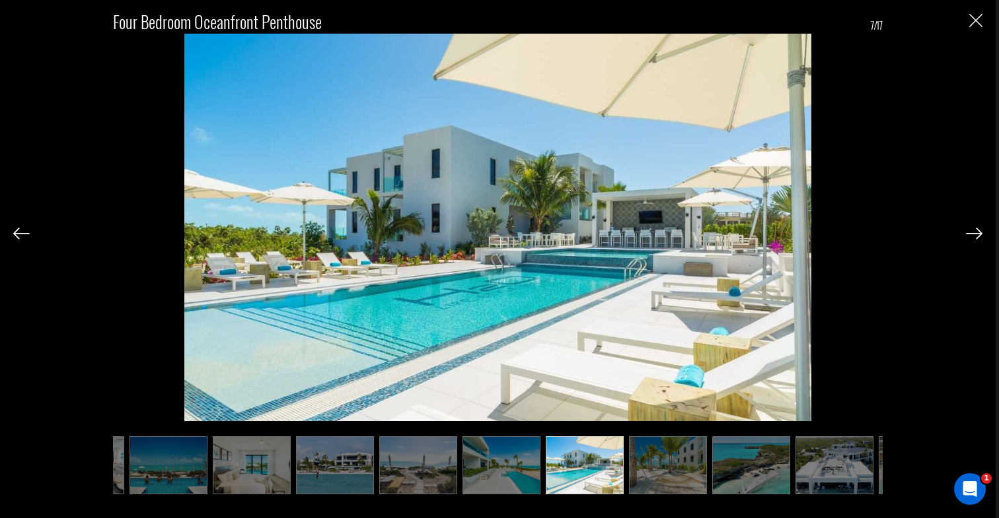
click at [979, 234] on img at bounding box center [974, 234] width 17 height 12
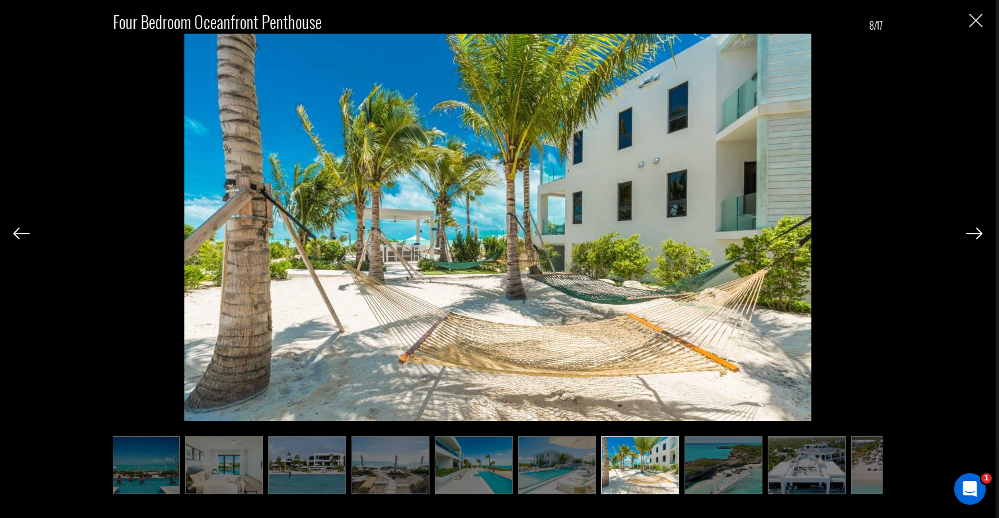
click at [979, 234] on img at bounding box center [974, 234] width 17 height 12
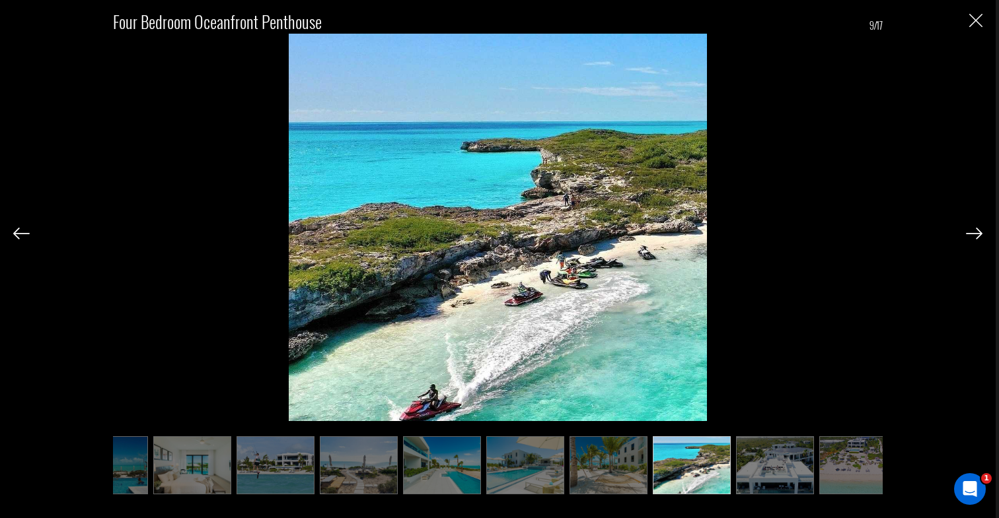
click at [978, 234] on img at bounding box center [974, 234] width 17 height 12
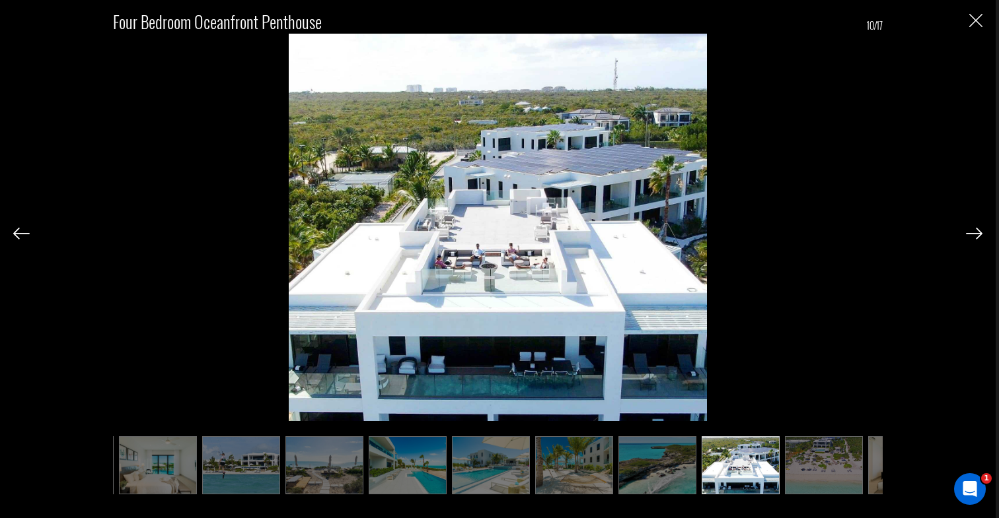
click at [979, 14] on button "Close" at bounding box center [975, 20] width 13 height 14
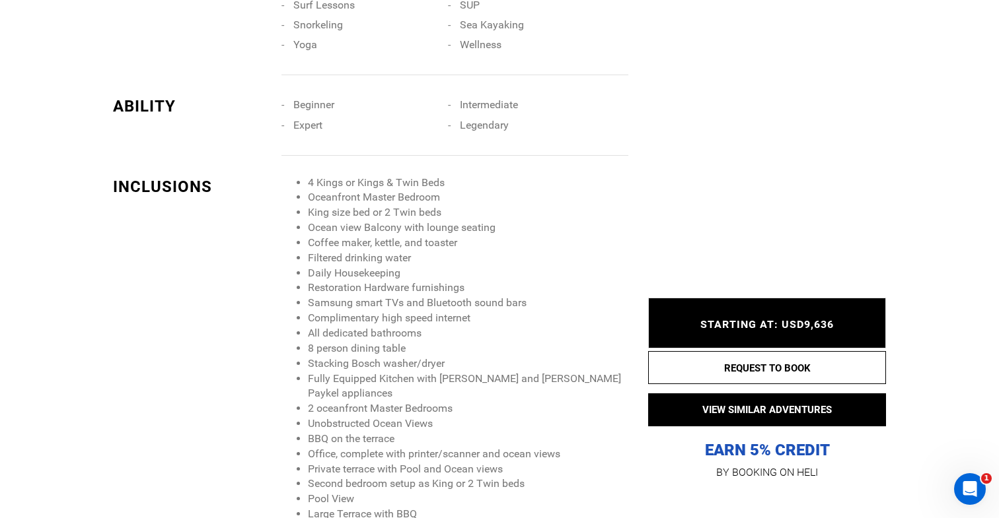
scroll to position [1176, 0]
click at [400, 343] on li "8 person dining table" at bounding box center [468, 347] width 320 height 15
click at [360, 182] on li "4 Kings or Kings & Twin Beds" at bounding box center [468, 181] width 320 height 15
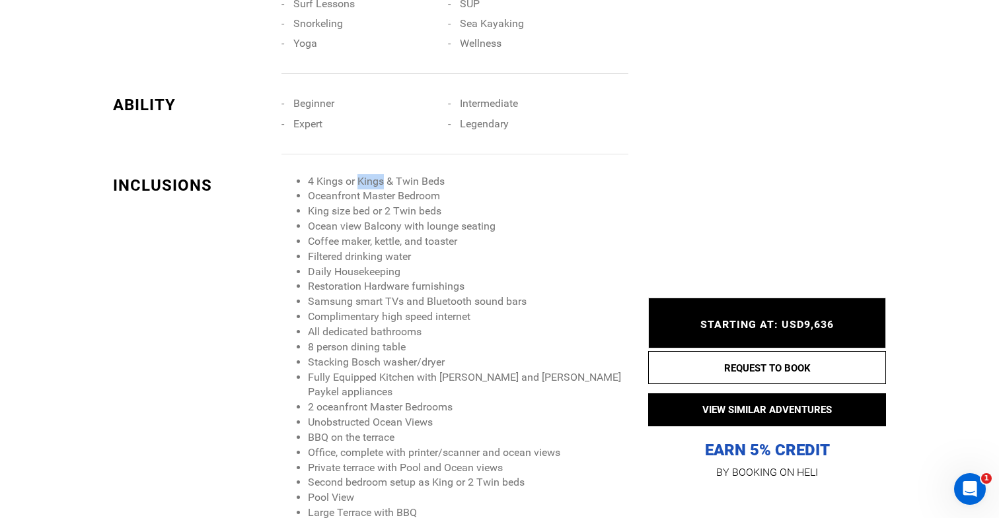
click at [360, 182] on li "4 Kings or Kings & Twin Beds" at bounding box center [468, 181] width 320 height 15
click at [427, 181] on li "4 Kings or Kings & Twin Beds" at bounding box center [468, 181] width 320 height 15
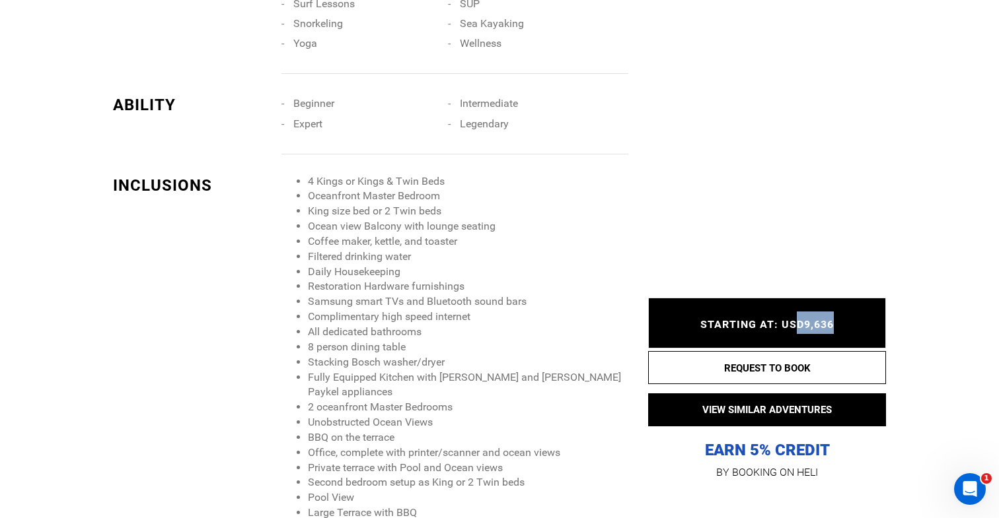
drag, startPoint x: 797, startPoint y: 325, endPoint x: 845, endPoint y: 325, distance: 48.2
click at [845, 325] on div "STARTING AT: USD9,636 STARTING AT: USD9,636" at bounding box center [767, 324] width 238 height 50
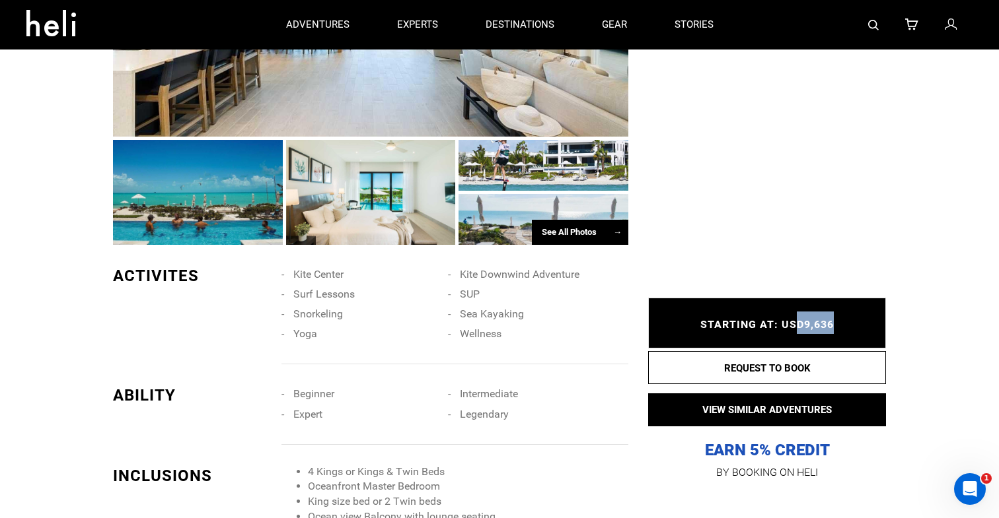
scroll to position [873, 0]
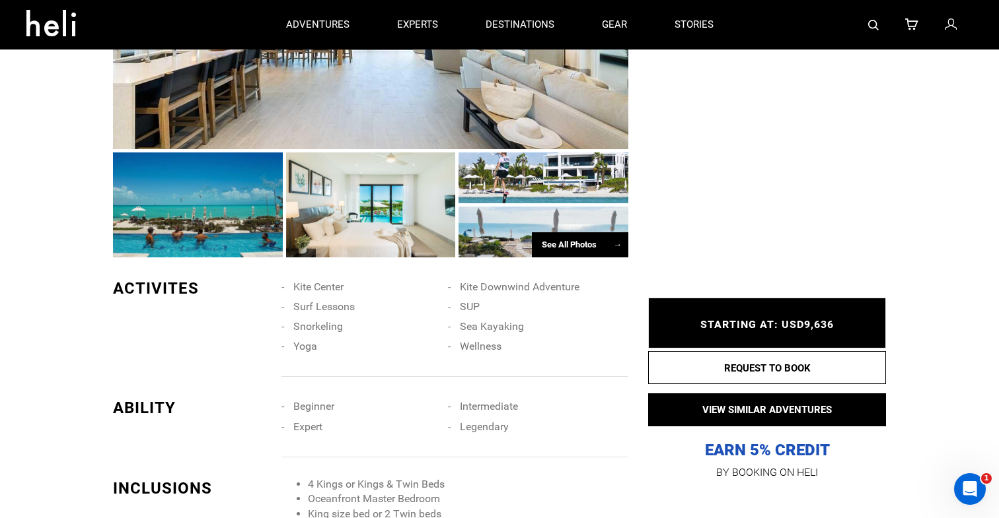
click at [301, 349] on span "Yoga" at bounding box center [305, 346] width 24 height 13
click at [335, 326] on span "Snorkeling" at bounding box center [318, 326] width 50 height 13
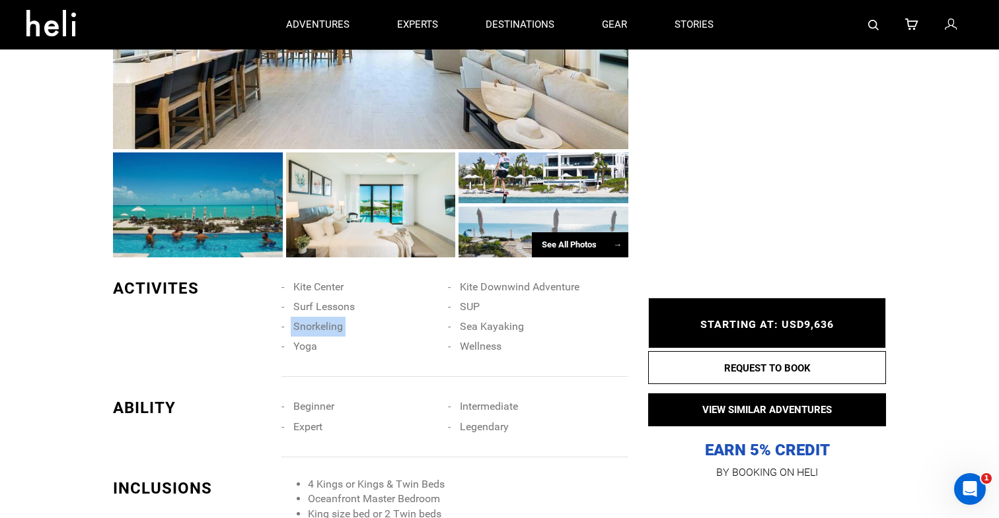
click at [335, 326] on span "Snorkeling" at bounding box center [318, 326] width 50 height 13
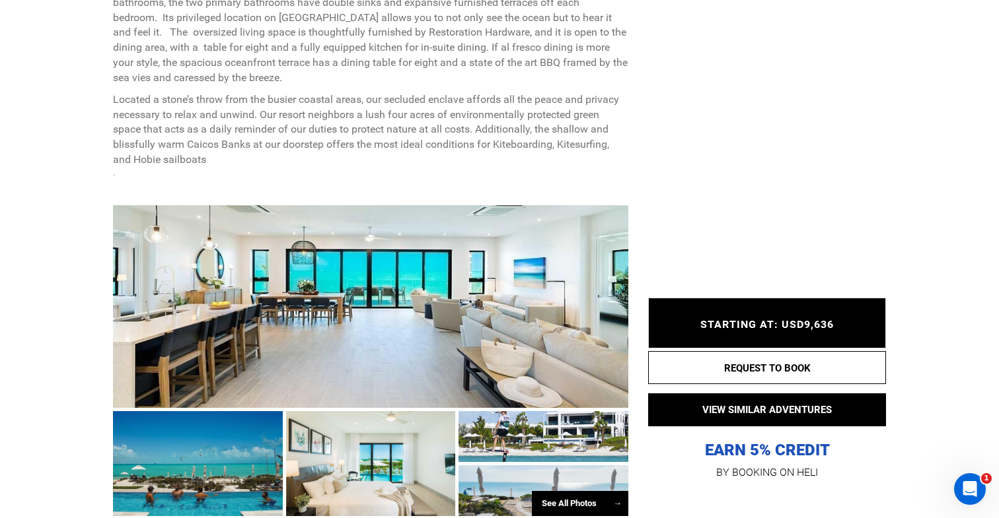
scroll to position [635, 0]
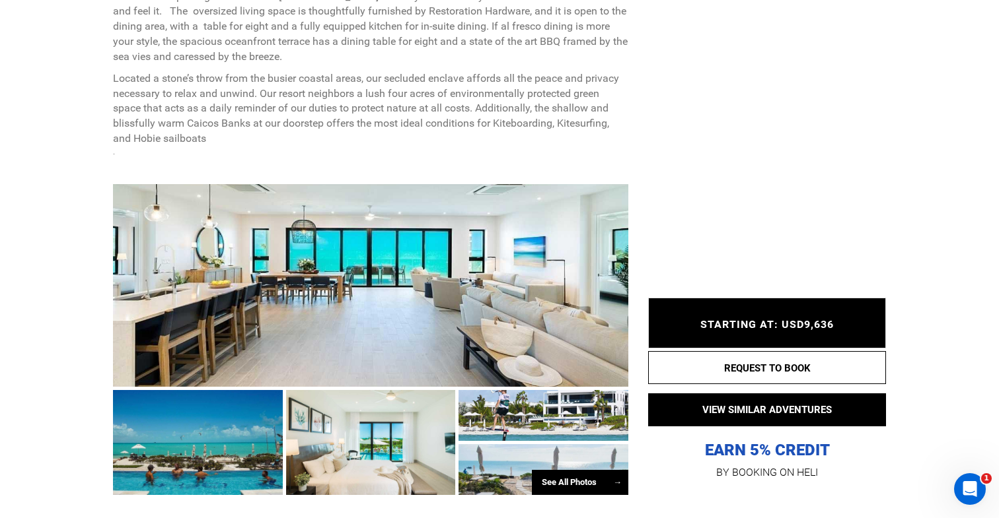
click at [586, 480] on div "See All Photos →" at bounding box center [580, 483] width 96 height 26
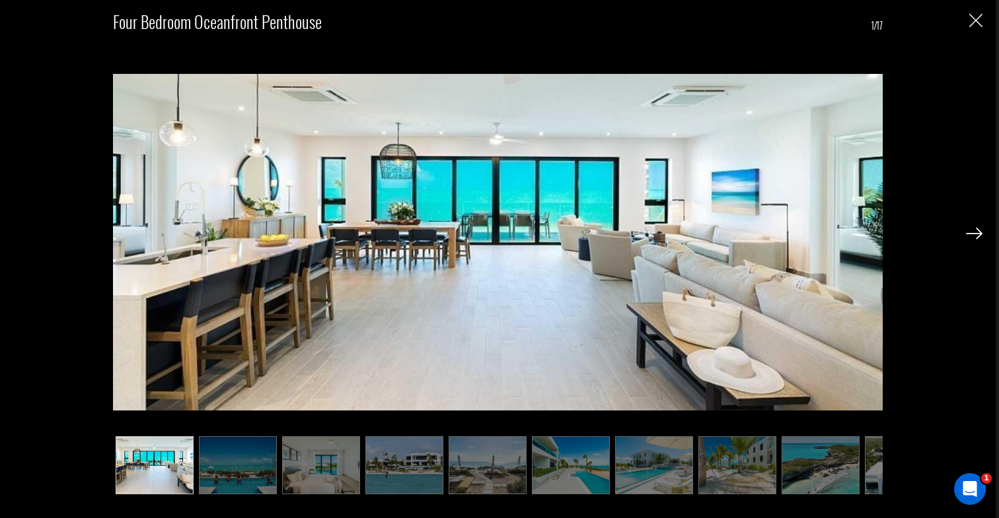
click at [960, 238] on div "Four Bedroom Oceanfront Penthouse 1/17" at bounding box center [497, 246] width 969 height 493
click at [974, 235] on img at bounding box center [974, 234] width 17 height 12
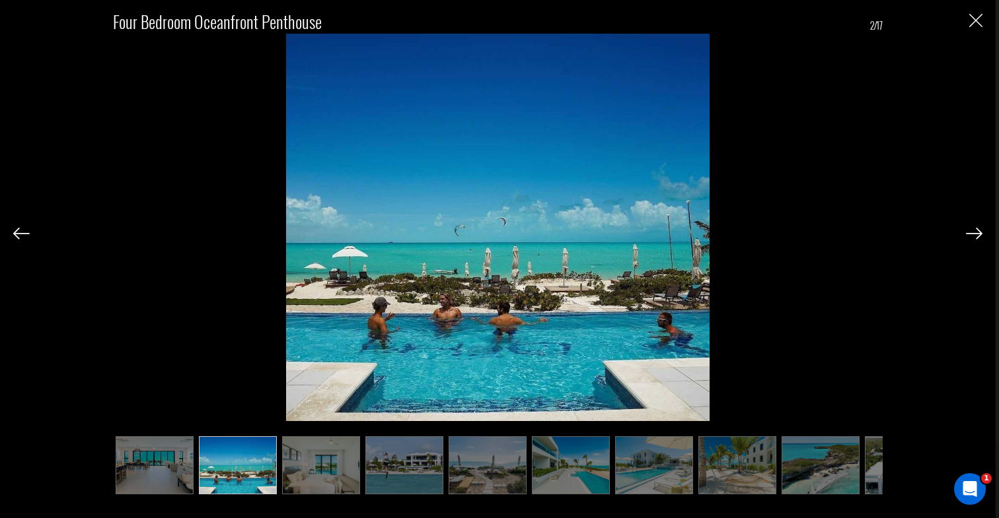
click at [974, 235] on img at bounding box center [974, 234] width 17 height 12
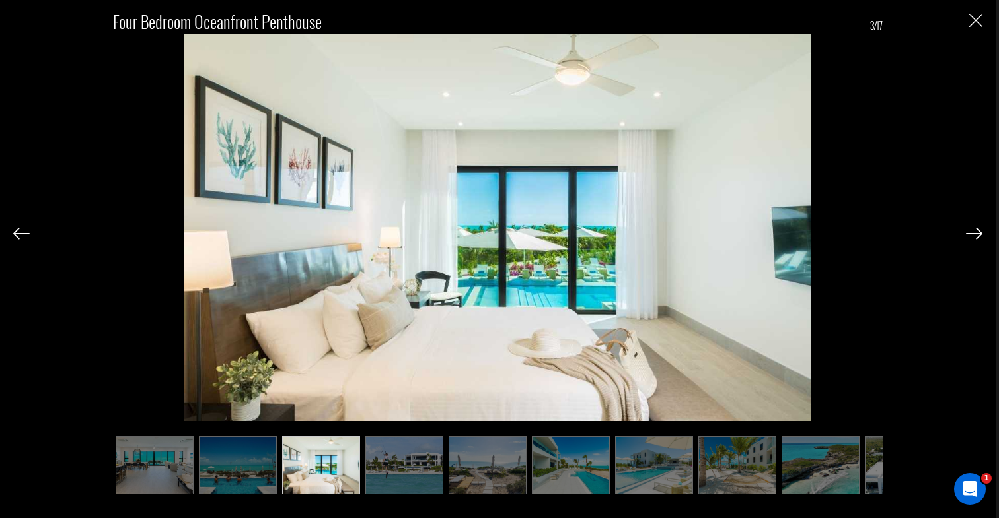
click at [974, 235] on img at bounding box center [974, 234] width 17 height 12
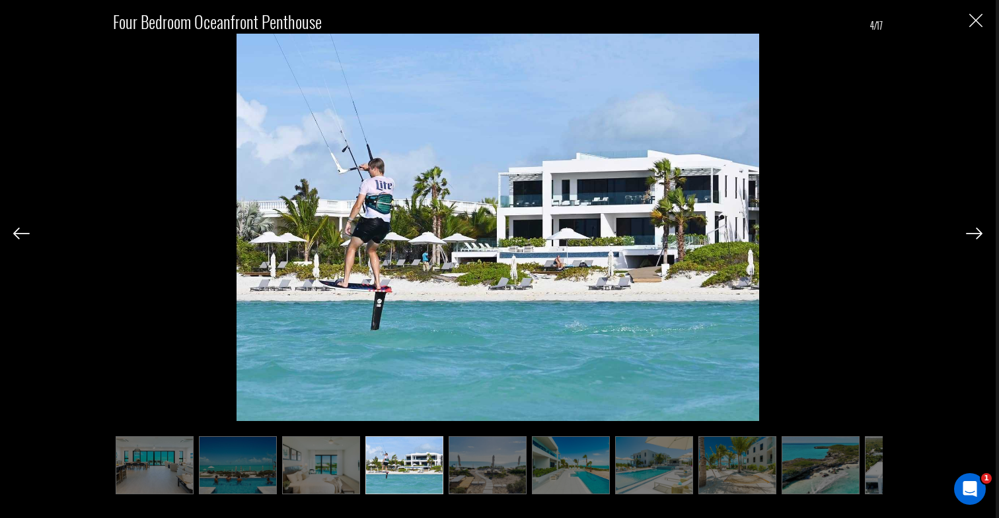
click at [974, 235] on img at bounding box center [974, 234] width 17 height 12
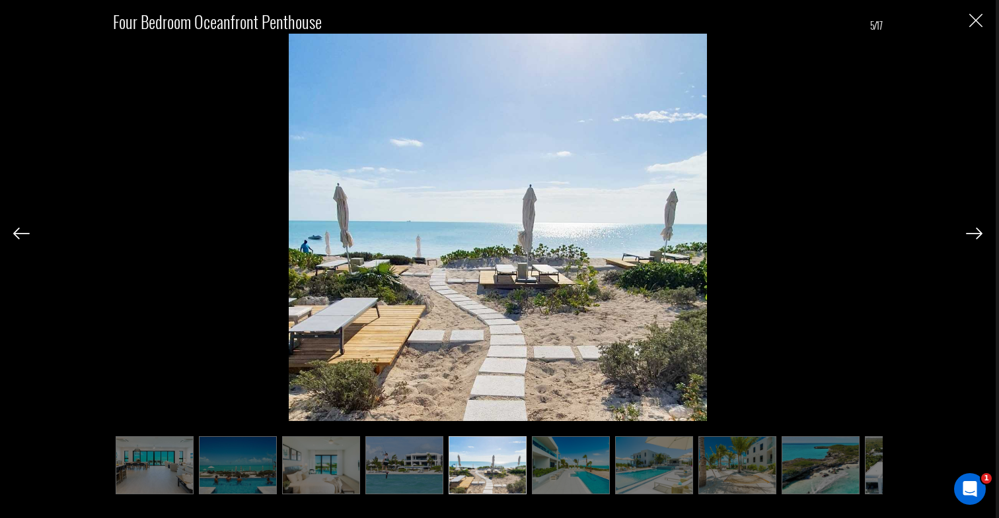
click at [974, 235] on img at bounding box center [974, 234] width 17 height 12
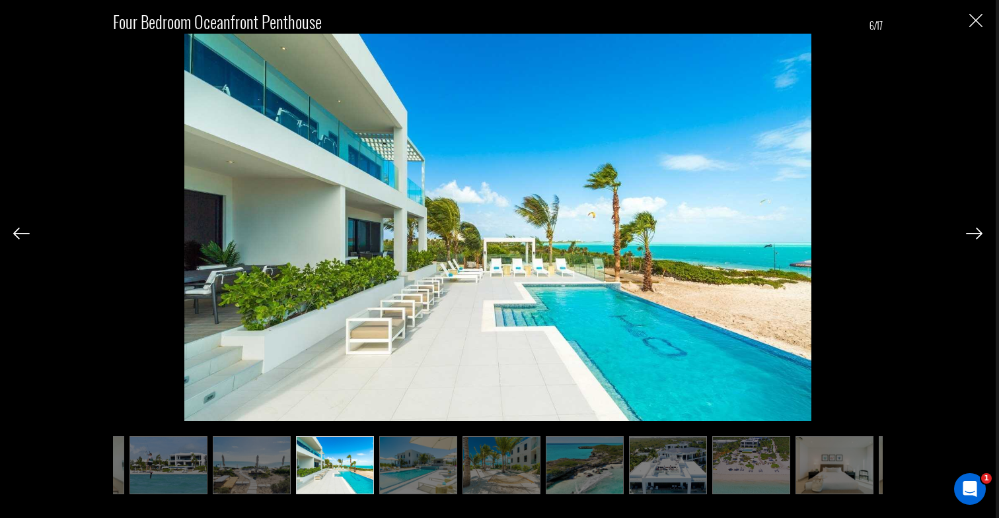
click at [974, 235] on img at bounding box center [974, 234] width 17 height 12
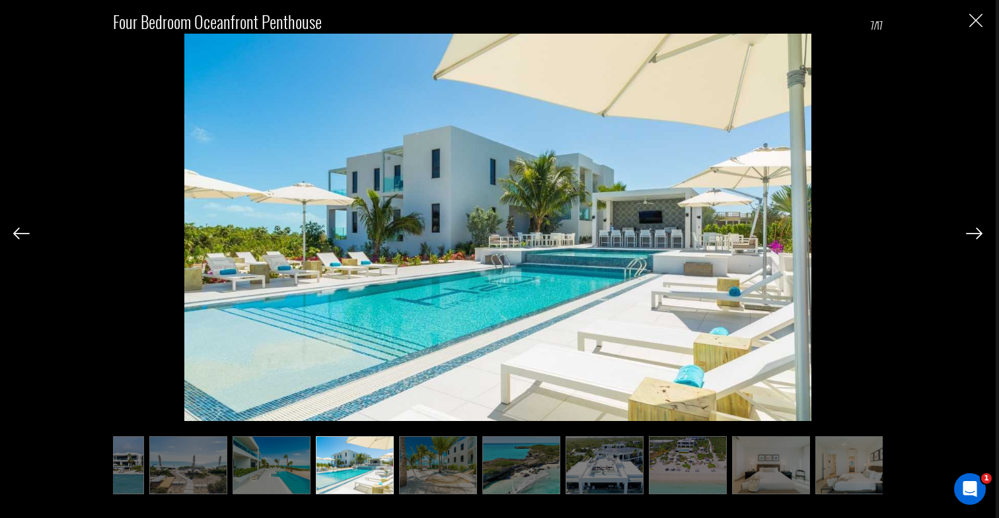
click at [974, 235] on img at bounding box center [974, 234] width 17 height 12
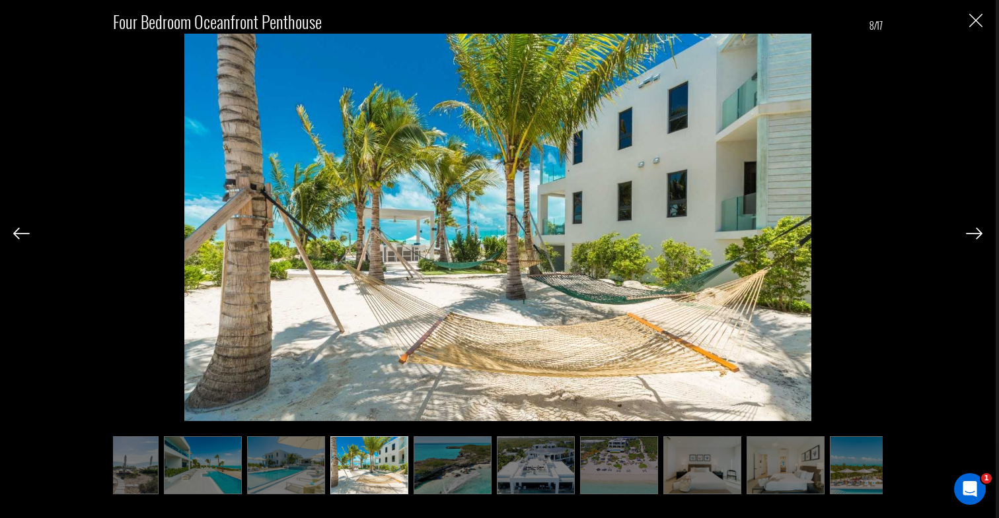
click at [974, 235] on img at bounding box center [974, 234] width 17 height 12
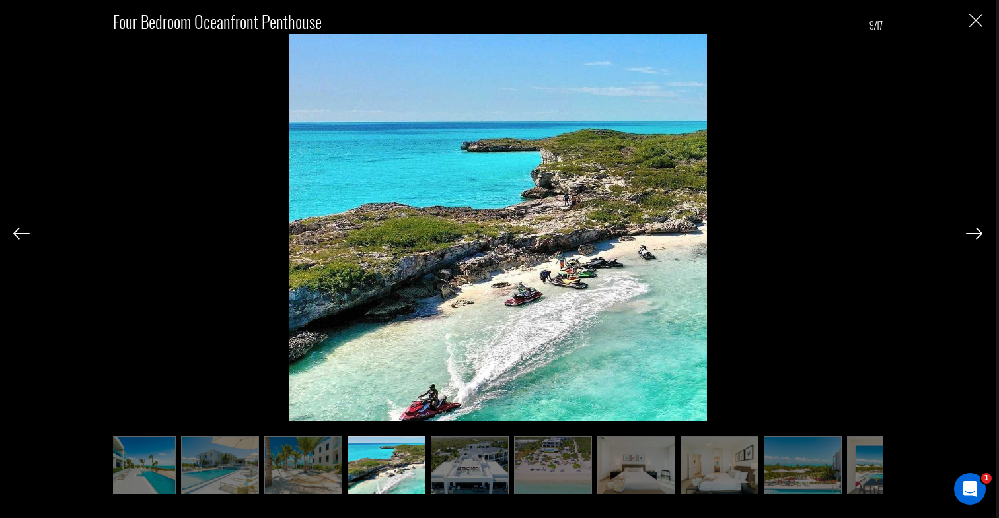
click at [974, 235] on img at bounding box center [974, 234] width 17 height 12
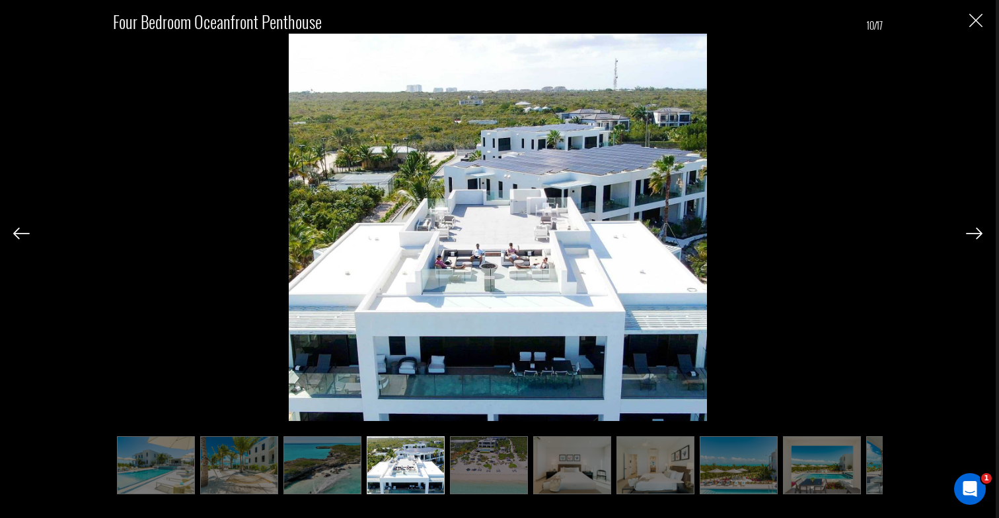
scroll to position [0, 500]
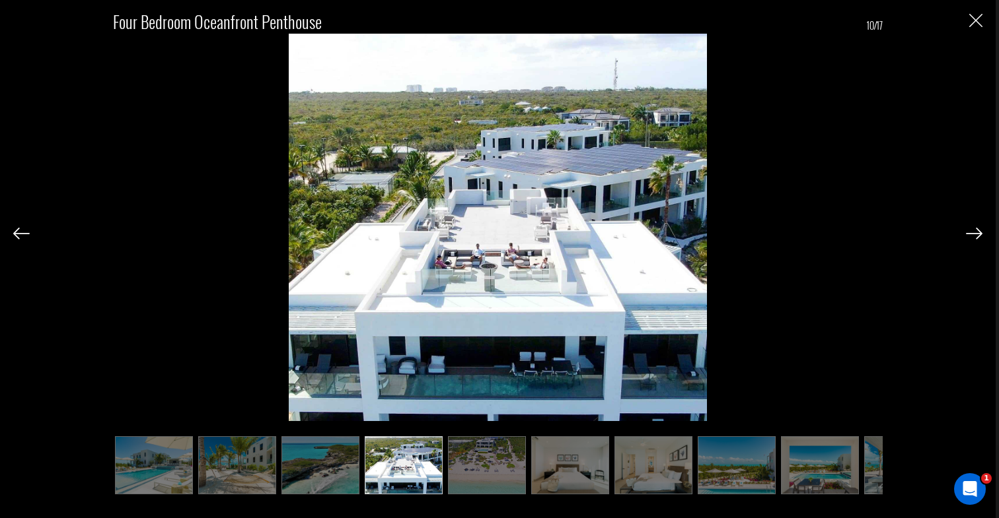
click at [973, 23] on img "Close" at bounding box center [975, 20] width 13 height 13
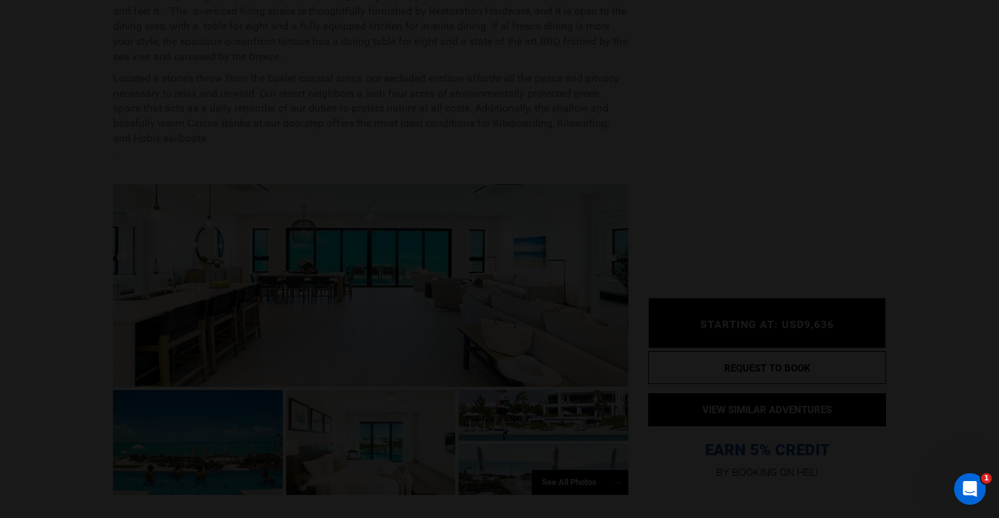
scroll to position [0, 0]
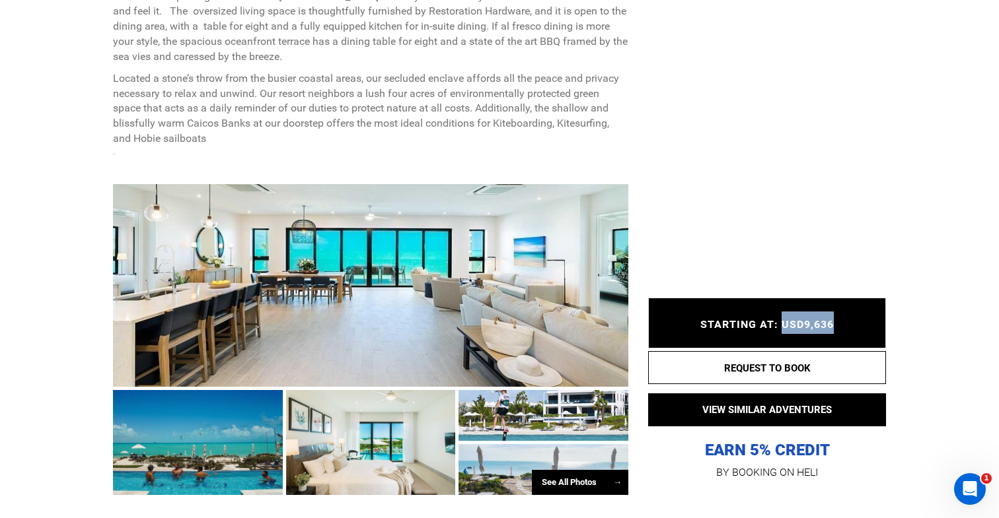
drag, startPoint x: 838, startPoint y: 326, endPoint x: 782, endPoint y: 328, distance: 55.5
click at [782, 328] on div "STARTING AT: USD9,636 STARTING AT: USD9,636" at bounding box center [767, 324] width 238 height 50
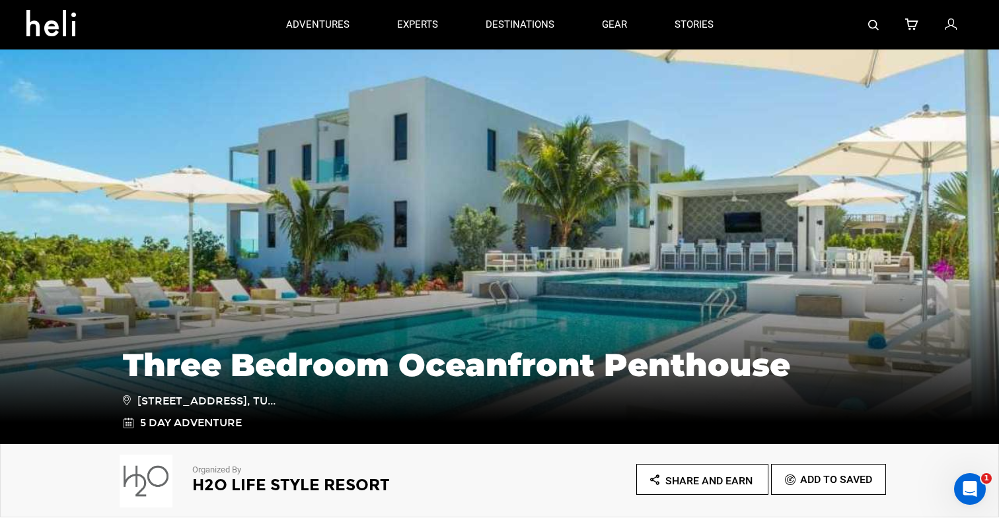
click at [869, 26] on img at bounding box center [873, 25] width 11 height 11
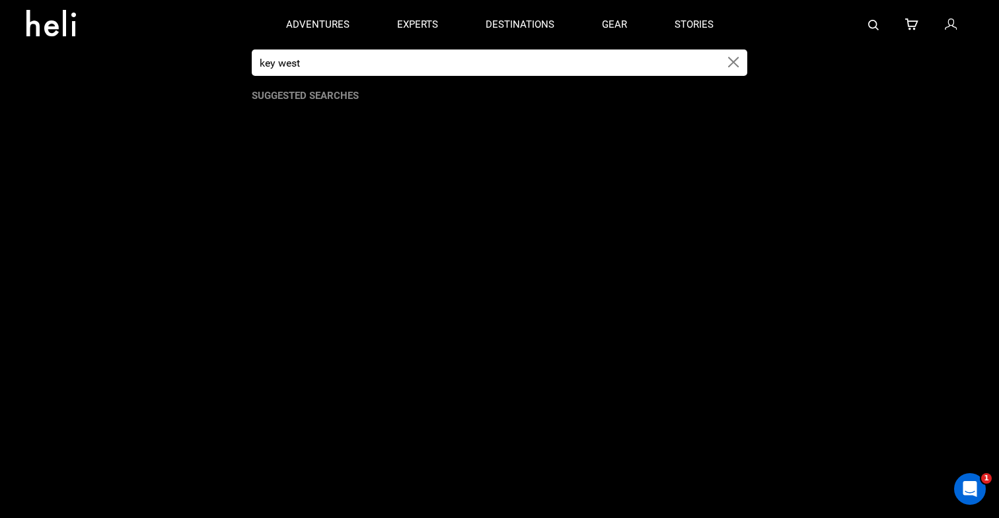
type input "key west"
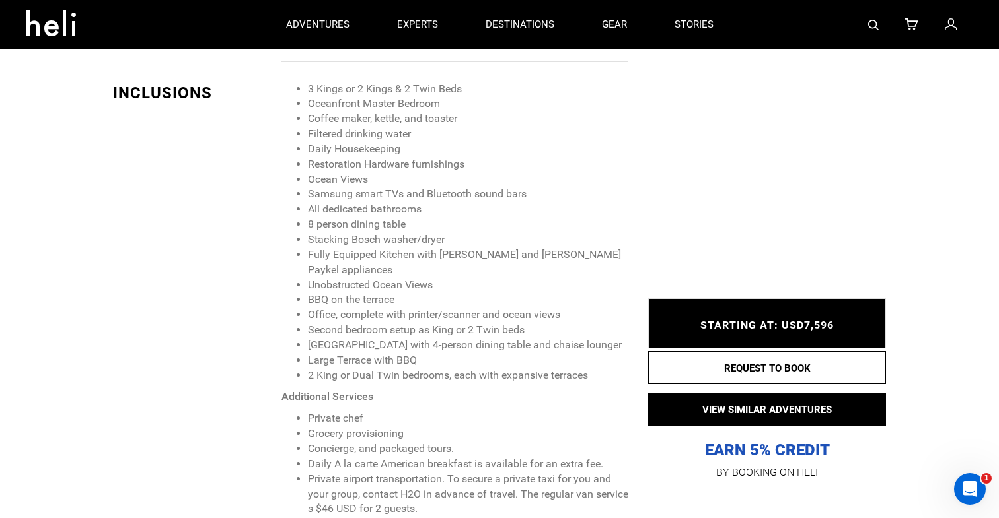
scroll to position [1266, 0]
click at [379, 122] on li "Coffee maker, kettle, and toaster" at bounding box center [468, 121] width 320 height 15
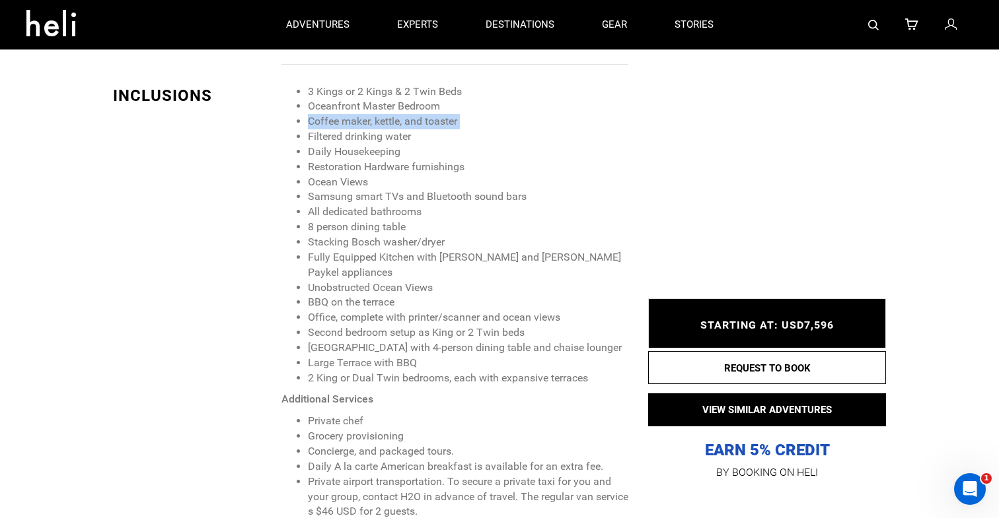
click at [379, 122] on li "Coffee maker, kettle, and toaster" at bounding box center [468, 121] width 320 height 15
click at [375, 172] on li "Restoration Hardware furnishings" at bounding box center [468, 167] width 320 height 15
click at [361, 186] on li "Ocean Views" at bounding box center [468, 182] width 320 height 15
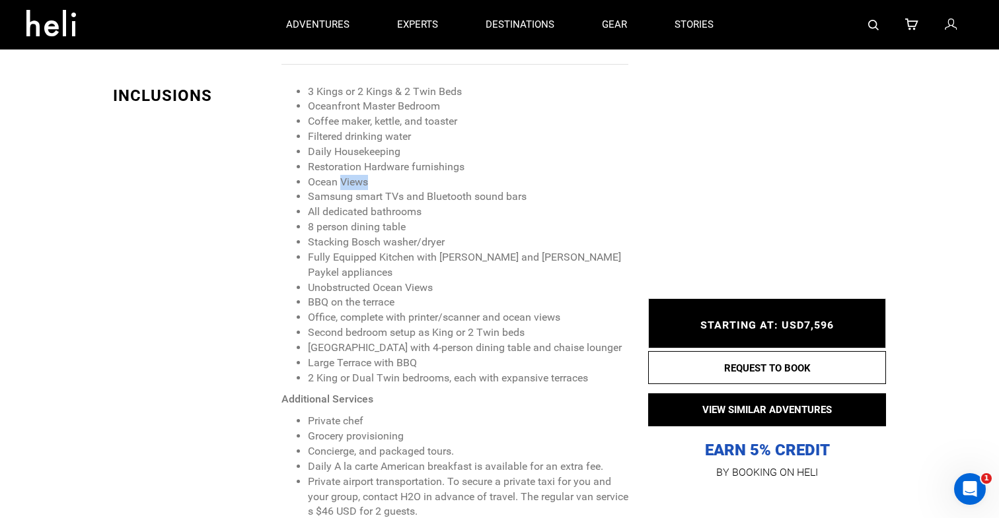
click at [361, 186] on li "Ocean Views" at bounding box center [468, 182] width 320 height 15
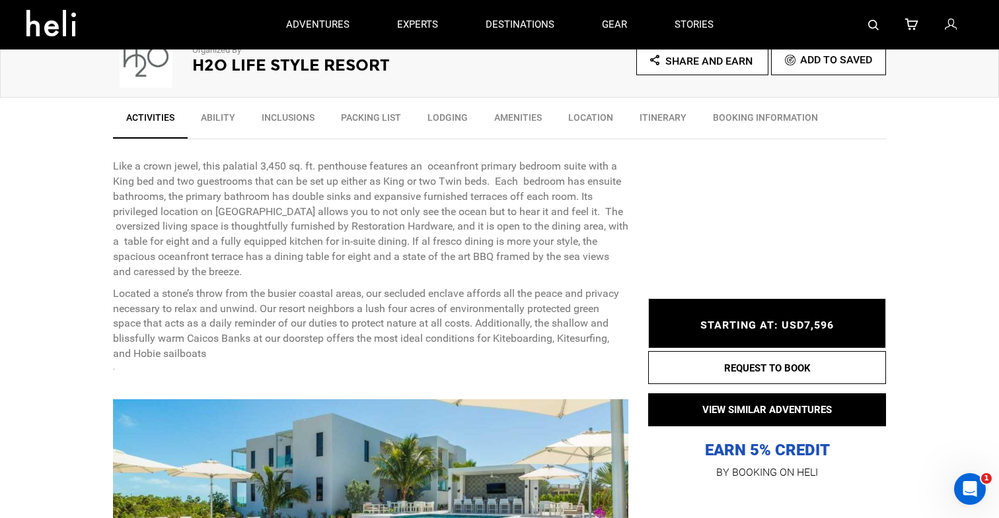
scroll to position [418, 0]
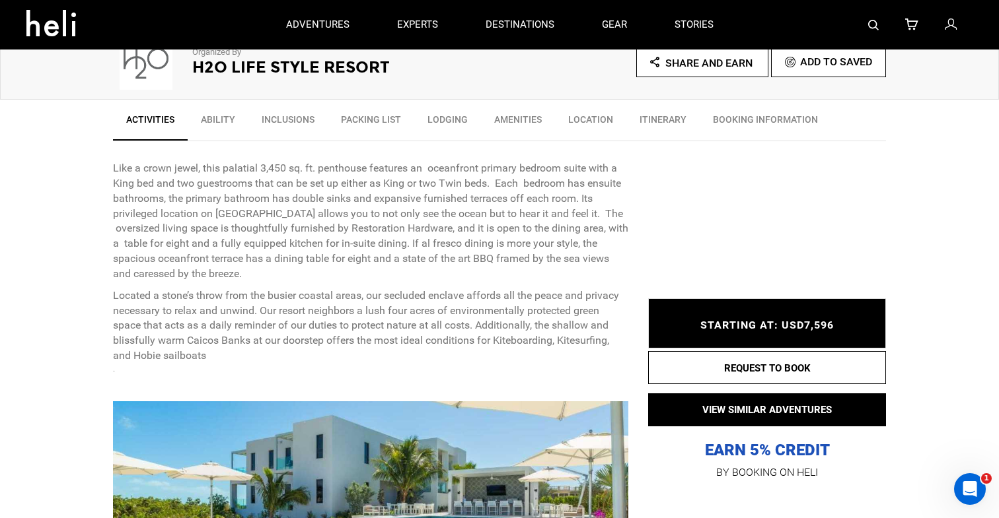
click at [279, 109] on link "Inclusions" at bounding box center [287, 122] width 79 height 33
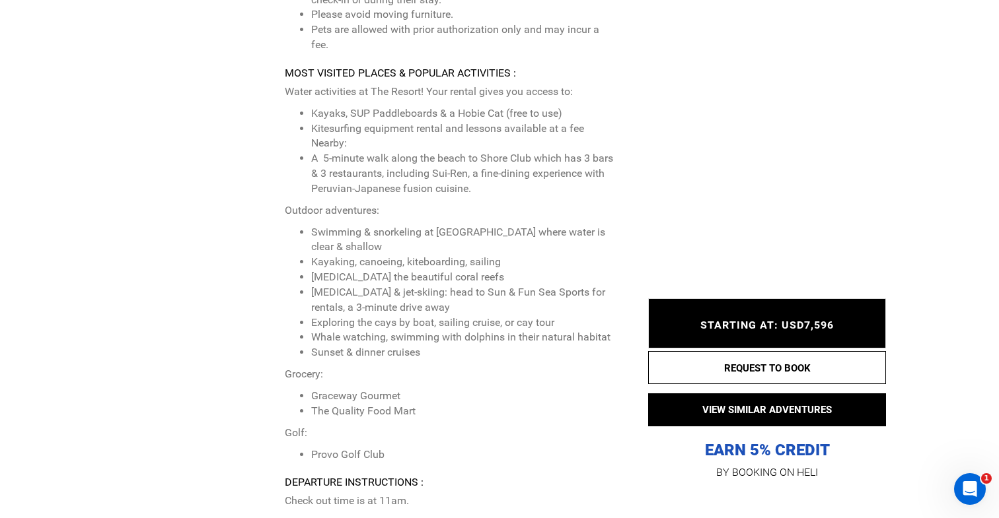
scroll to position [3275, 0]
click at [363, 285] on li "[MEDICAL_DATA] & jet-skiing: head to Sun & Fun Sea Sports for rentals, a 3-minu…" at bounding box center [464, 300] width 307 height 30
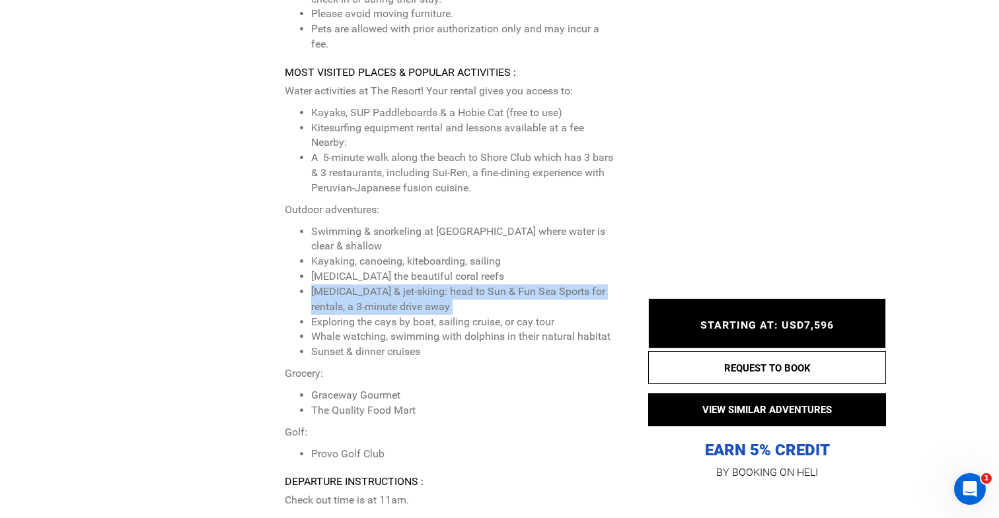
click at [363, 285] on li "[MEDICAL_DATA] & jet-skiing: head to Sun & Fun Sea Sports for rentals, a 3-minu…" at bounding box center [464, 300] width 307 height 30
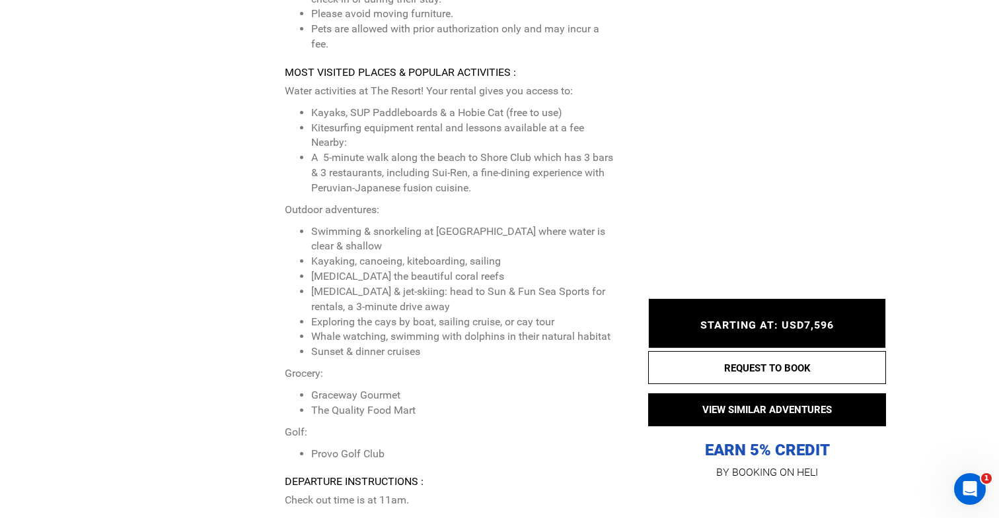
click at [373, 269] on li "[MEDICAL_DATA] the beautiful coral reefs" at bounding box center [464, 276] width 307 height 15
click at [371, 269] on li "[MEDICAL_DATA] the beautiful coral reefs" at bounding box center [464, 276] width 307 height 15
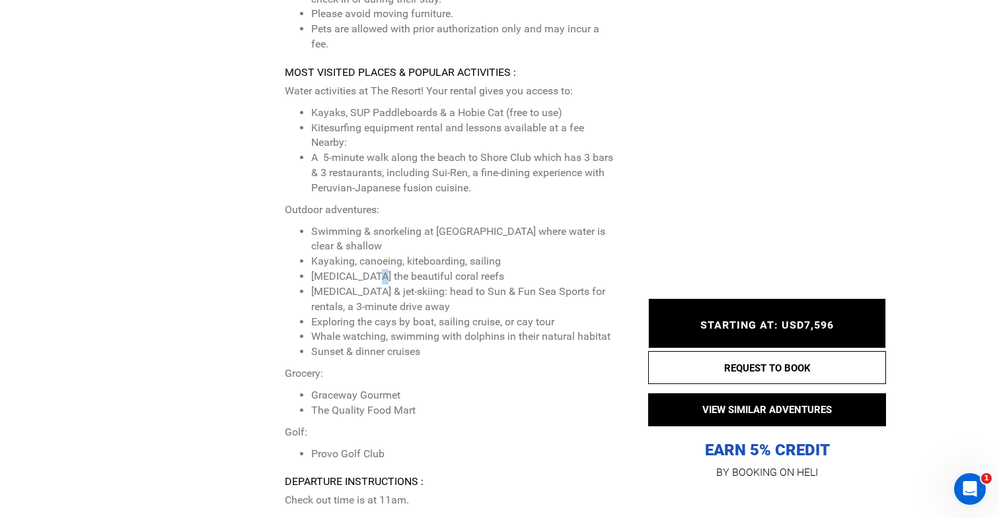
click at [371, 269] on li "[MEDICAL_DATA] the beautiful coral reefs" at bounding box center [464, 276] width 307 height 15
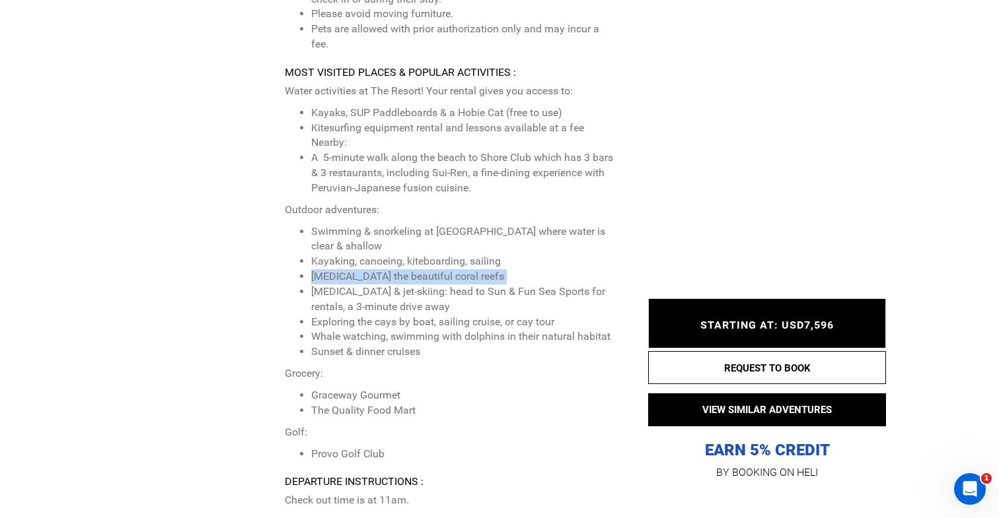
click at [371, 269] on li "[MEDICAL_DATA] the beautiful coral reefs" at bounding box center [464, 276] width 307 height 15
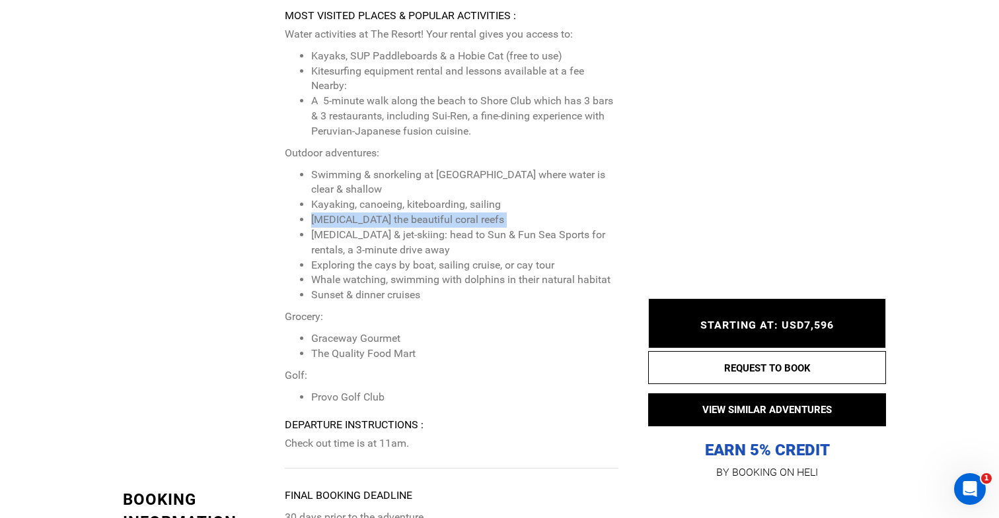
scroll to position [3351, 0]
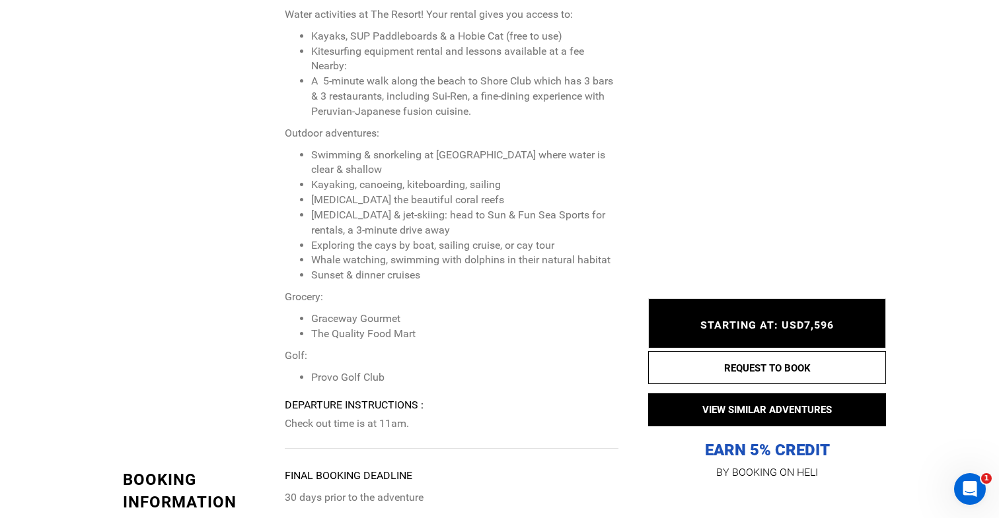
click at [490, 208] on li "[MEDICAL_DATA] & jet-skiing: head to Sun & Fun Sea Sports for rentals, a 3-minu…" at bounding box center [464, 223] width 307 height 30
click at [453, 193] on li "[MEDICAL_DATA] the beautiful coral reefs" at bounding box center [464, 200] width 307 height 15
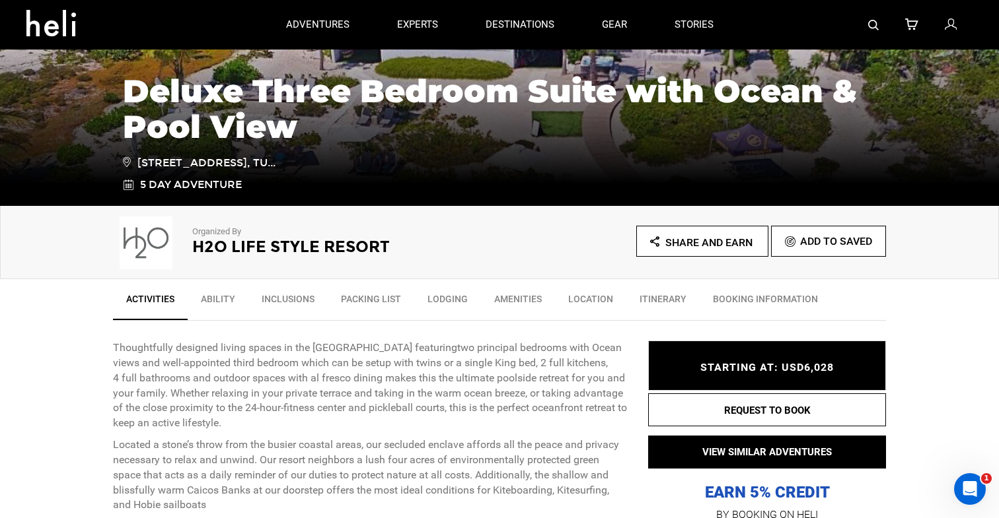
scroll to position [226, 0]
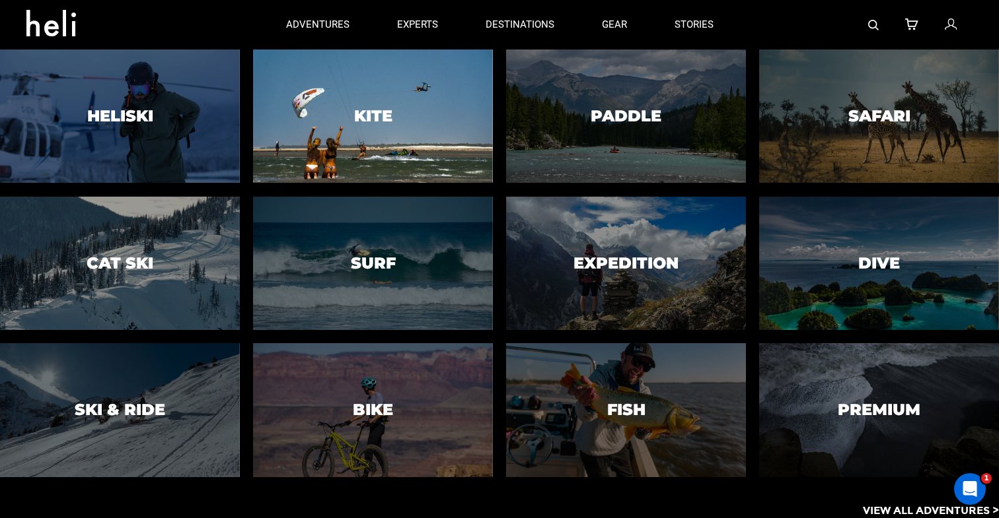
click at [376, 133] on div at bounding box center [372, 116] width 244 height 136
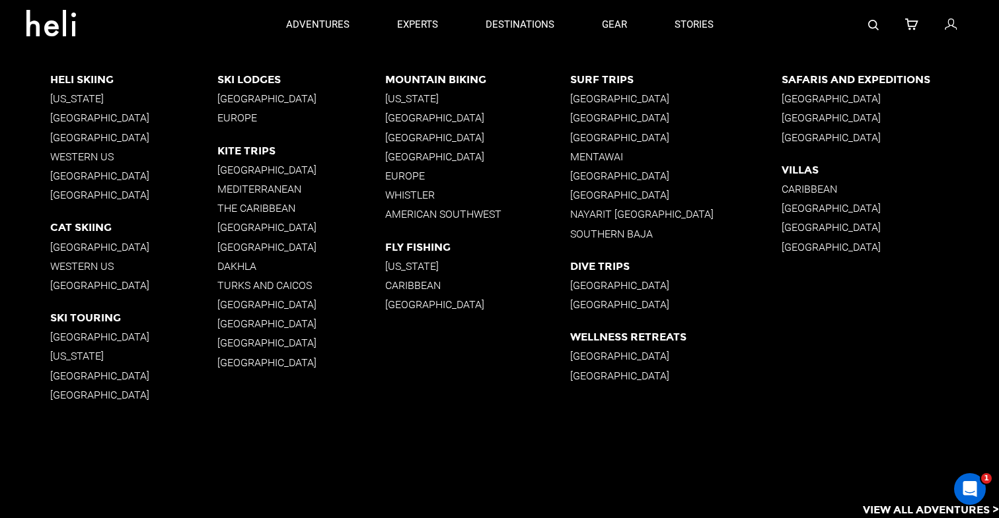
click at [271, 211] on p "The Caribbean" at bounding box center [301, 208] width 168 height 13
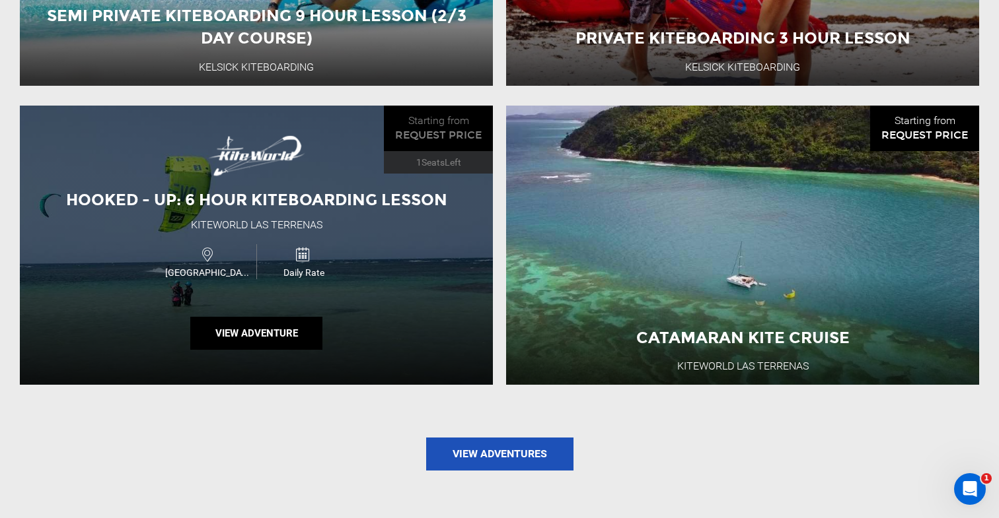
scroll to position [1347, 0]
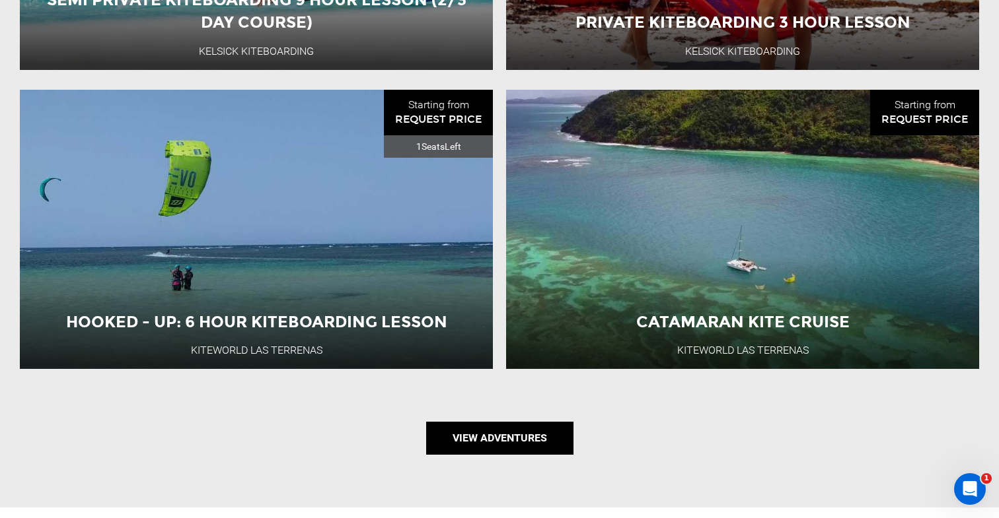
click at [492, 422] on link "View Adventures" at bounding box center [499, 438] width 147 height 33
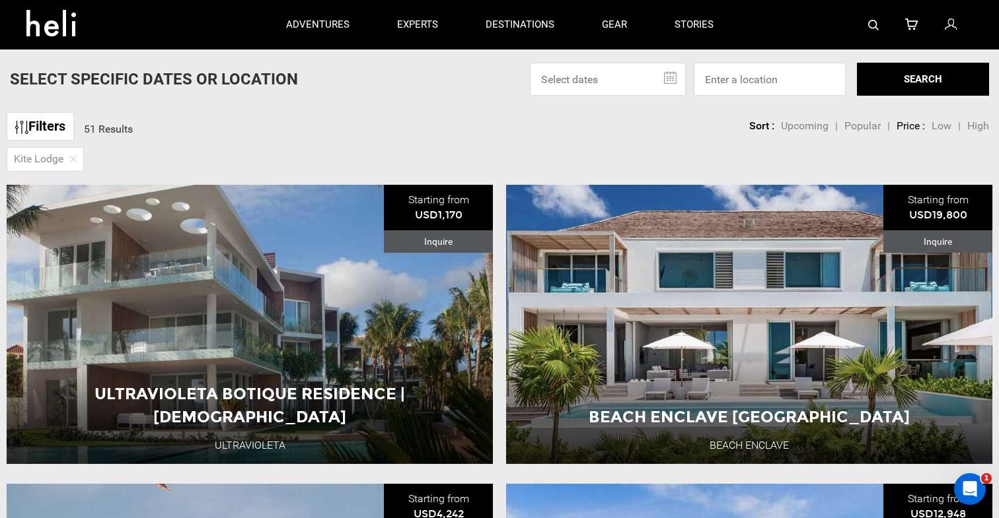
click at [974, 124] on span "High" at bounding box center [978, 126] width 22 height 13
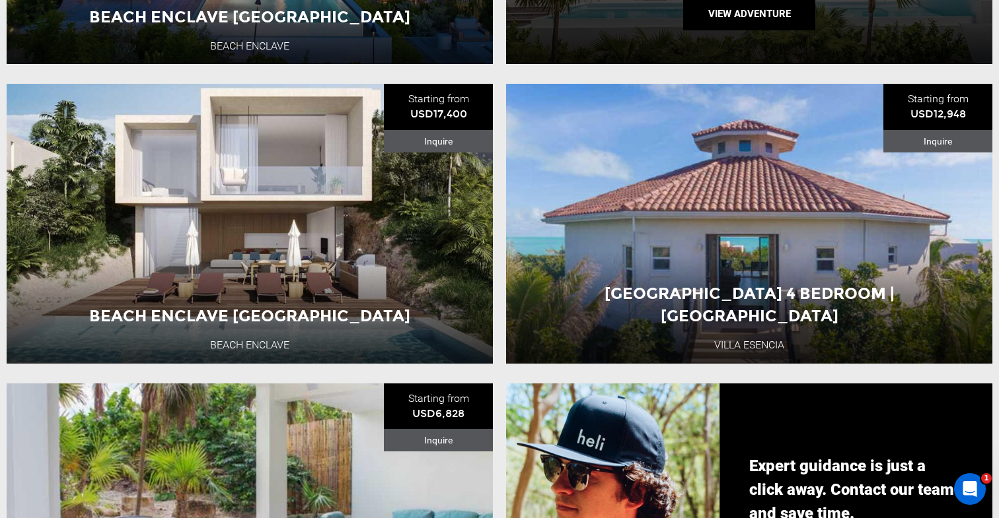
scroll to position [706, 0]
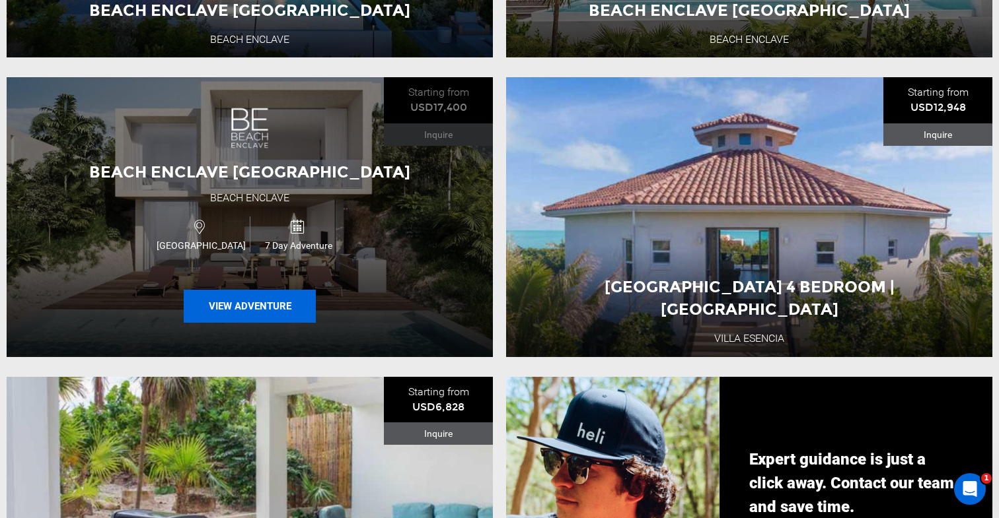
click at [275, 311] on button "View Adventure" at bounding box center [250, 306] width 132 height 33
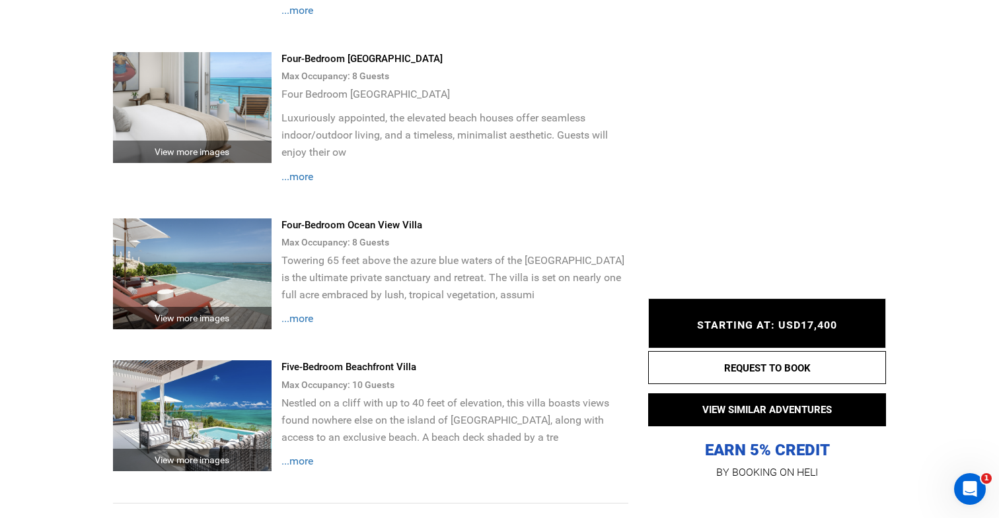
scroll to position [2264, 0]
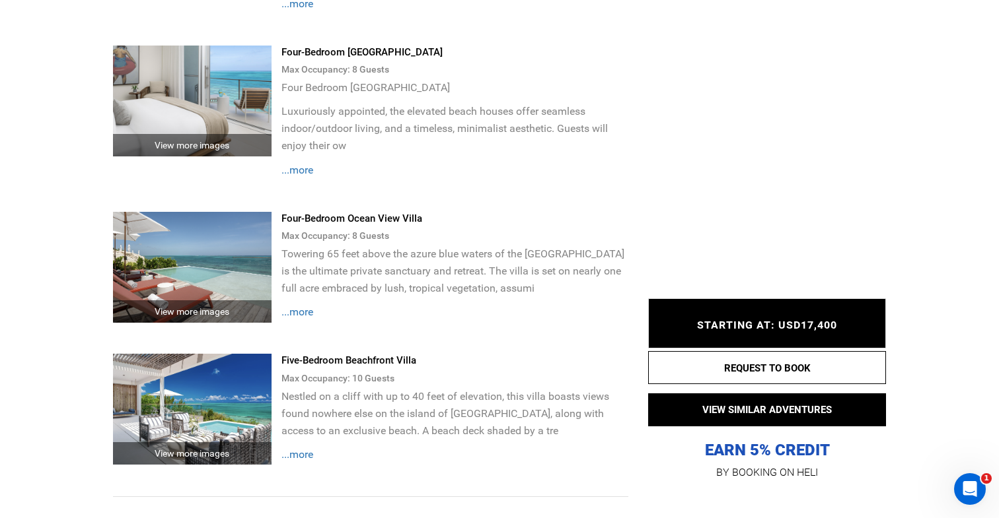
click at [305, 448] on span "...more" at bounding box center [297, 454] width 32 height 13
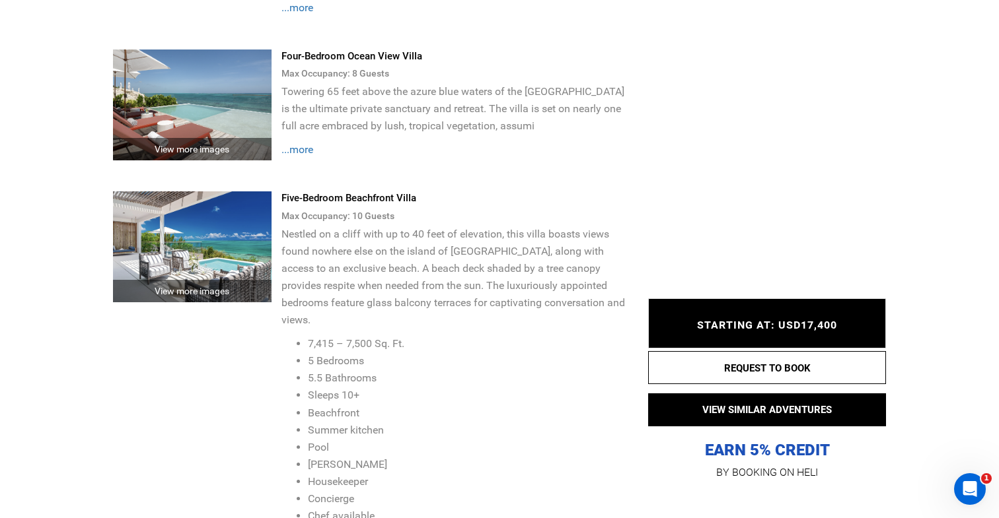
scroll to position [2551, 0]
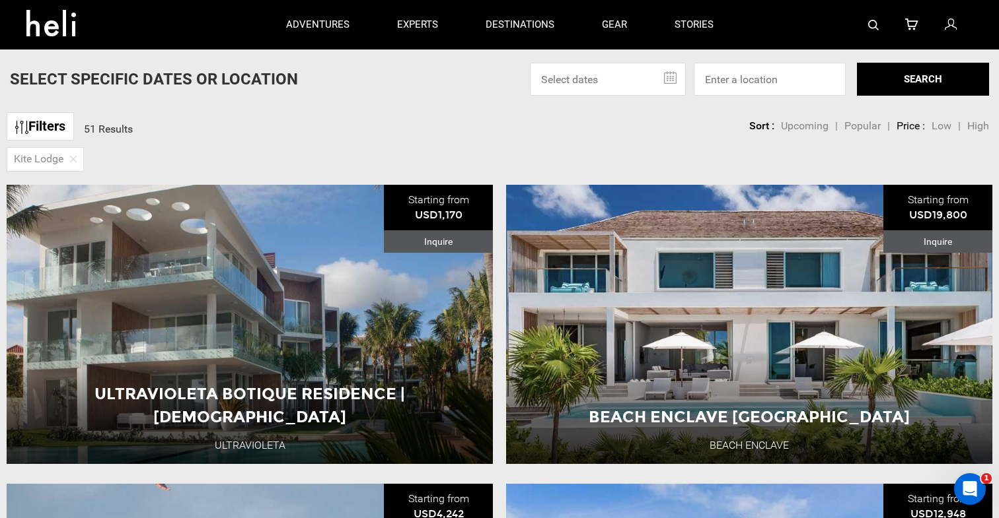
click at [981, 125] on span "High" at bounding box center [978, 126] width 22 height 13
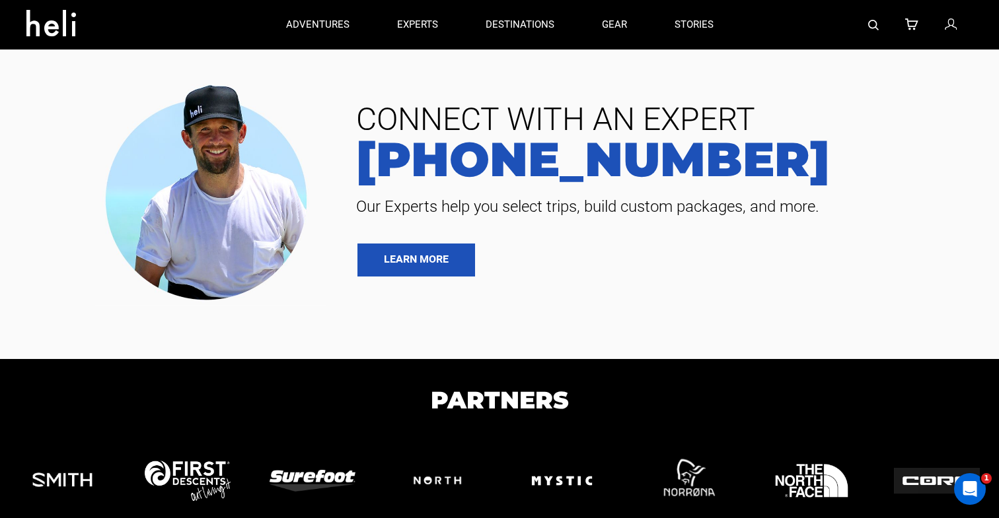
scroll to position [2735, 0]
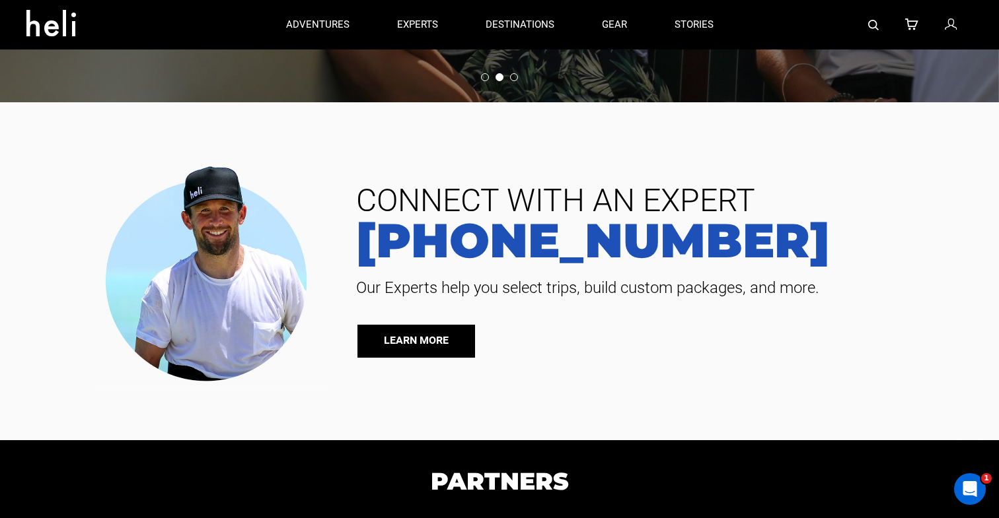
click at [400, 329] on link "LEARN MORE" at bounding box center [416, 341] width 118 height 33
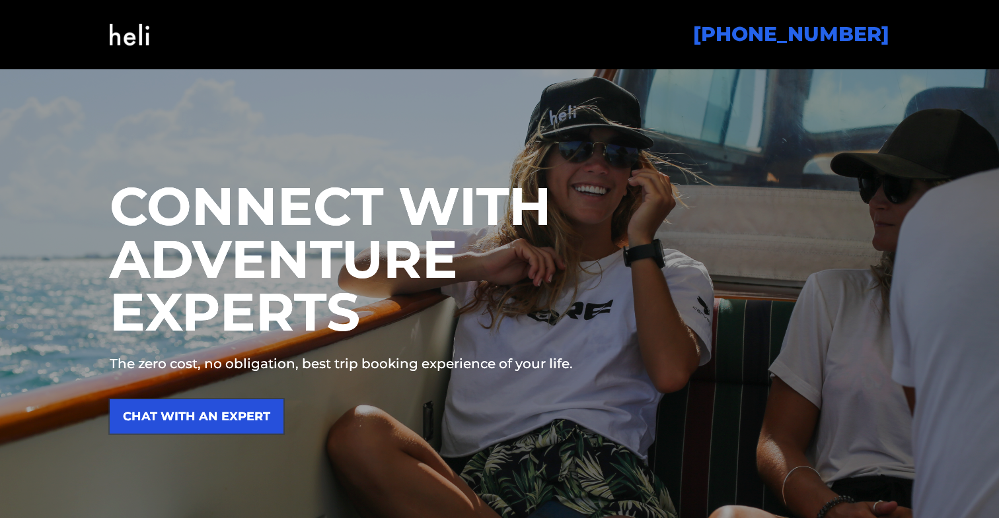
click at [232, 414] on link "CHAT WITH AN EXPERT" at bounding box center [197, 417] width 174 height 34
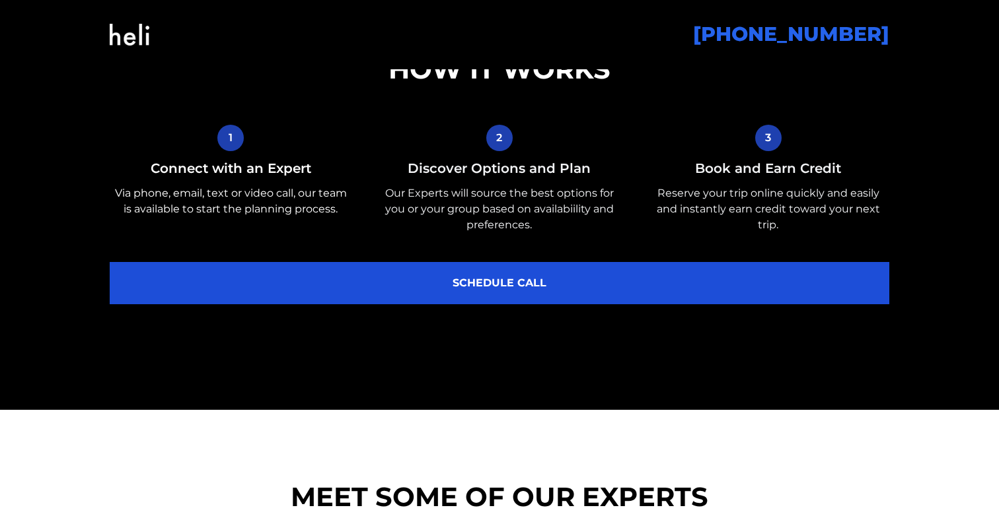
scroll to position [541, 0]
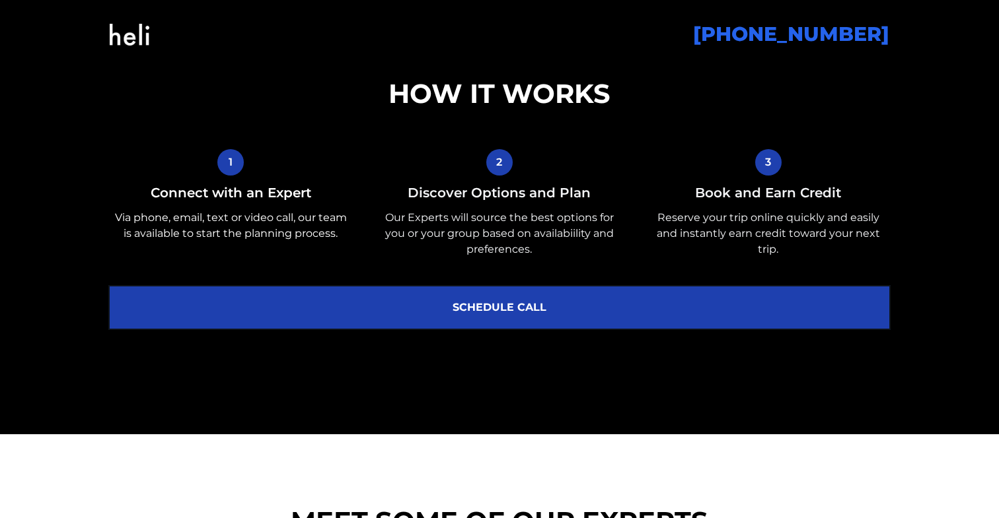
click at [491, 304] on link "SCHEDULE CALL" at bounding box center [499, 308] width 779 height 42
